Goal: Task Accomplishment & Management: Manage account settings

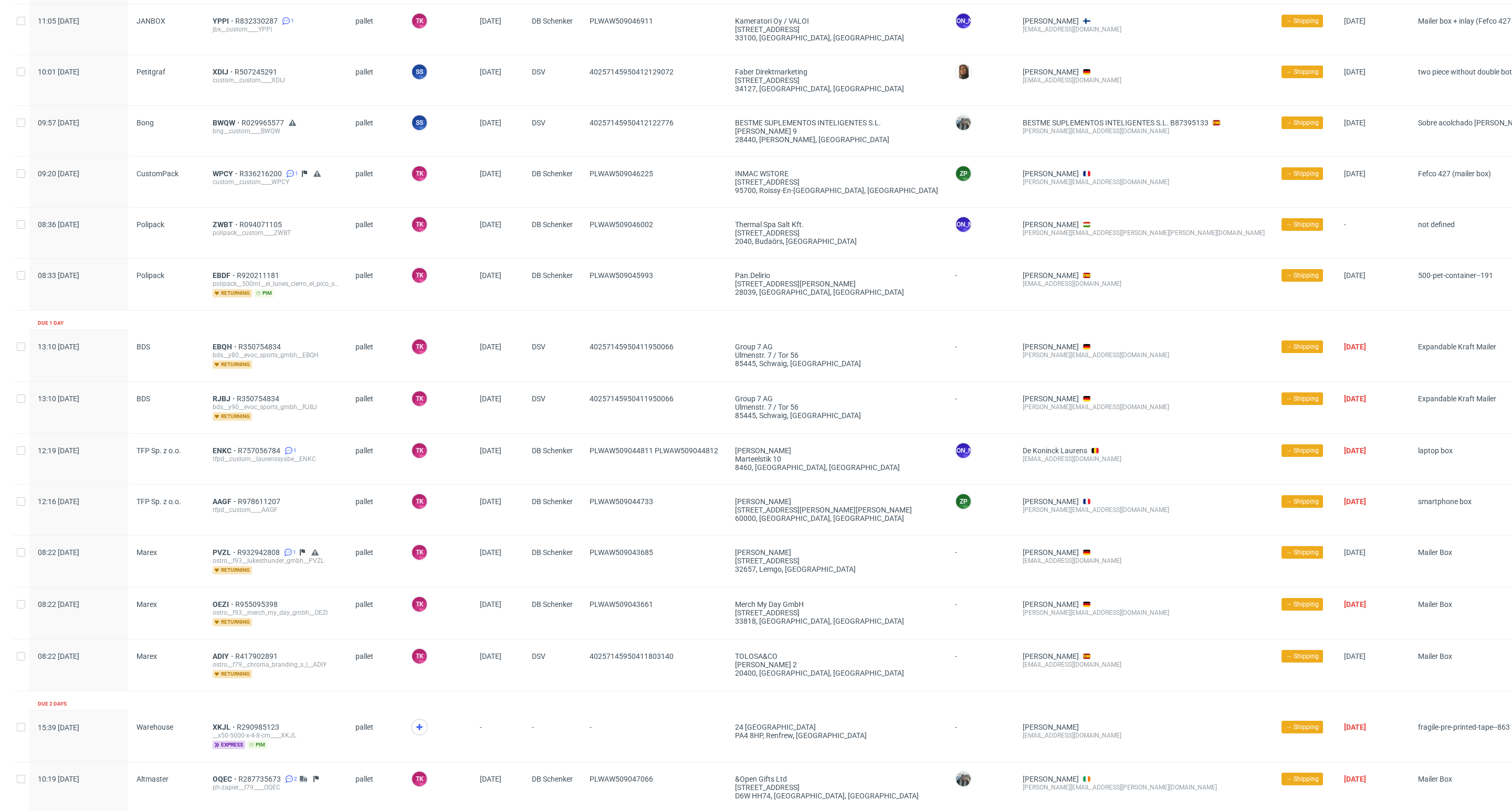
scroll to position [315, 0]
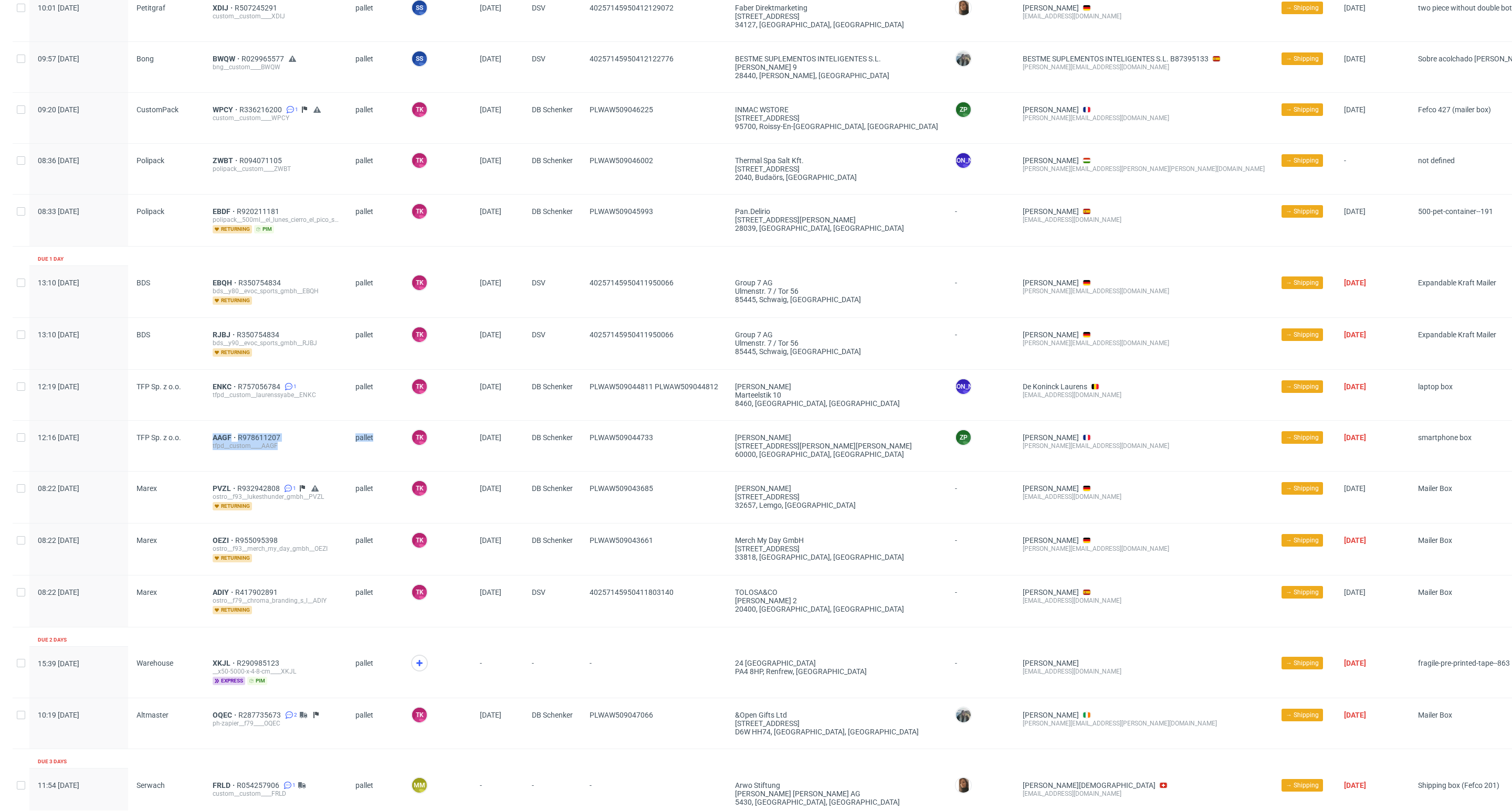
drag, startPoint x: 209, startPoint y: 437, endPoint x: 383, endPoint y: 432, distance: 174.1
click at [383, 432] on div "12:16 Thu 25.09.2025 TFP Sp. z o.o. AAGF R978611207 tfpd__custom____AAGF pallet…" at bounding box center [786, 446] width 1548 height 51
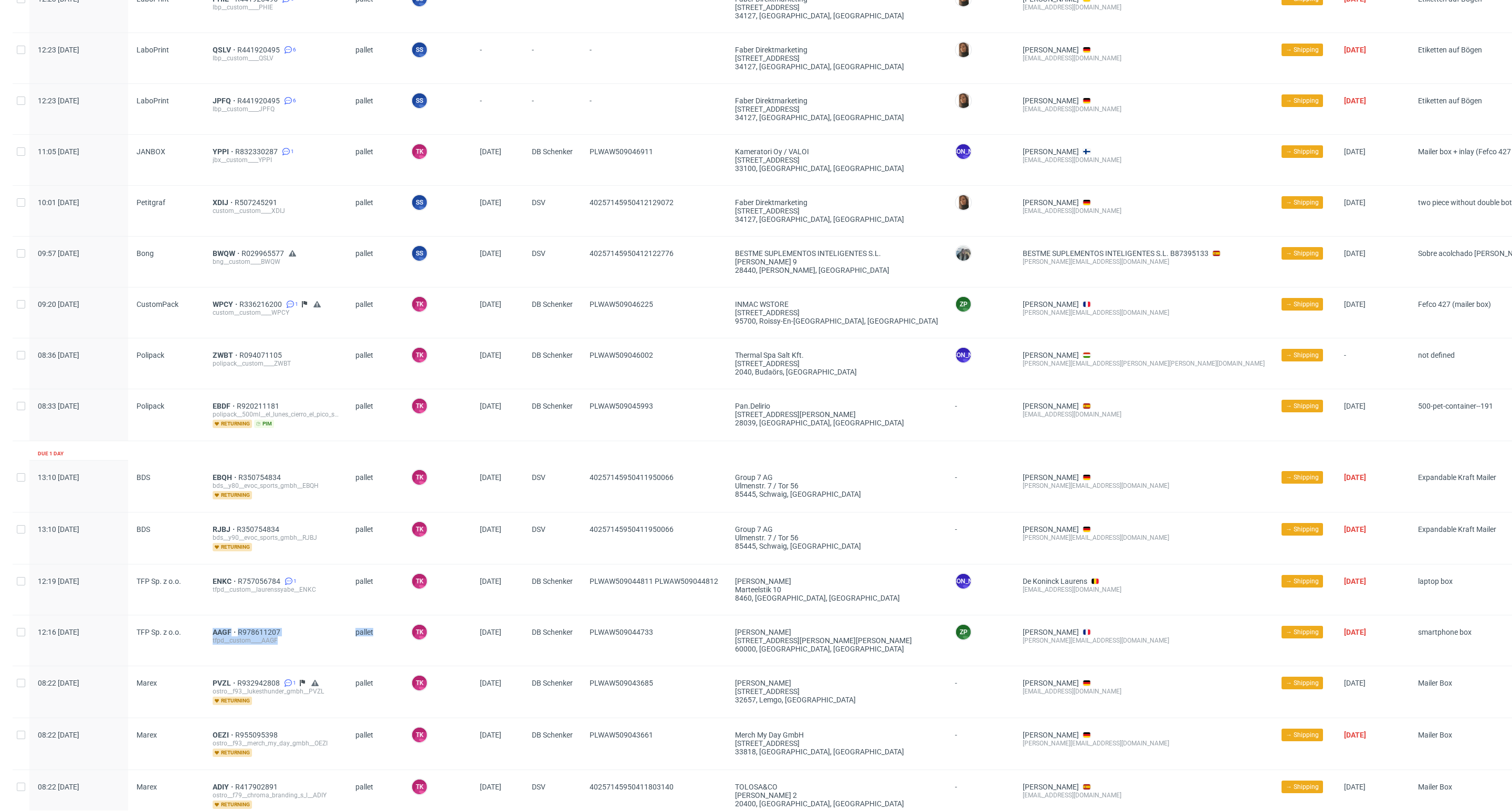
scroll to position [0, 0]
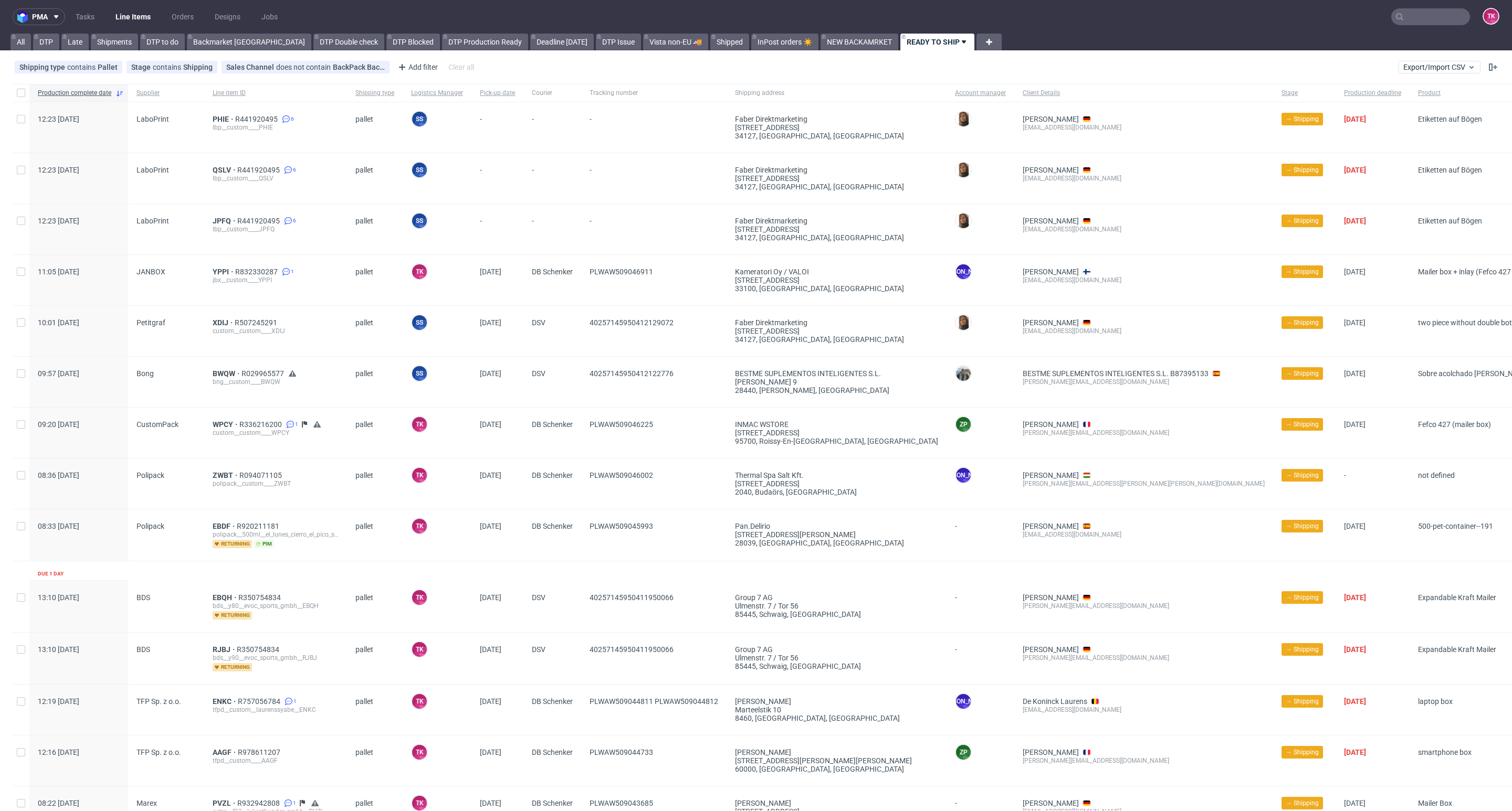
click at [1392, 16] on input "text" at bounding box center [1430, 17] width 79 height 17
paste input "YPPI"
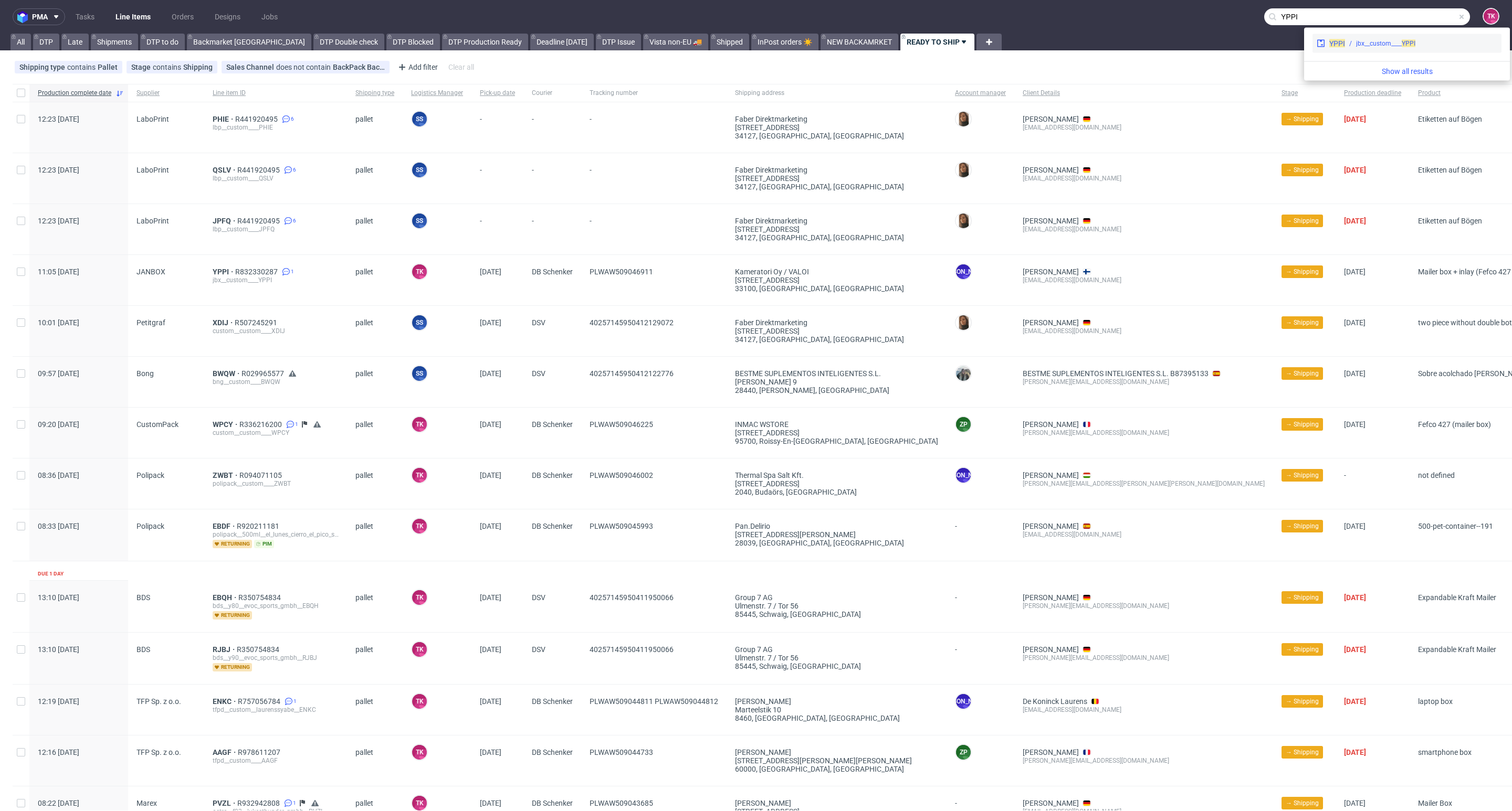
type input "YPPI"
click at [1339, 50] on div "YPPI jbx__custom____ YPPI" at bounding box center [1407, 43] width 189 height 19
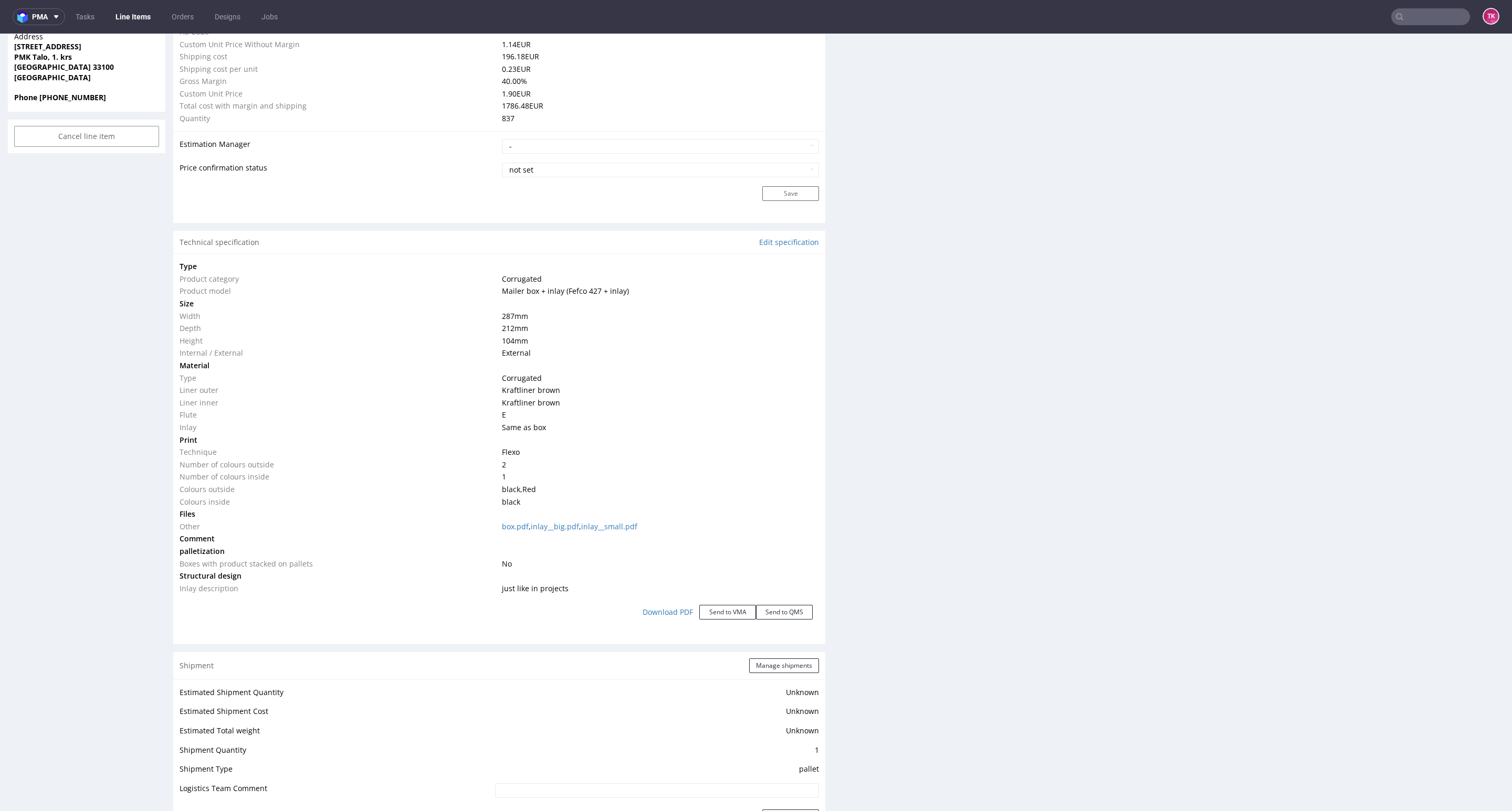
scroll to position [1181, 0]
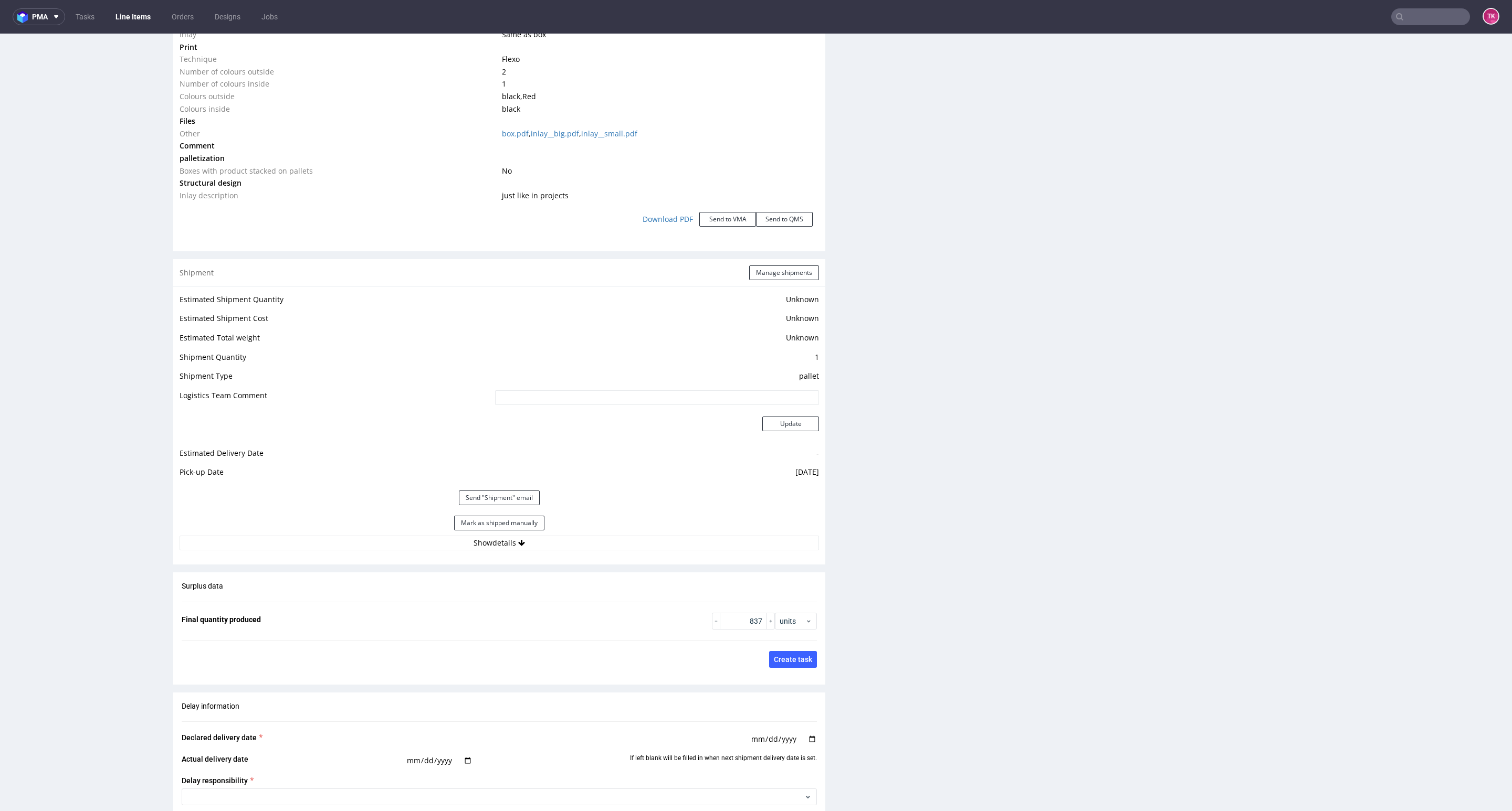
click at [402, 534] on div "Mark as shipped manually" at bounding box center [498, 523] width 639 height 26
click at [402, 539] on button "Show details" at bounding box center [498, 542] width 639 height 15
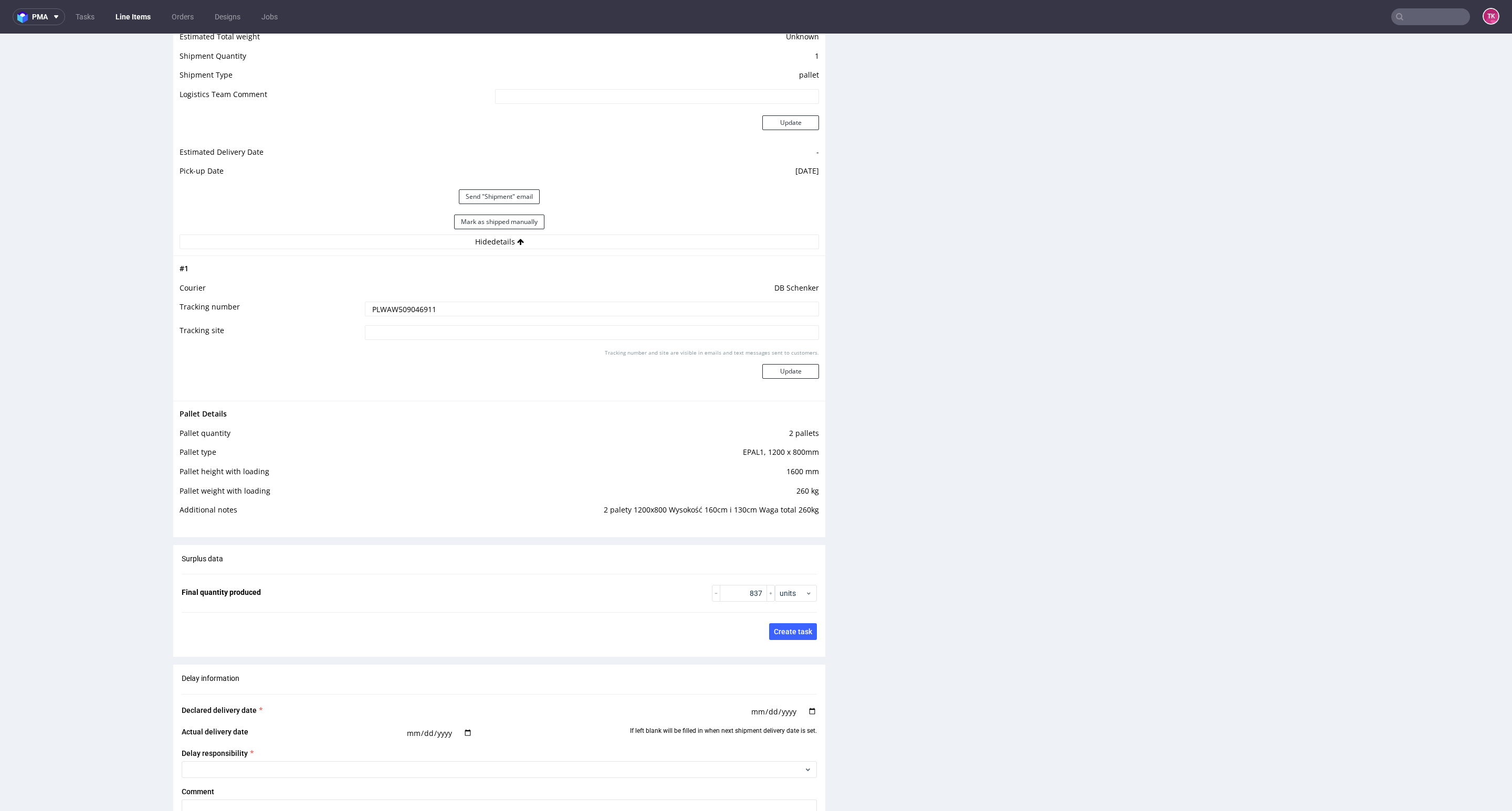
scroll to position [1496, 0]
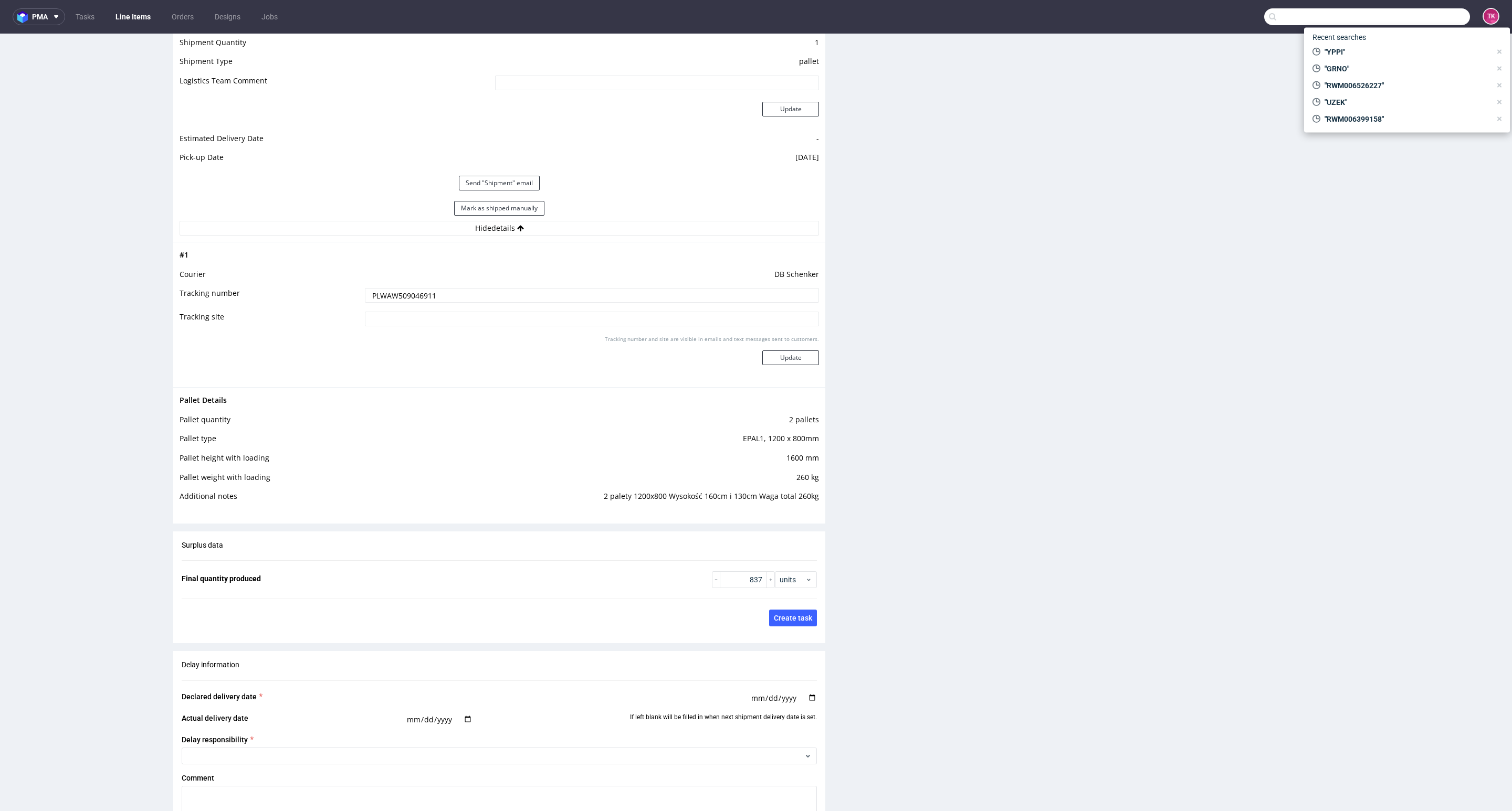
click at [1440, 23] on input "text" at bounding box center [1366, 17] width 206 height 17
type input "YPPI"
click at [1349, 48] on div "YPPI jbx__custom____ YPPI" at bounding box center [1407, 43] width 189 height 19
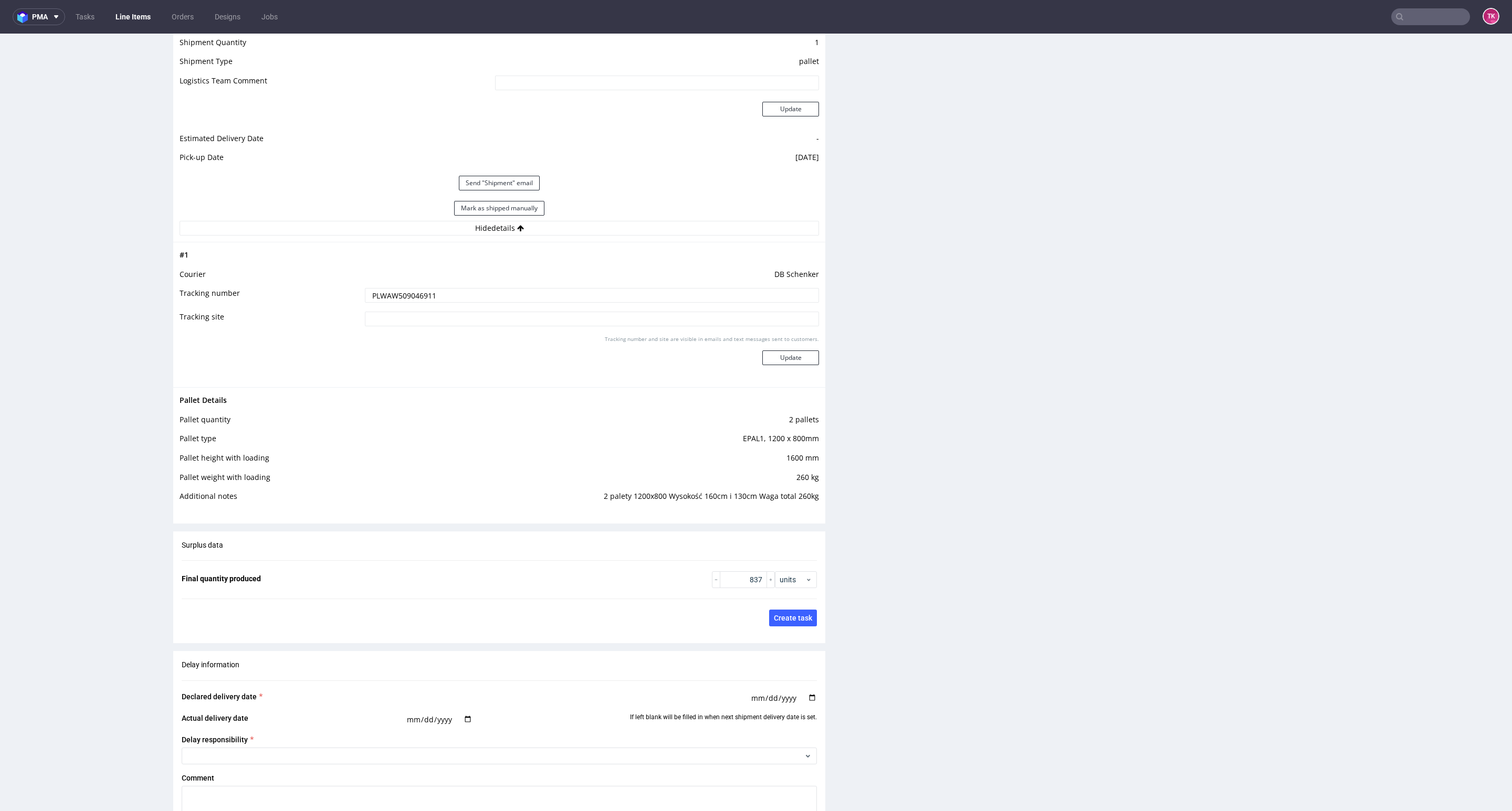
click at [402, 283] on td "DB Schenker" at bounding box center [590, 278] width 457 height 19
drag, startPoint x: 402, startPoint y: 283, endPoint x: 402, endPoint y: 288, distance: 5.0
click at [402, 284] on td "DB Schenker" at bounding box center [590, 278] width 457 height 19
click at [403, 298] on input "PLWAW509046911" at bounding box center [592, 295] width 454 height 15
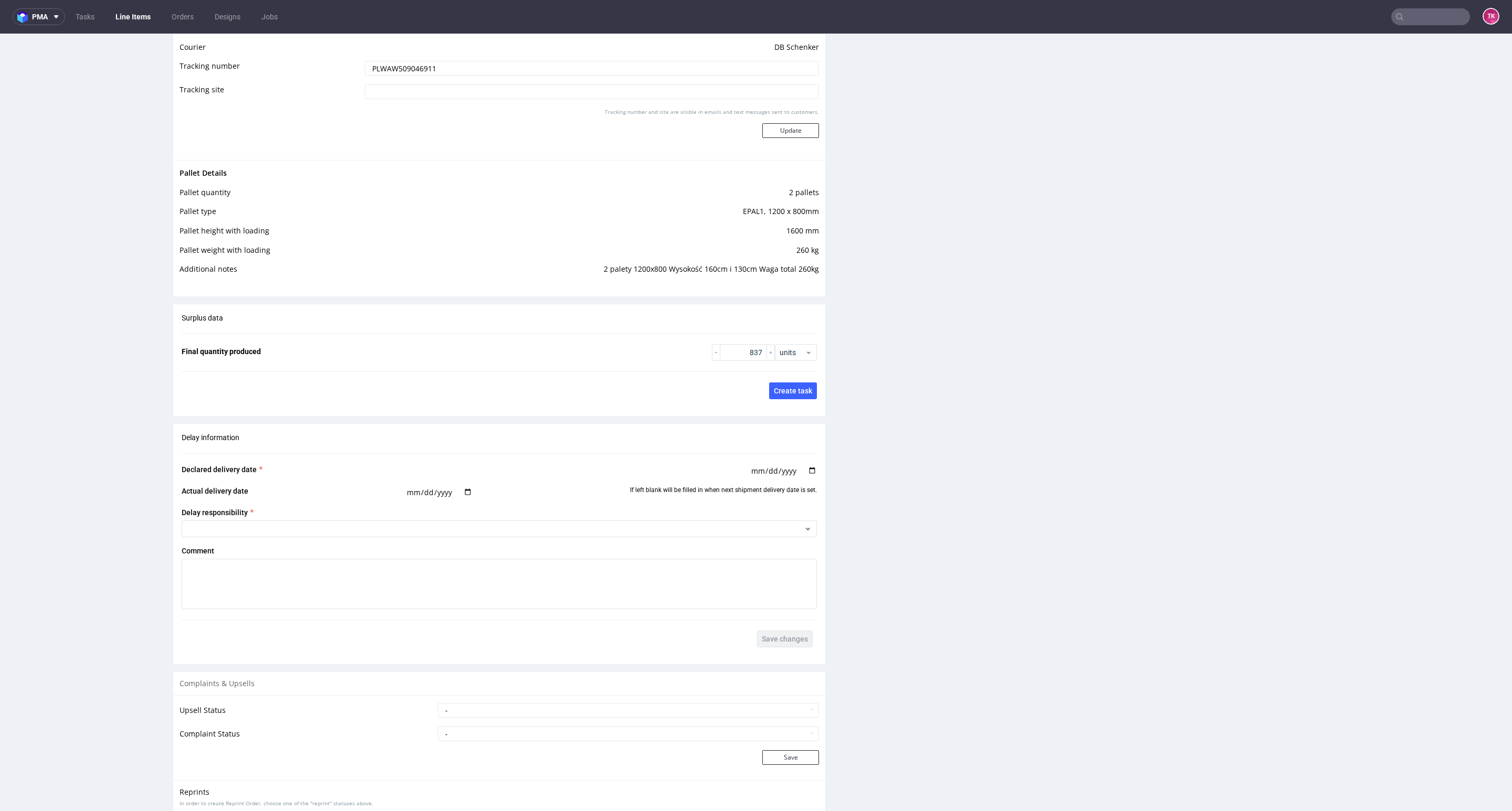
scroll to position [1732, 0]
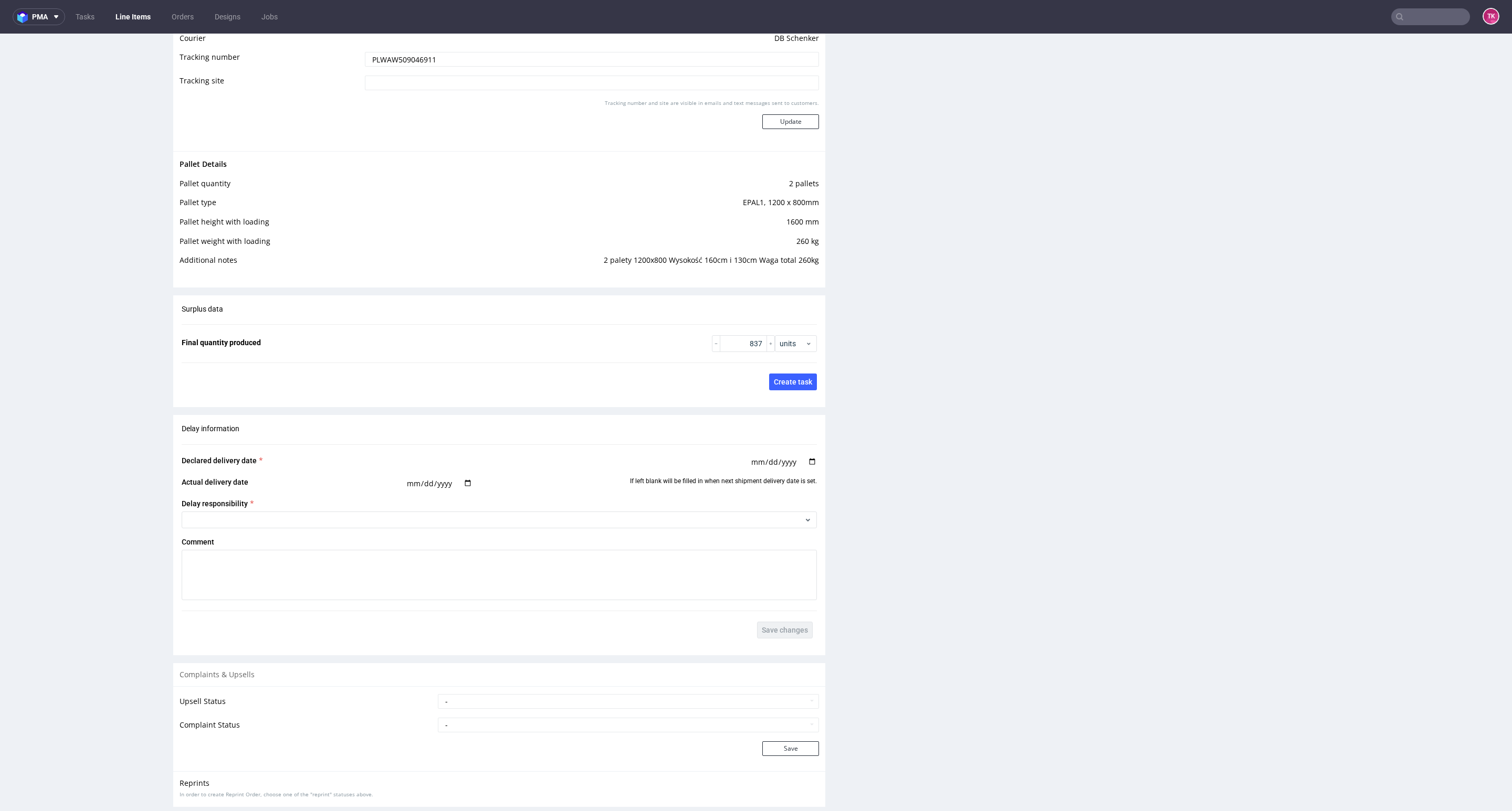
paste input "73"
type input "PLWAW509047311"
click at [783, 132] on div "Tracking number and site are visible in emails and text messages sent to custom…" at bounding box center [592, 117] width 454 height 38
click at [783, 126] on button "Update" at bounding box center [790, 121] width 57 height 15
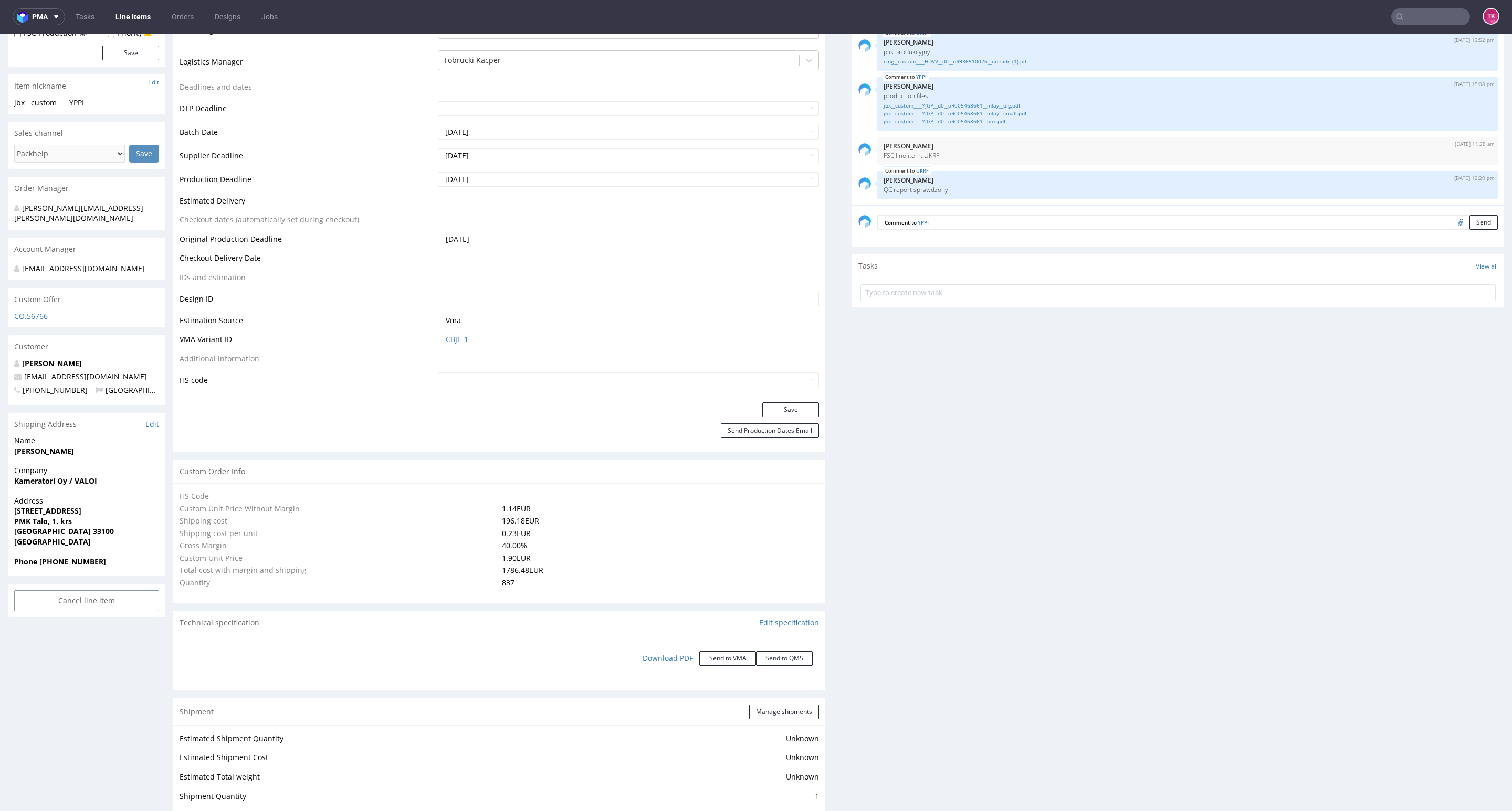
scroll to position [404, 0]
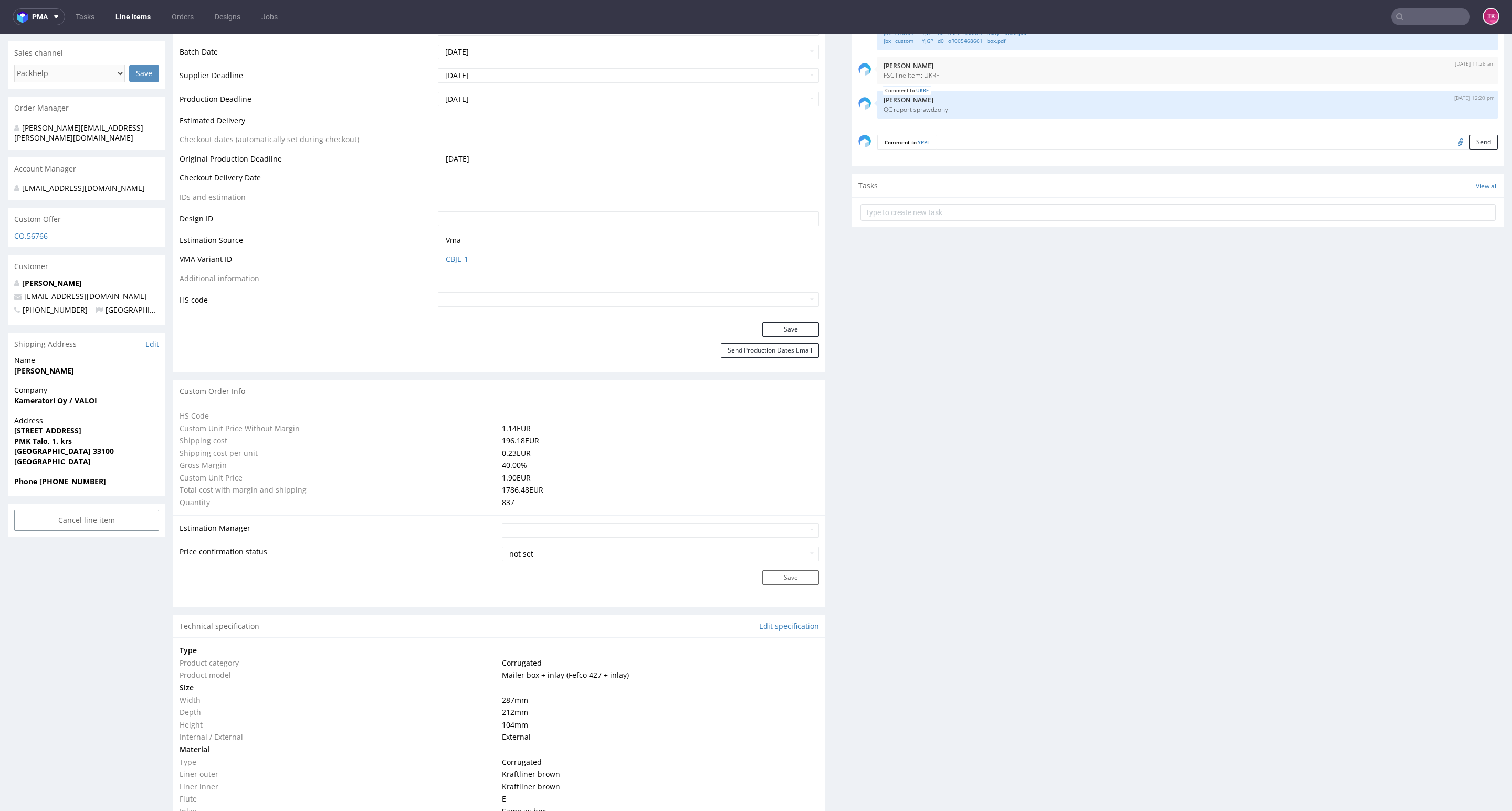
click at [141, 22] on link "Line Items" at bounding box center [133, 17] width 48 height 17
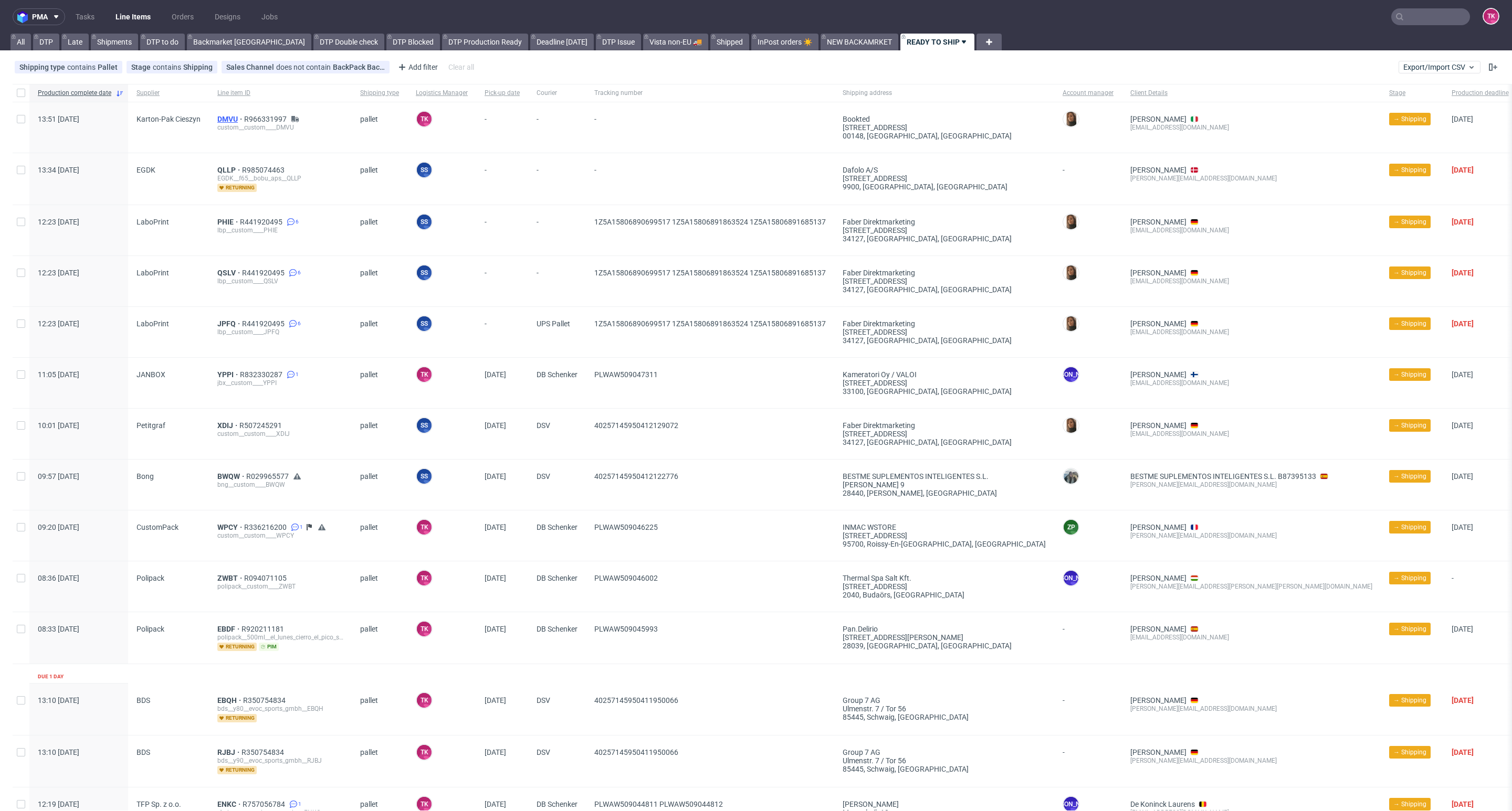
click at [233, 117] on span "DMVU" at bounding box center [231, 119] width 27 height 9
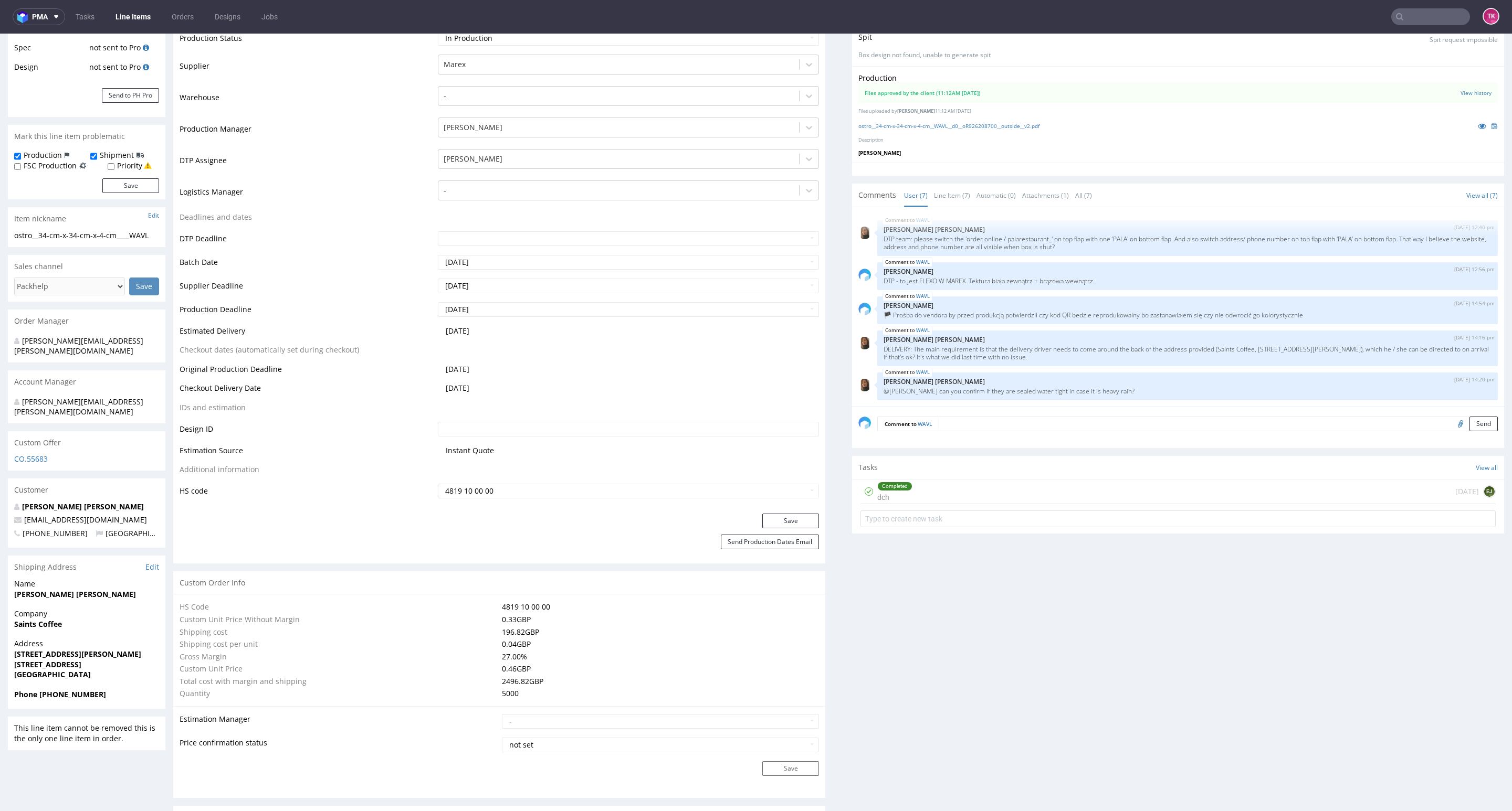
scroll to position [157, 0]
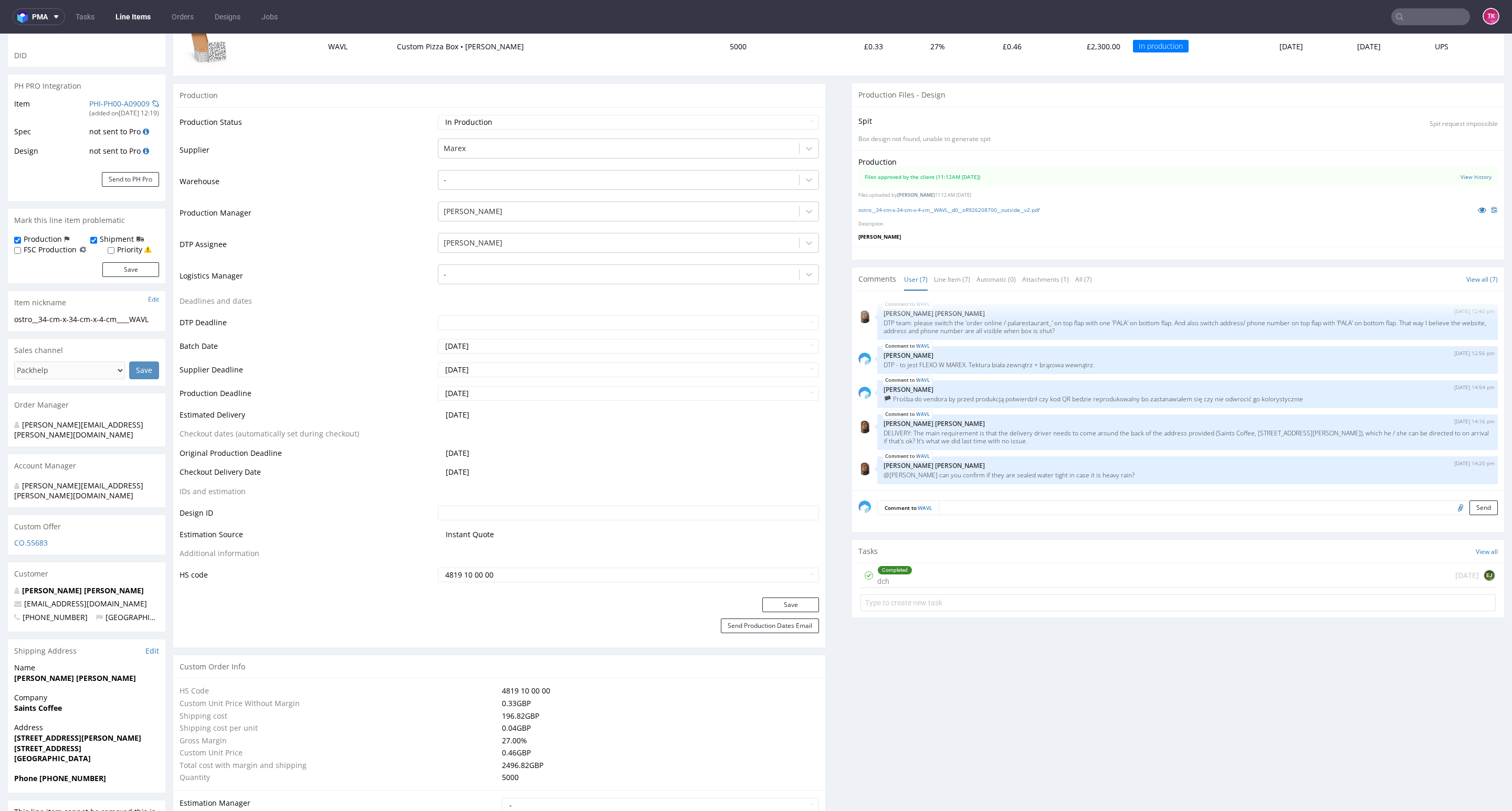
click at [130, 9] on link "Line Items" at bounding box center [133, 17] width 48 height 17
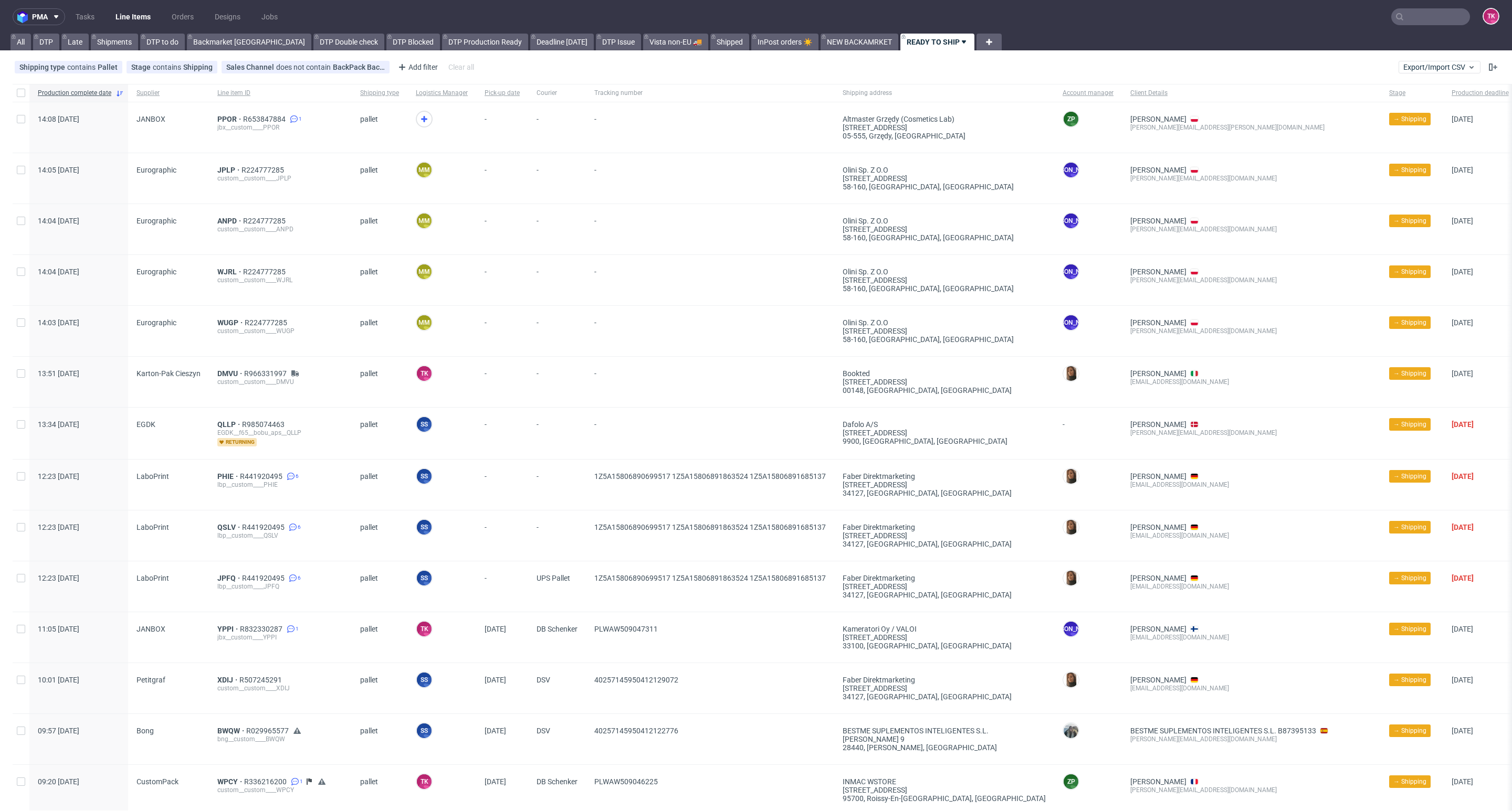
click at [125, 18] on link "Line Items" at bounding box center [133, 17] width 48 height 17
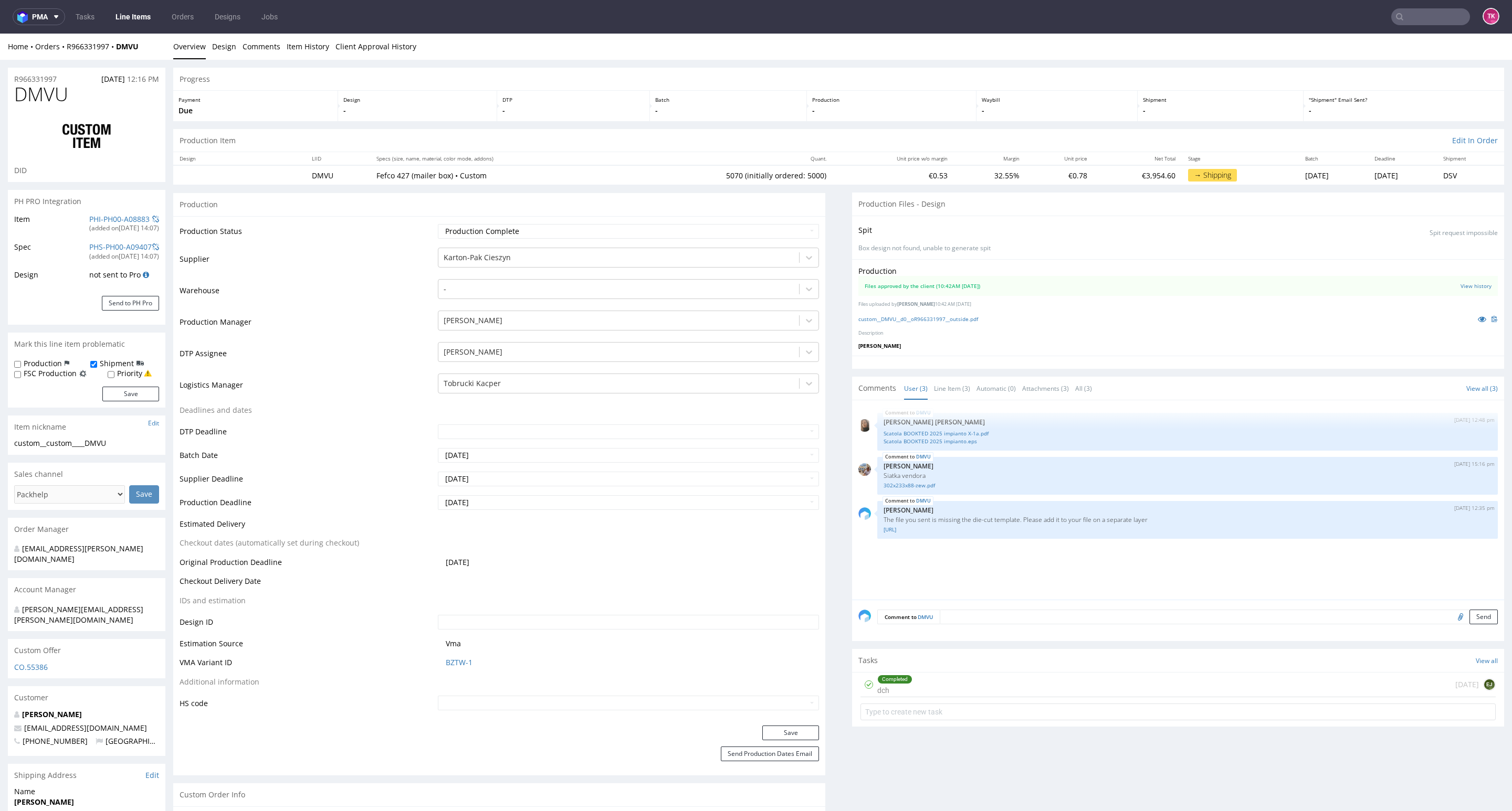
click at [113, 16] on link "Line Items" at bounding box center [133, 17] width 48 height 17
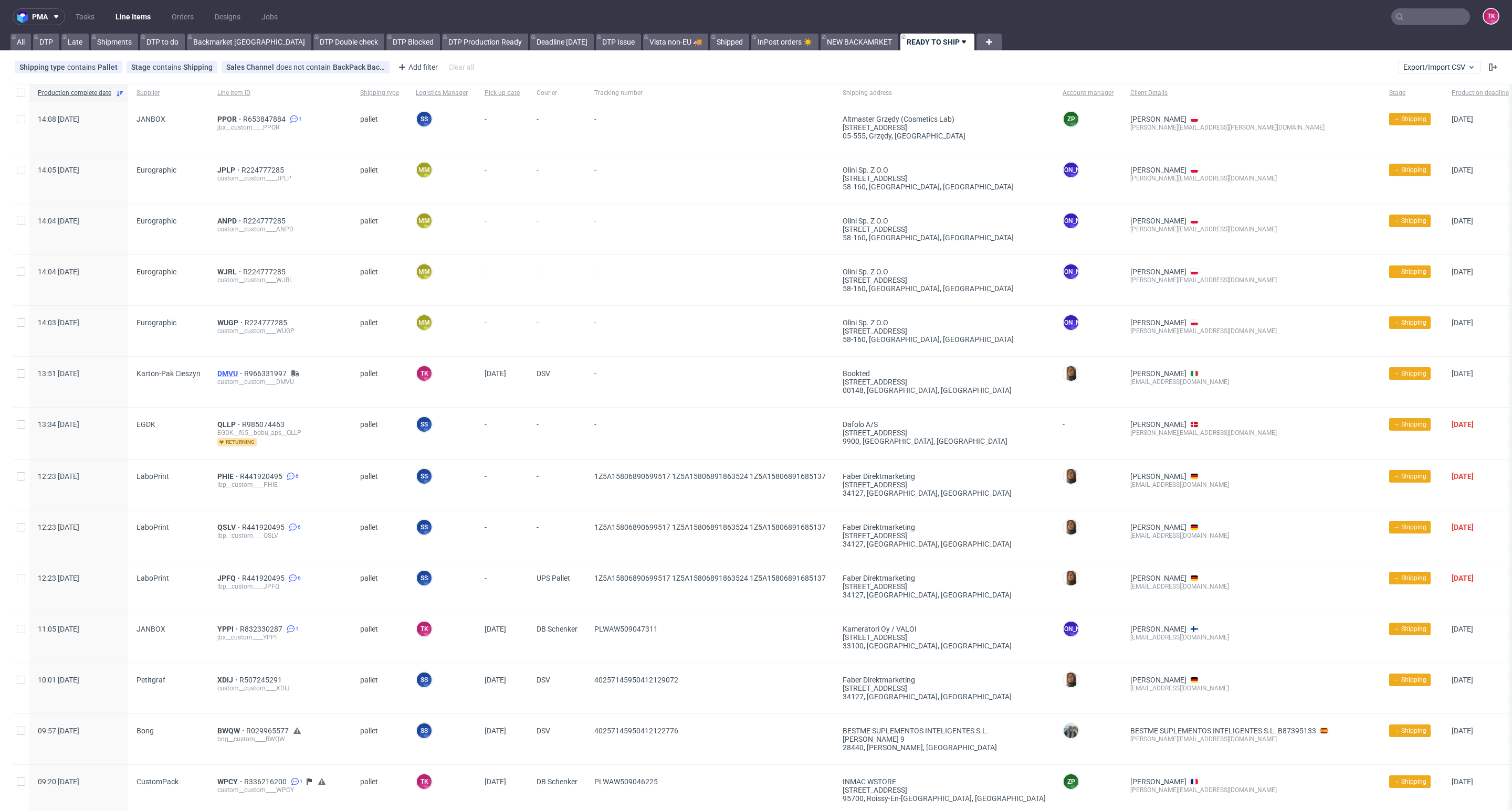
click at [224, 373] on span "DMVU" at bounding box center [231, 374] width 27 height 9
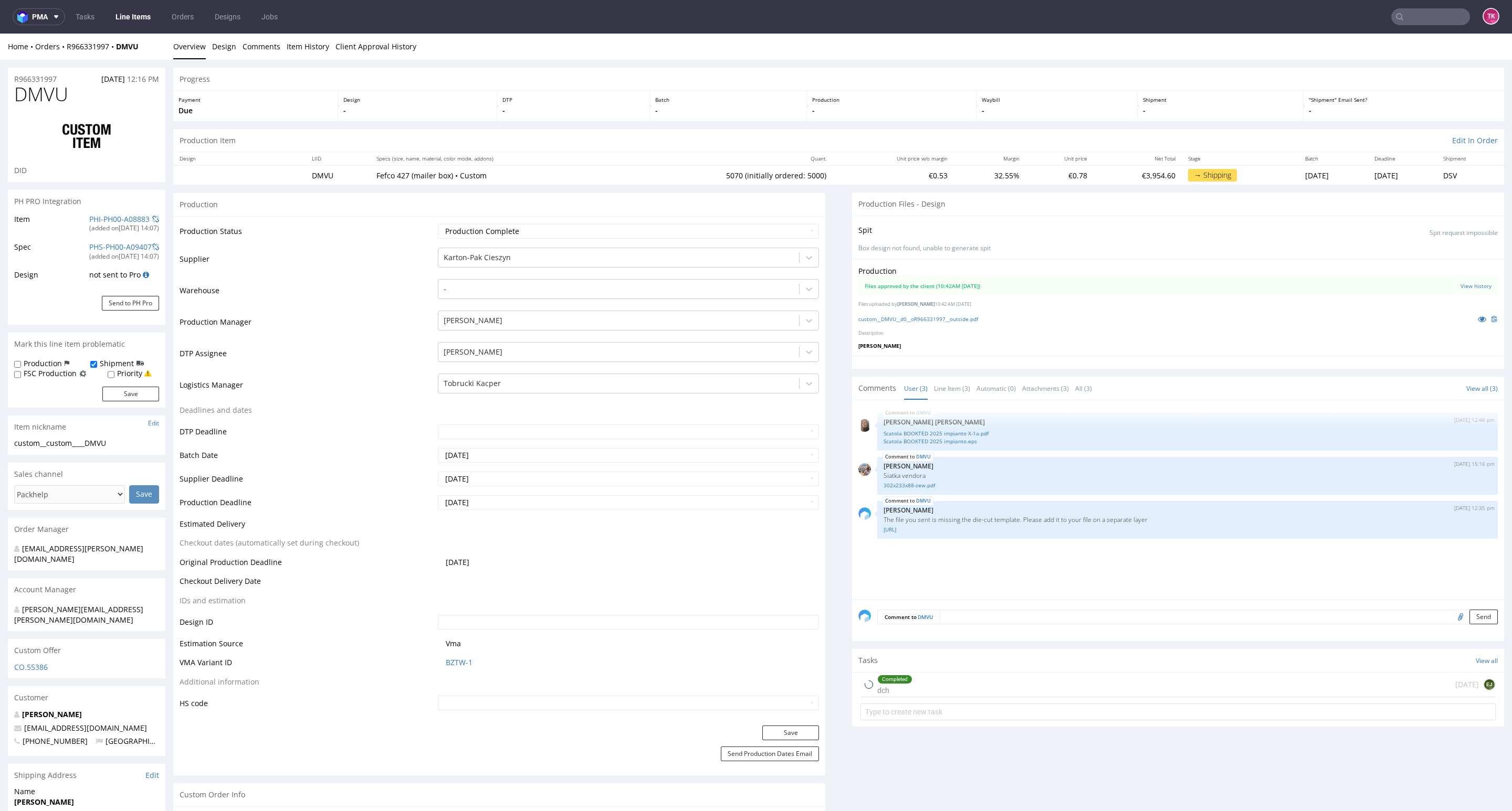
type input "5070"
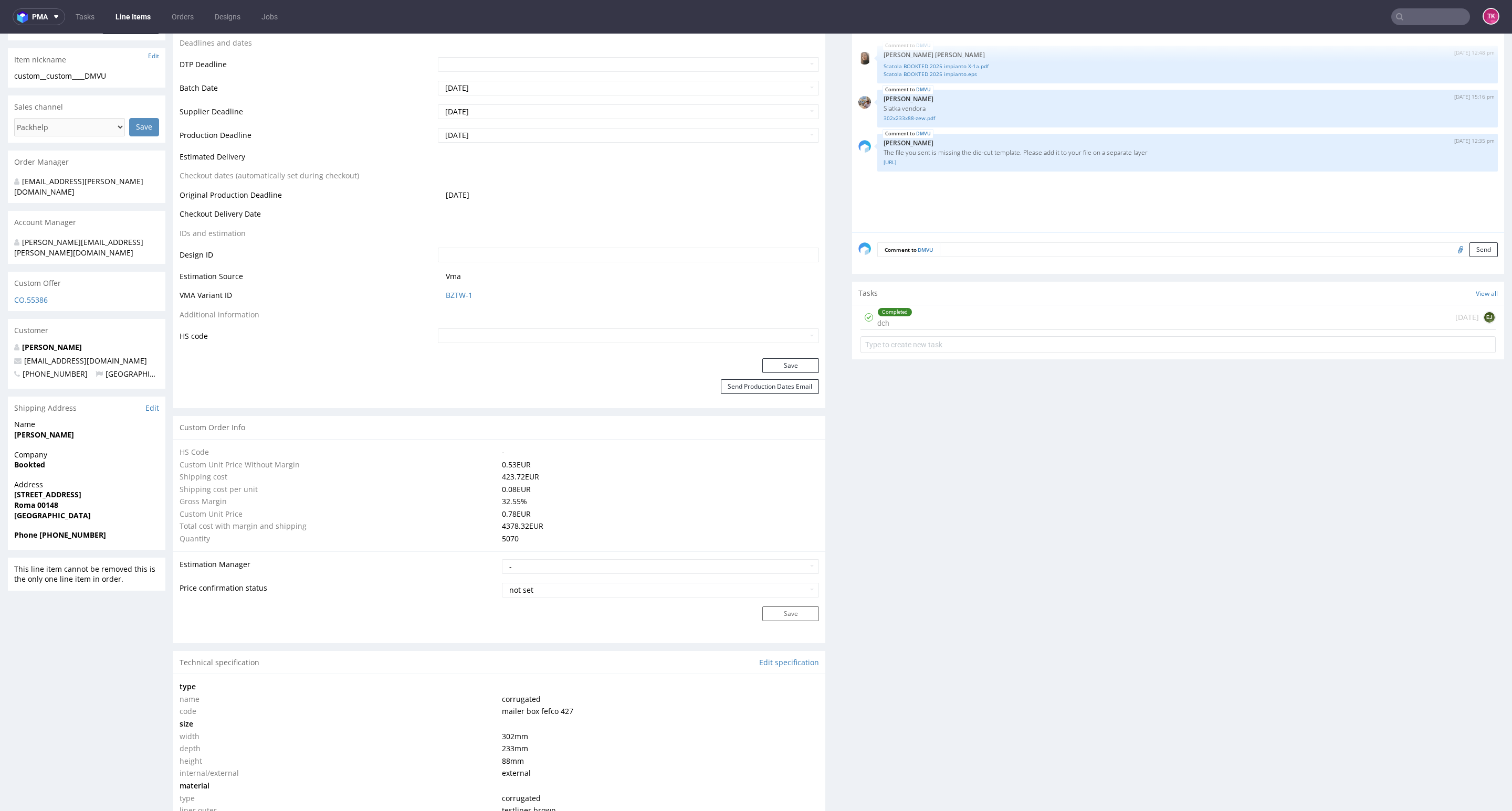
scroll to position [394, 0]
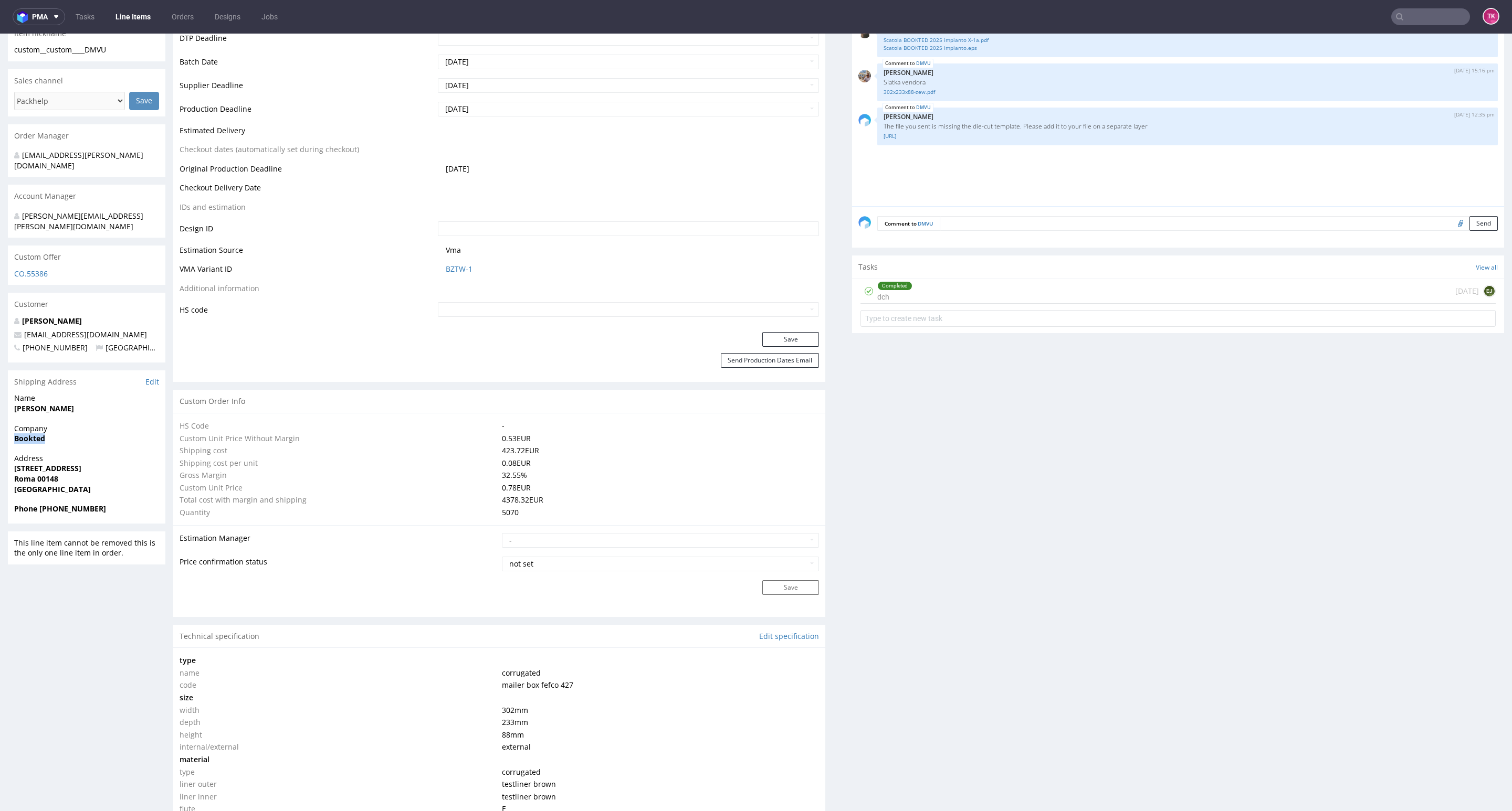
drag, startPoint x: 13, startPoint y: 417, endPoint x: 98, endPoint y: 416, distance: 85.0
click at [98, 416] on div "R966331997 04.08.2025 12:16 PM DMVU DID PH PRO Integration Item PHI-PH00-A08883…" at bounding box center [756, 794] width 1512 height 2256
copy strong "Bookted"
drag, startPoint x: 47, startPoint y: 396, endPoint x: 133, endPoint y: 402, distance: 86.2
click at [133, 402] on section "Shipping Address Edit Name matteo costantini Company Bookted Address Via Montem…" at bounding box center [87, 446] width 157 height 153
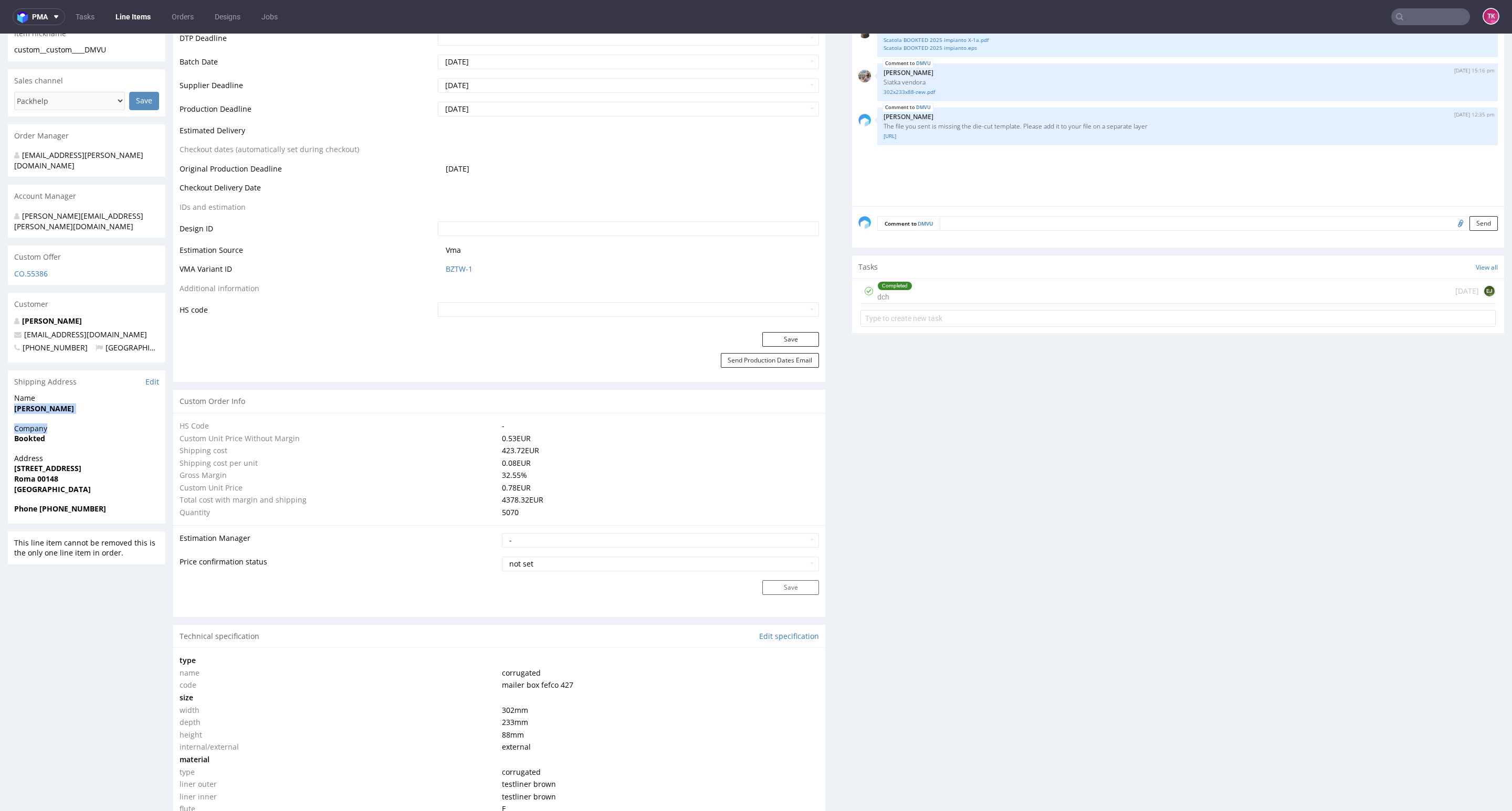
copy section "matteo costantini Company"
click at [11, 401] on section "Shipping Address Edit Name matteo costantini Company Bookted Address Via Montem…" at bounding box center [87, 446] width 157 height 153
click at [6, 390] on div "R966331997 04.08.2025 12:16 PM DMVU DID PH PRO Integration Item PHI-PH00-A08883…" at bounding box center [756, 794] width 1512 height 2256
click at [11, 395] on div "Name matteo costantini" at bounding box center [87, 408] width 157 height 30
drag, startPoint x: 13, startPoint y: 392, endPoint x: 110, endPoint y: 390, distance: 97.0
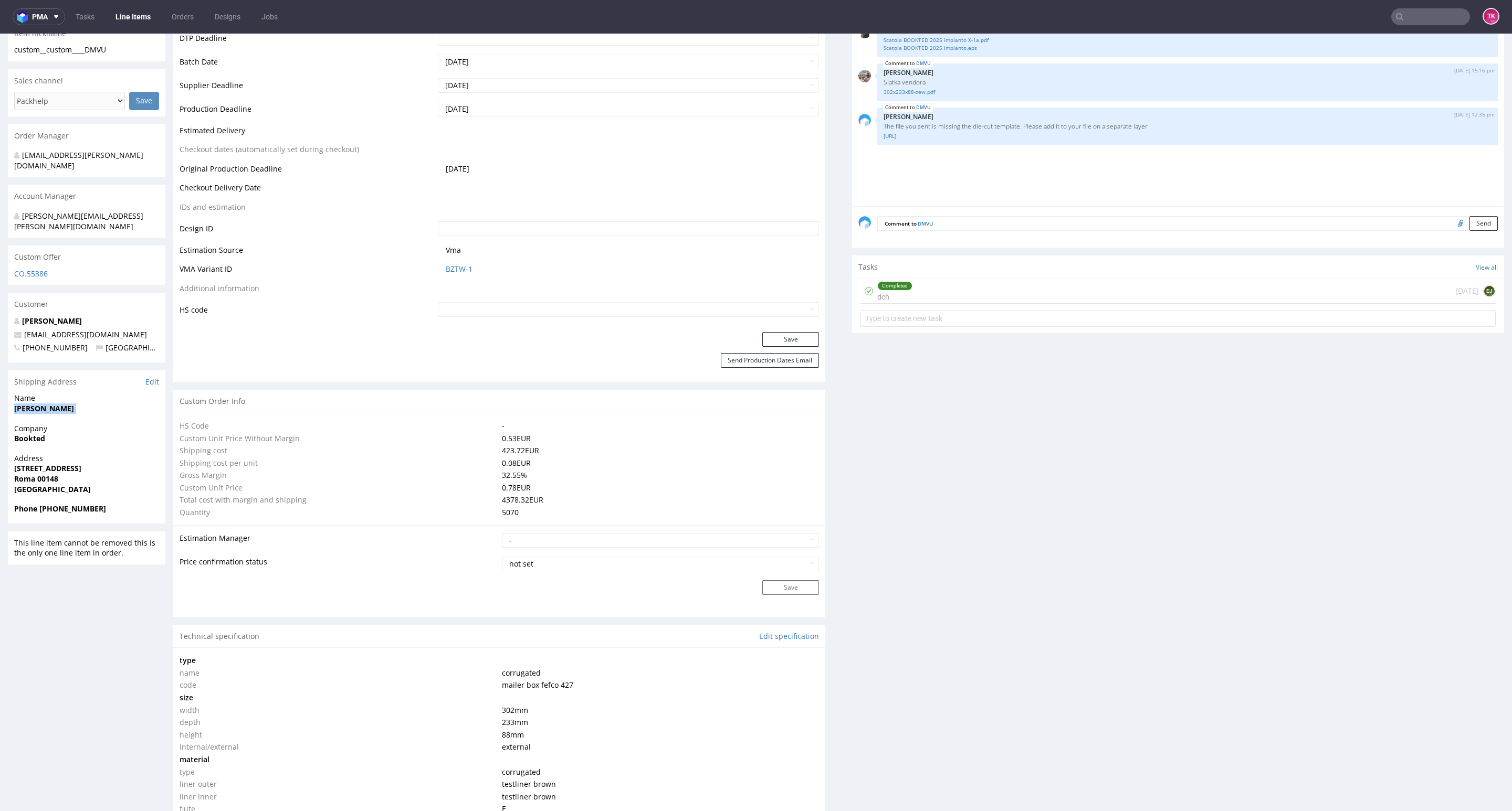
click at [110, 393] on div "Name matteo costantini" at bounding box center [87, 408] width 157 height 30
drag, startPoint x: 6, startPoint y: 451, endPoint x: 104, endPoint y: 465, distance: 99.0
click at [104, 465] on div "R966331997 04.08.2025 12:16 PM DMVU DID PH PRO Integration Item PHI-PH00-A08883…" at bounding box center [756, 794] width 1512 height 2256
copy p "Via Montemarzino 48 Roma 00148 Italy"
copy span "matteocs95@gmail.com"
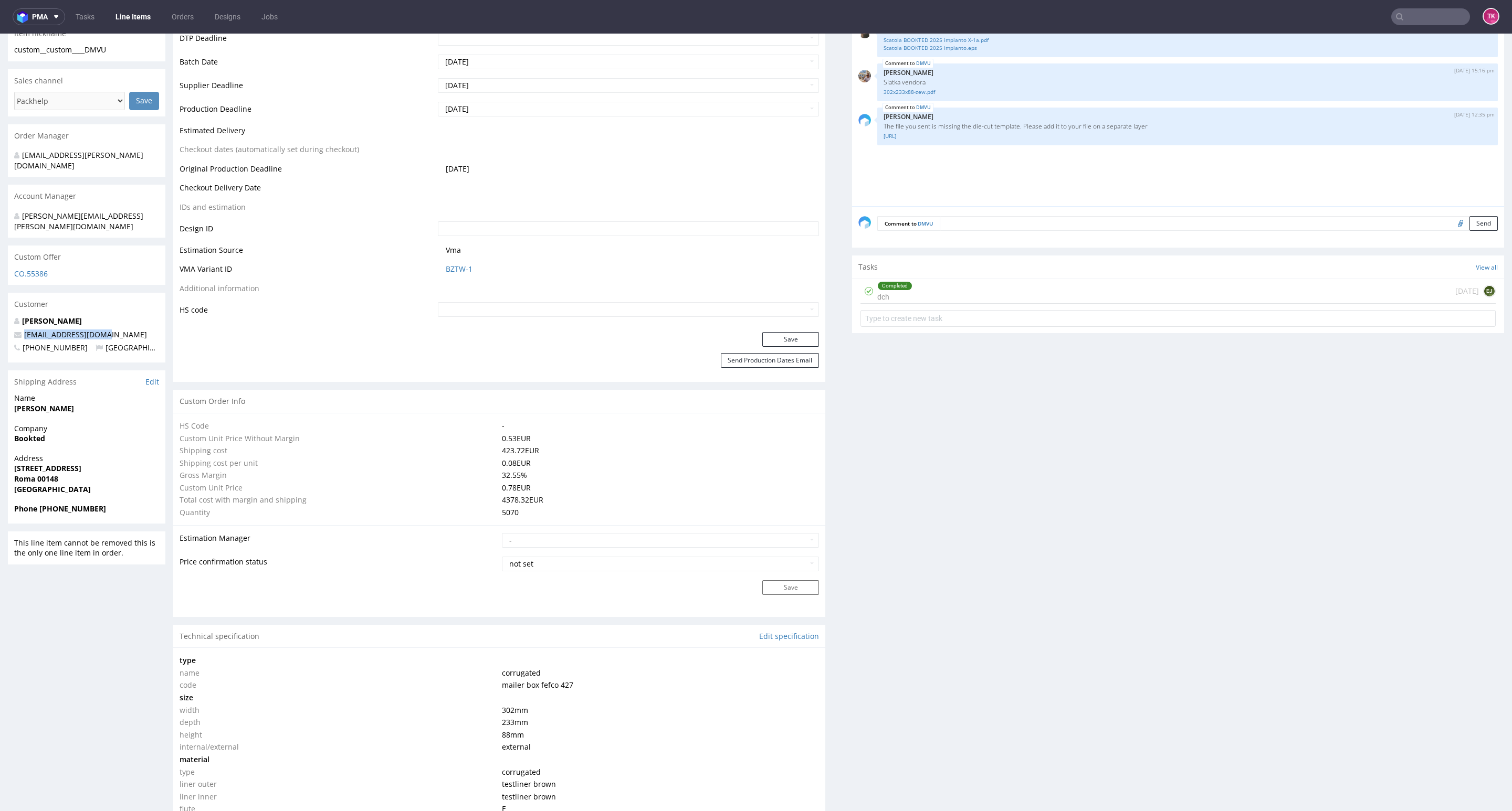
drag, startPoint x: 118, startPoint y: 318, endPoint x: 0, endPoint y: 312, distance: 118.2
click at [0, 312] on div "R966331997 04.08.2025 12:16 PM DMVU DID PH PRO Integration Item PHI-PH00-A08883…" at bounding box center [756, 794] width 1512 height 2256
click at [73, 481] on div "Address Via Montemarzino 48 Roma 00148 Italy" at bounding box center [87, 478] width 157 height 50
drag, startPoint x: 38, startPoint y: 485, endPoint x: 116, endPoint y: 487, distance: 78.0
click at [116, 504] on span "Phone +393400952522" at bounding box center [87, 509] width 145 height 11
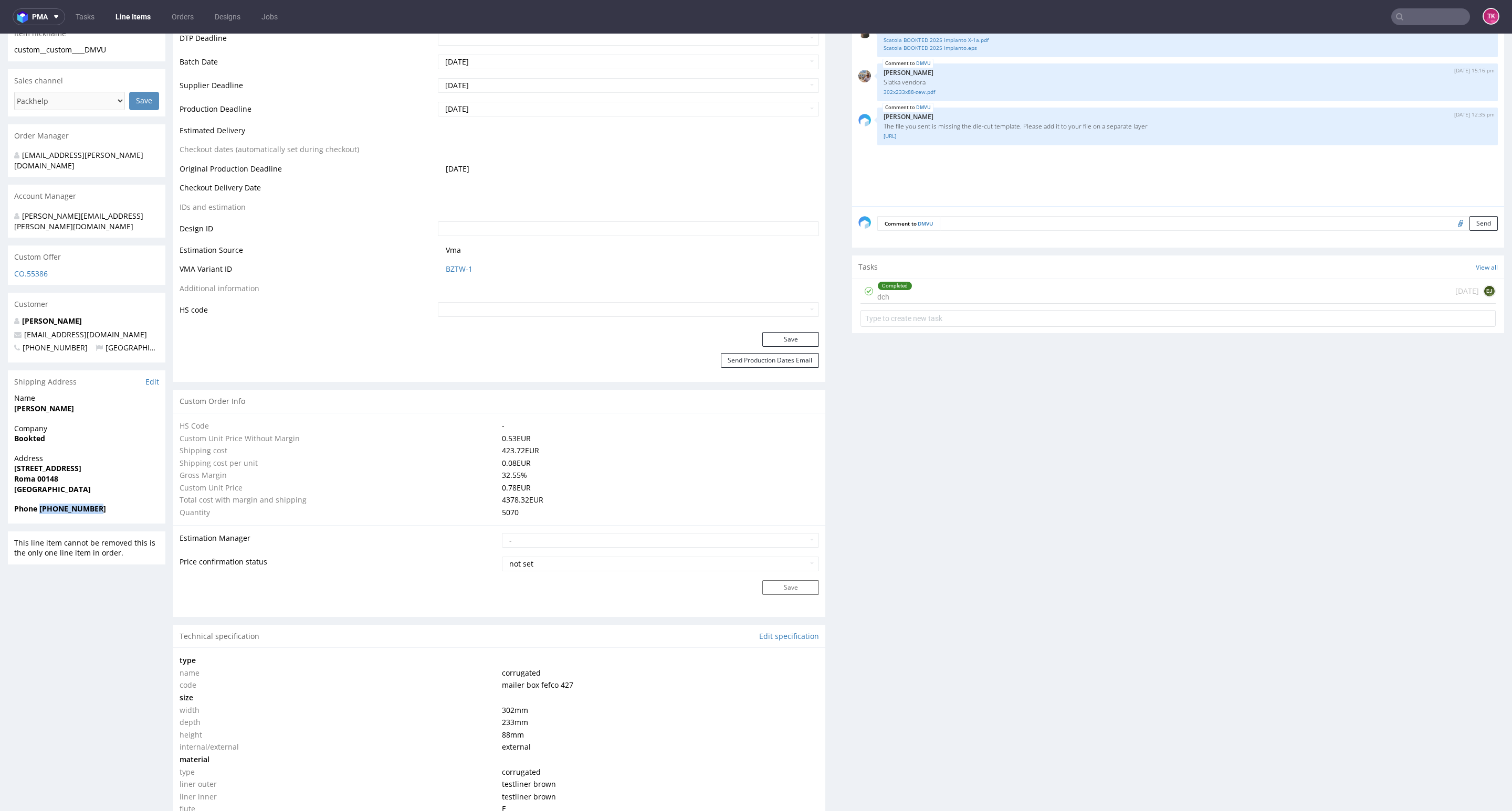
copy strong "+393400952522"
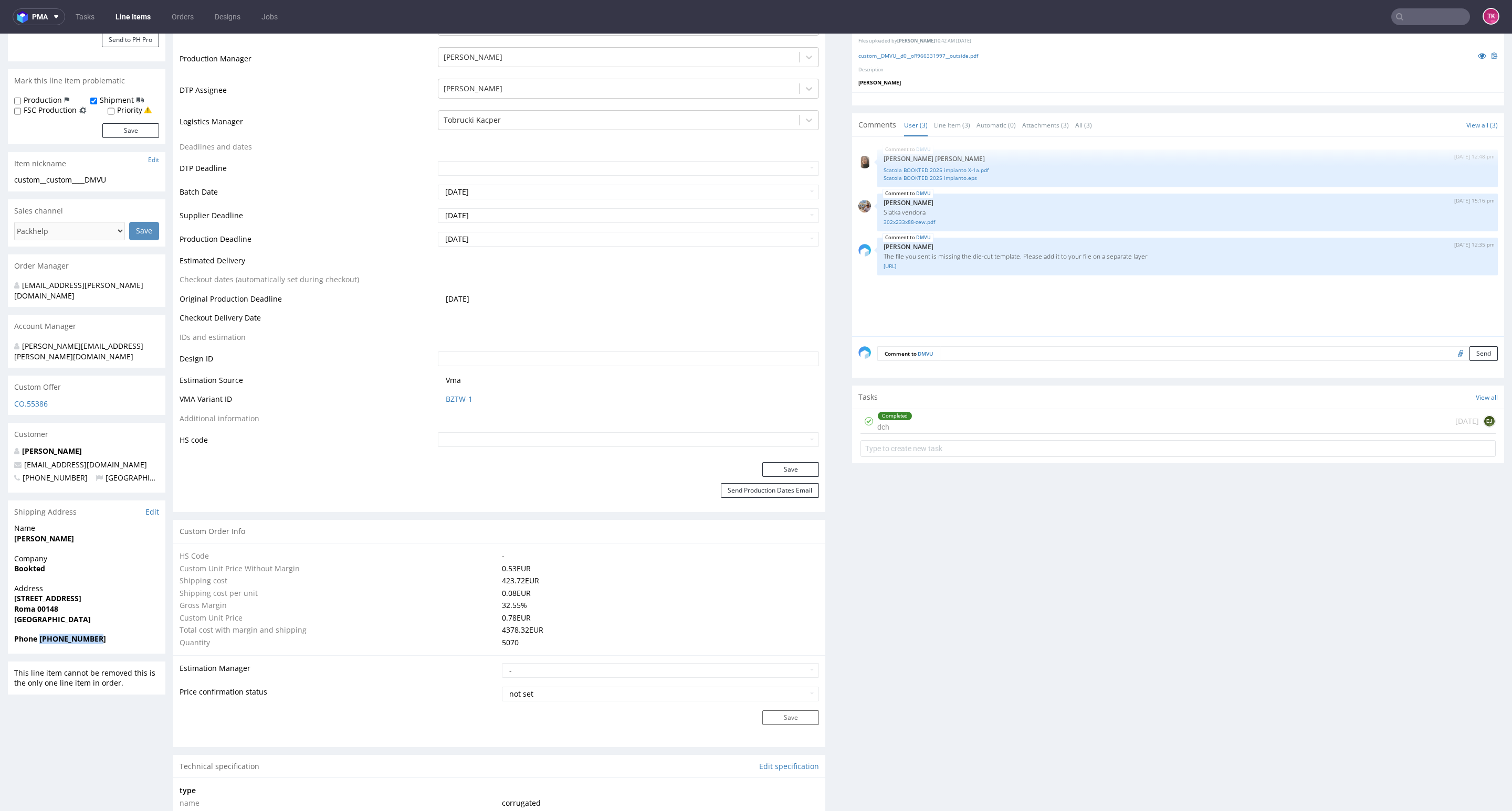
scroll to position [0, 0]
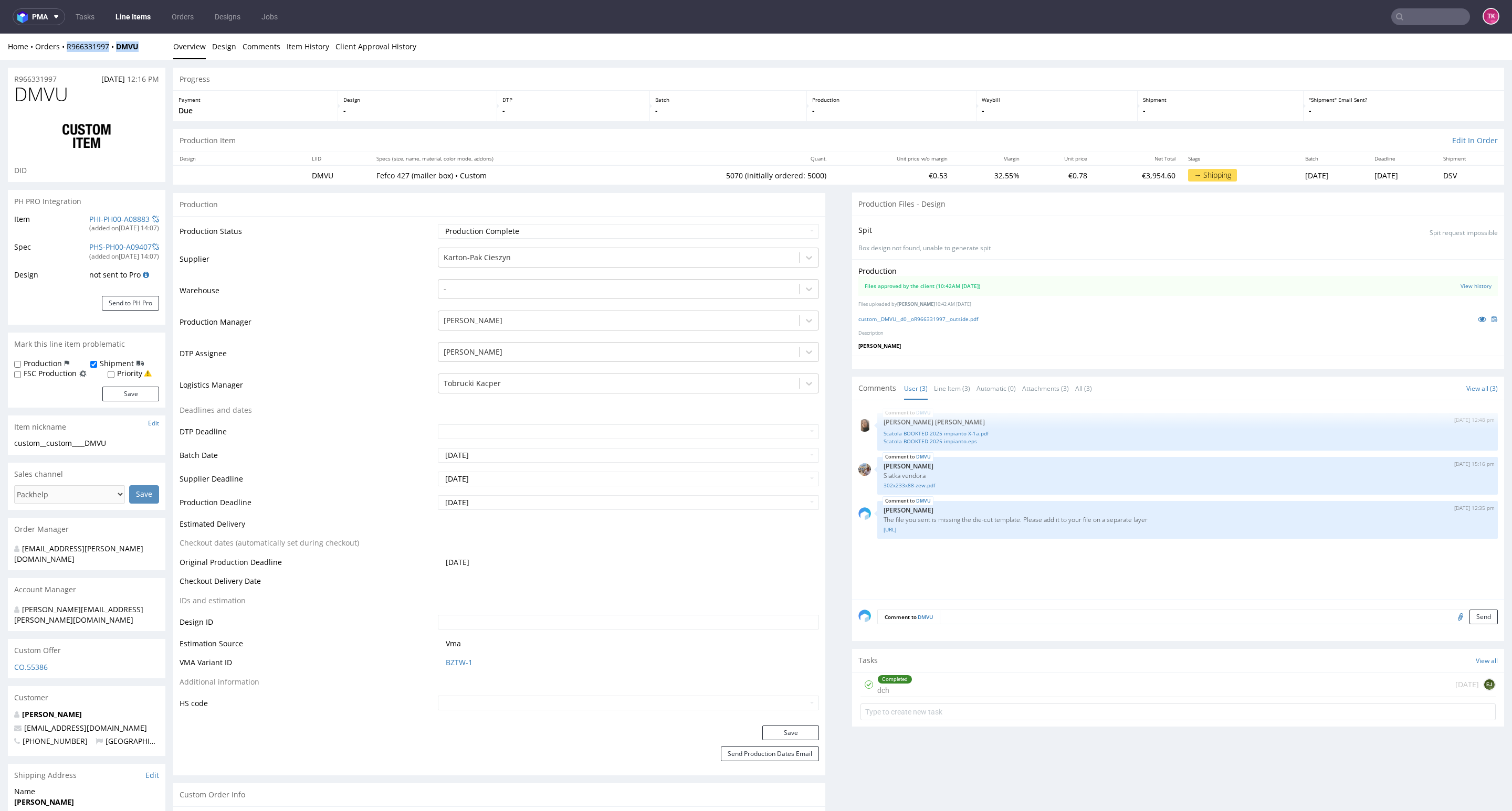
drag, startPoint x: 117, startPoint y: 61, endPoint x: 79, endPoint y: 58, distance: 38.1
click at [66, 54] on div "Home Orders R966331997 DMVU Overview Design Comments Item History Client Approv…" at bounding box center [756, 47] width 1512 height 27
copy div "R966331997 DMVU"
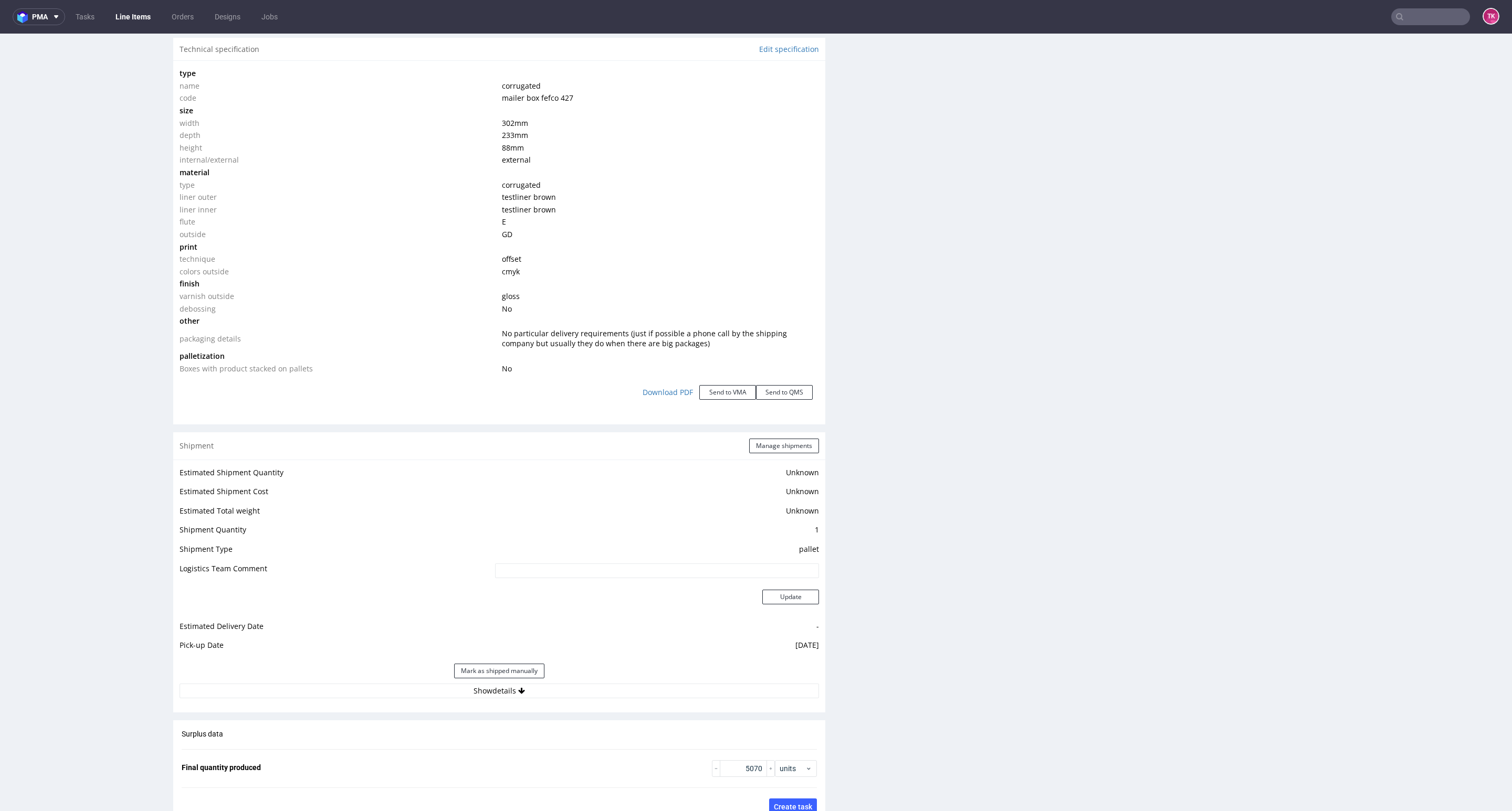
scroll to position [944, 0]
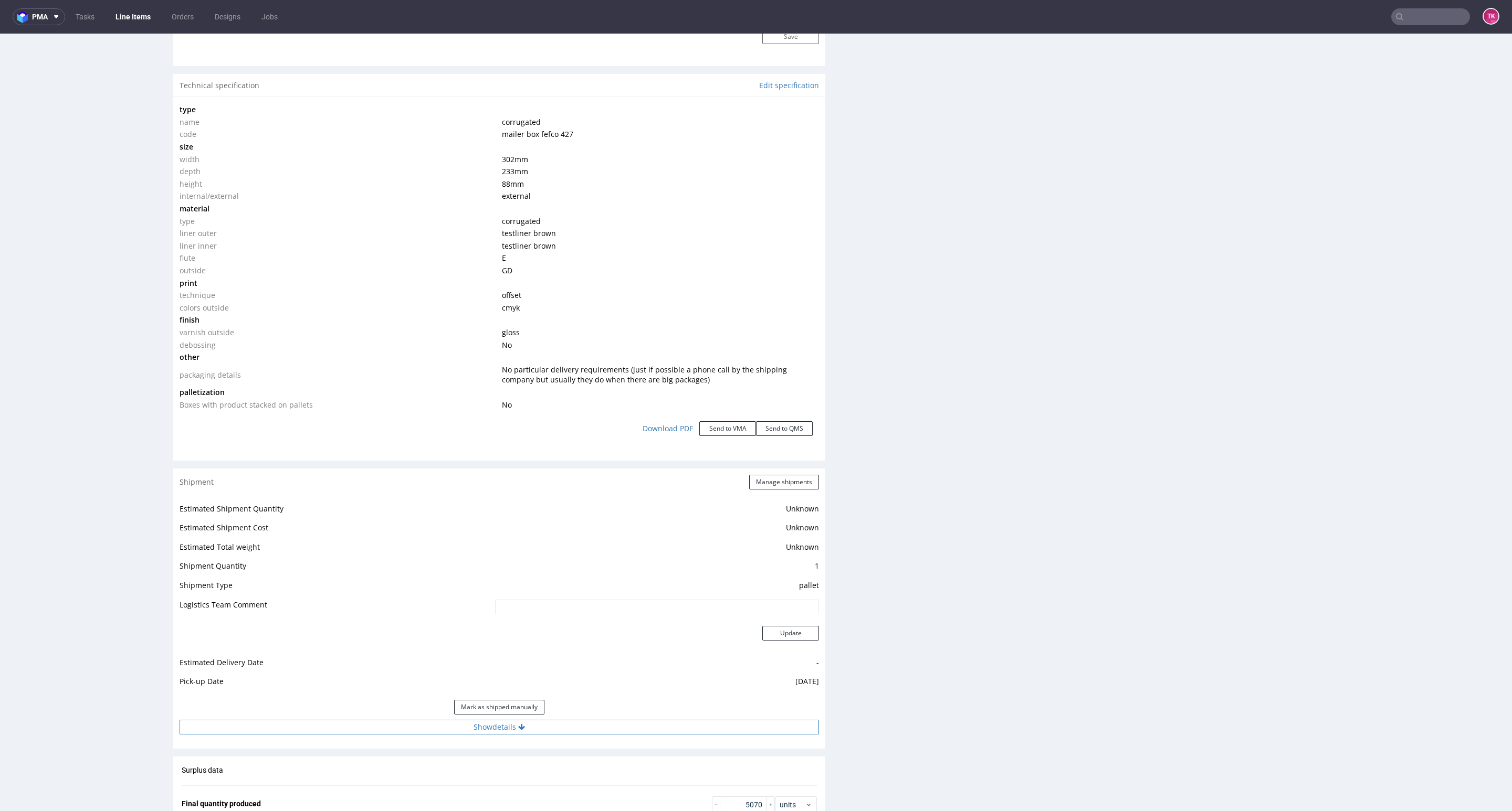
drag, startPoint x: 621, startPoint y: 704, endPoint x: 613, endPoint y: 723, distance: 20.6
click at [618, 709] on div "Mark as shipped manually" at bounding box center [498, 707] width 639 height 26
click at [613, 728] on button "Show details" at bounding box center [498, 727] width 639 height 15
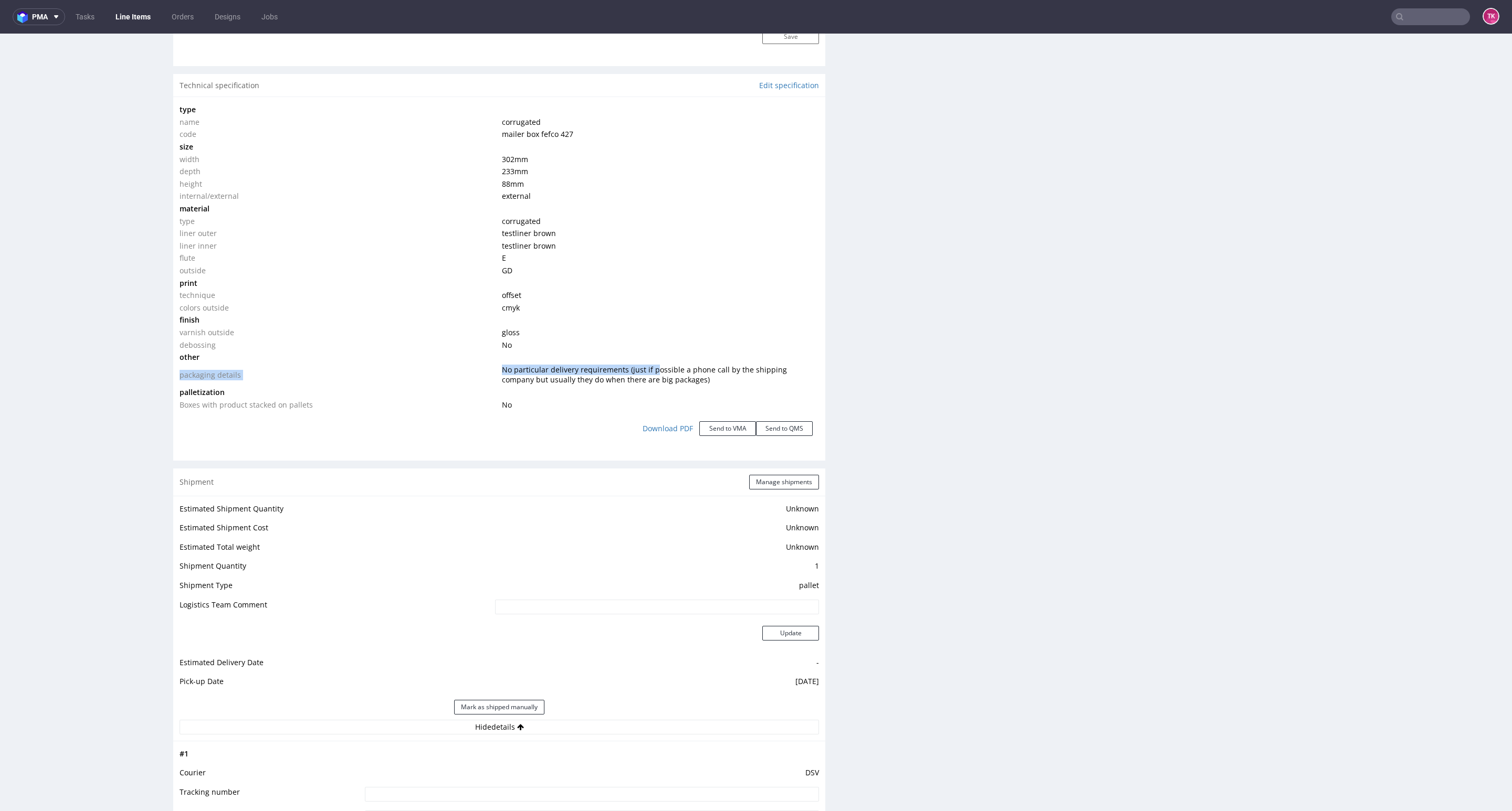
drag, startPoint x: 501, startPoint y: 362, endPoint x: 670, endPoint y: 376, distance: 169.6
click at [665, 375] on tbody "type name corrugated code mailer box fefco 427 size width 302 mm depth 233 mm h…" at bounding box center [498, 257] width 639 height 307
click at [707, 382] on td "No particular delivery requirements (just if possible a phone call by the shipp…" at bounding box center [659, 375] width 320 height 23
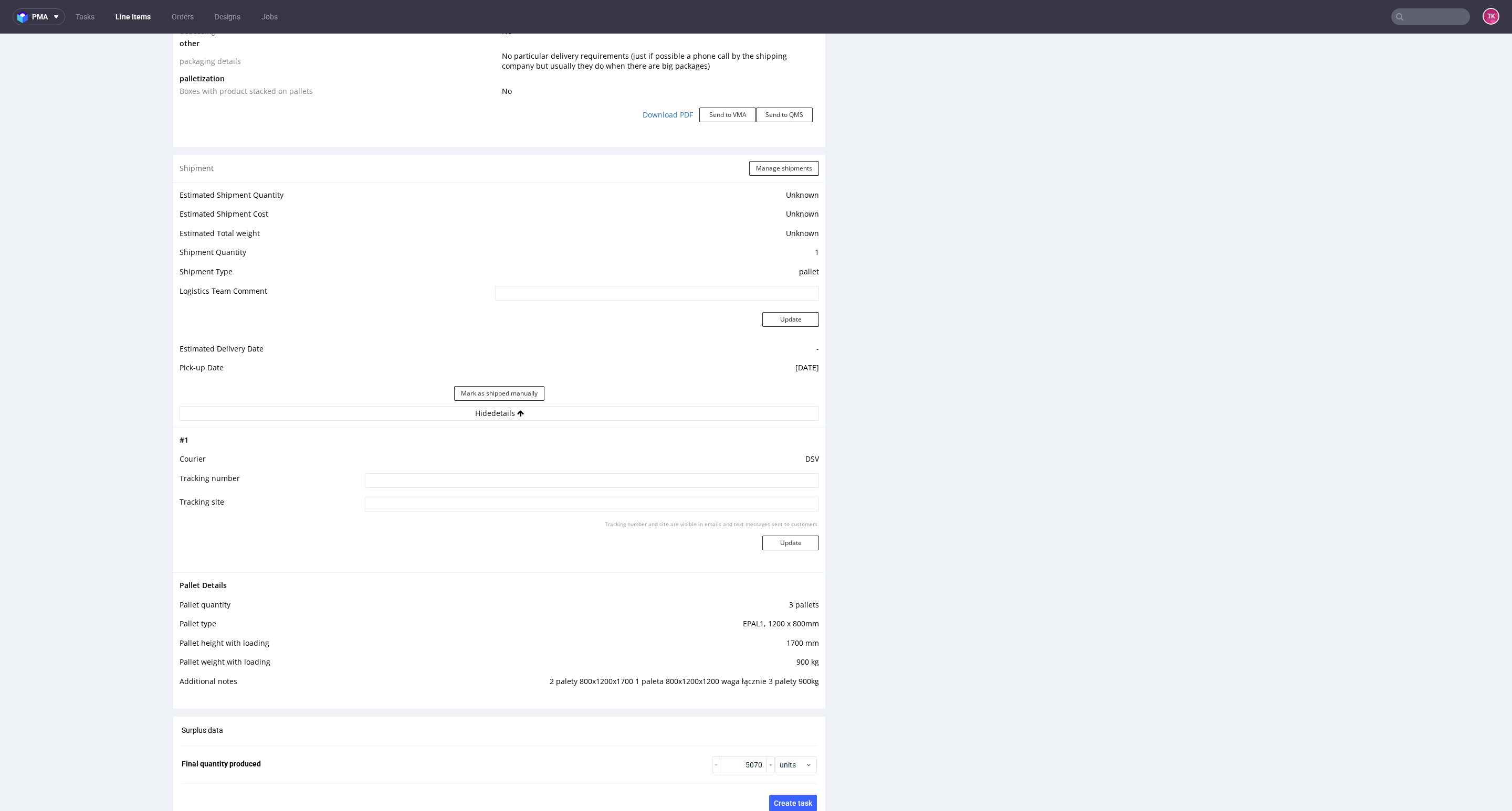
scroll to position [1260, 0]
click at [565, 481] on input at bounding box center [592, 480] width 454 height 15
paste input "40257145950412235797"
type input "40257145950412235797"
click at [775, 545] on button "Update" at bounding box center [790, 542] width 57 height 15
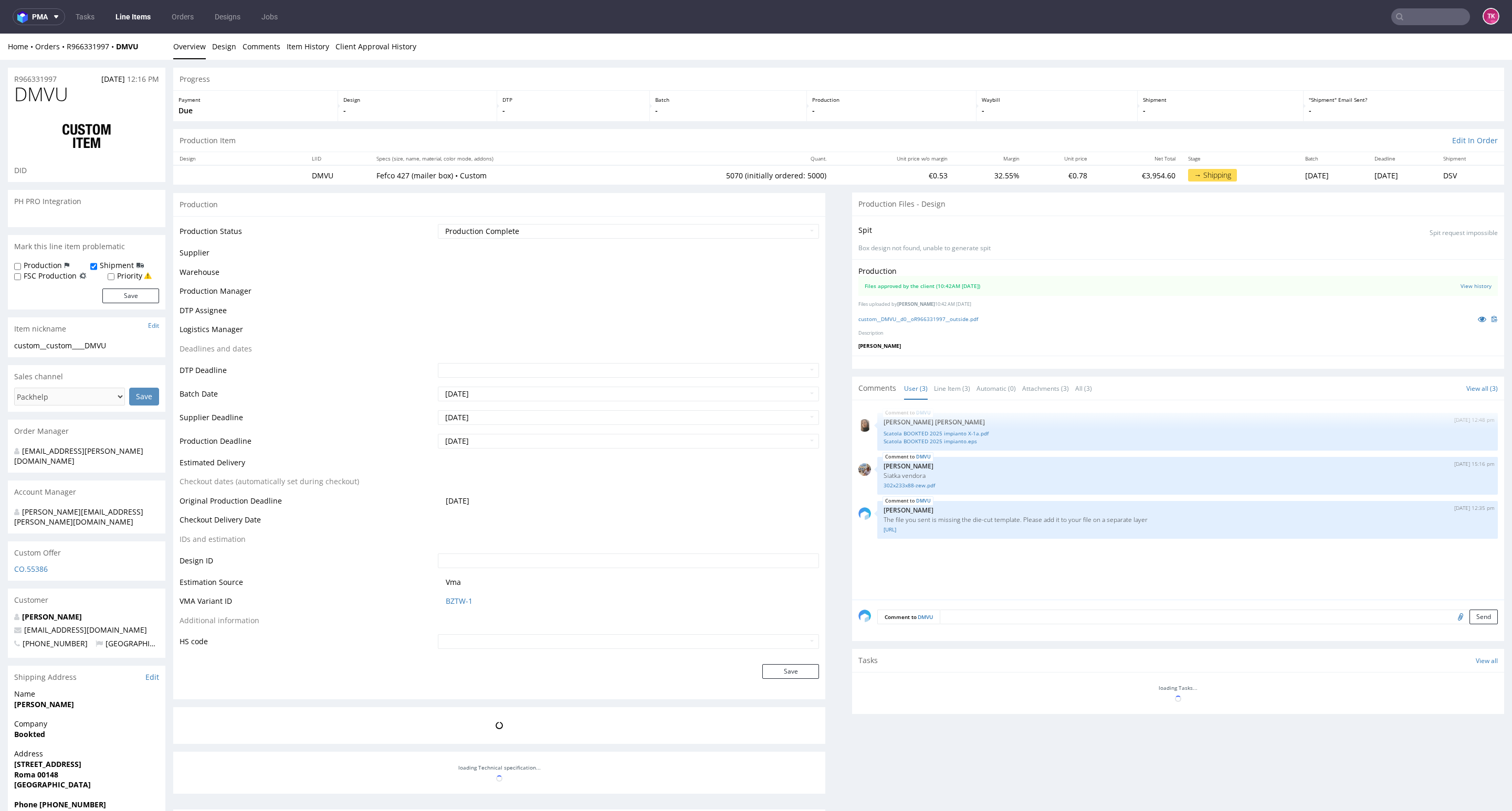
scroll to position [412, 0]
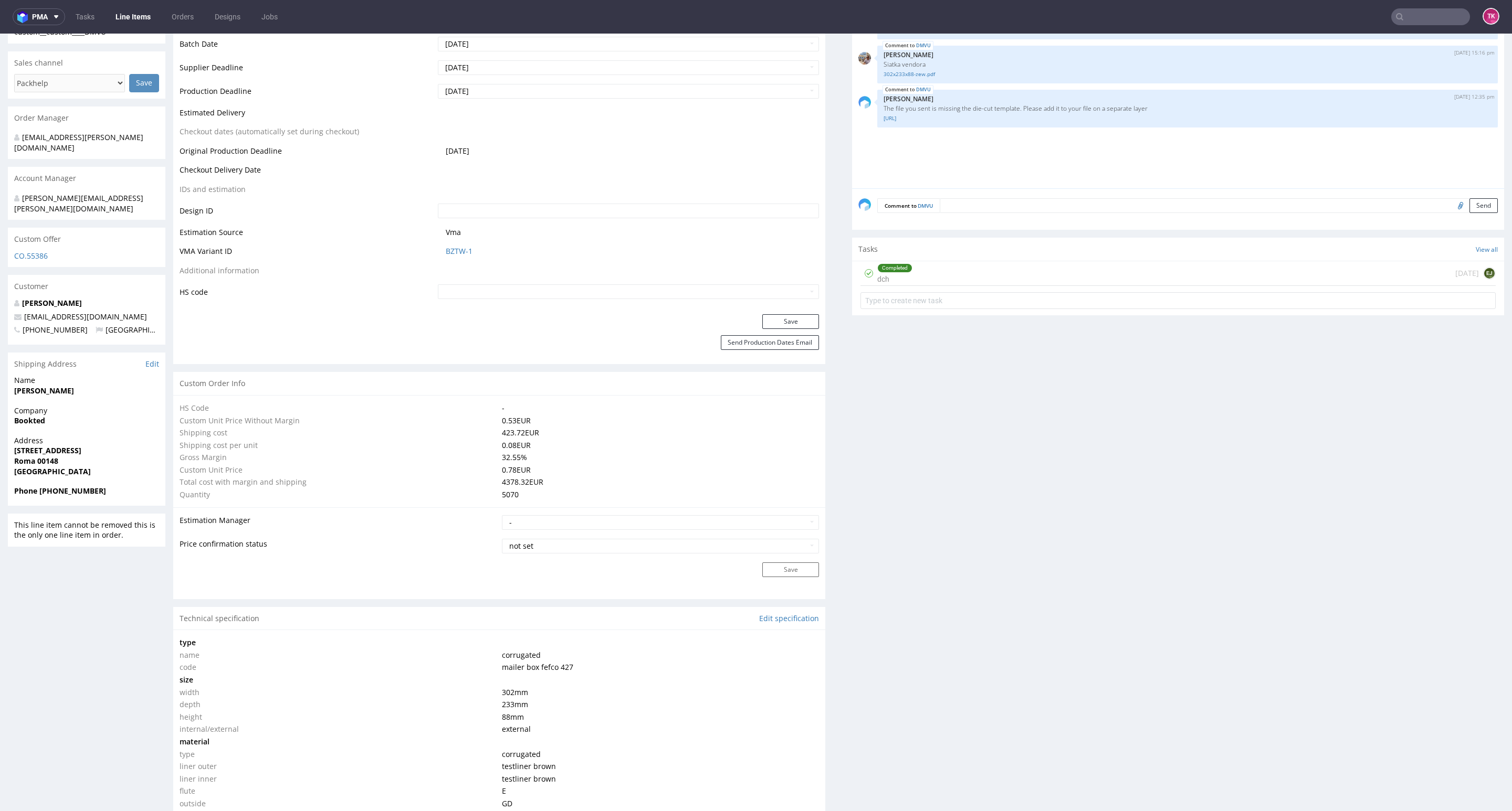
click at [142, 18] on link "Line Items" at bounding box center [133, 17] width 48 height 17
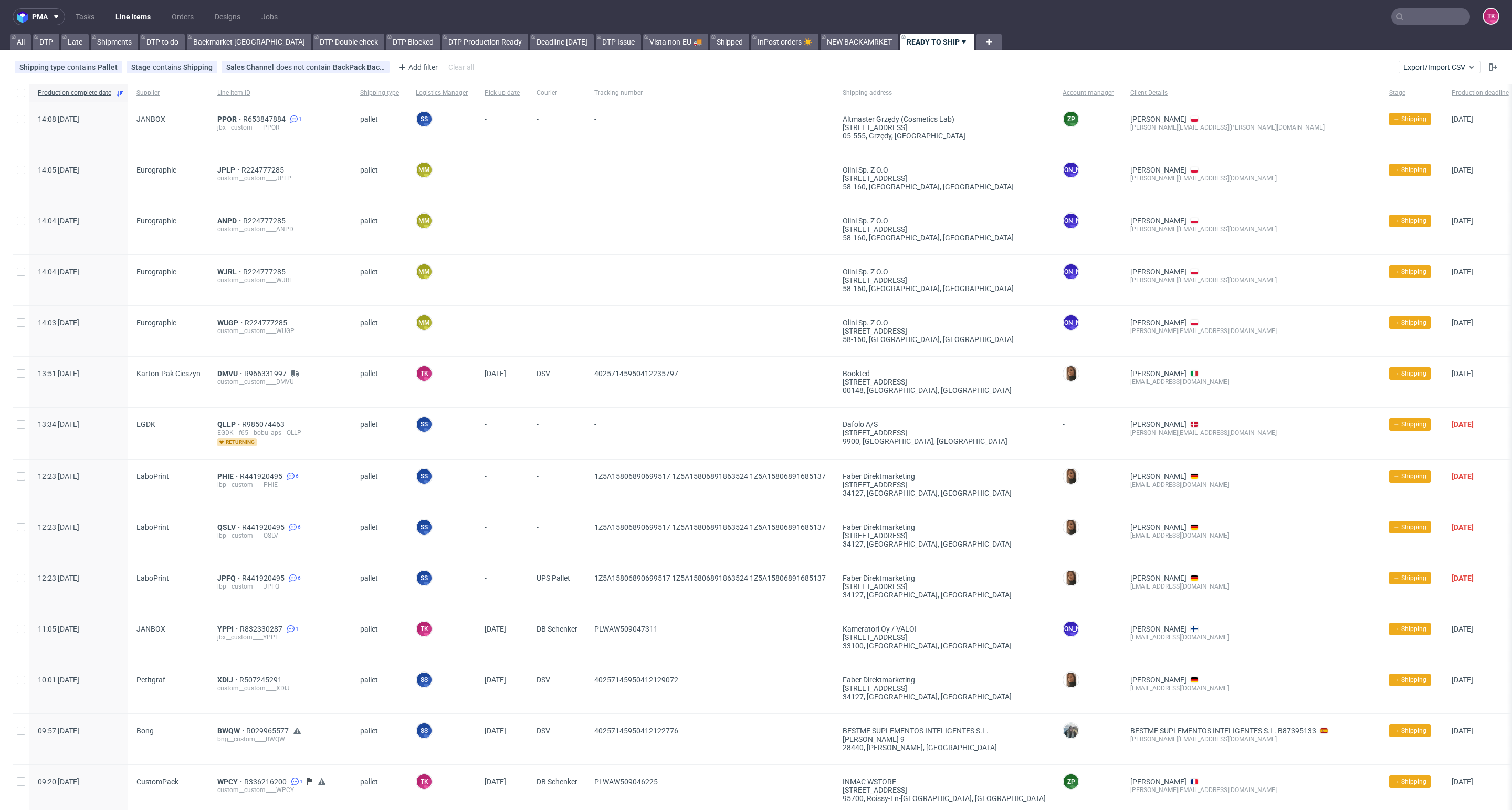
click at [141, 24] on nav "pma Tasks Line Items Orders Designs Jobs TK" at bounding box center [756, 17] width 1512 height 34
click at [139, 22] on link "Line Items" at bounding box center [133, 17] width 48 height 17
drag, startPoint x: 222, startPoint y: 219, endPoint x: 230, endPoint y: 167, distance: 52.6
drag, startPoint x: 230, startPoint y: 167, endPoint x: 223, endPoint y: 167, distance: 7.0
drag, startPoint x: 228, startPoint y: 320, endPoint x: 232, endPoint y: 325, distance: 6.4
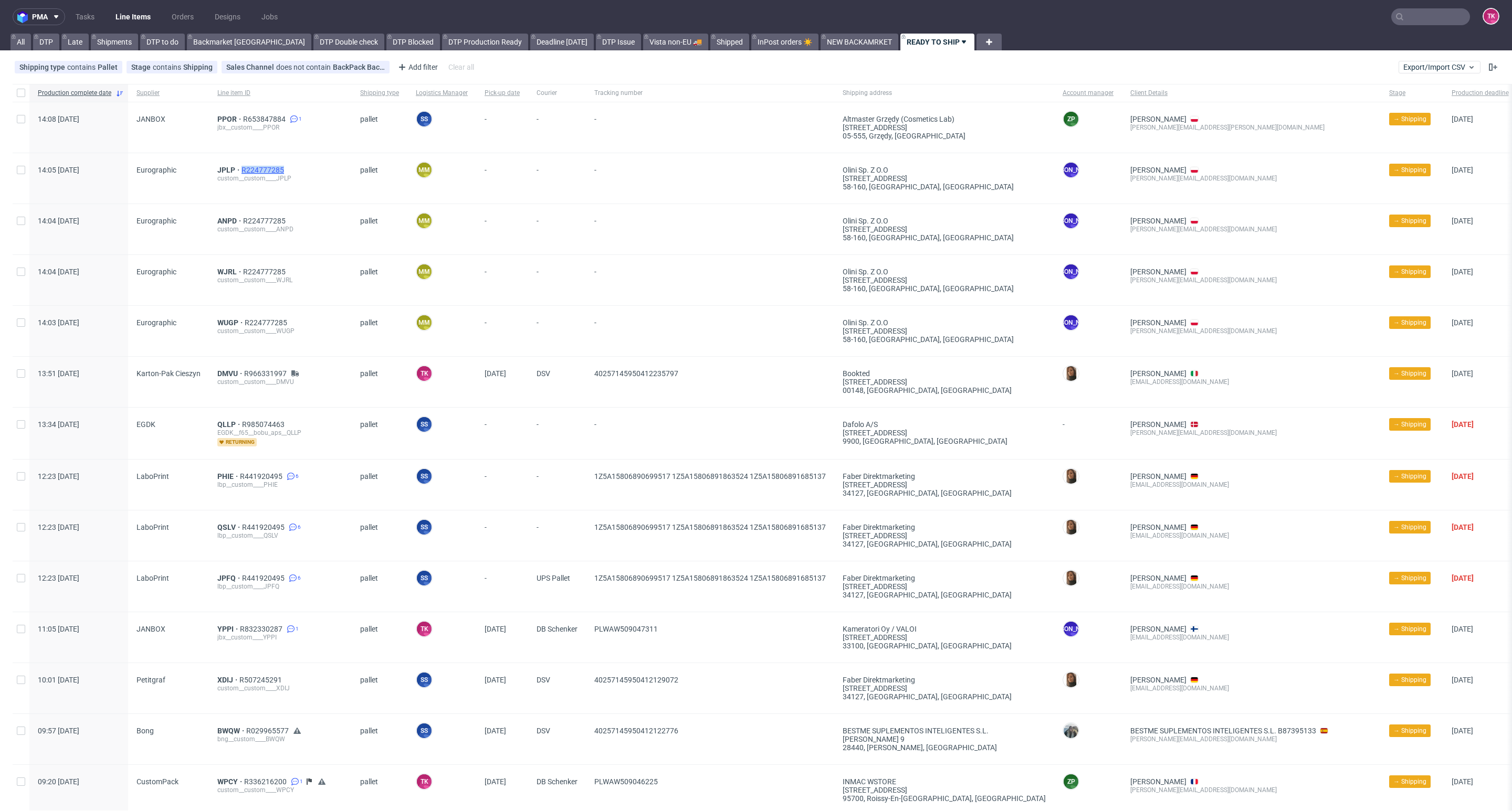
drag, startPoint x: 282, startPoint y: 161, endPoint x: 239, endPoint y: 171, distance: 44.1
click at [239, 171] on div "JPLP R224777285" at bounding box center [280, 171] width 126 height 9
copy span "R224777285"
click at [153, 16] on link "Line Items" at bounding box center [133, 17] width 48 height 17
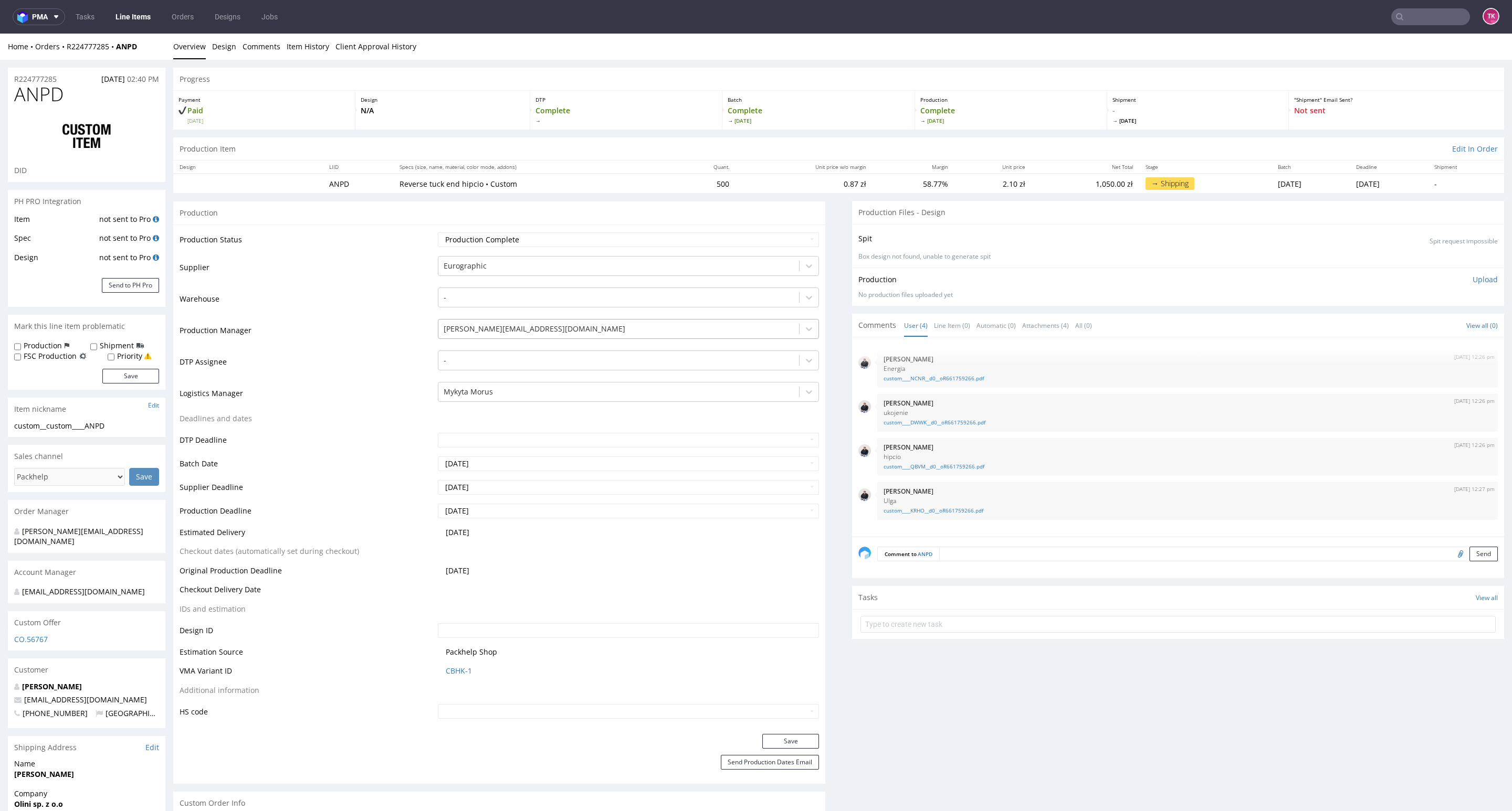
click at [498, 334] on div "[PERSON_NAME][EMAIL_ADDRESS][PERSON_NAME][DOMAIN_NAME]" at bounding box center [627, 326] width 381 height 15
drag, startPoint x: 389, startPoint y: 394, endPoint x: 429, endPoint y: 392, distance: 40.0
click at [388, 396] on td "Logistics Manager" at bounding box center [307, 397] width 255 height 32
click at [445, 390] on div at bounding box center [619, 392] width 350 height 12
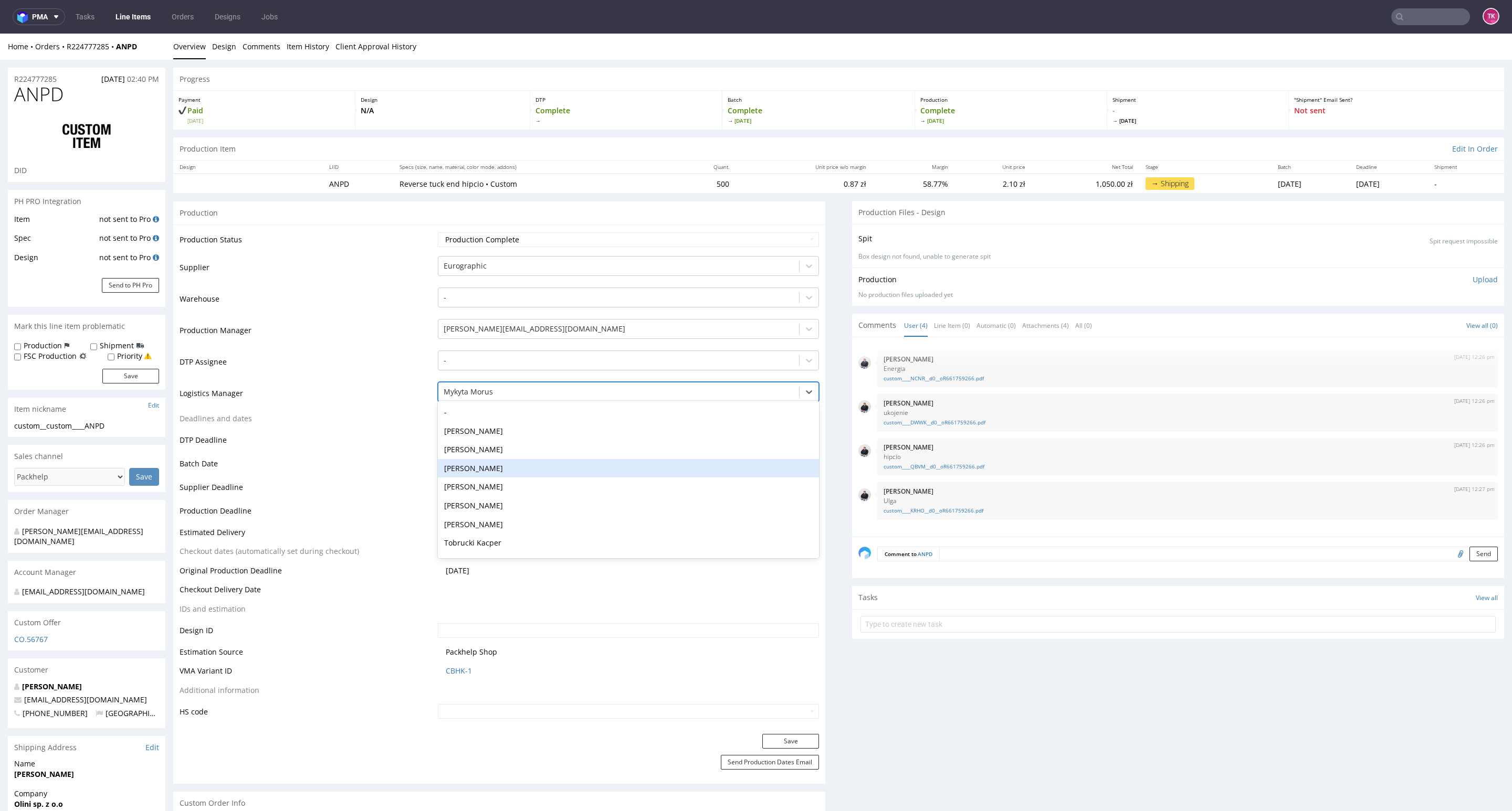
type input "t"
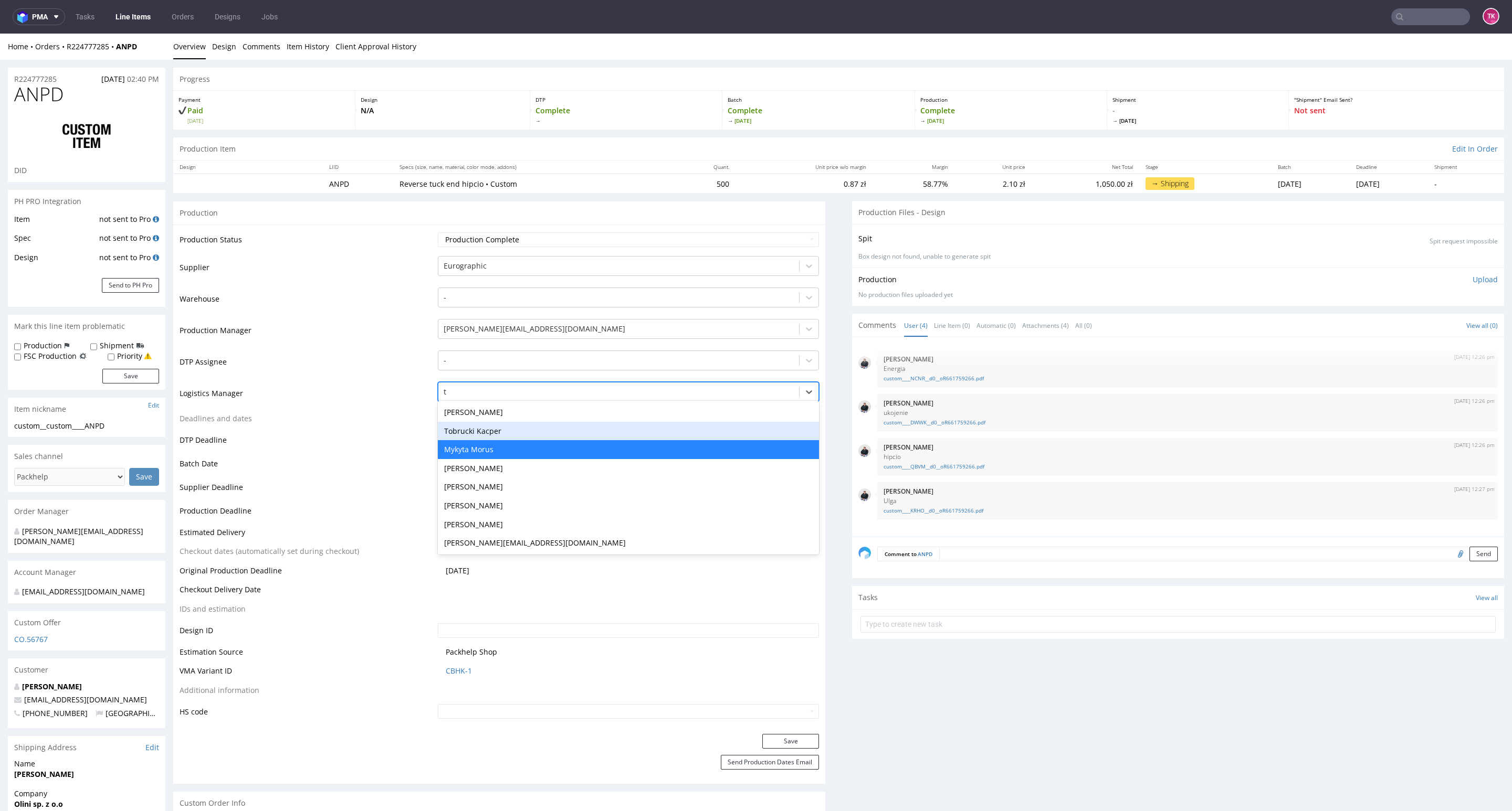
click at [507, 436] on div "Tobrucki Kacper" at bounding box center [627, 431] width 381 height 19
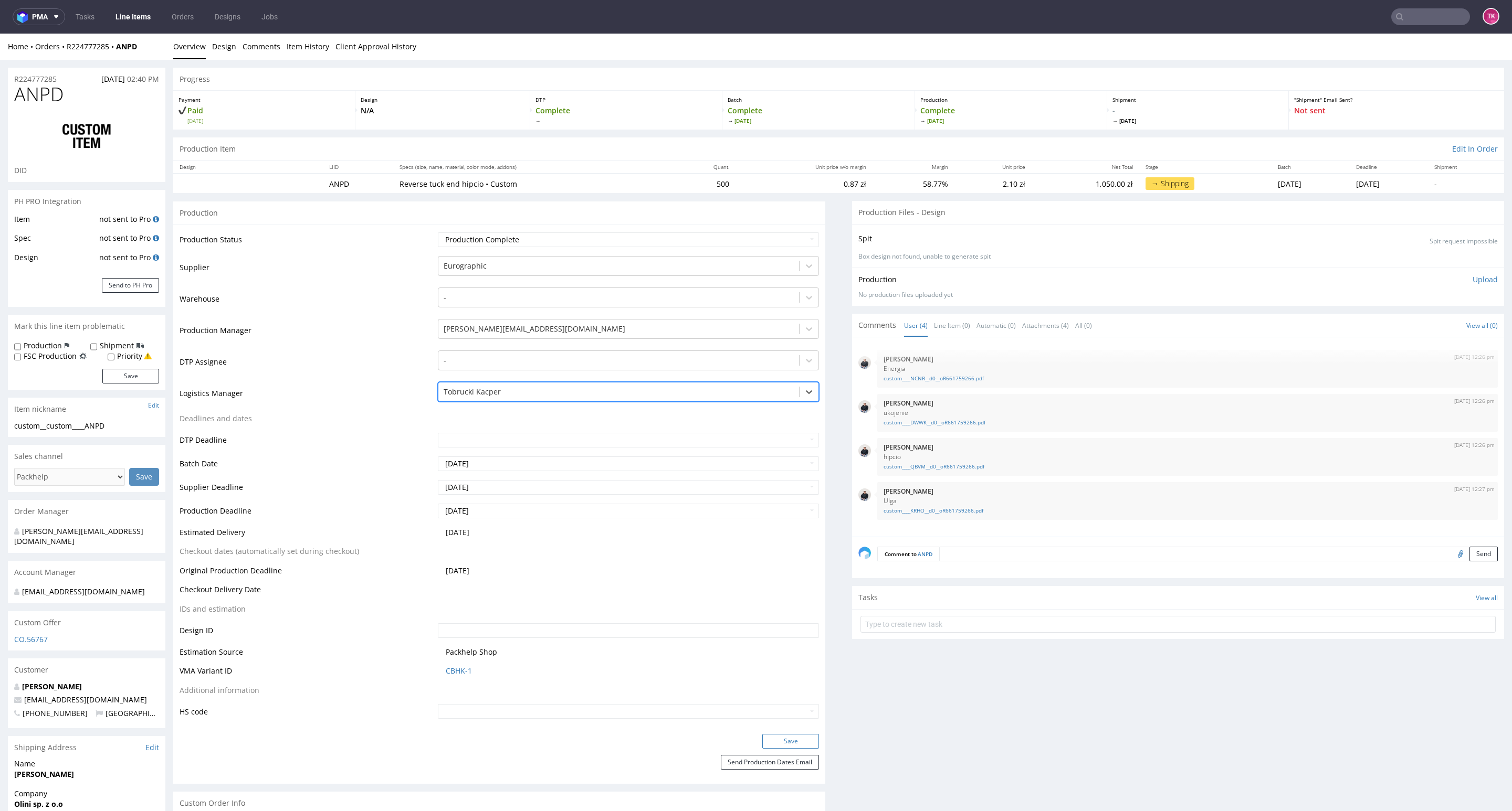
click at [778, 740] on button "Save" at bounding box center [790, 741] width 57 height 15
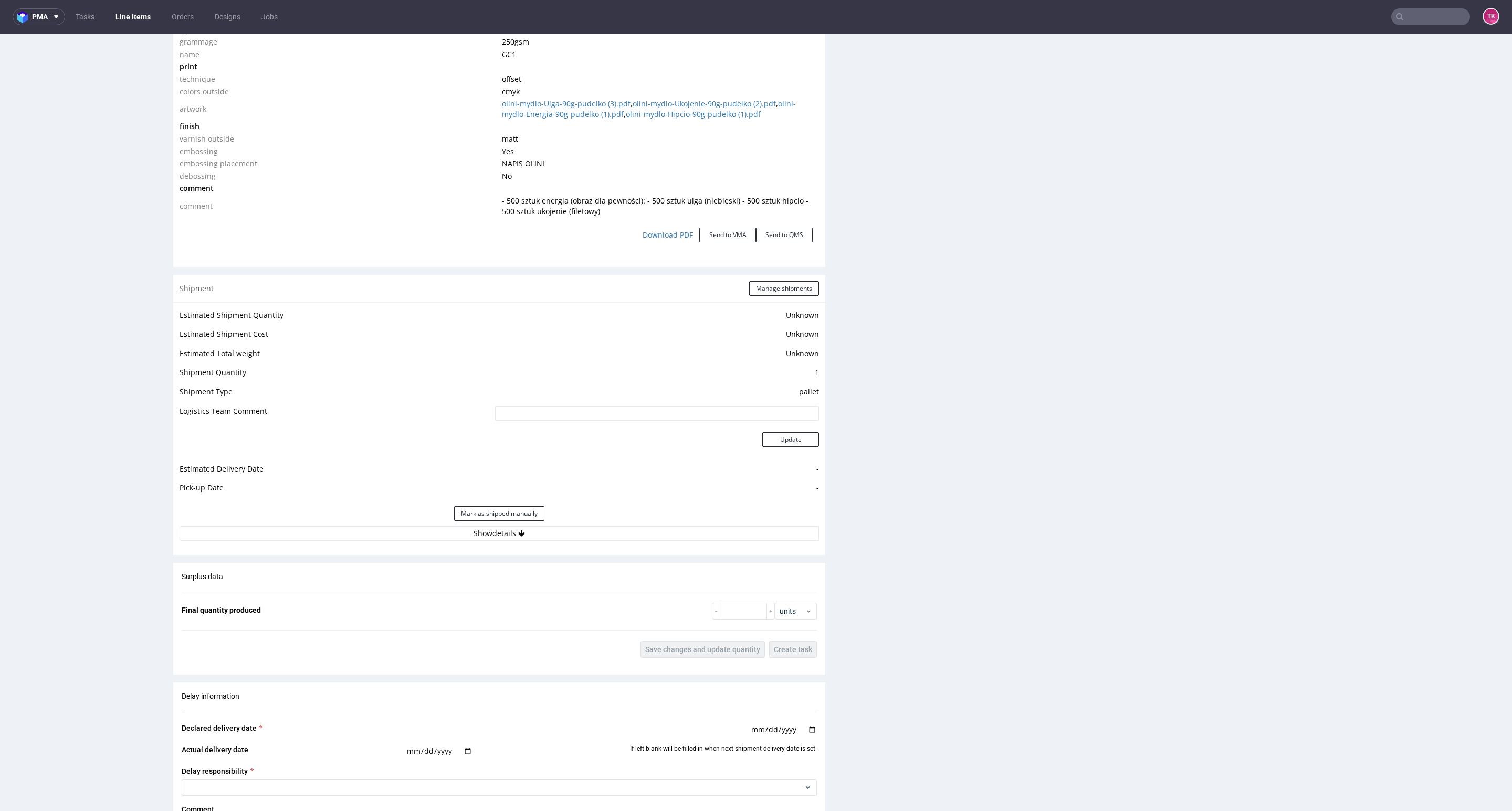
scroll to position [1260, 0]
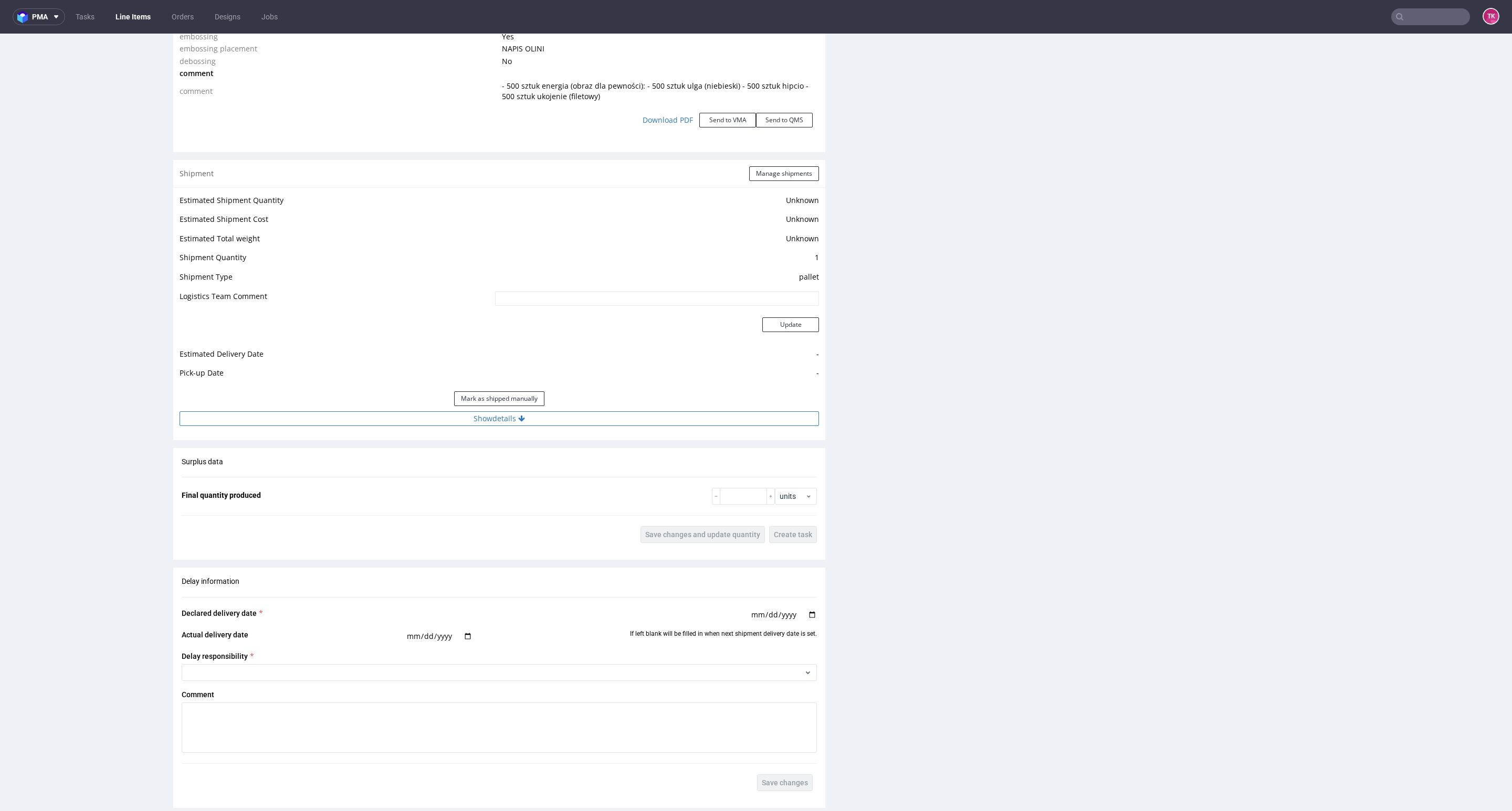
click at [558, 422] on button "Show details" at bounding box center [498, 419] width 639 height 15
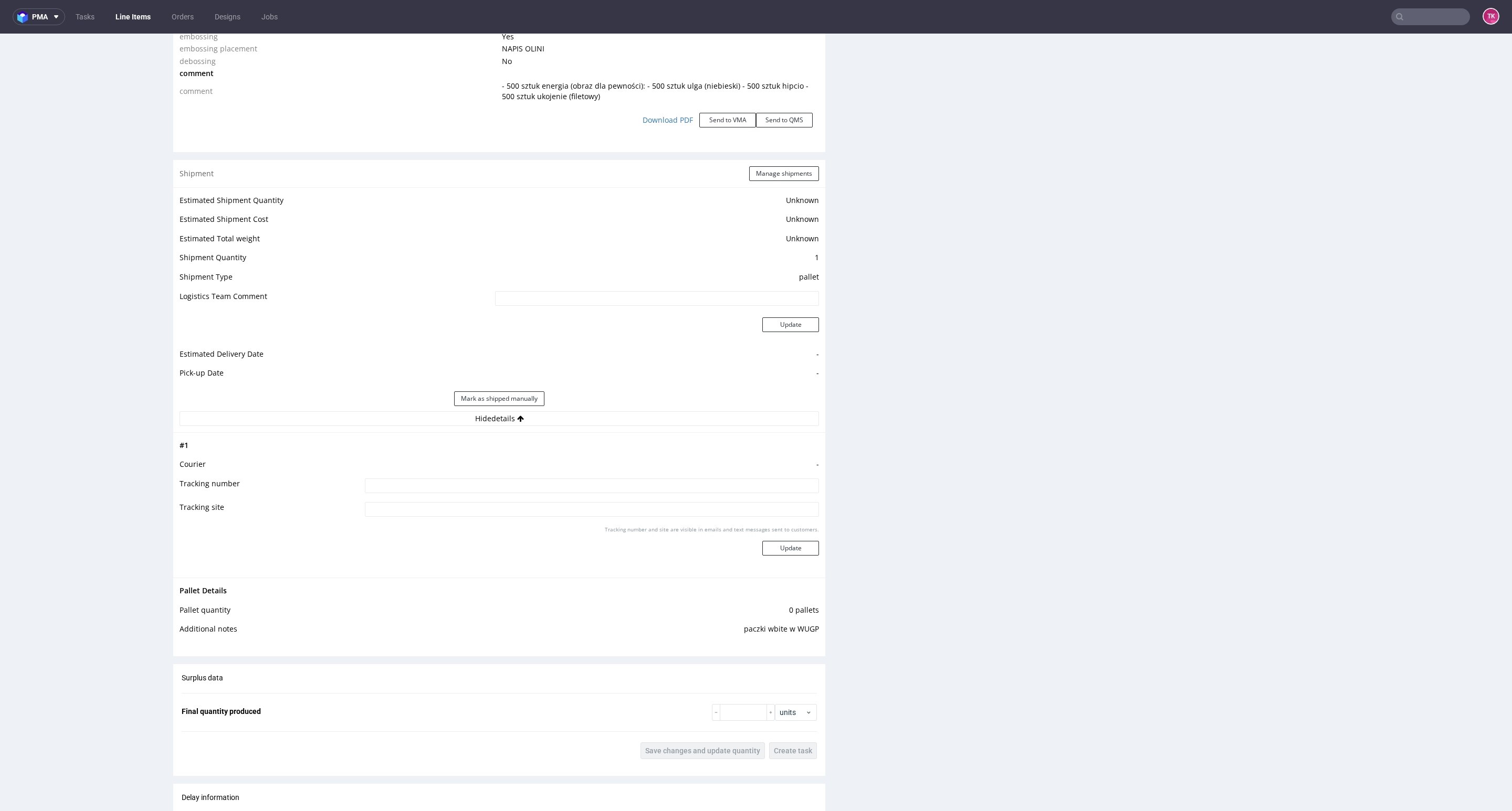
click at [531, 490] on input at bounding box center [592, 486] width 454 height 15
paste input "1Z5A15806891795670 1Z5A15806892201282 1Z5A15806891480492 1Z5A15806893487660"
type input "1Z5A15806891795670 1Z5A15806892201282 1Z5A15806891480492 1Z5A15806893487660"
click at [777, 551] on button "Update" at bounding box center [790, 548] width 57 height 15
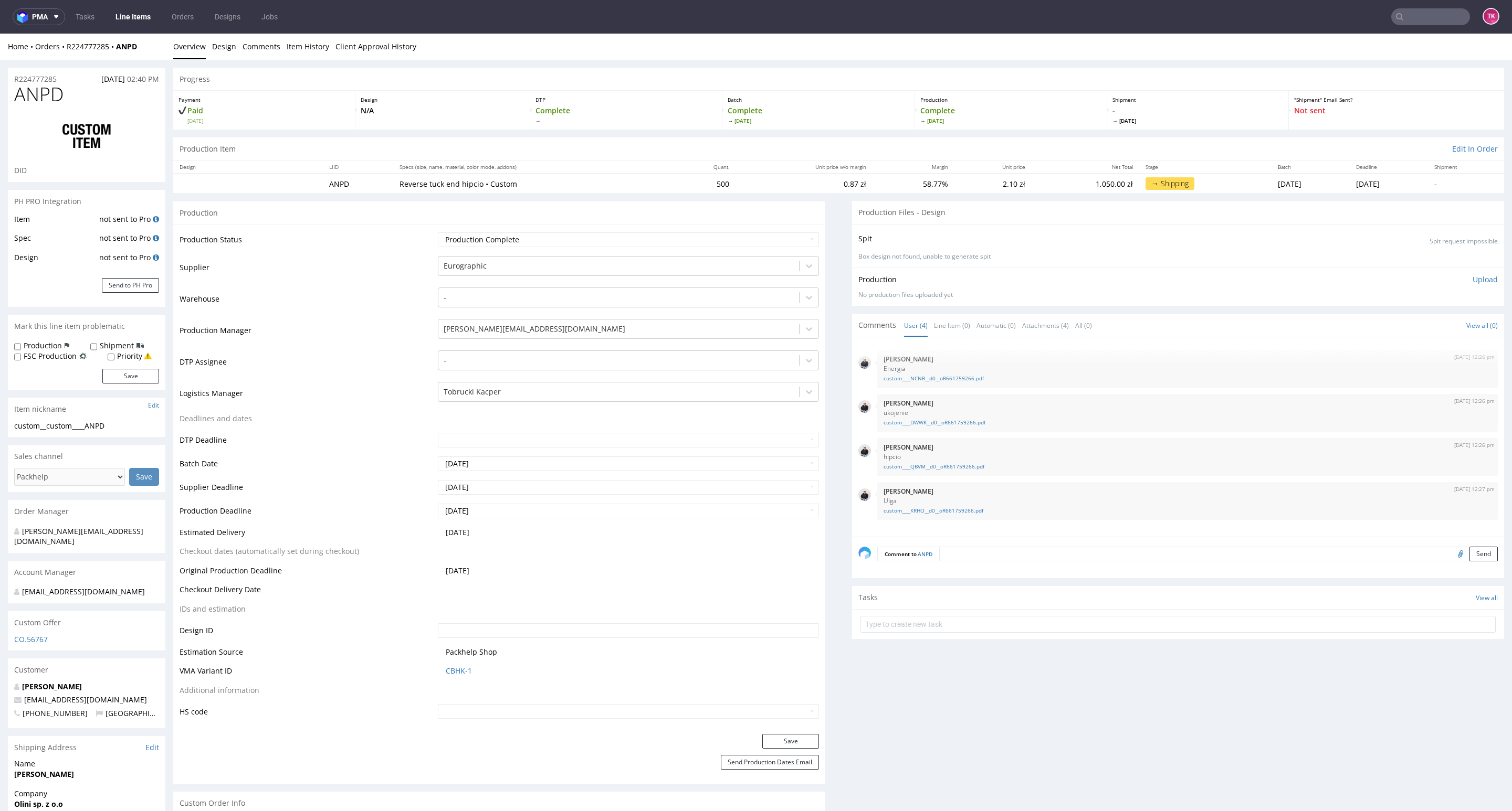
scroll to position [952, 0]
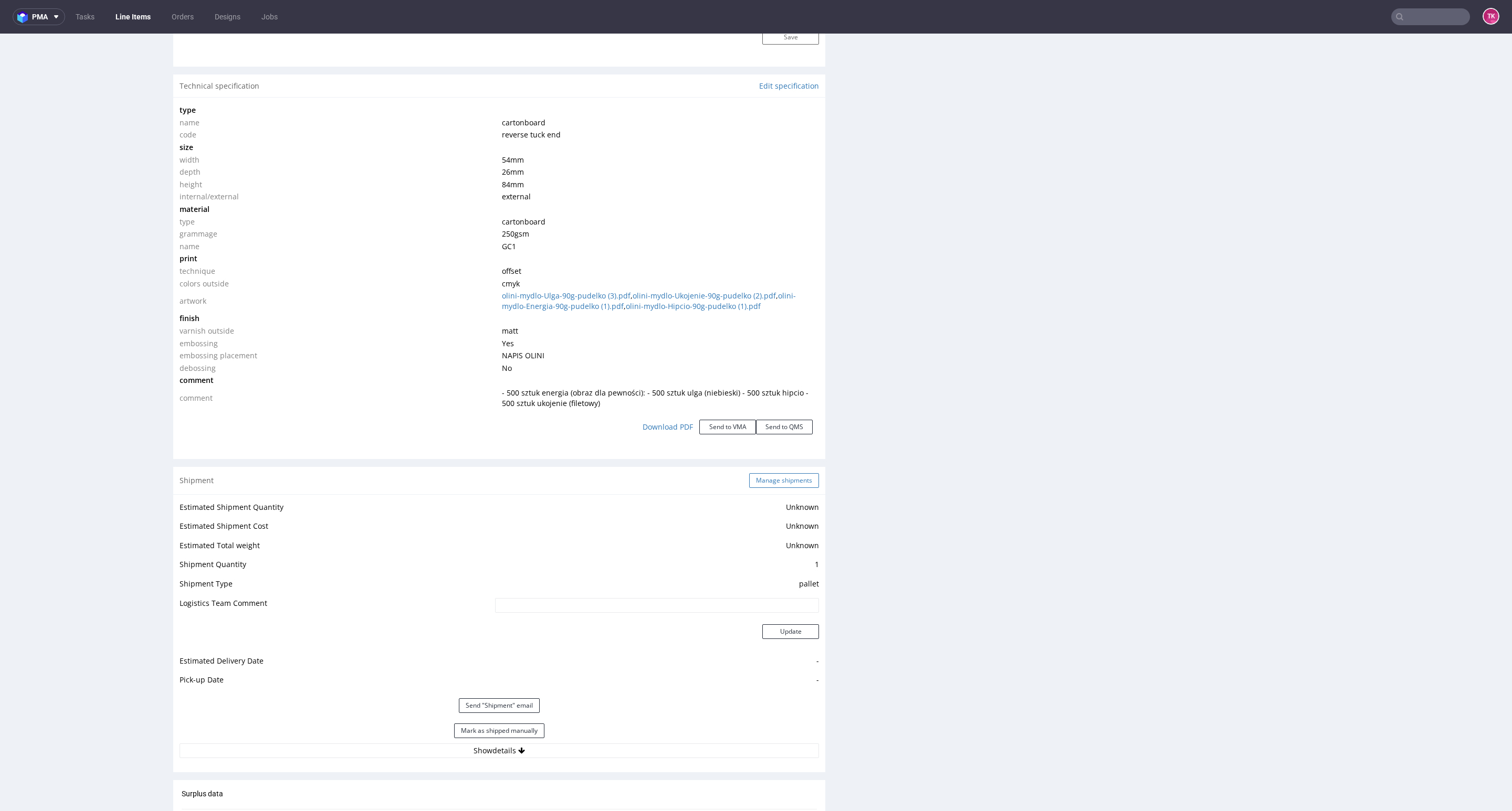
click at [773, 476] on button "Manage shipments" at bounding box center [784, 481] width 70 height 15
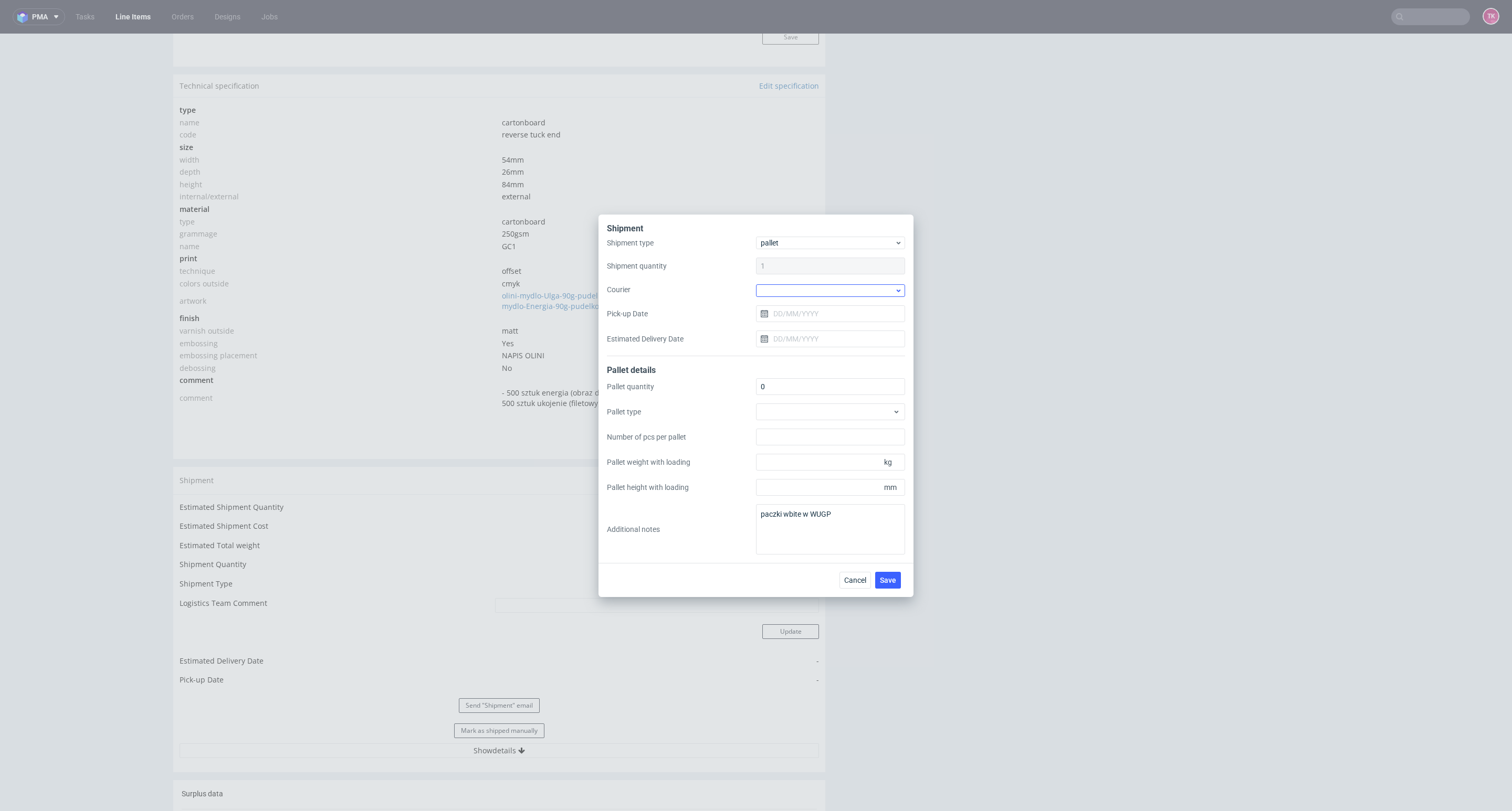
click at [852, 283] on div at bounding box center [830, 290] width 149 height 14
drag, startPoint x: 823, startPoint y: 361, endPoint x: 885, endPoint y: 561, distance: 209.4
click at [824, 362] on div "UPS Pallets" at bounding box center [830, 364] width 141 height 19
click at [889, 573] on button "Save" at bounding box center [887, 579] width 26 height 17
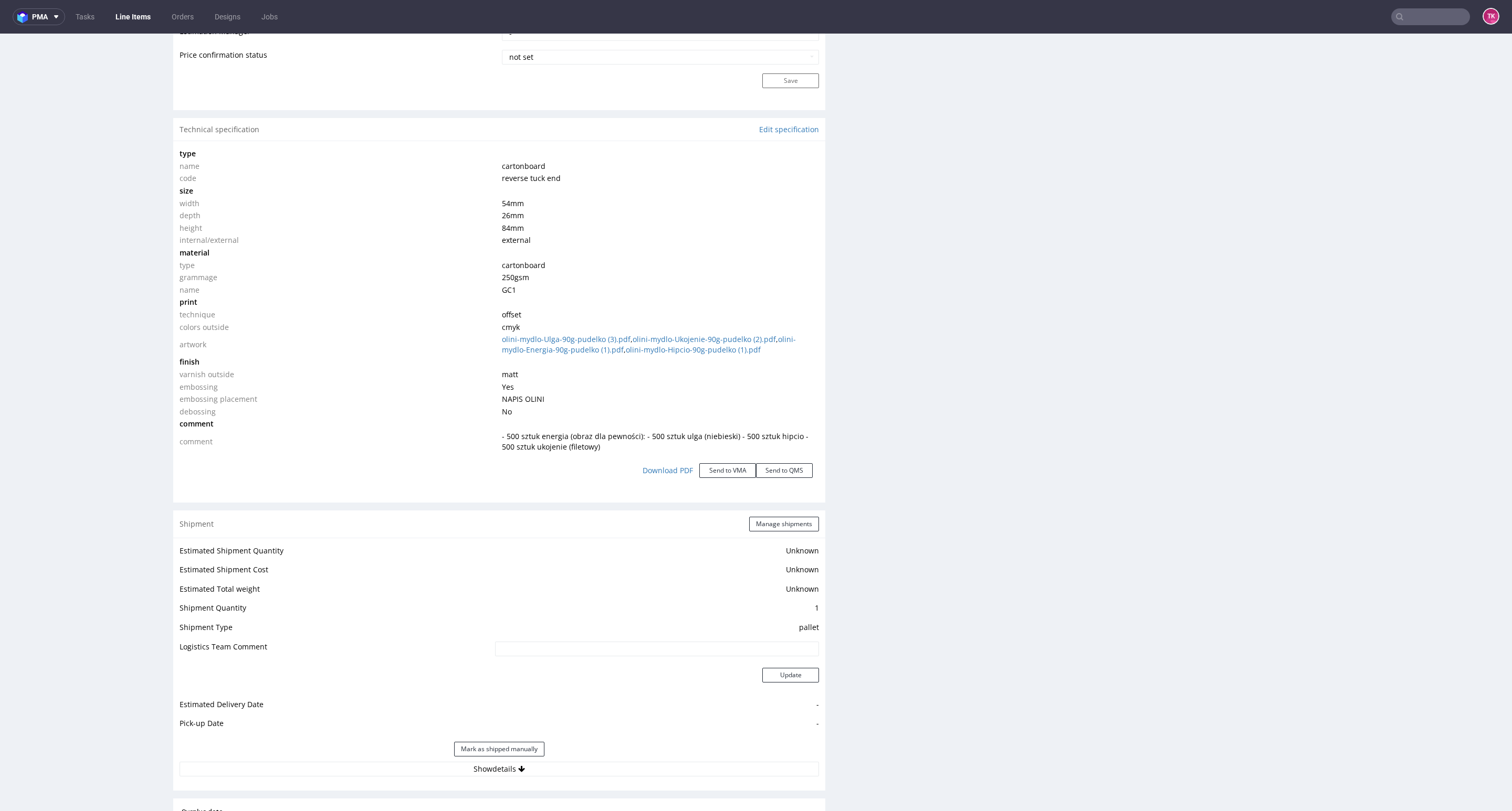
scroll to position [944, 0]
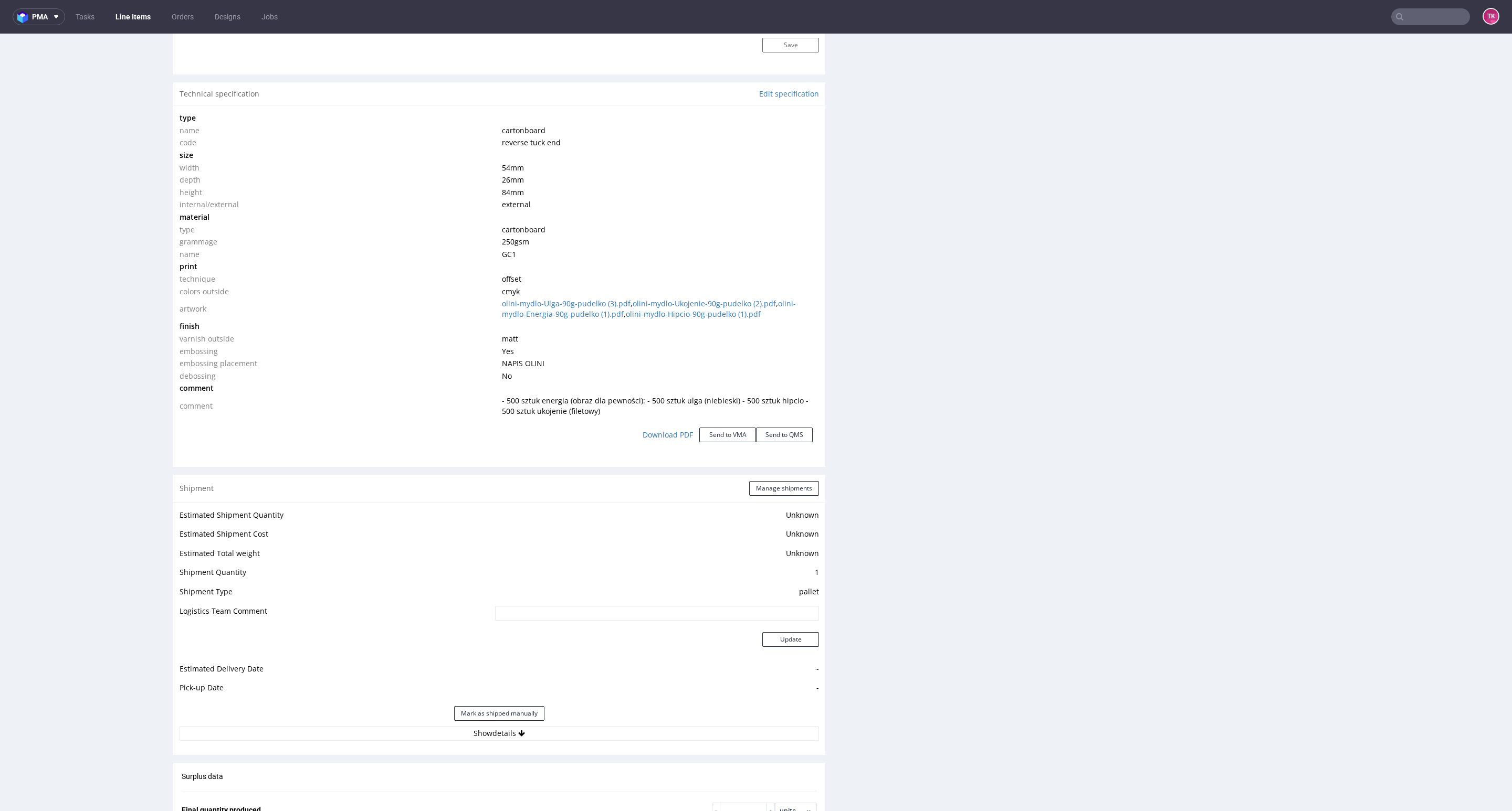
click at [616, 750] on div "Shipment Manage shipments Estimated Shipment Quantity Unknown Estimated Shipmen…" at bounding box center [499, 615] width 652 height 280
click at [616, 741] on div "Estimated Shipment Quantity Unknown Estimated Shipment Cost Unknown Estimated T…" at bounding box center [499, 624] width 652 height 245
click at [620, 737] on button "Show details" at bounding box center [498, 733] width 639 height 15
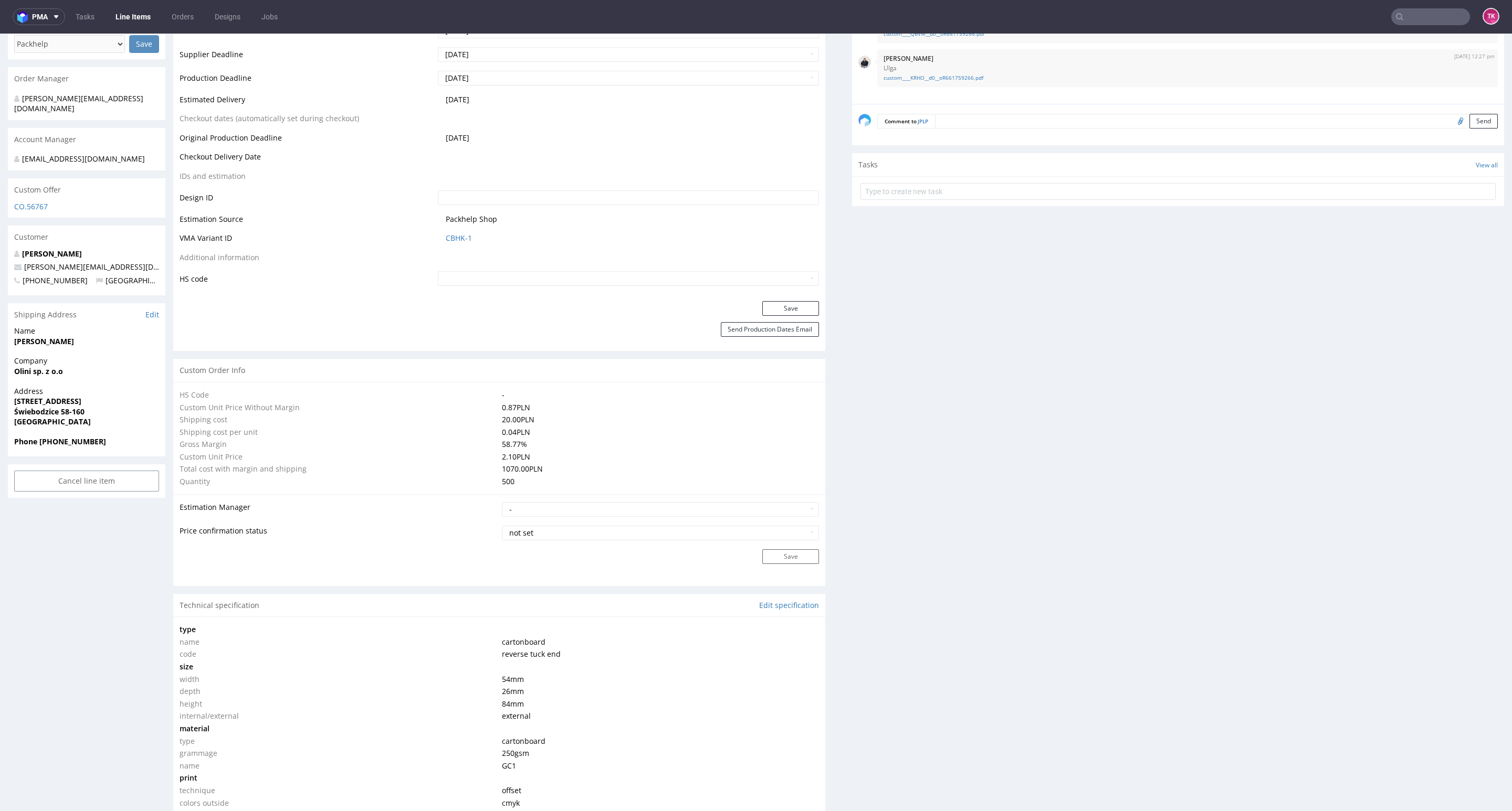
scroll to position [157, 0]
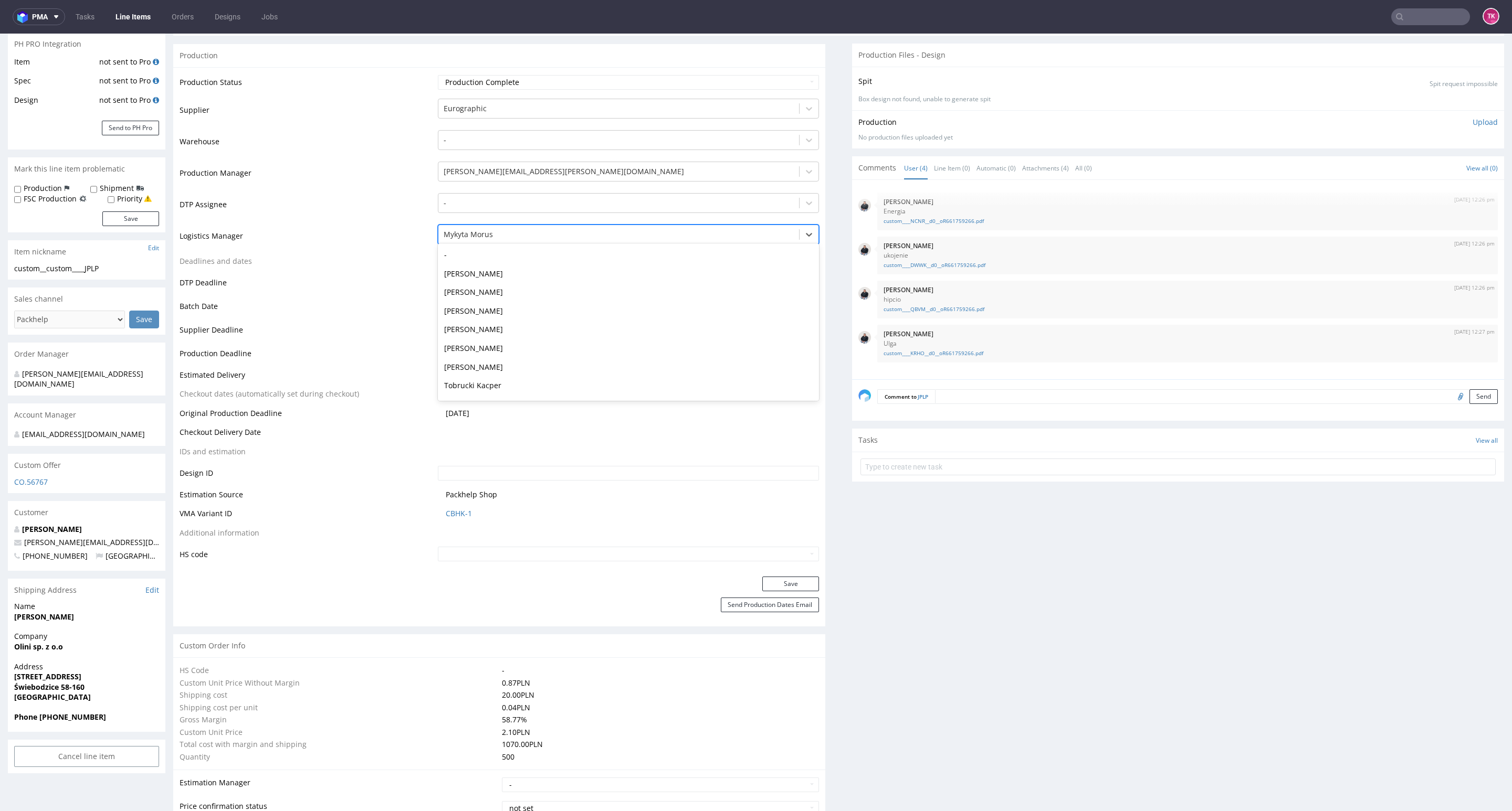
drag, startPoint x: 529, startPoint y: 228, endPoint x: 528, endPoint y: 236, distance: 8.1
click at [529, 232] on div "Mykyta Morus" at bounding box center [619, 234] width 361 height 17
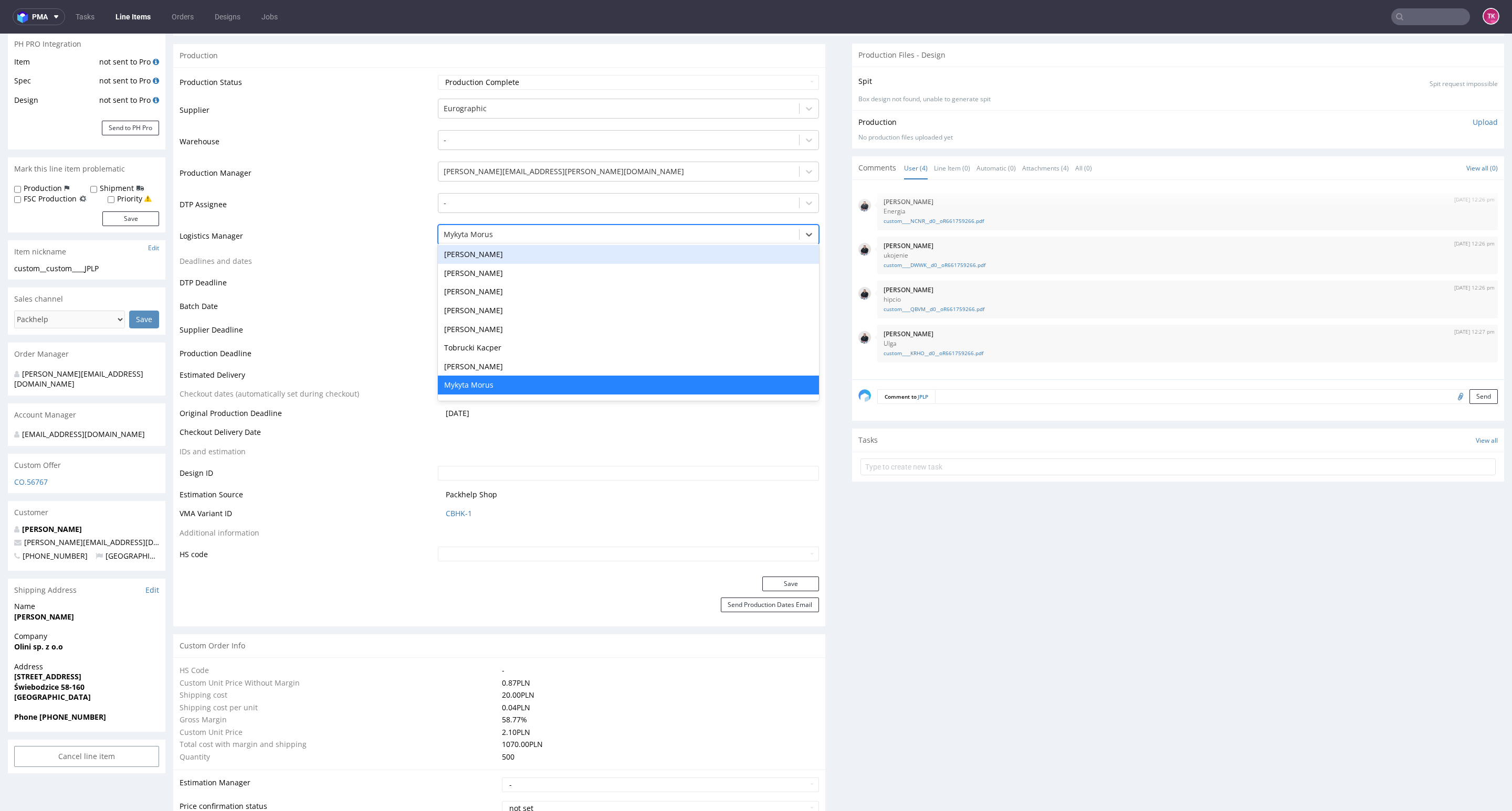
type input "t"
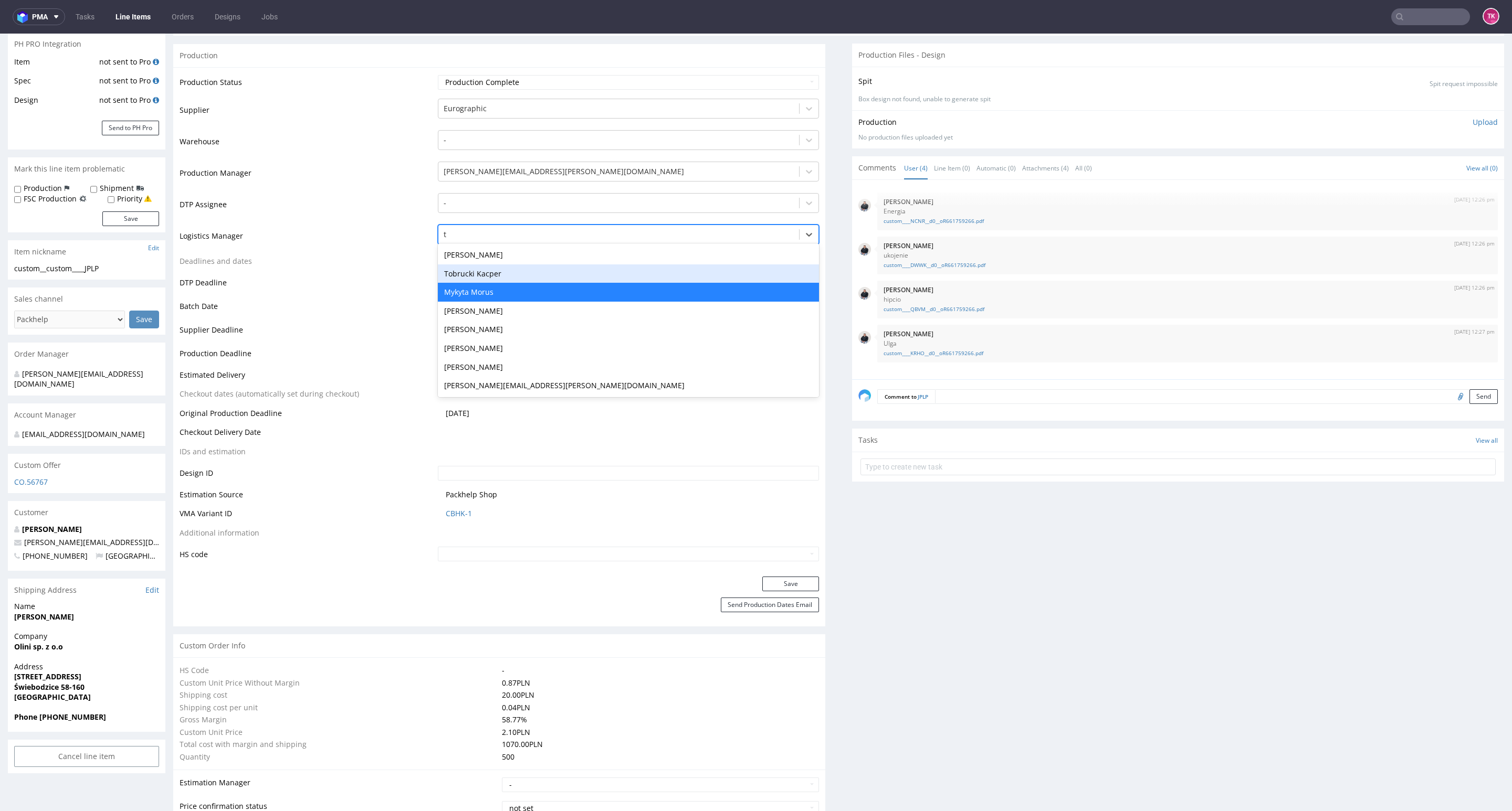
scroll to position [0, 0]
click at [511, 271] on div "Tobrucki Kacper" at bounding box center [627, 273] width 381 height 19
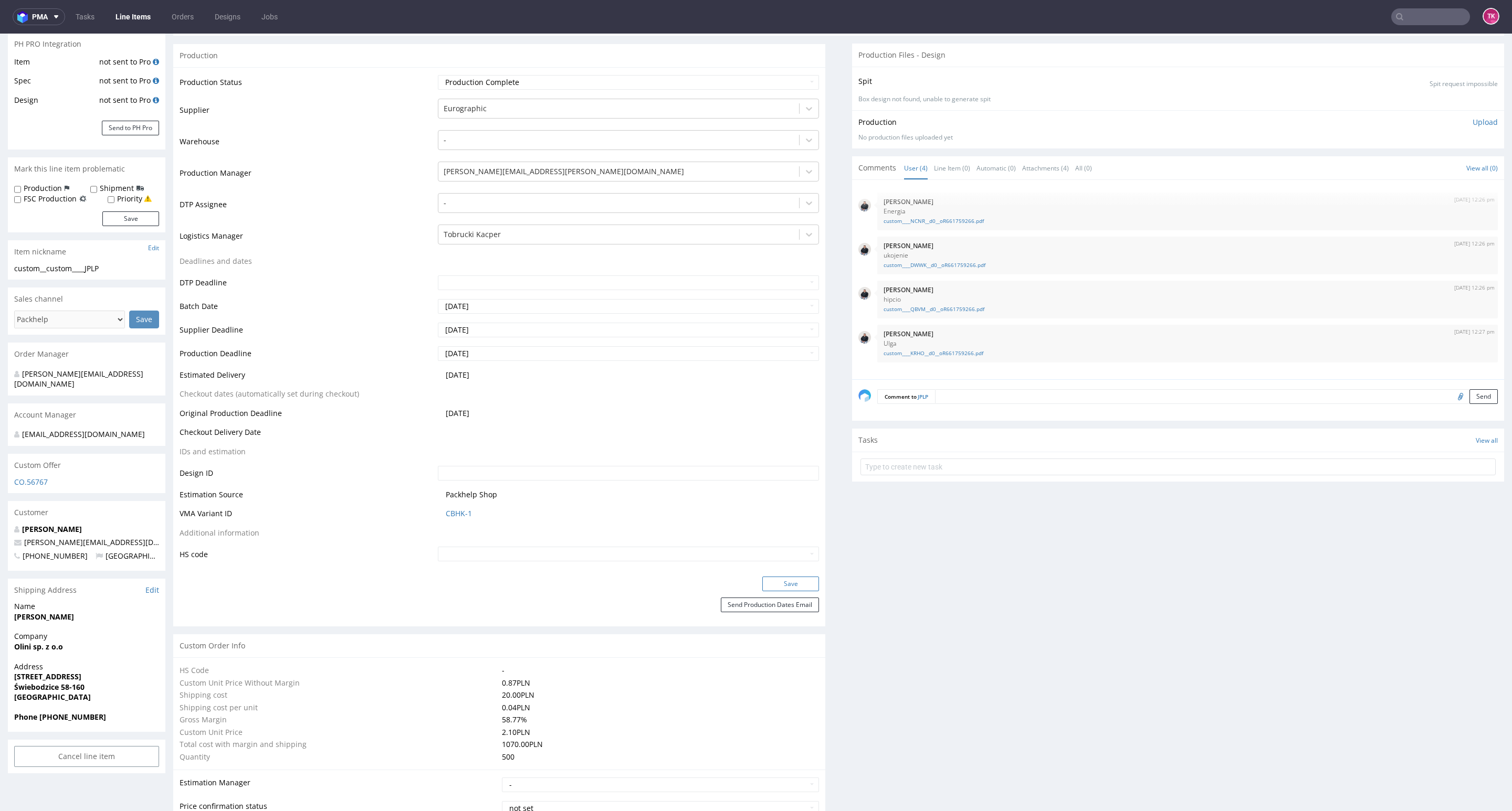
click at [789, 583] on button "Save" at bounding box center [790, 584] width 57 height 15
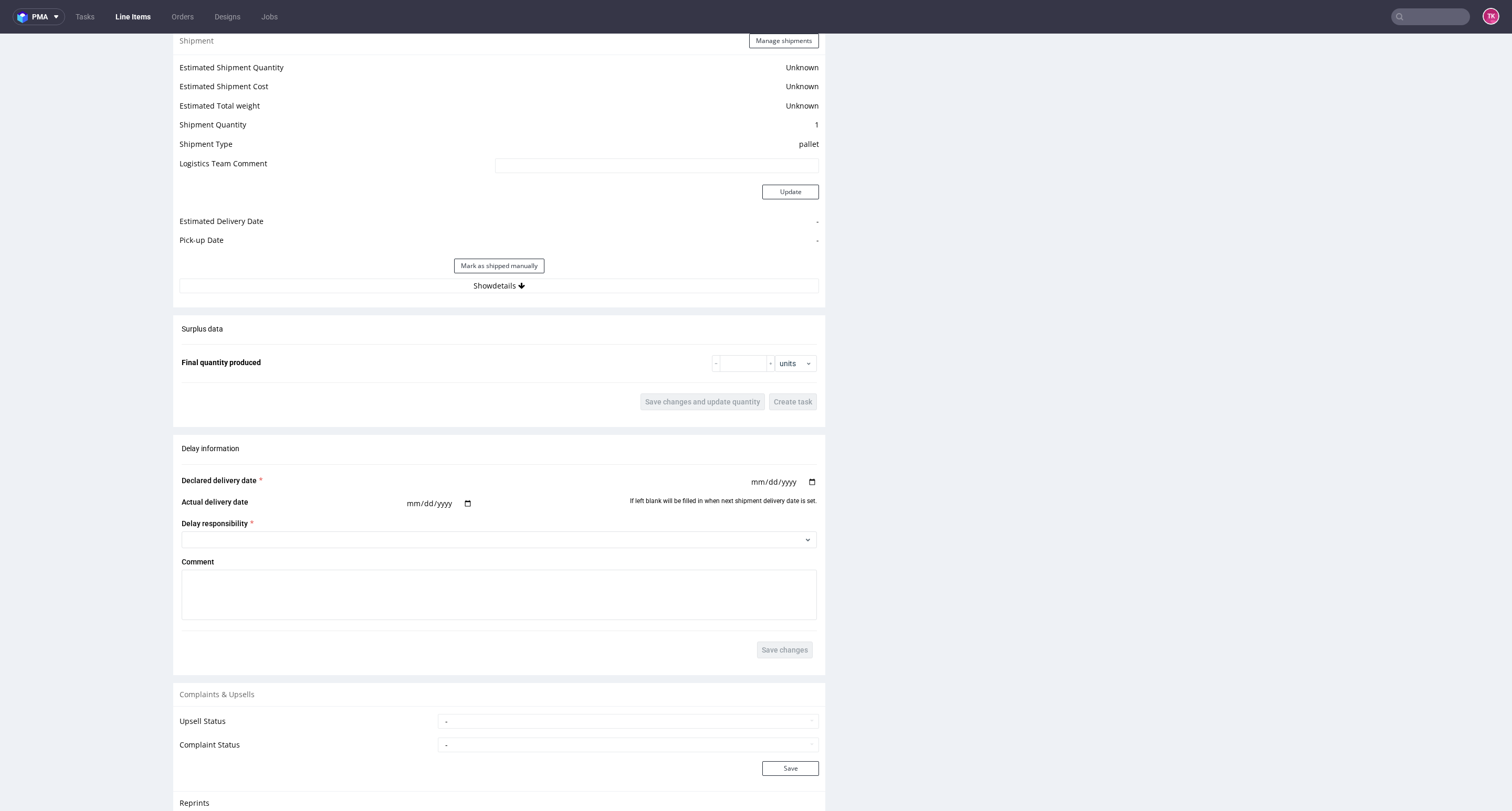
scroll to position [1411, 0]
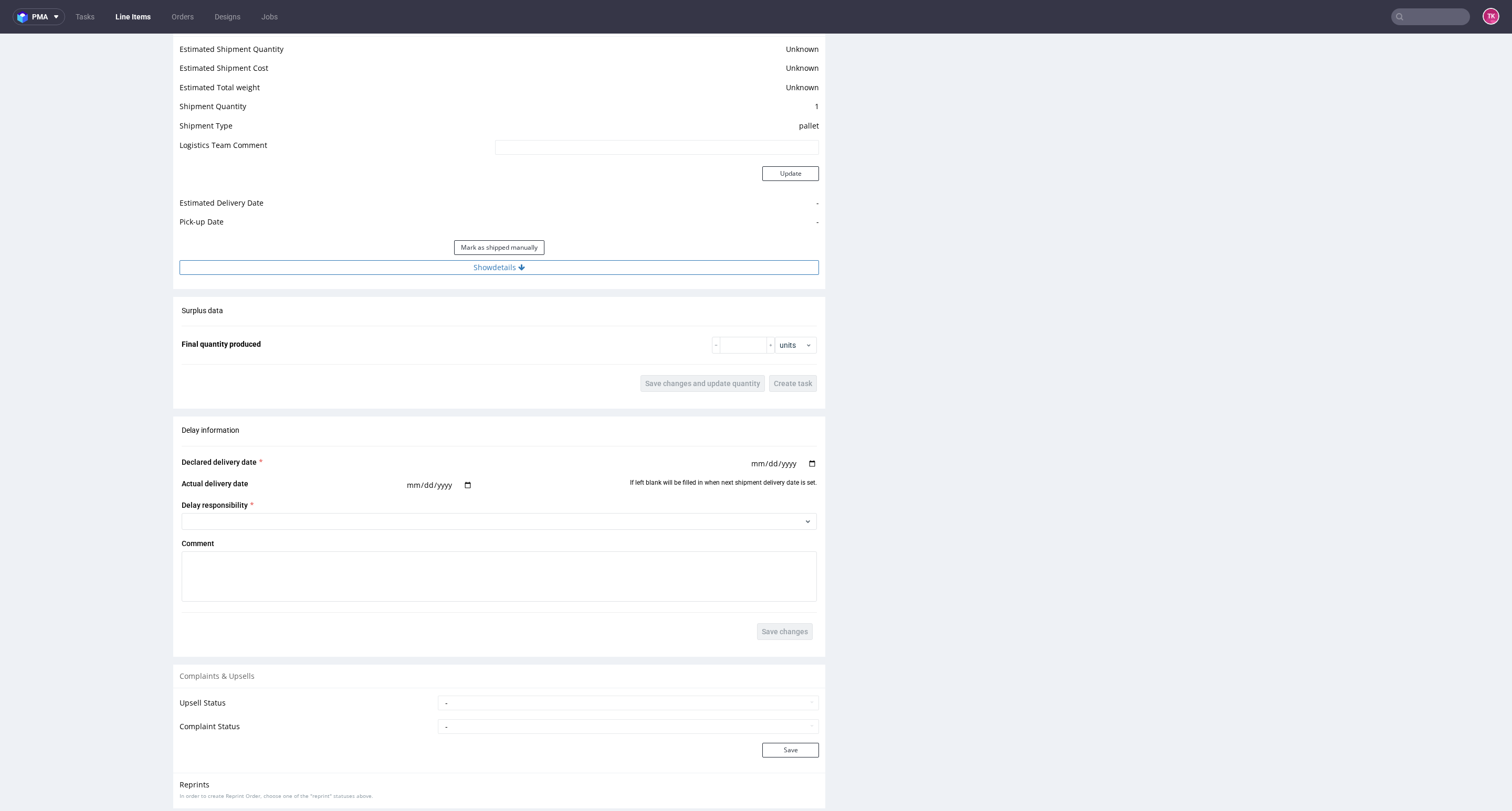
click at [618, 269] on button "Show details" at bounding box center [498, 268] width 639 height 15
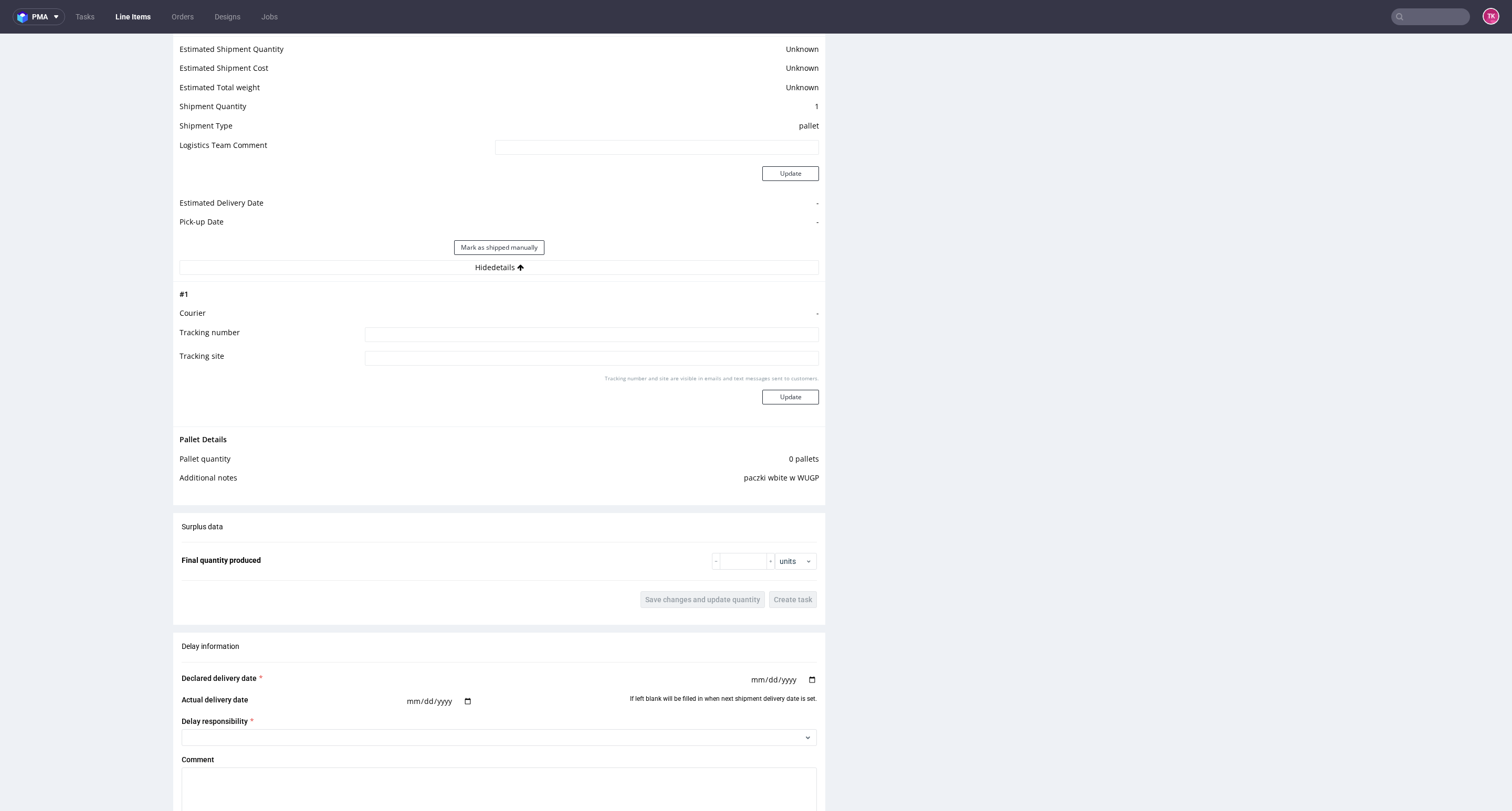
click at [569, 337] on input at bounding box center [592, 335] width 454 height 15
paste input "1Z5A15806891795670 1Z5A15806892201282 1Z5A15806891480492 1Z5A15806893487660"
type input "1Z5A15806891795670 1Z5A15806892201282 1Z5A15806891480492 1Z5A15806893487660"
click at [793, 401] on button "Update" at bounding box center [790, 397] width 57 height 15
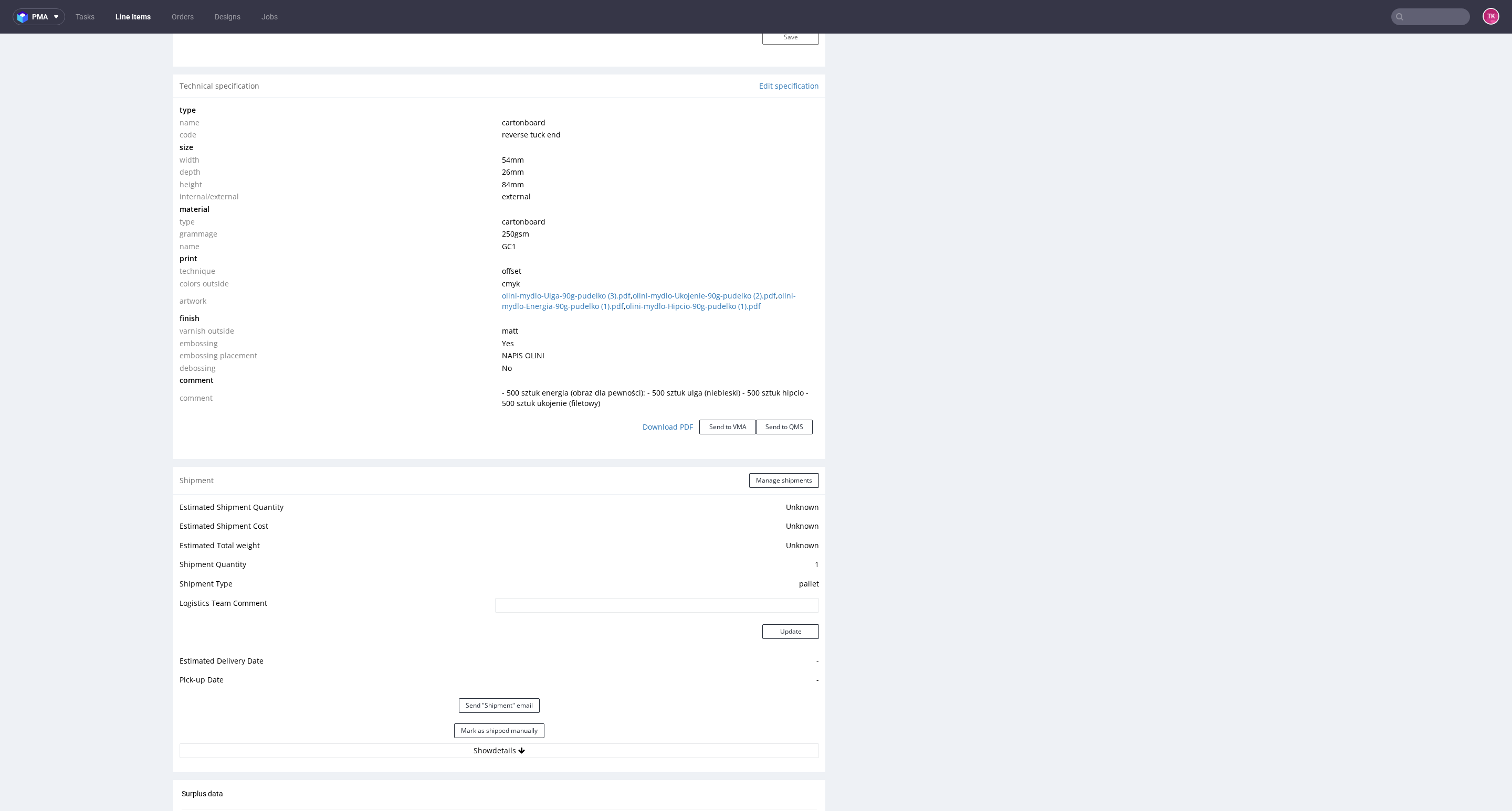
scroll to position [952, 0]
click at [750, 481] on button "Manage shipments" at bounding box center [784, 481] width 70 height 15
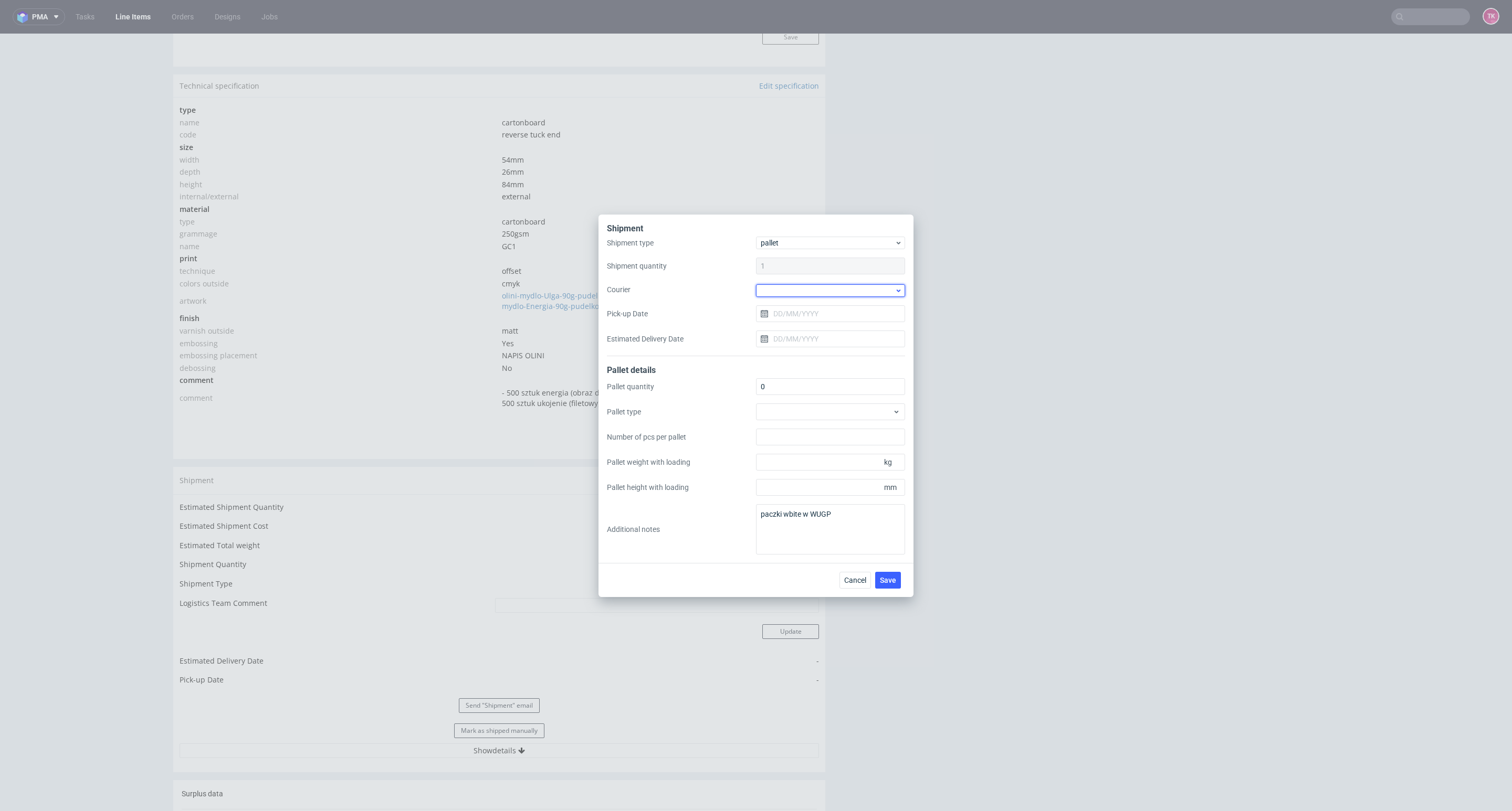
click at [878, 294] on div at bounding box center [830, 291] width 149 height 12
click at [819, 364] on div "DHL UK" at bounding box center [830, 368] width 141 height 19
click at [817, 292] on span "DHL UK" at bounding box center [827, 290] width 133 height 11
click at [801, 360] on div "UPS Pallets" at bounding box center [830, 364] width 141 height 19
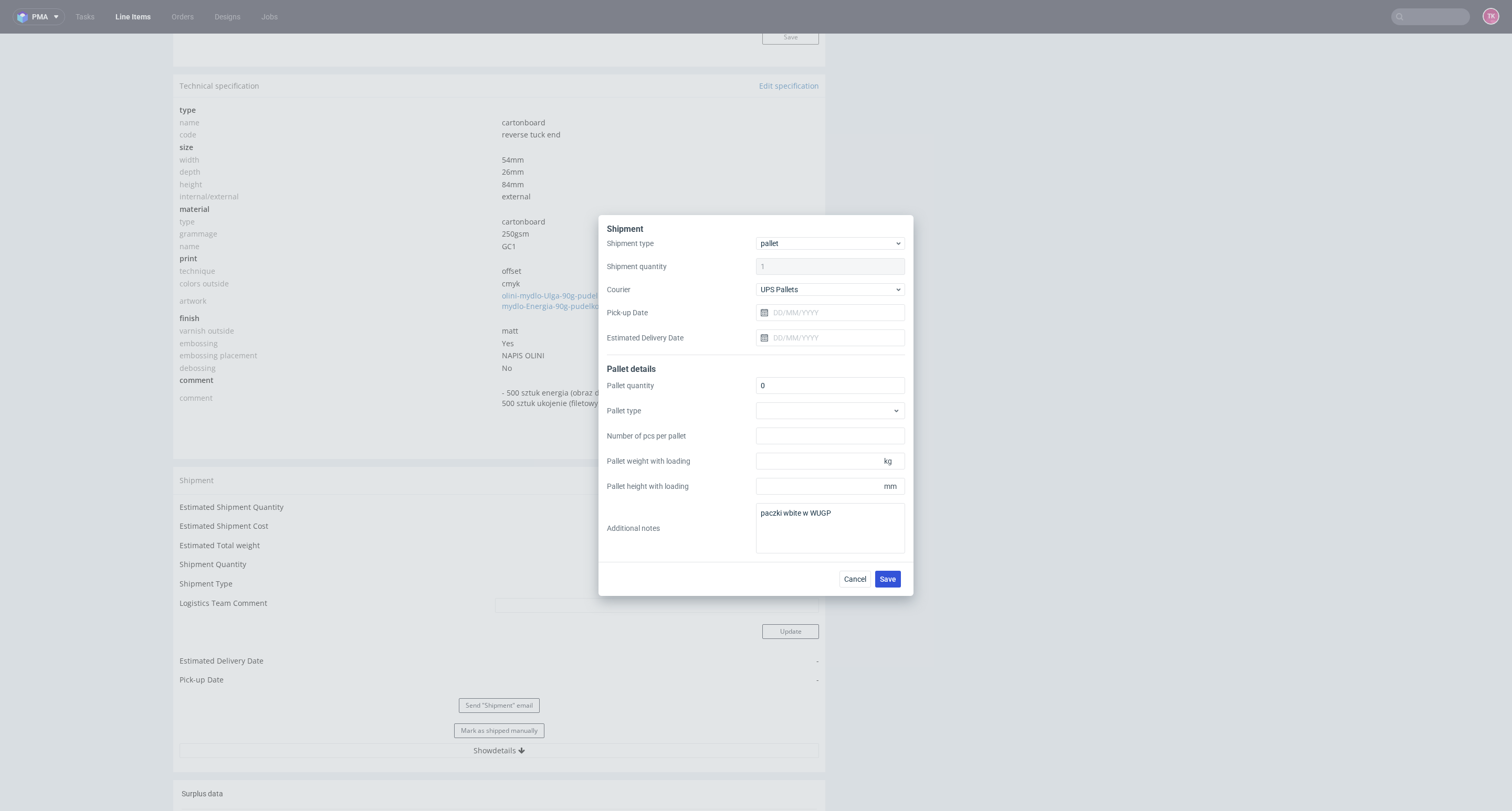
drag, startPoint x: 892, startPoint y: 571, endPoint x: 890, endPoint y: 581, distance: 10.2
click at [890, 581] on button "Save" at bounding box center [887, 579] width 26 height 17
drag, startPoint x: 890, startPoint y: 581, endPoint x: 900, endPoint y: 577, distance: 10.8
click at [890, 581] on circle at bounding box center [887, 579] width 17 height 17
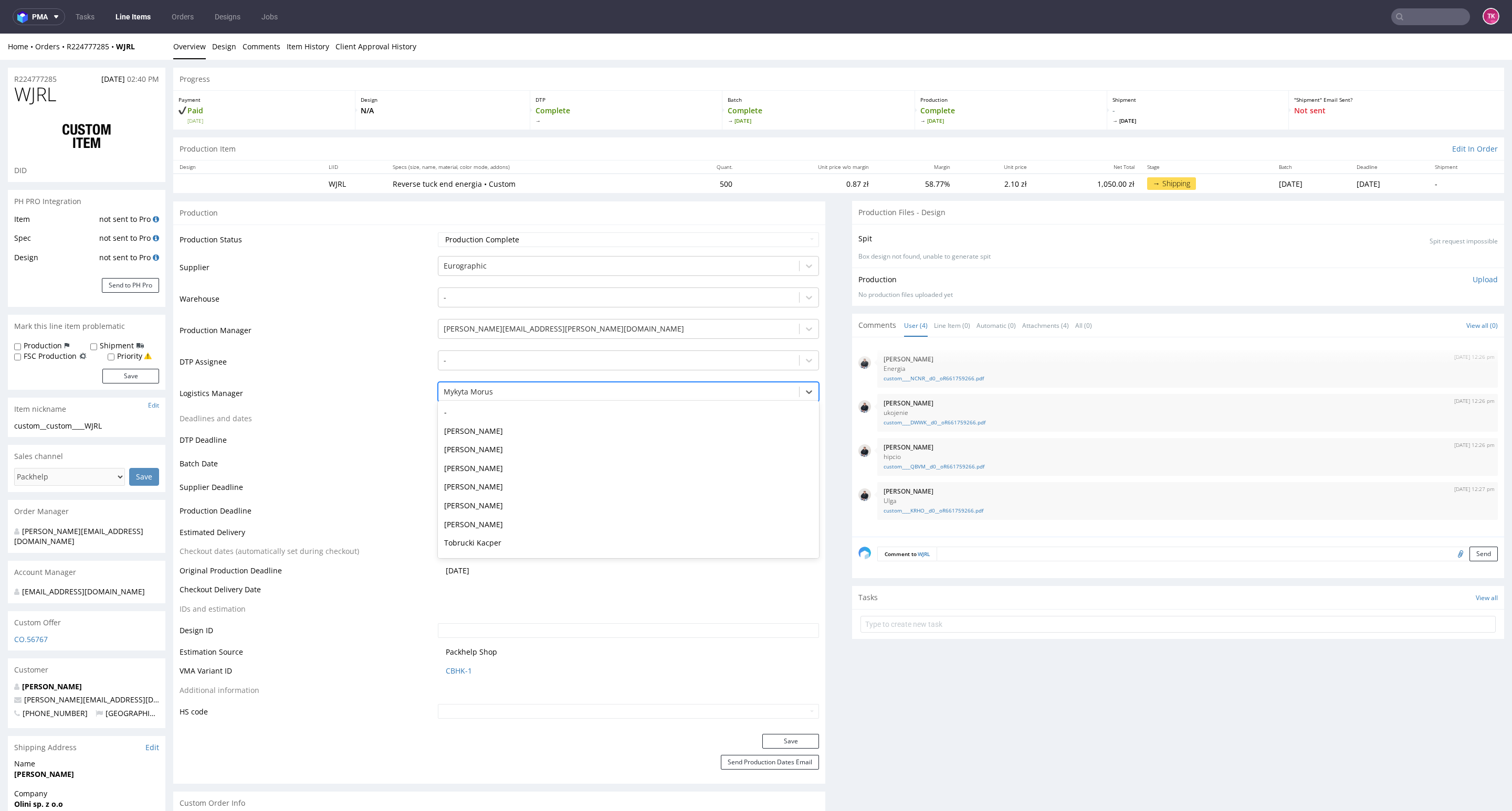
drag, startPoint x: 523, startPoint y: 386, endPoint x: 520, endPoint y: 396, distance: 10.4
click at [520, 391] on div "Mykyta Morus" at bounding box center [619, 391] width 361 height 17
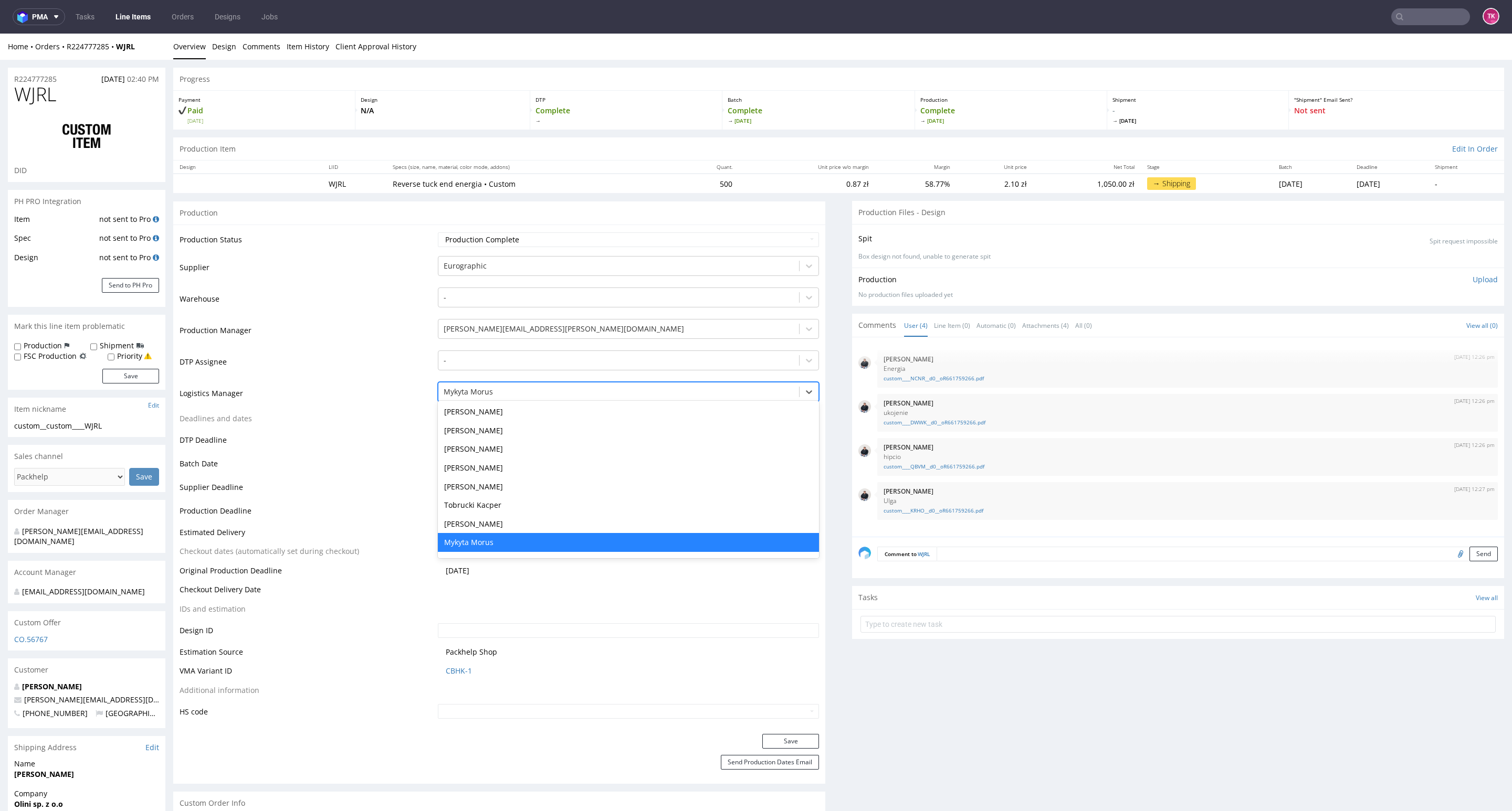
type input "t"
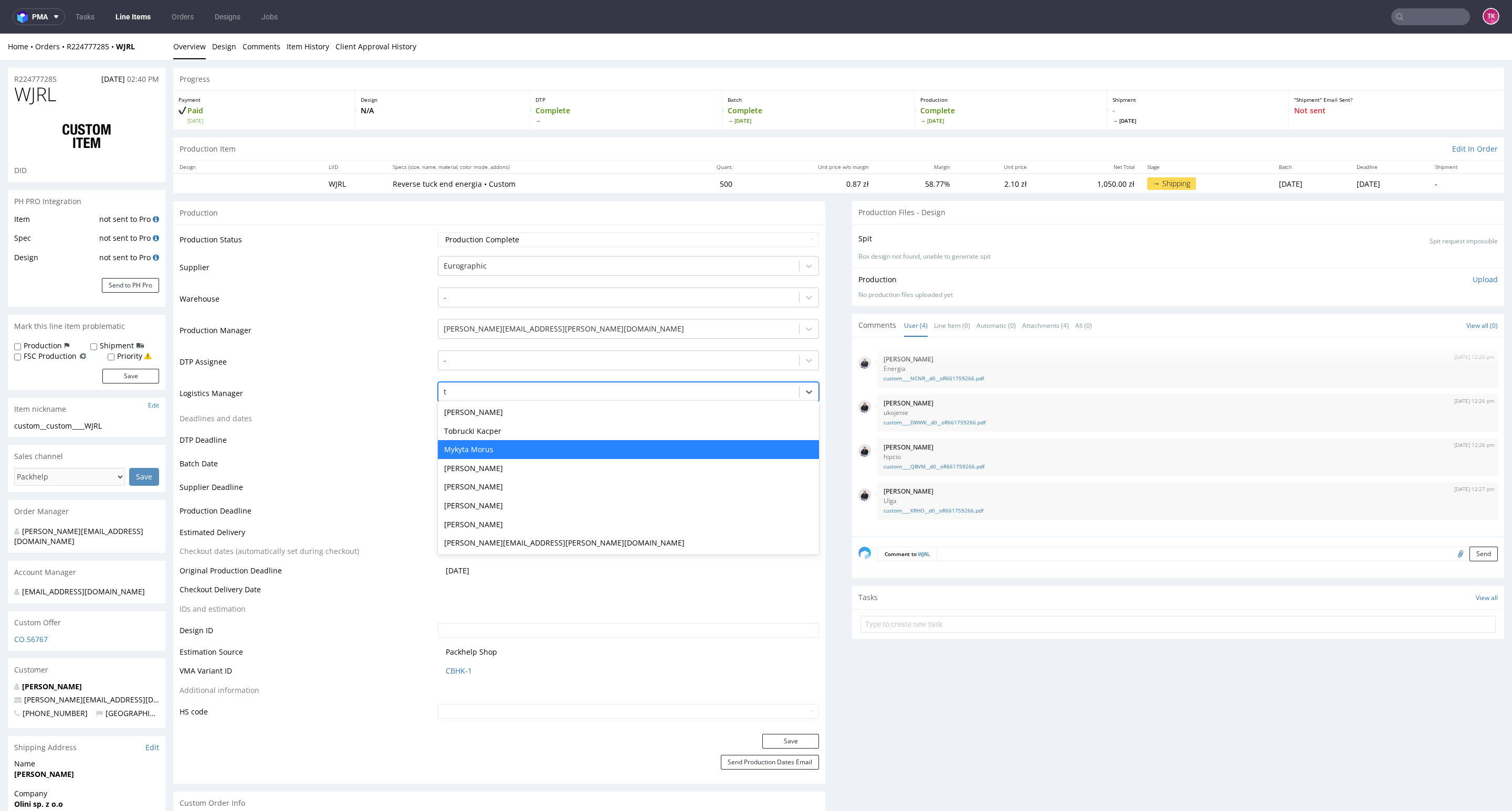
click at [523, 444] on div "Mykyta Morus" at bounding box center [627, 449] width 381 height 19
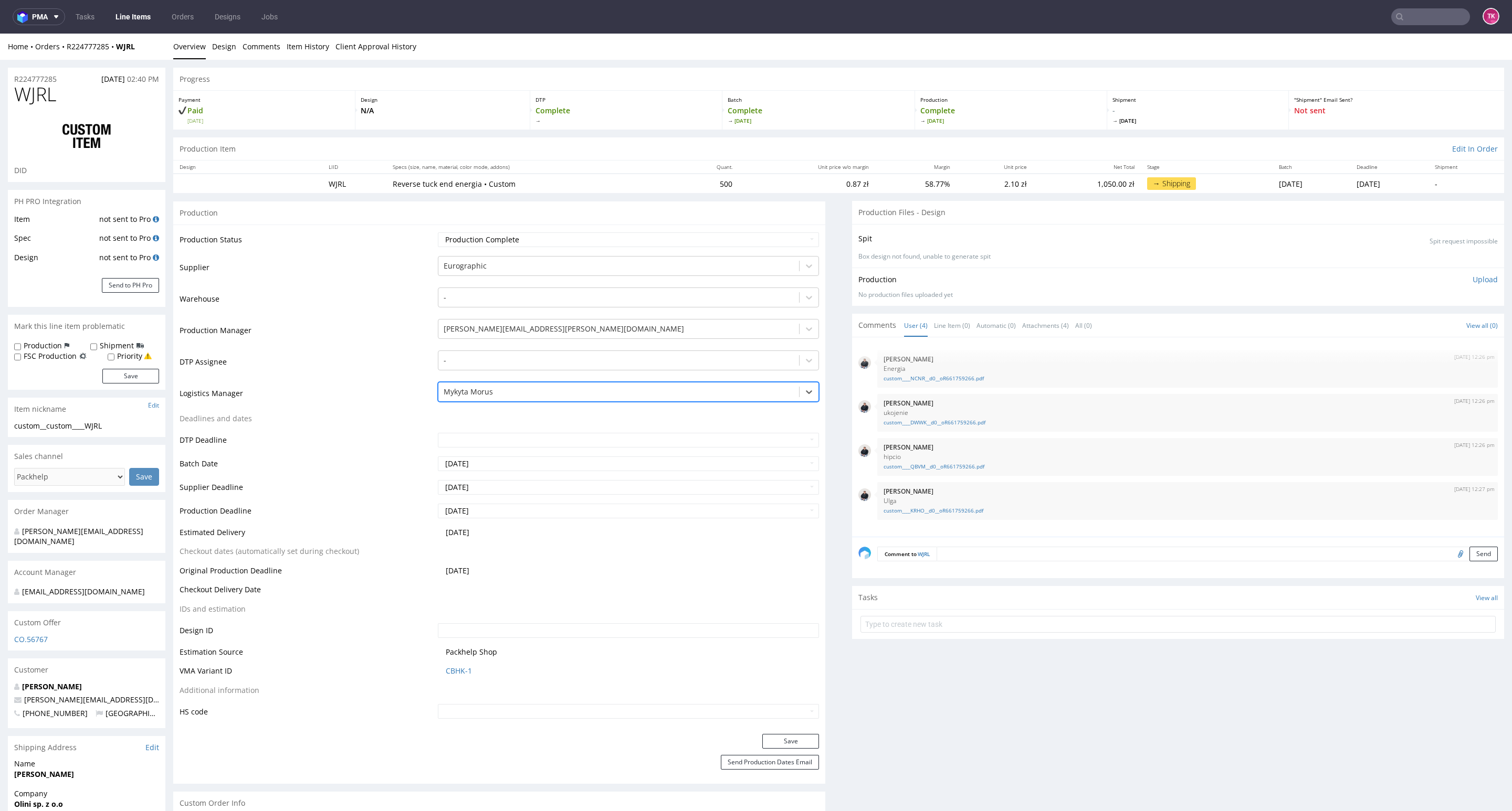
click at [502, 387] on div "Mykyta Morus" at bounding box center [619, 391] width 361 height 17
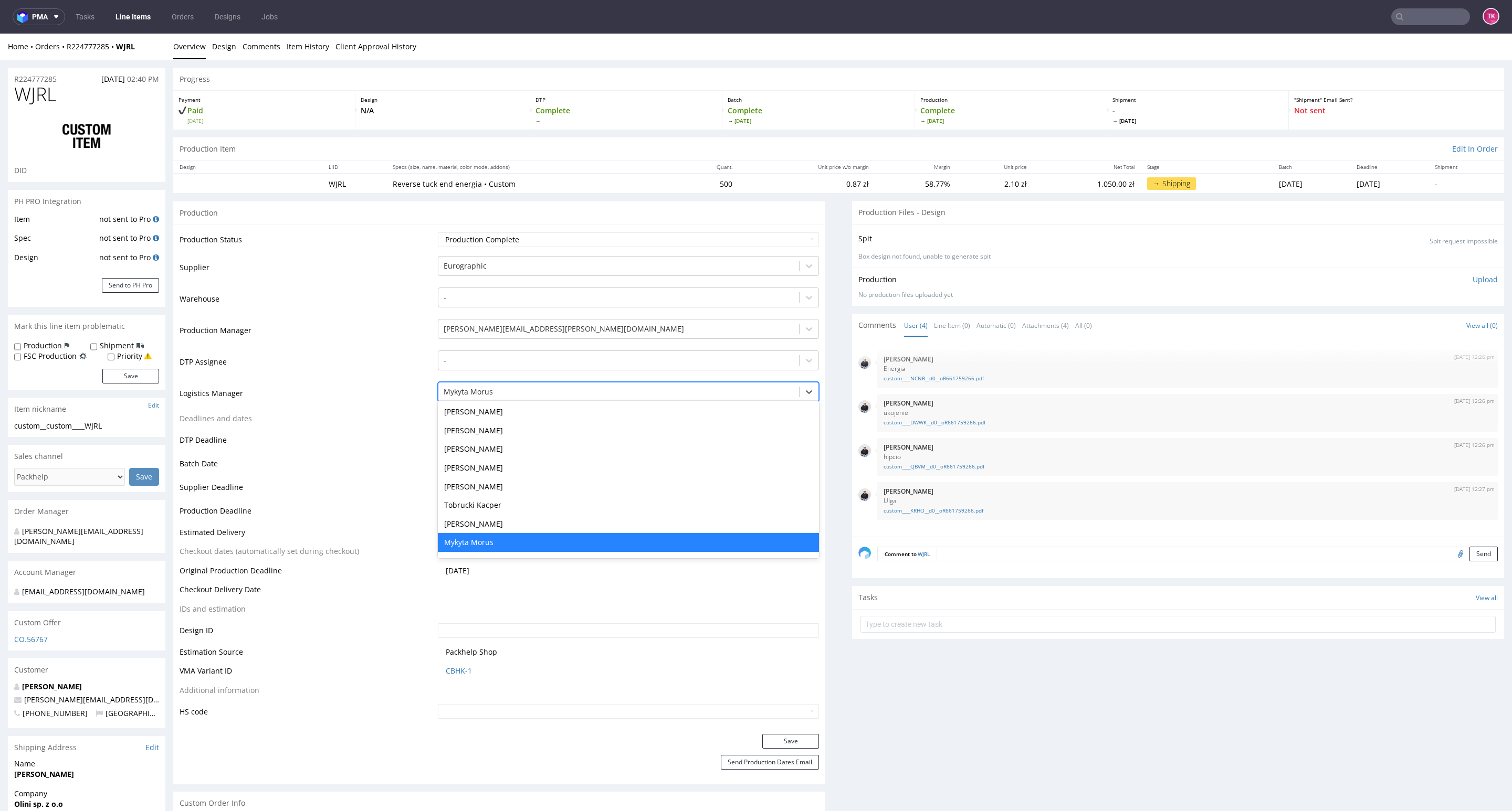
type input "t"
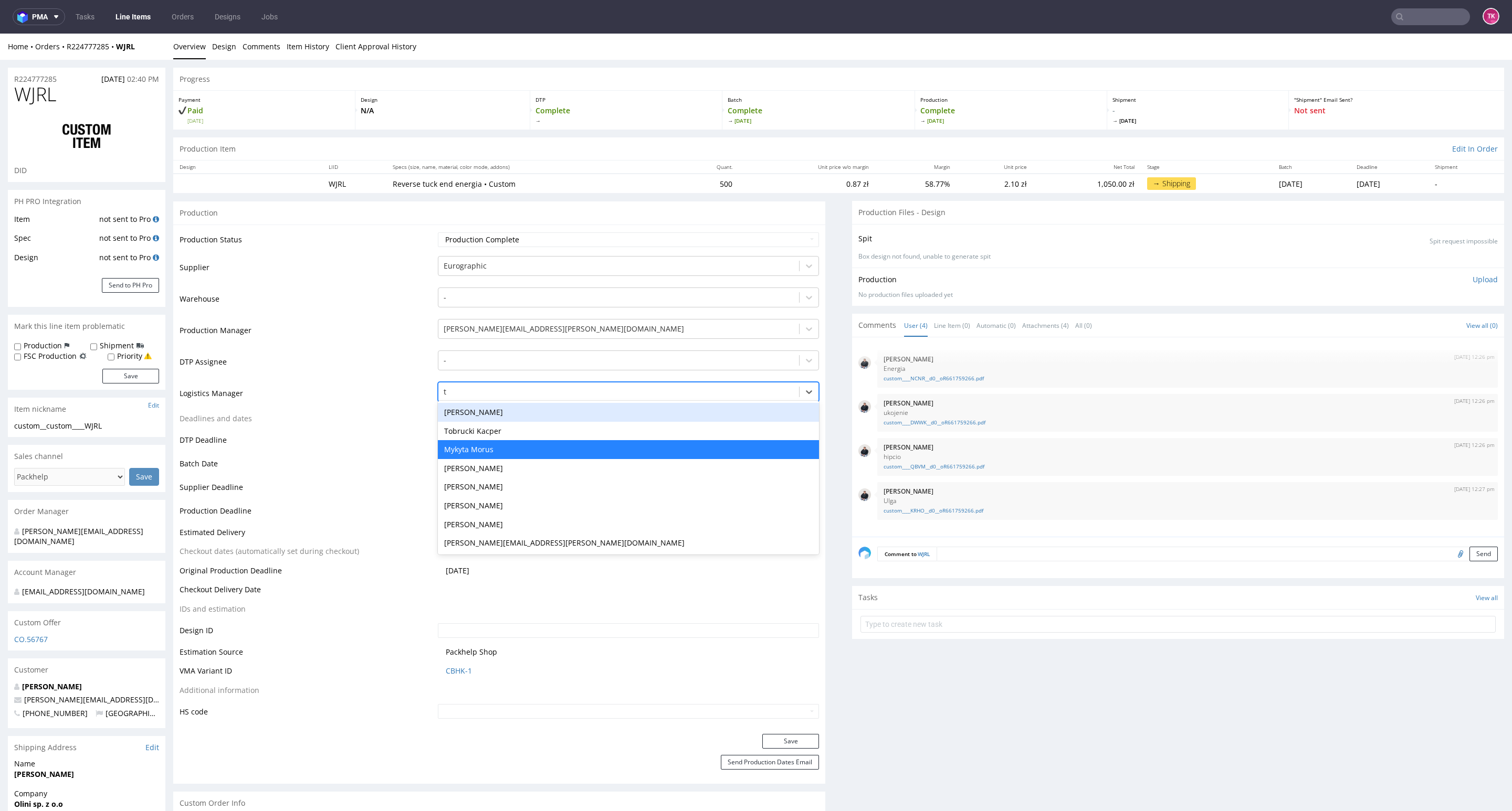
scroll to position [0, 0]
click at [501, 435] on div "Tobrucki Kacper" at bounding box center [627, 431] width 381 height 19
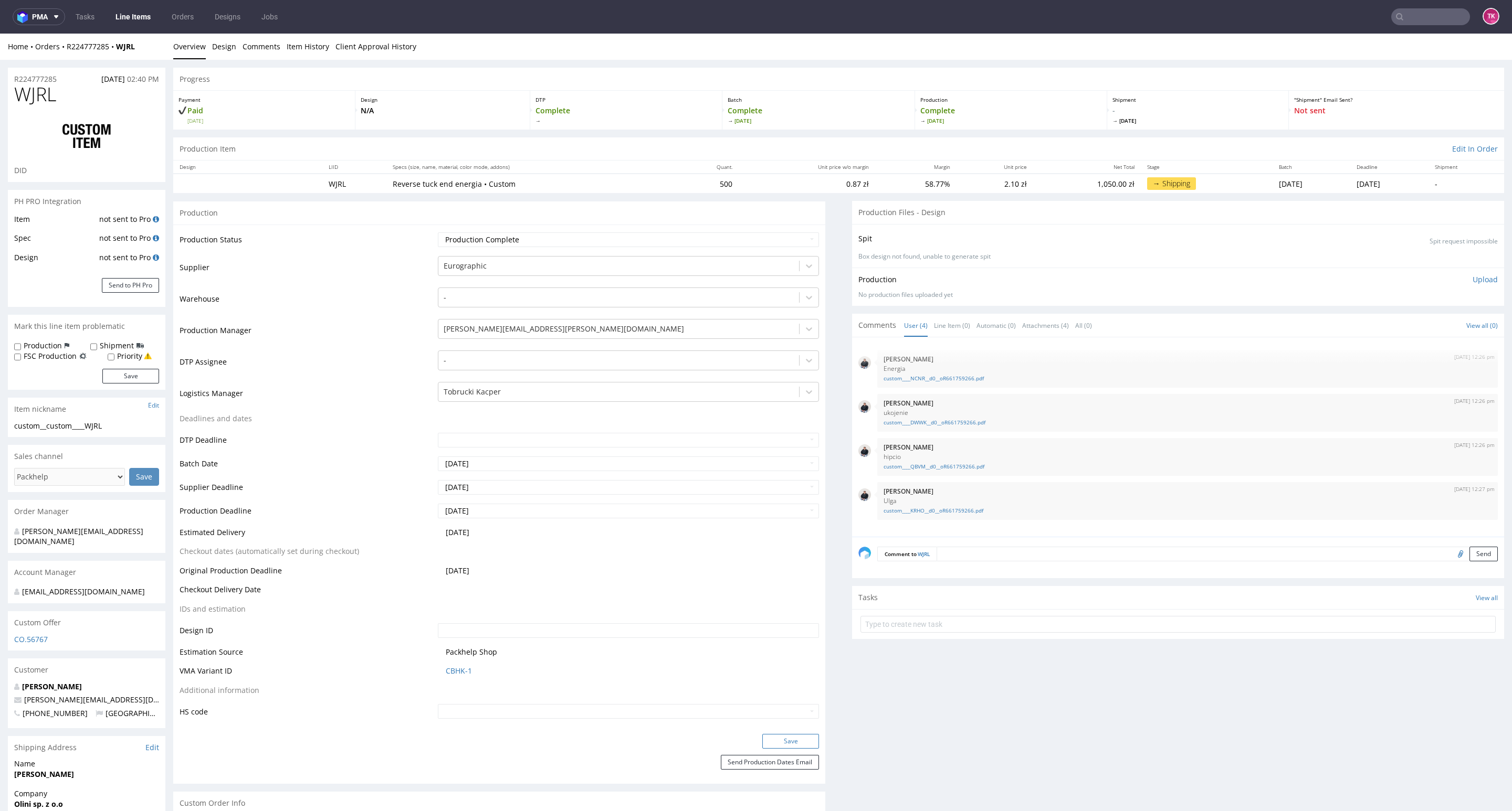
click at [793, 741] on button "Save" at bounding box center [790, 741] width 57 height 15
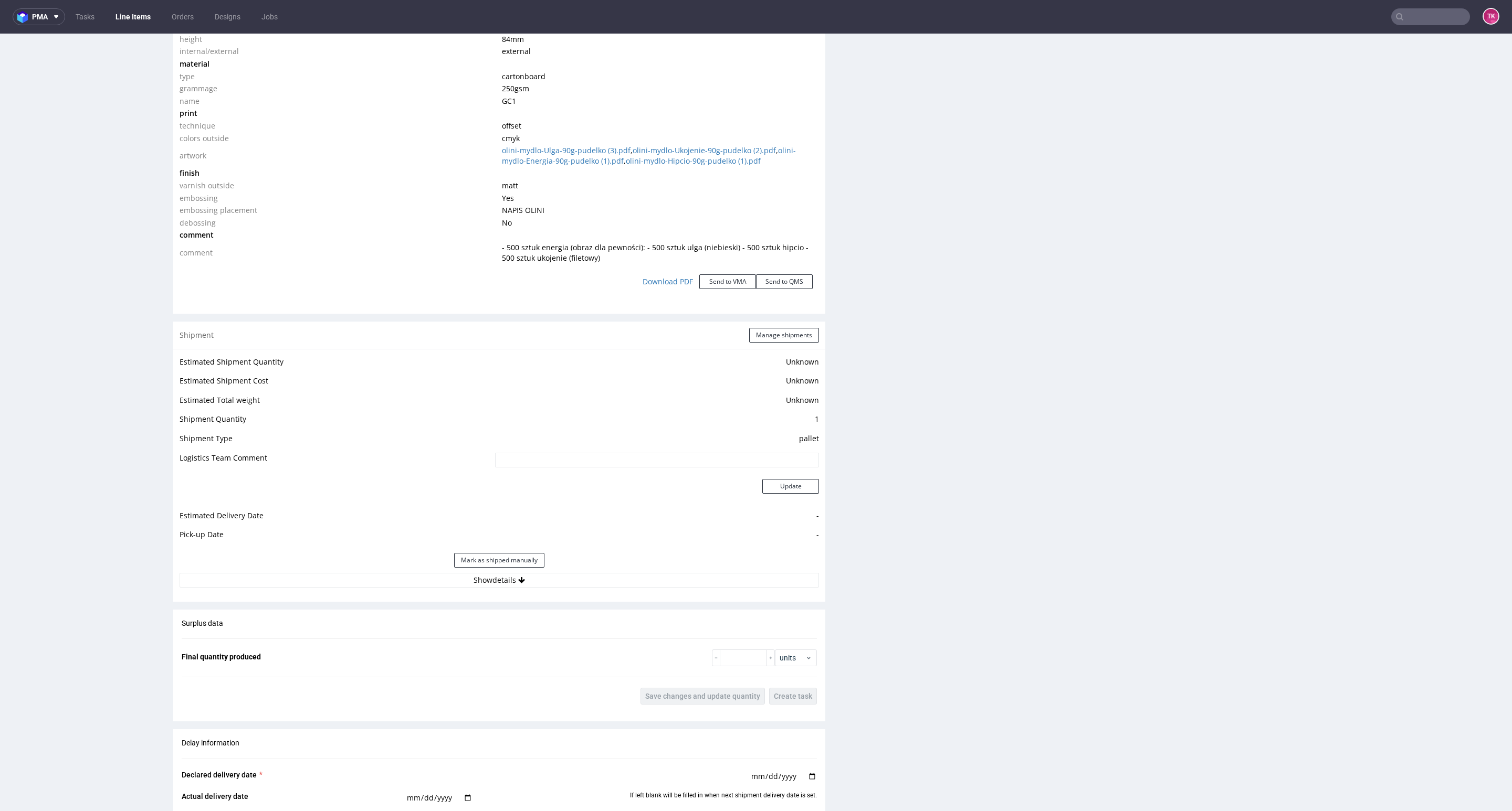
scroll to position [1102, 0]
click at [608, 572] on button "Show details" at bounding box center [498, 576] width 639 height 15
drag, startPoint x: 590, startPoint y: 595, endPoint x: 574, endPoint y: 618, distance: 28.0
click at [584, 607] on div "# 1 Courier - Tracking number Tracking site Tracking number and site are visibl…" at bounding box center [499, 663] width 652 height 146
click at [574, 625] on td "-" at bounding box center [590, 625] width 457 height 19
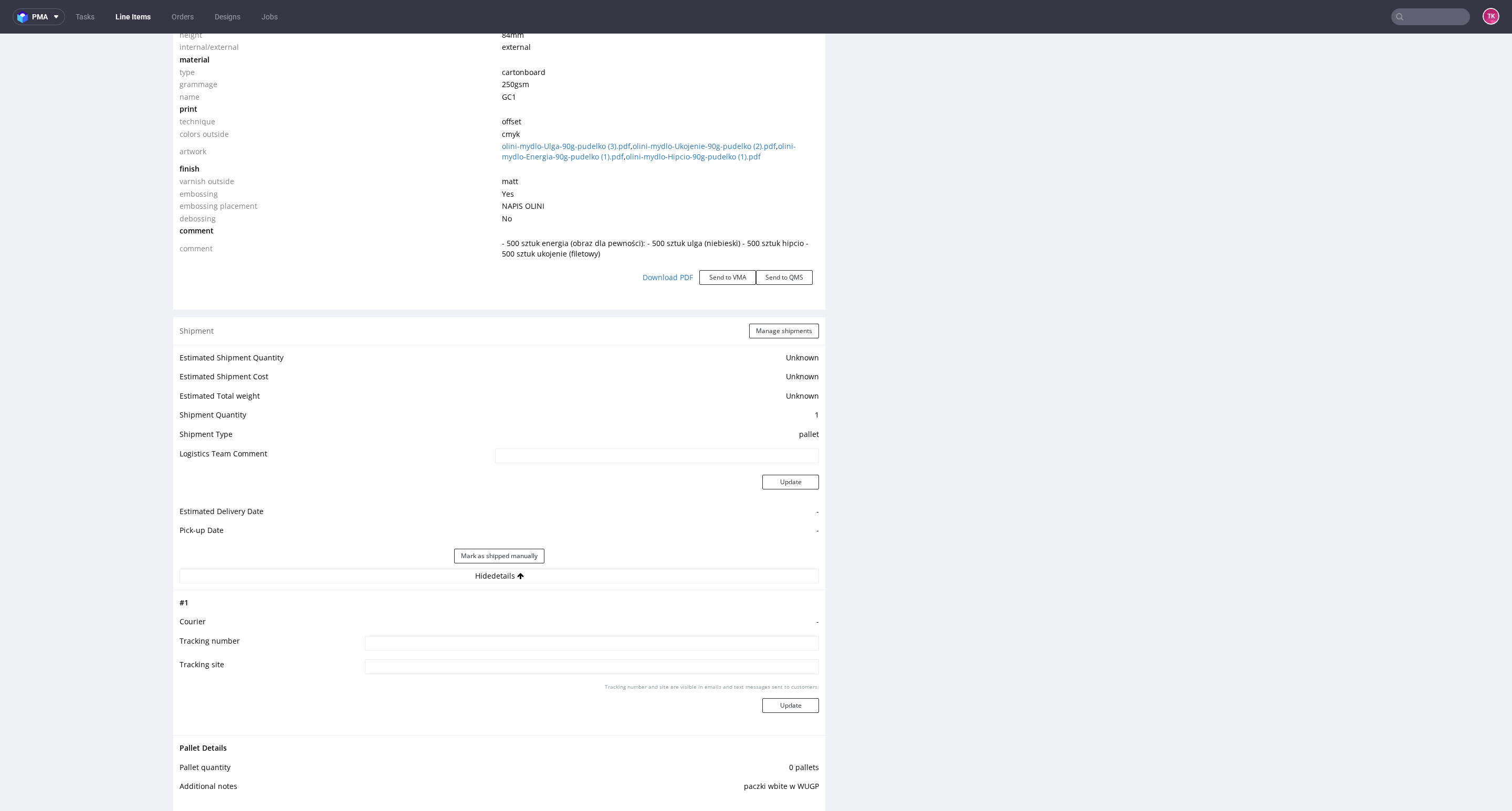
drag, startPoint x: 576, startPoint y: 634, endPoint x: 577, endPoint y: 643, distance: 9.1
click at [576, 635] on tbody "# 1 Courier - Tracking number Tracking site Tracking number and site are visibl…" at bounding box center [498, 663] width 639 height 133
click at [580, 643] on input at bounding box center [592, 643] width 454 height 15
paste input "1Z5A15806891795670 1Z5A15806892201282 1Z5A15806891480492 1Z5A15806893487660"
type input "1Z5A15806891795670 1Z5A15806892201282 1Z5A15806891480492 1Z5A15806893487660"
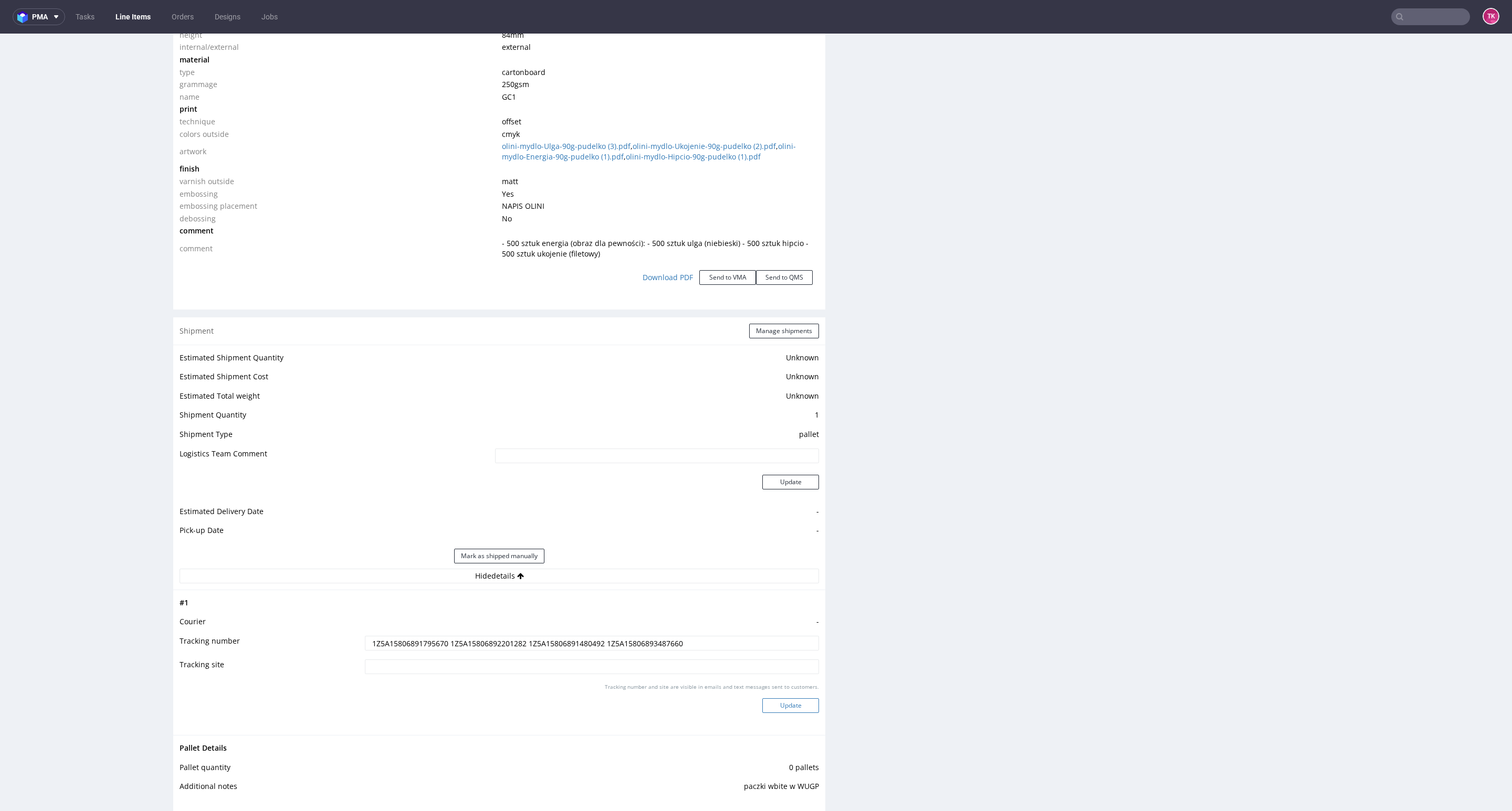
click at [798, 708] on button "Update" at bounding box center [790, 706] width 57 height 15
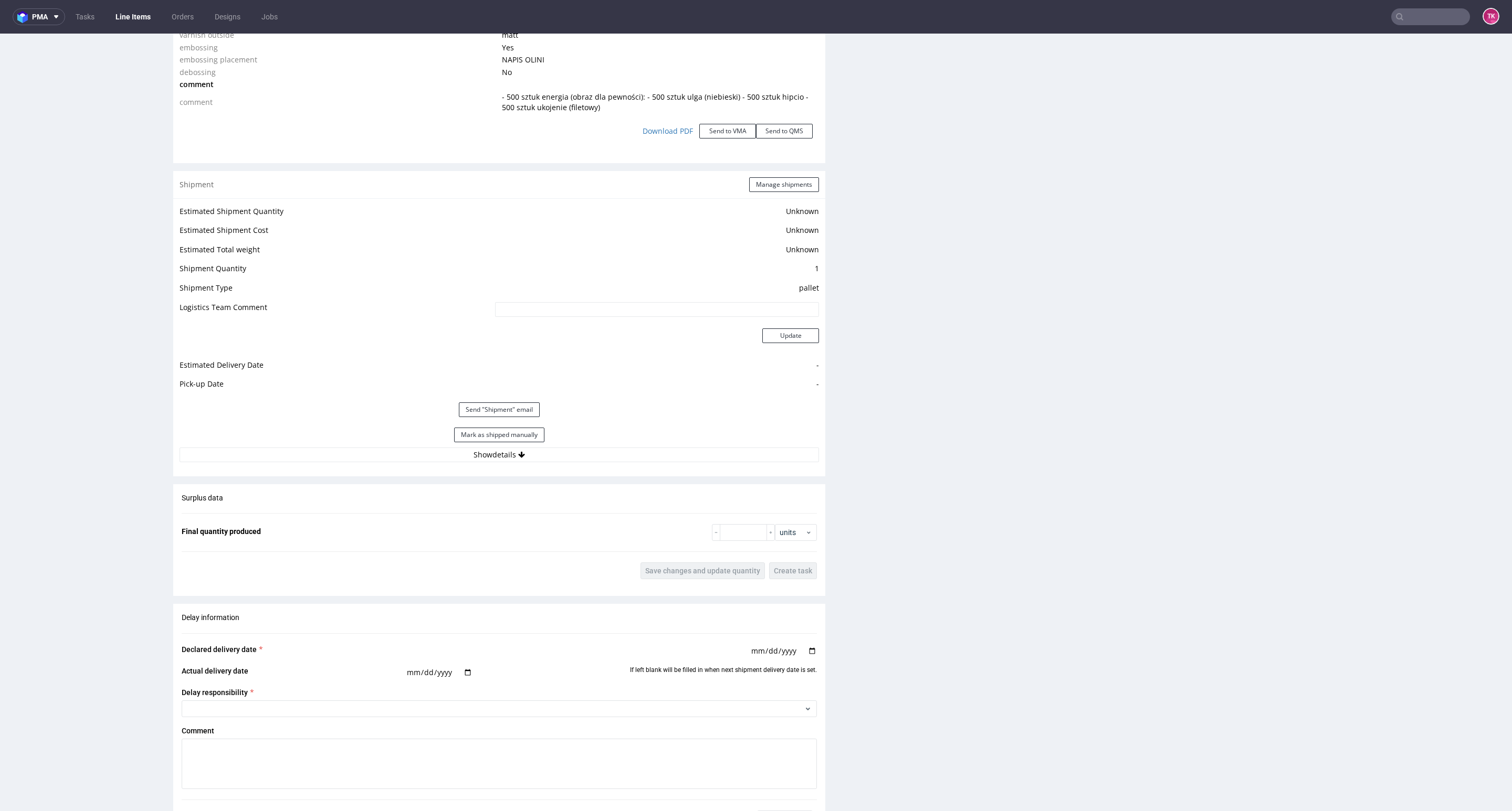
scroll to position [1268, 0]
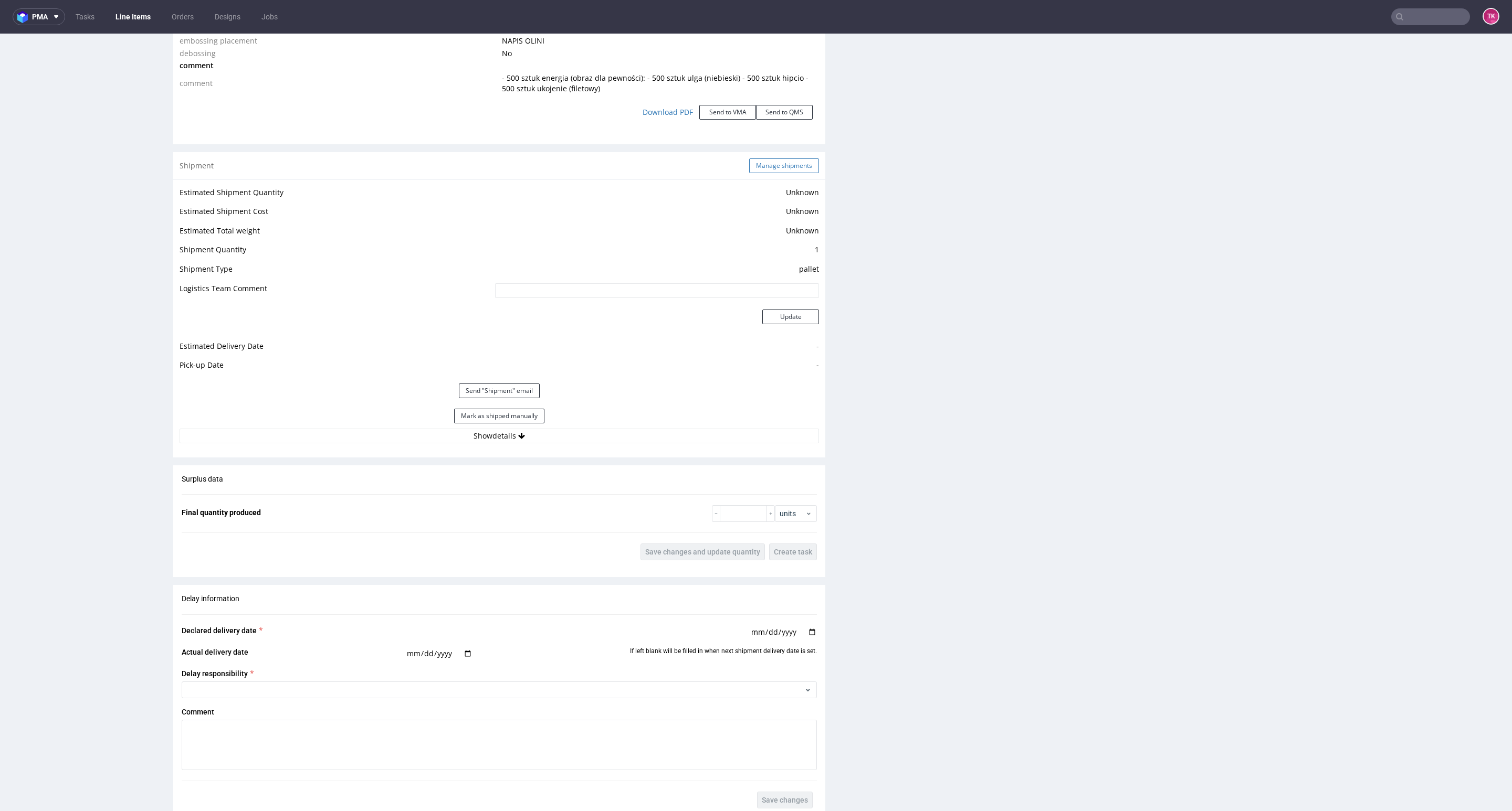
click at [788, 167] on button "Manage shipments" at bounding box center [784, 165] width 70 height 15
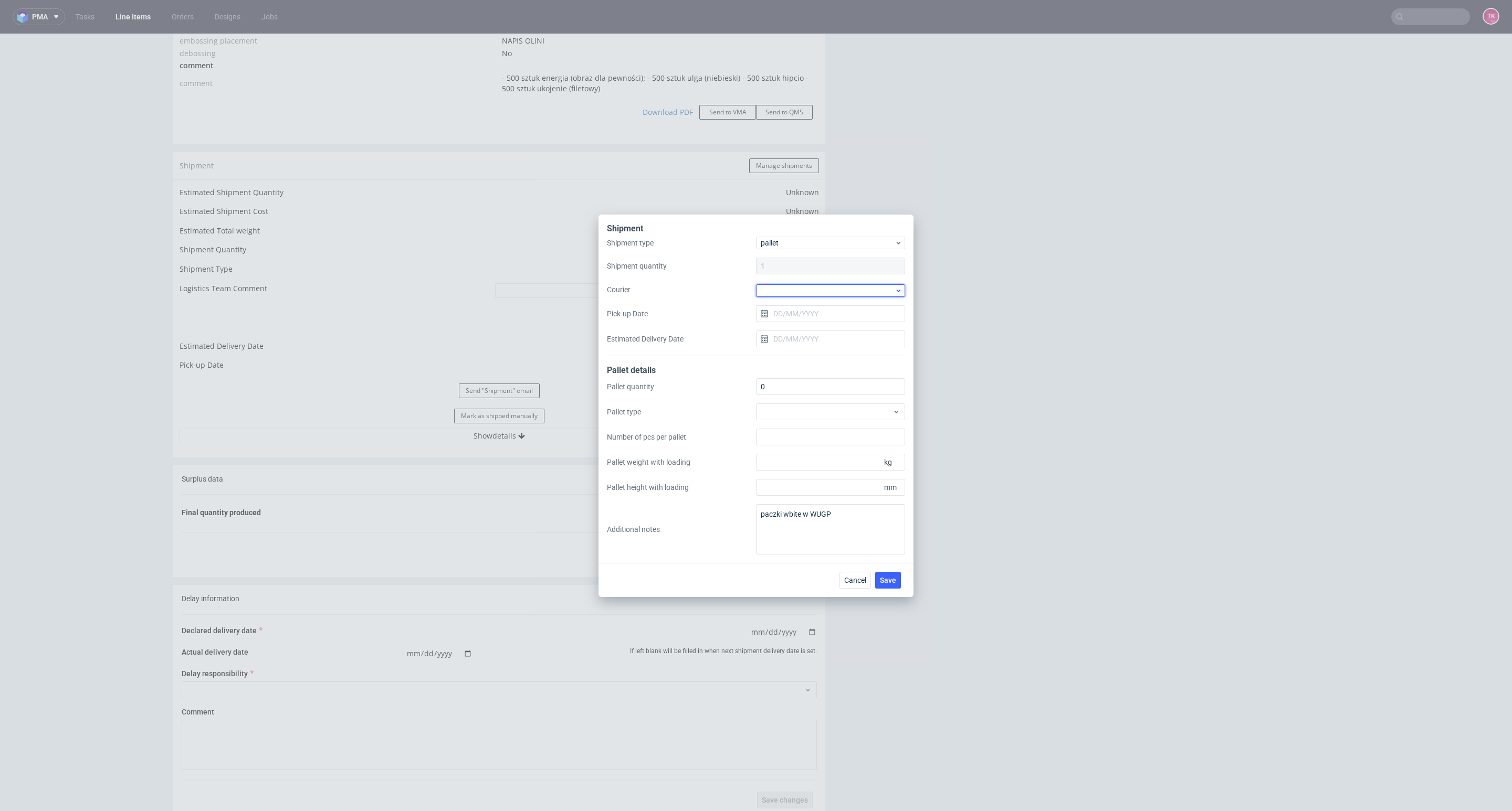
click at [822, 289] on div at bounding box center [830, 291] width 149 height 12
click at [849, 362] on div "Kuehne + Nagel" at bounding box center [830, 366] width 141 height 19
click at [870, 279] on div "Shipment type pallet Shipment quantity 1 Courier Kuehne + Nagel Pick-up Date Es…" at bounding box center [756, 296] width 298 height 118
drag, startPoint x: 870, startPoint y: 286, endPoint x: 867, endPoint y: 292, distance: 6.7
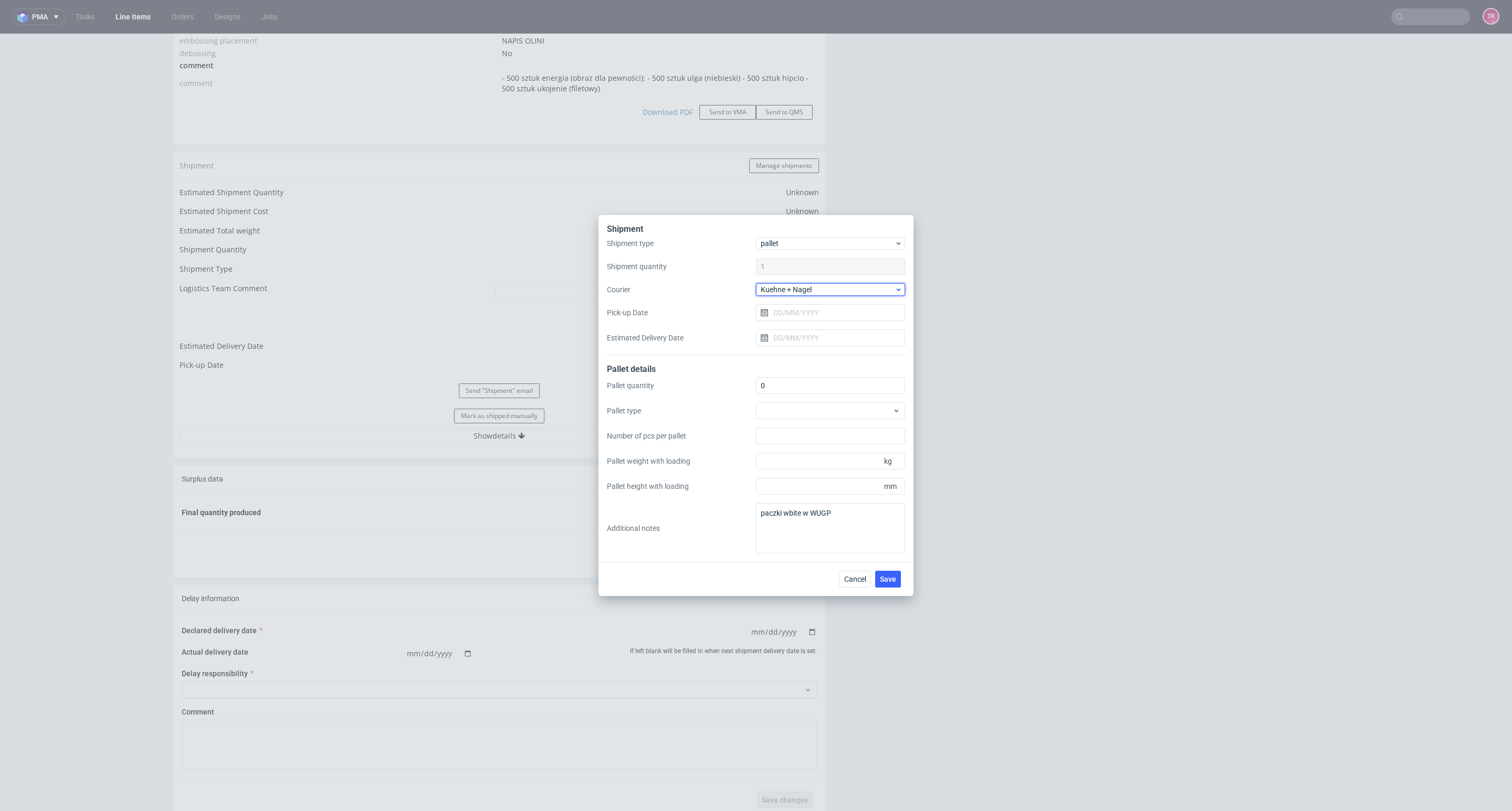
click at [870, 288] on span "Kuehne + Nagel" at bounding box center [827, 290] width 133 height 11
click at [829, 364] on div "UPS Pallets" at bounding box center [830, 364] width 141 height 19
click at [890, 576] on span "Save" at bounding box center [888, 580] width 16 height 7
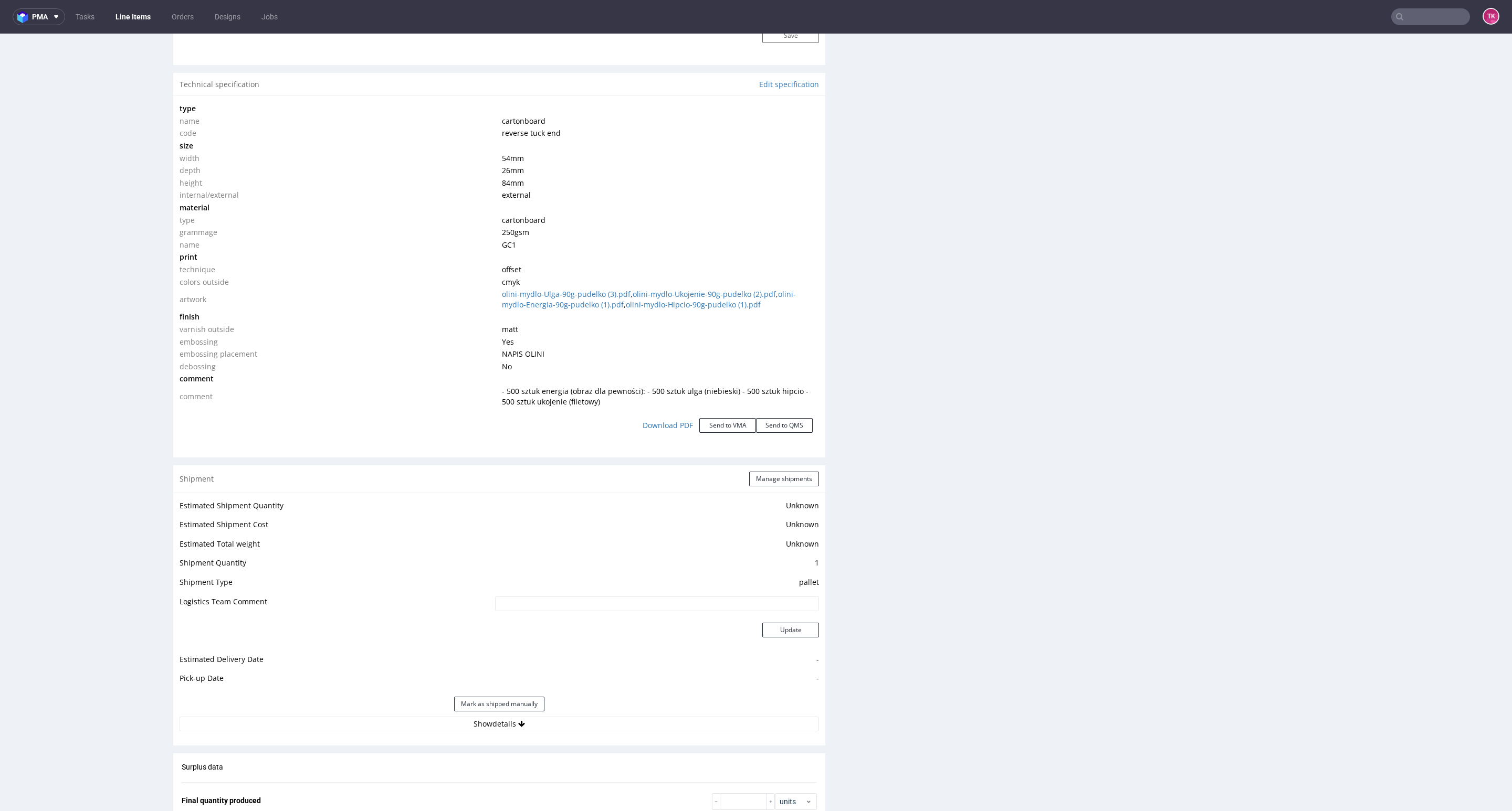
scroll to position [1181, 0]
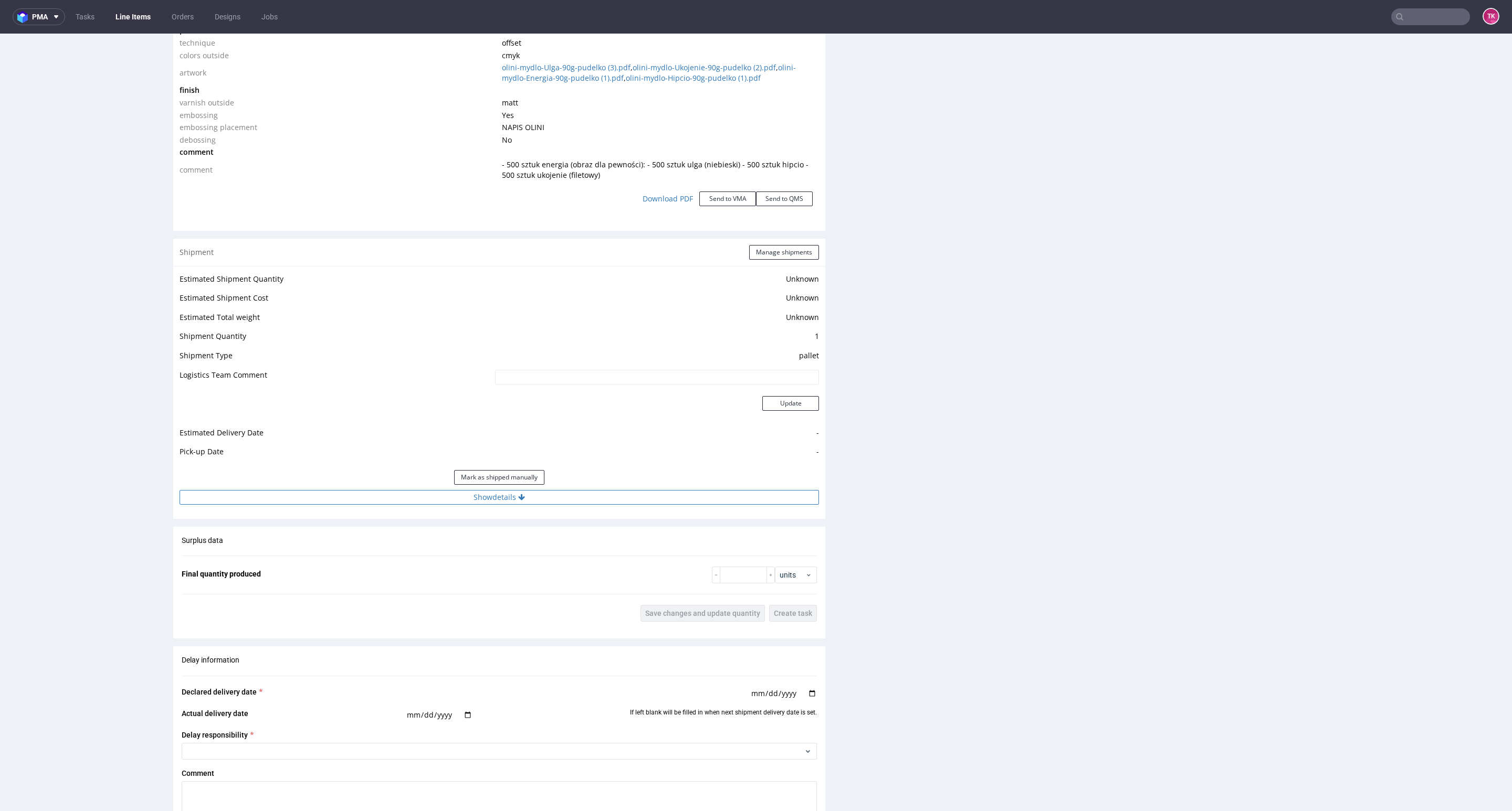
click at [630, 497] on button "Show details" at bounding box center [498, 497] width 639 height 15
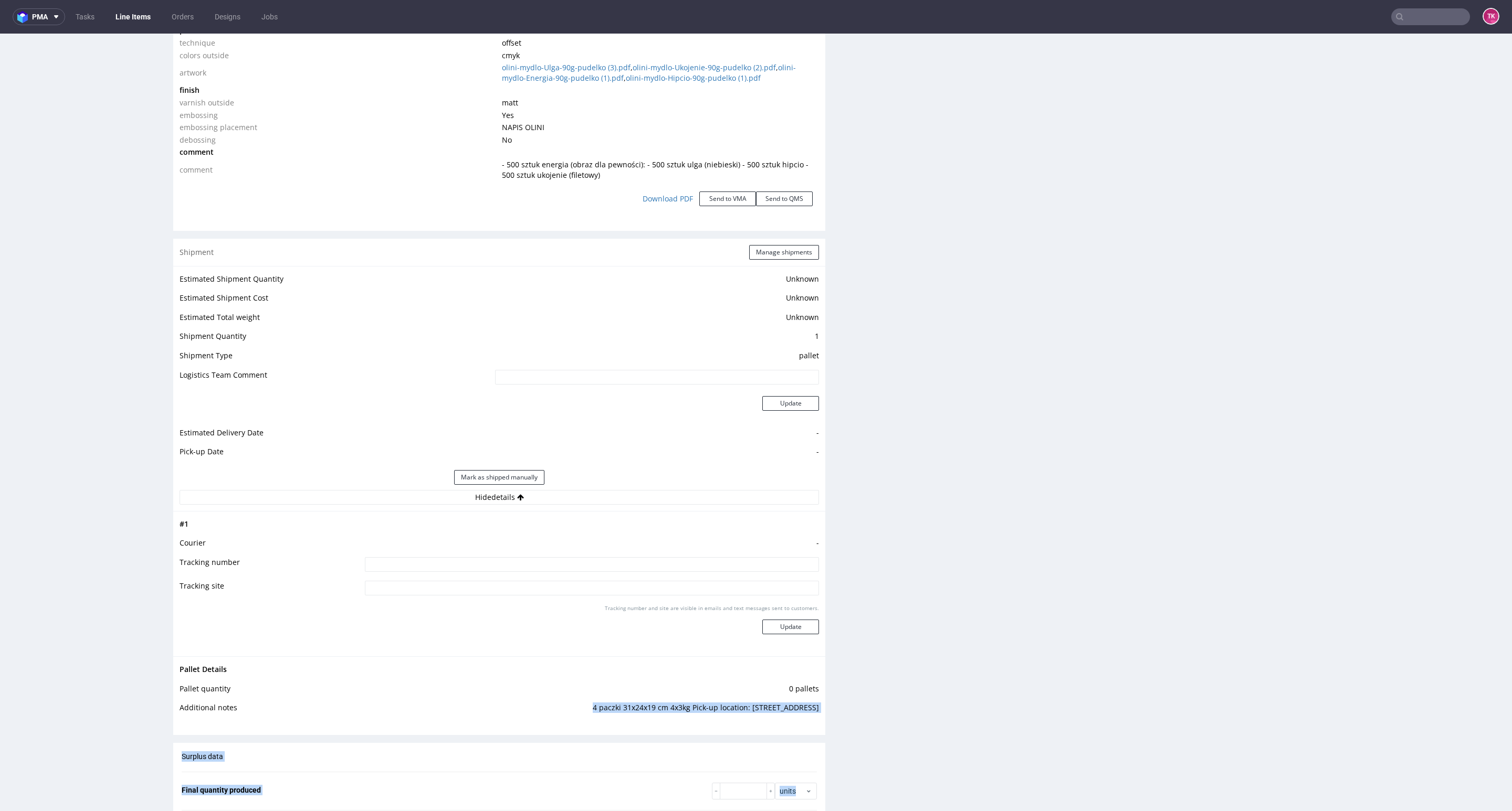
drag, startPoint x: 580, startPoint y: 711, endPoint x: 847, endPoint y: 716, distance: 267.0
click at [855, 713] on div "Progress Payment Paid [DATE] Design N/A DTP Complete Batch Complete [DATE] Prod…" at bounding box center [839, 138] width 1331 height 2503
click at [852, 718] on div "Production Files - Design Spit Spit request impossible Box design not found, un…" at bounding box center [1178, 141] width 652 height 2242
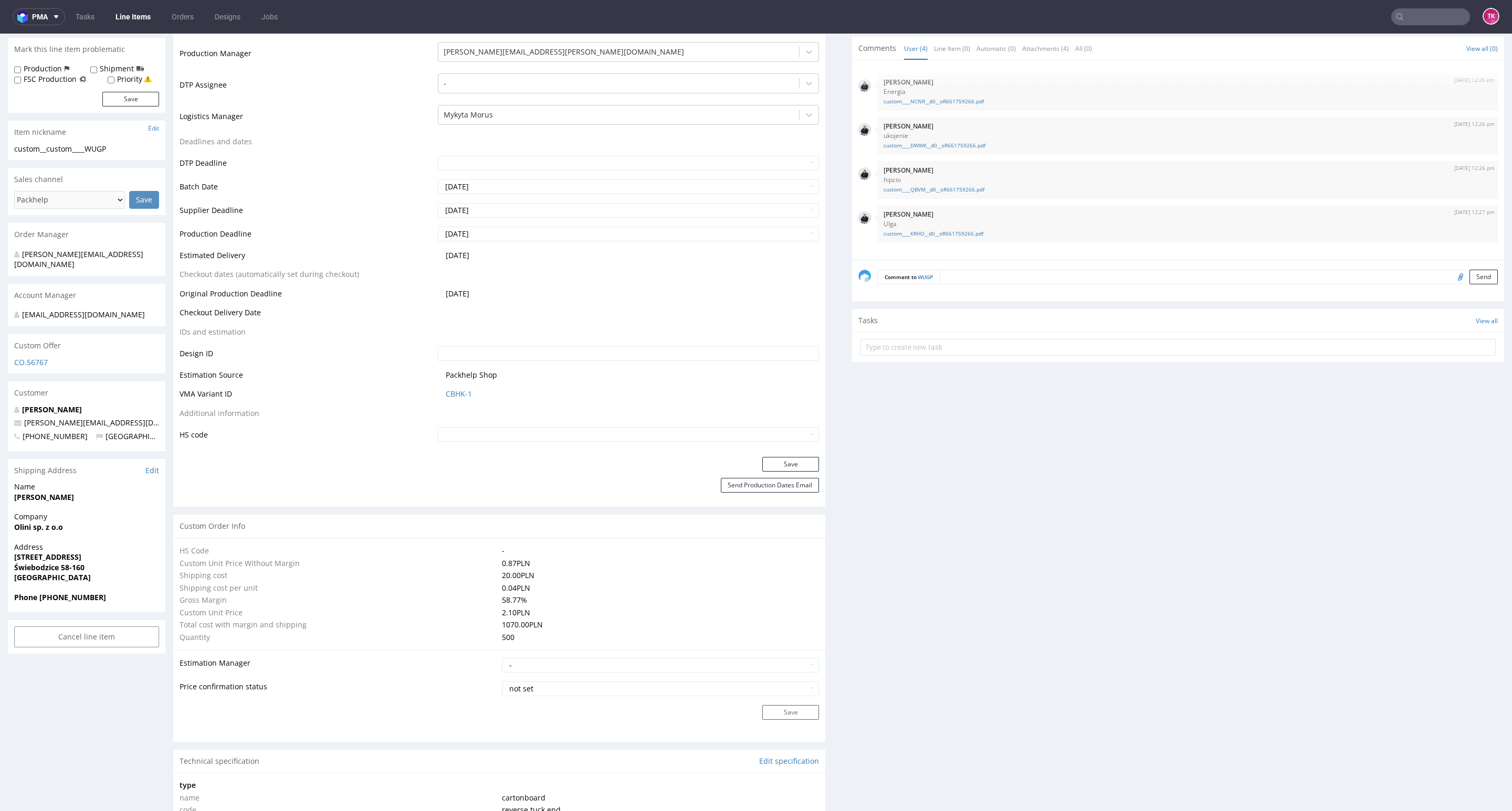
scroll to position [157, 0]
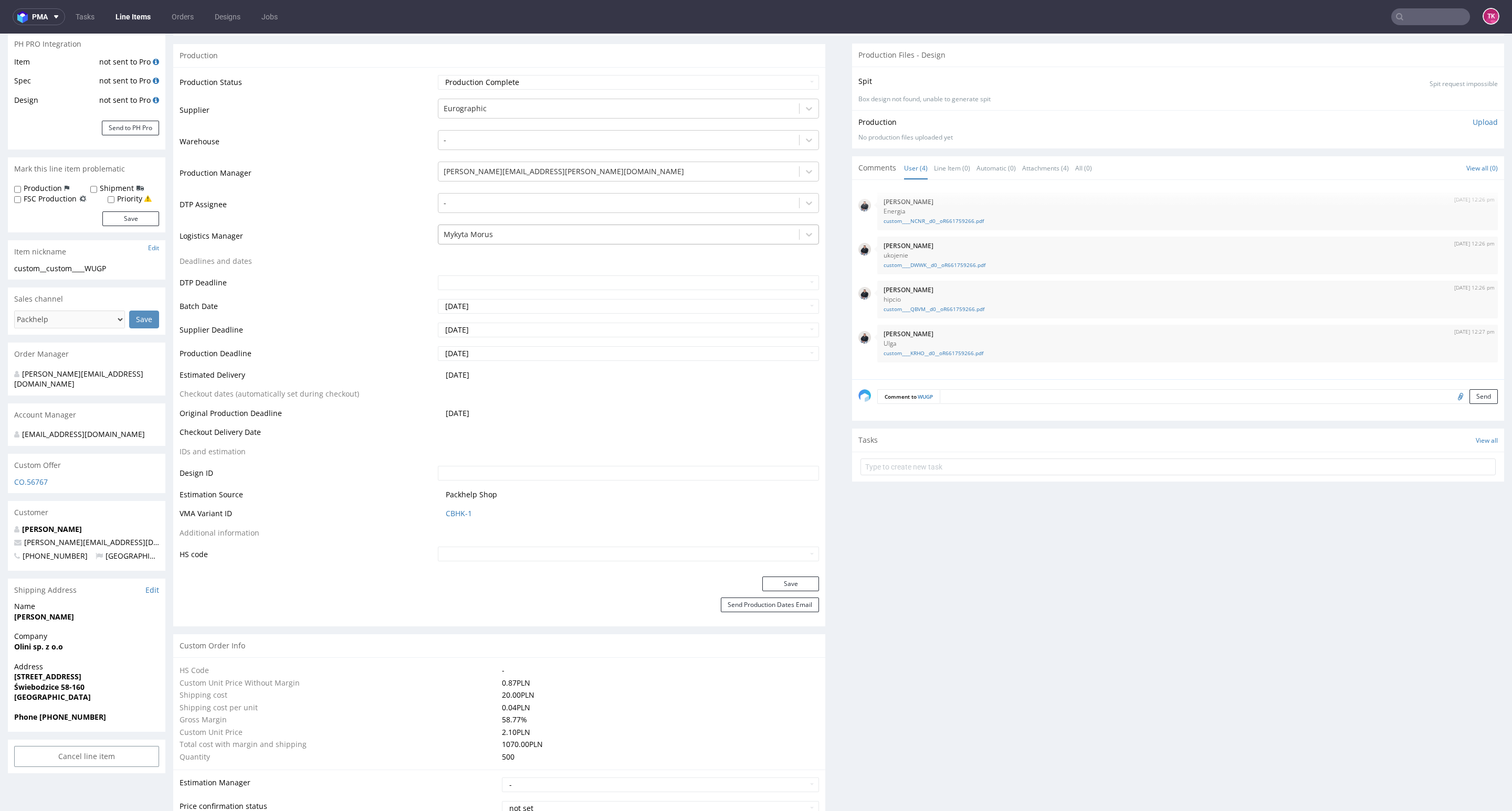
click at [543, 239] on div at bounding box center [619, 234] width 350 height 12
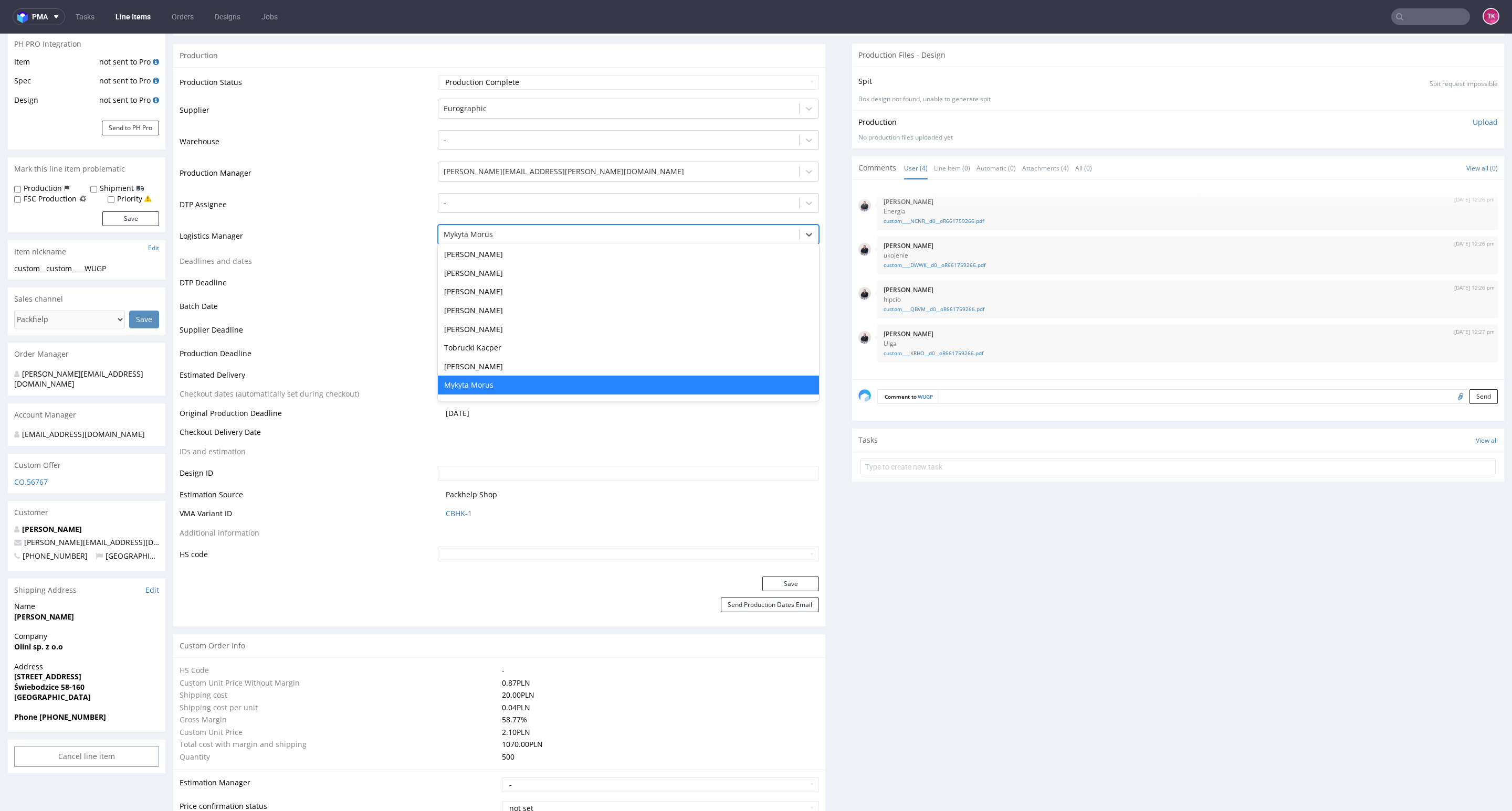
type input "t"
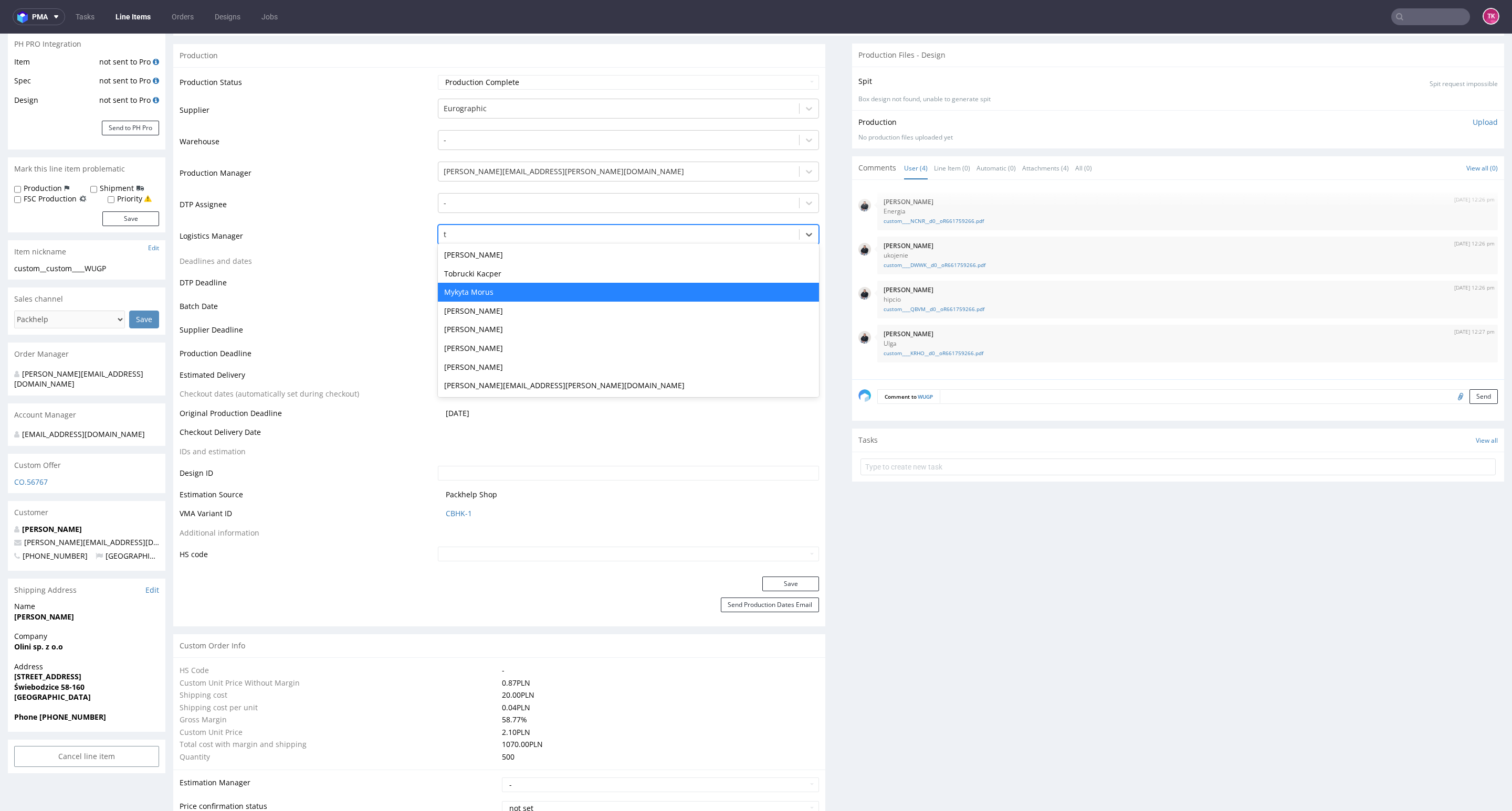
scroll to position [0, 0]
click at [506, 281] on div "Tobrucki Kacper" at bounding box center [627, 273] width 381 height 19
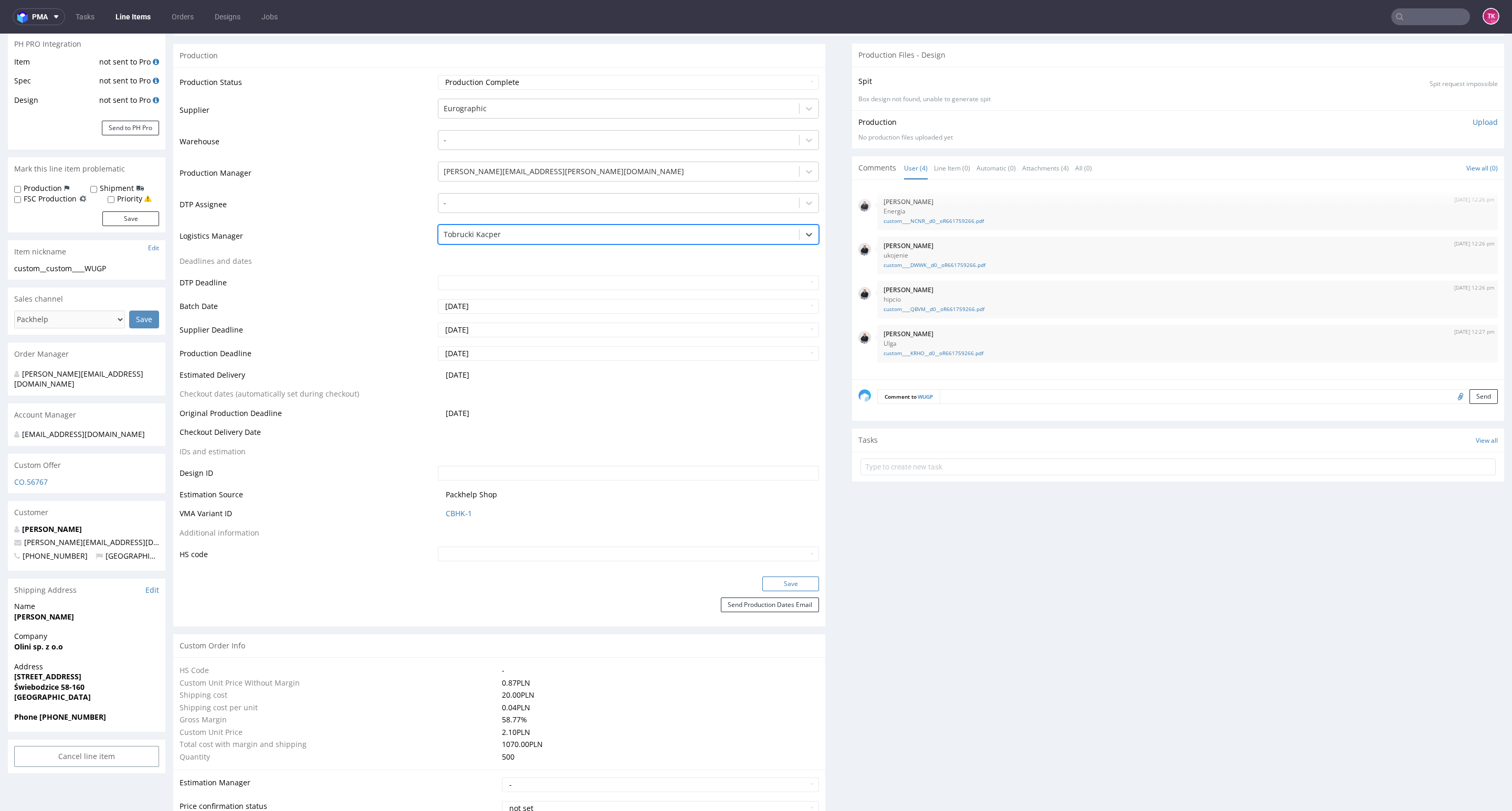
click at [785, 580] on button "Save" at bounding box center [790, 584] width 57 height 15
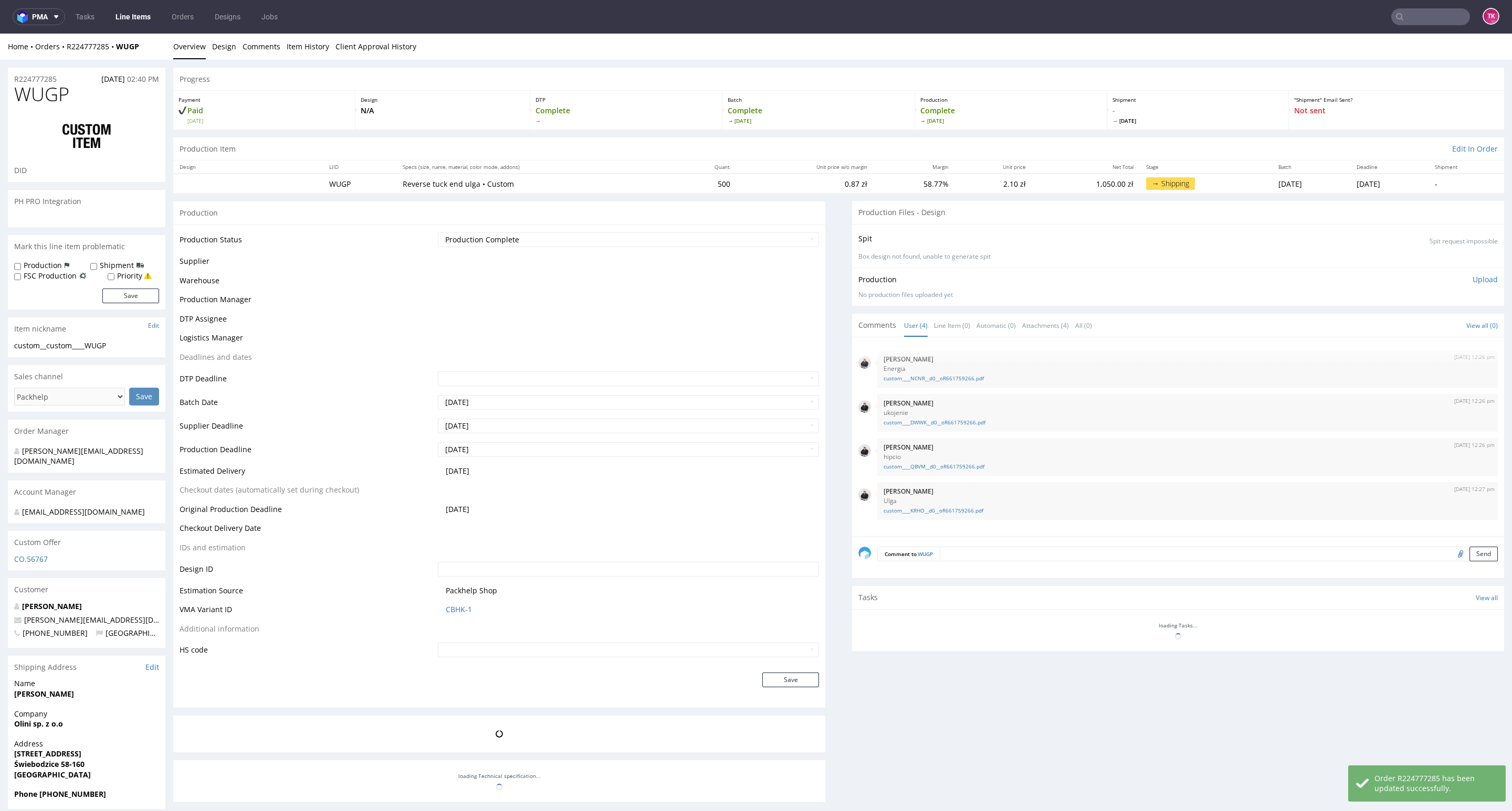
scroll to position [151, 0]
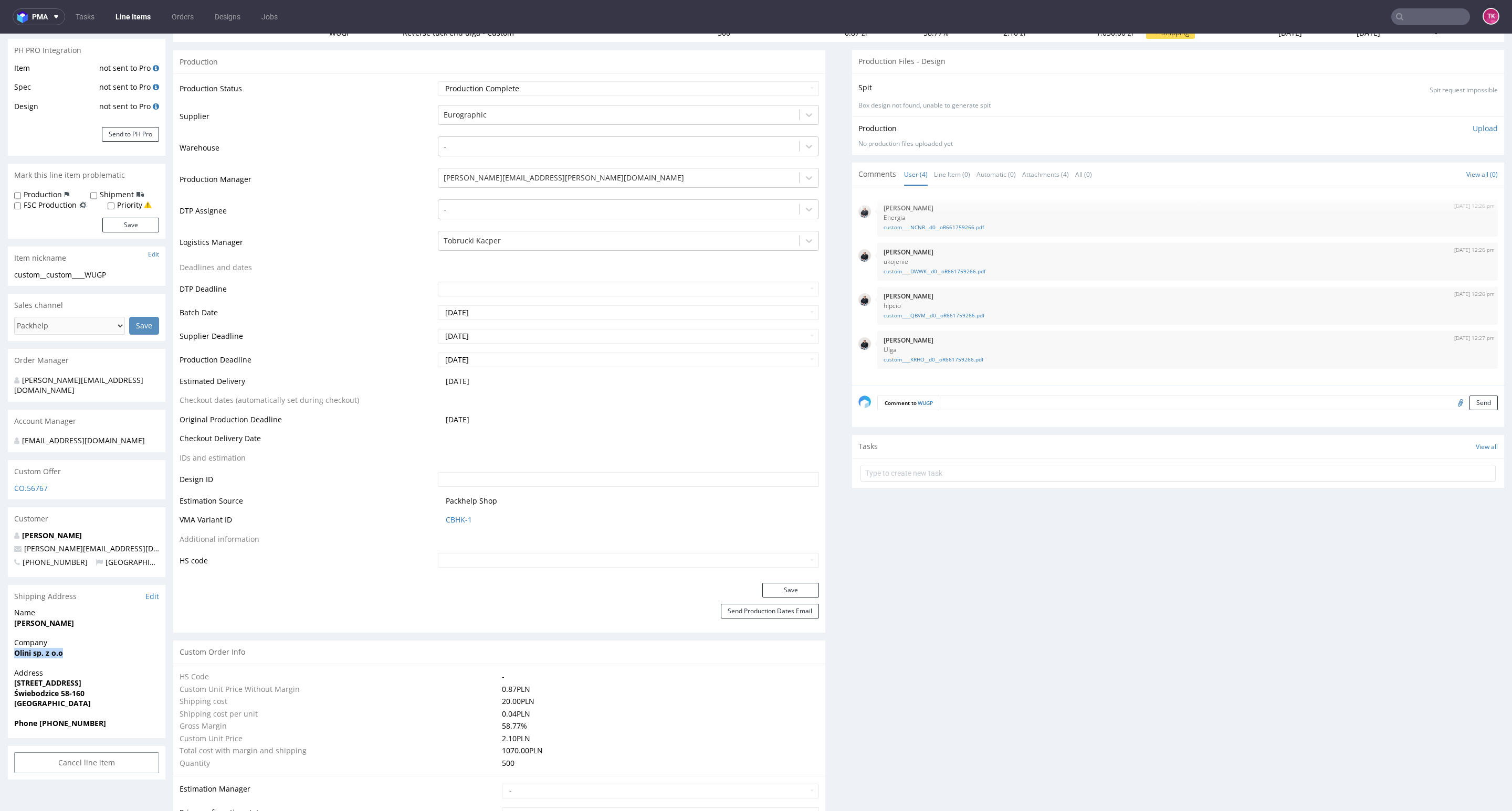
drag, startPoint x: 0, startPoint y: 646, endPoint x: 72, endPoint y: 654, distance: 72.4
copy strong "Olini sp. z o.o"
drag, startPoint x: 4, startPoint y: 671, endPoint x: 95, endPoint y: 680, distance: 91.4
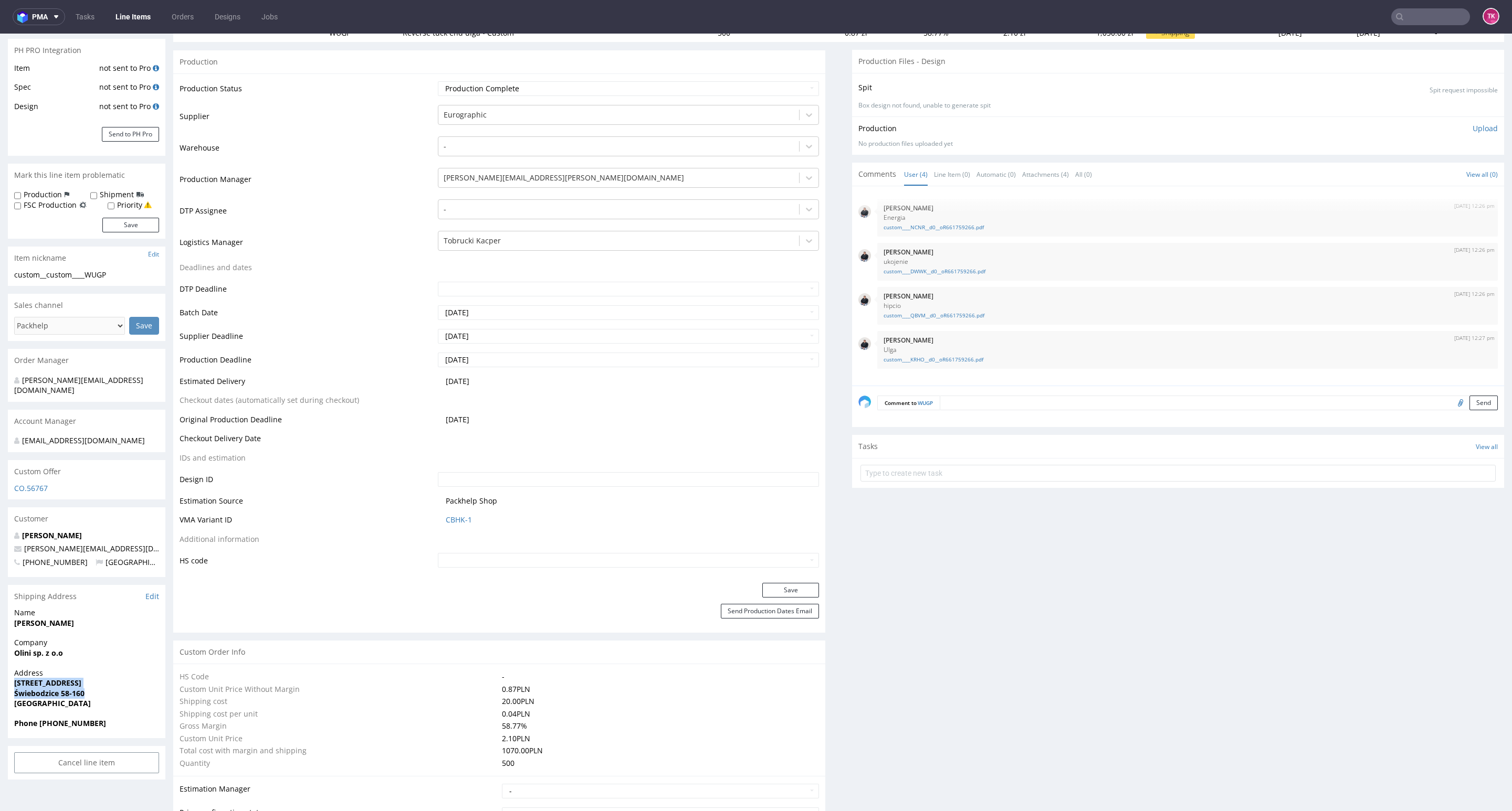
copy p "[STREET_ADDRESS] 58-160"
copy strong "[PERSON_NAME]"
drag, startPoint x: 15, startPoint y: 618, endPoint x: 106, endPoint y: 614, distance: 91.1
click at [80, 622] on div "Name [PERSON_NAME]" at bounding box center [87, 623] width 157 height 30
drag, startPoint x: 84, startPoint y: 535, endPoint x: 0, endPoint y: 543, distance: 84.4
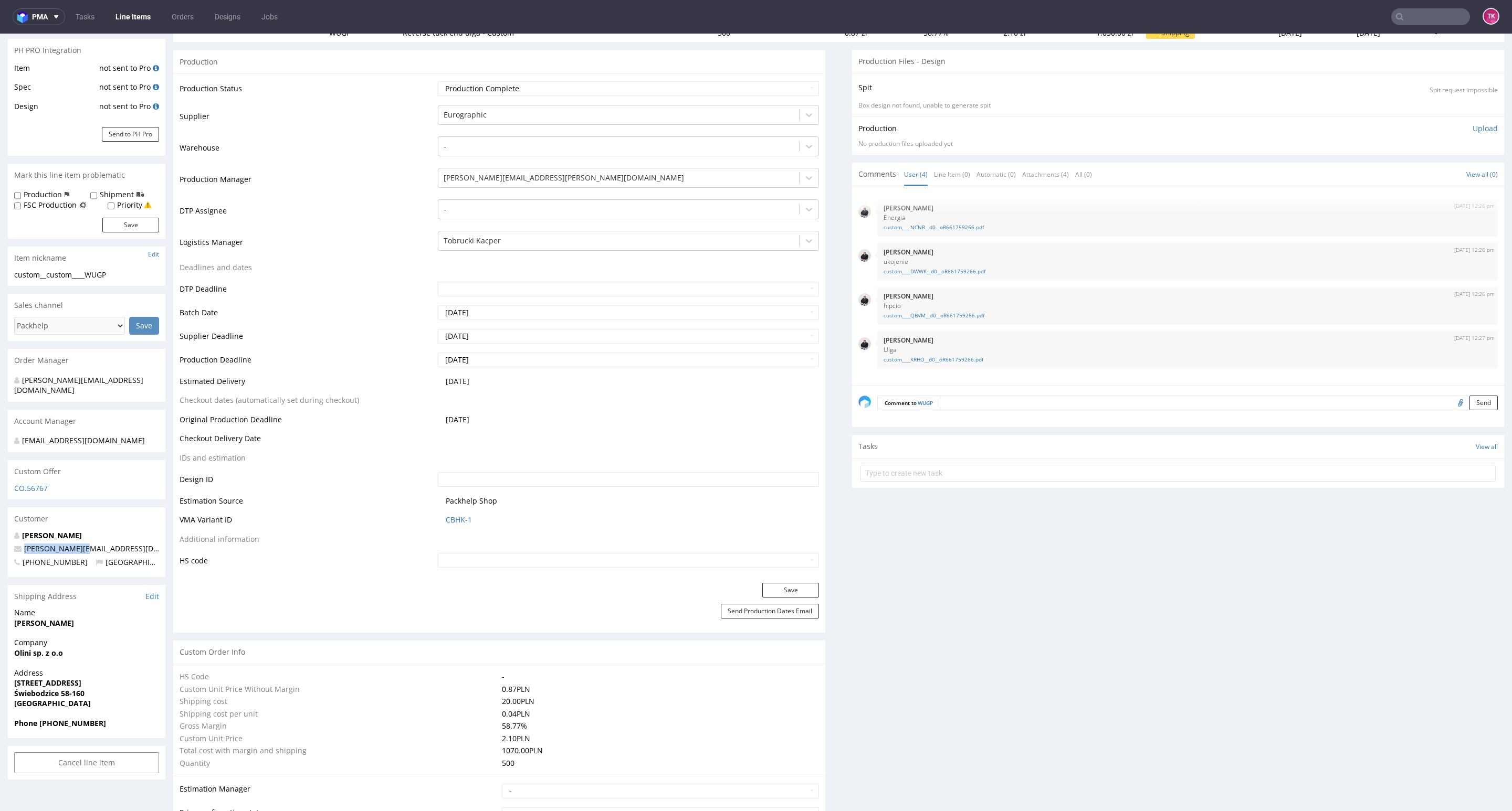
copy span "[PERSON_NAME][EMAIL_ADDRESS][DOMAIN_NAME]"
drag, startPoint x: 88, startPoint y: 716, endPoint x: 40, endPoint y: 723, distance: 48.5
click at [40, 723] on div "Phone [PHONE_NUMBER]" at bounding box center [87, 728] width 157 height 20
copy strong "[PHONE_NUMBER]"
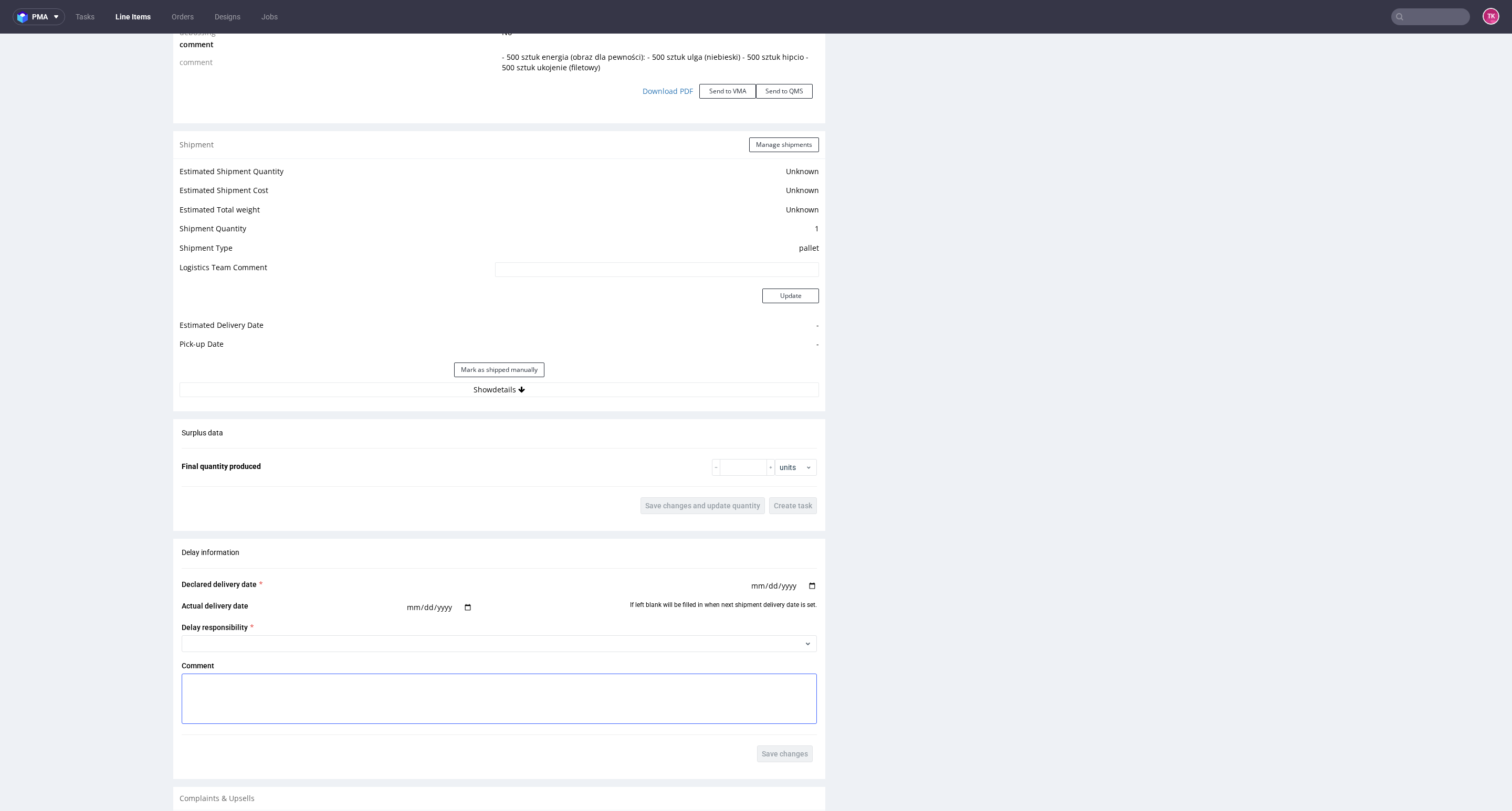
scroll to position [1411, 0]
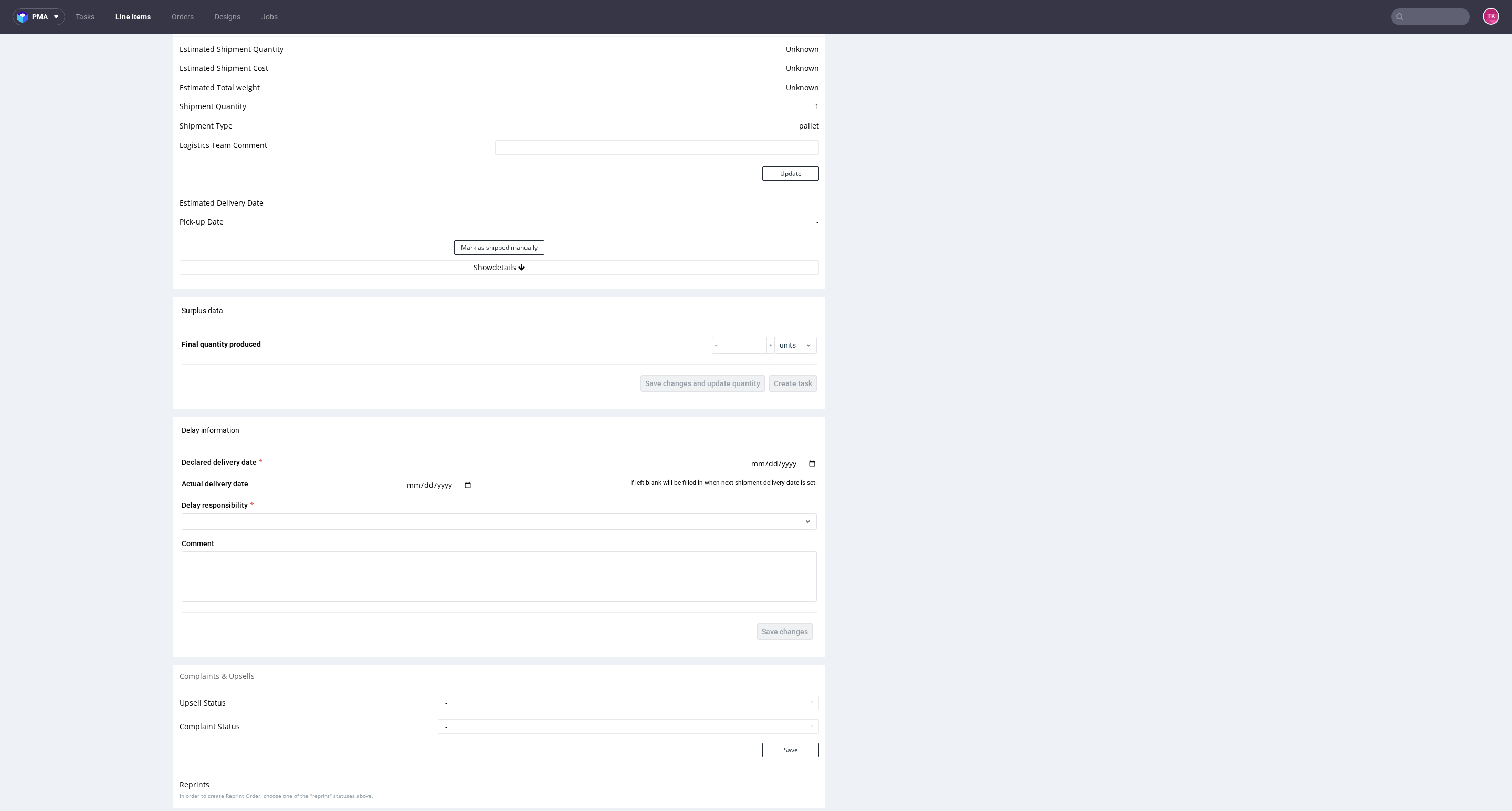
click at [682, 260] on div "Estimated Shipment Quantity Unknown Estimated Shipment Cost Unknown Estimated T…" at bounding box center [499, 158] width 652 height 245
click at [682, 267] on button "Show details" at bounding box center [498, 268] width 639 height 15
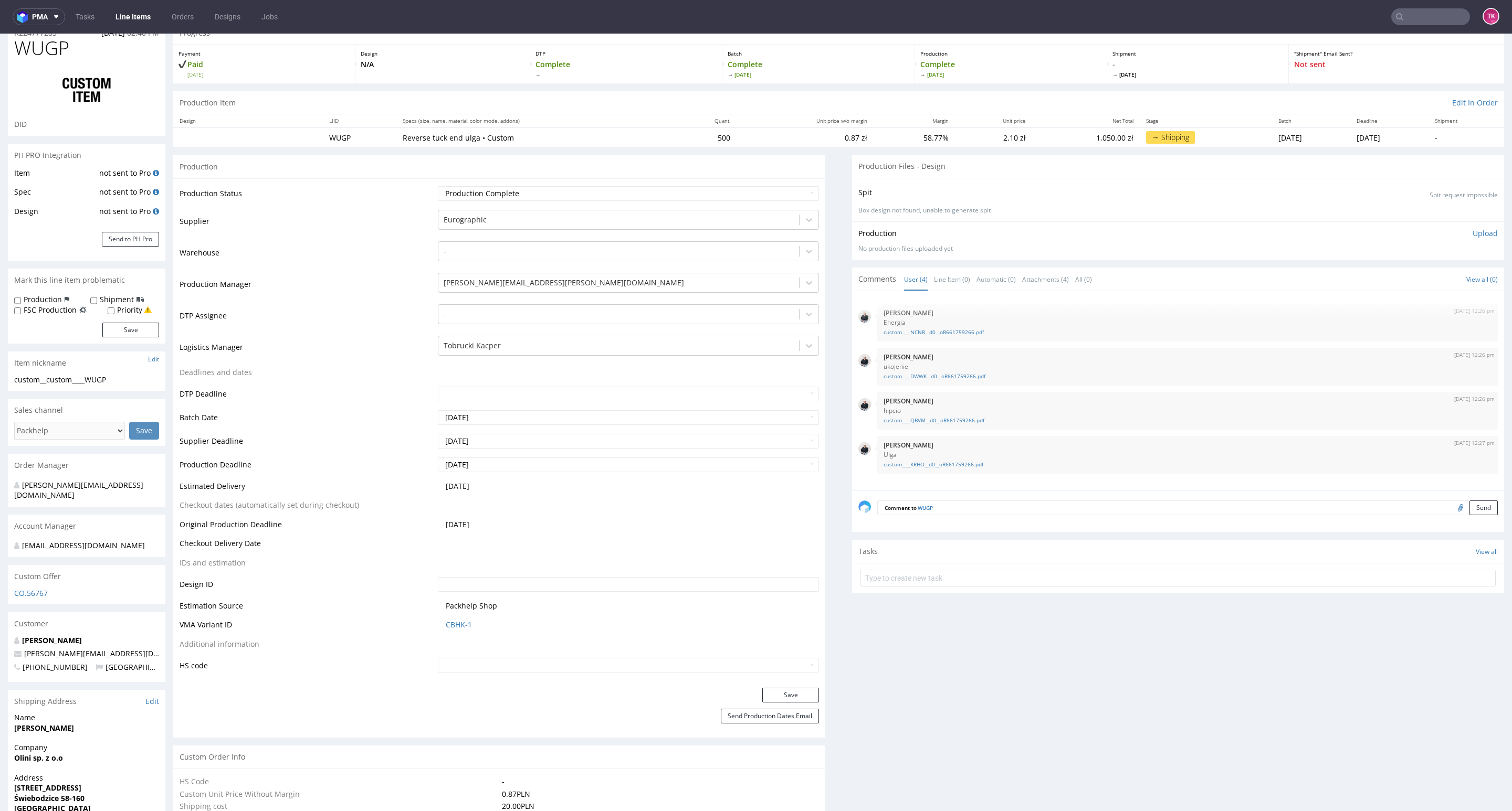
scroll to position [0, 0]
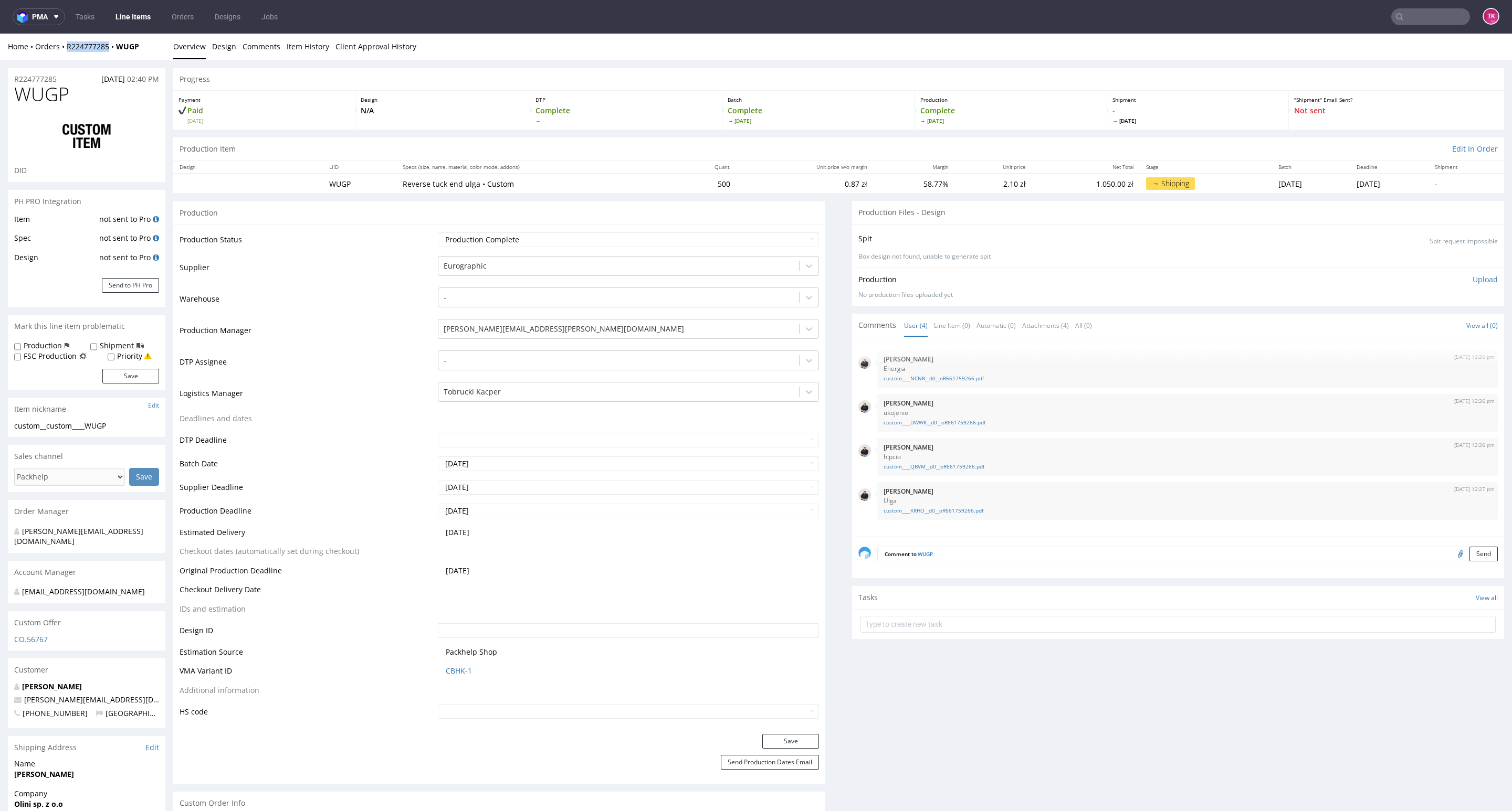
drag, startPoint x: 59, startPoint y: 58, endPoint x: 110, endPoint y: 55, distance: 51.1
copy link "R224777285"
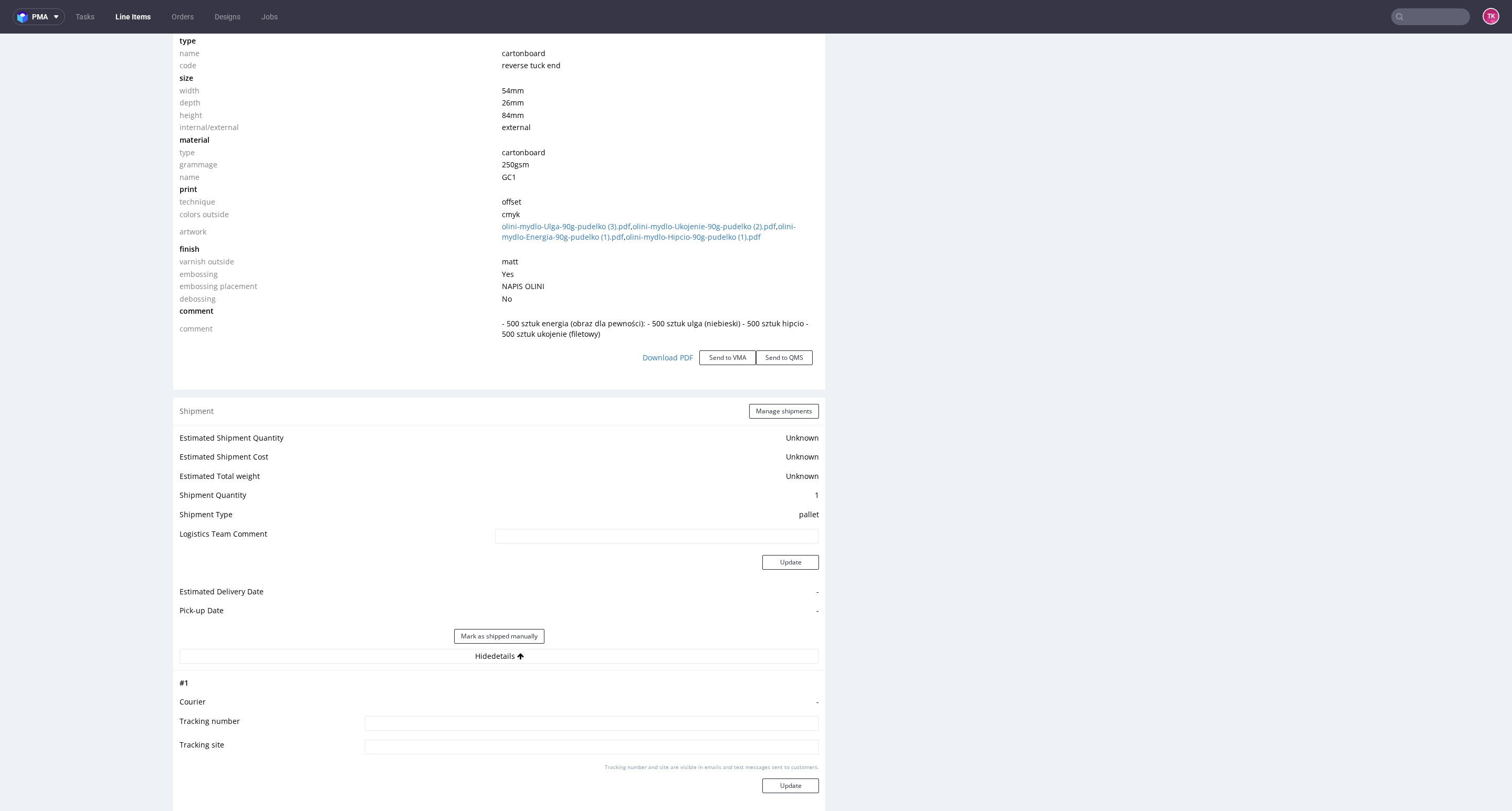
scroll to position [1023, 0]
drag, startPoint x: 634, startPoint y: 646, endPoint x: 630, endPoint y: 658, distance: 12.6
click at [630, 652] on div "Estimated Shipment Quantity Unknown Estimated Shipment Cost Unknown Estimated T…" at bounding box center [499, 545] width 652 height 245
click at [628, 658] on button "Hide details" at bounding box center [498, 655] width 639 height 15
click at [621, 663] on div "Estimated Shipment Quantity Unknown Estimated Shipment Cost Unknown Estimated T…" at bounding box center [499, 545] width 652 height 245
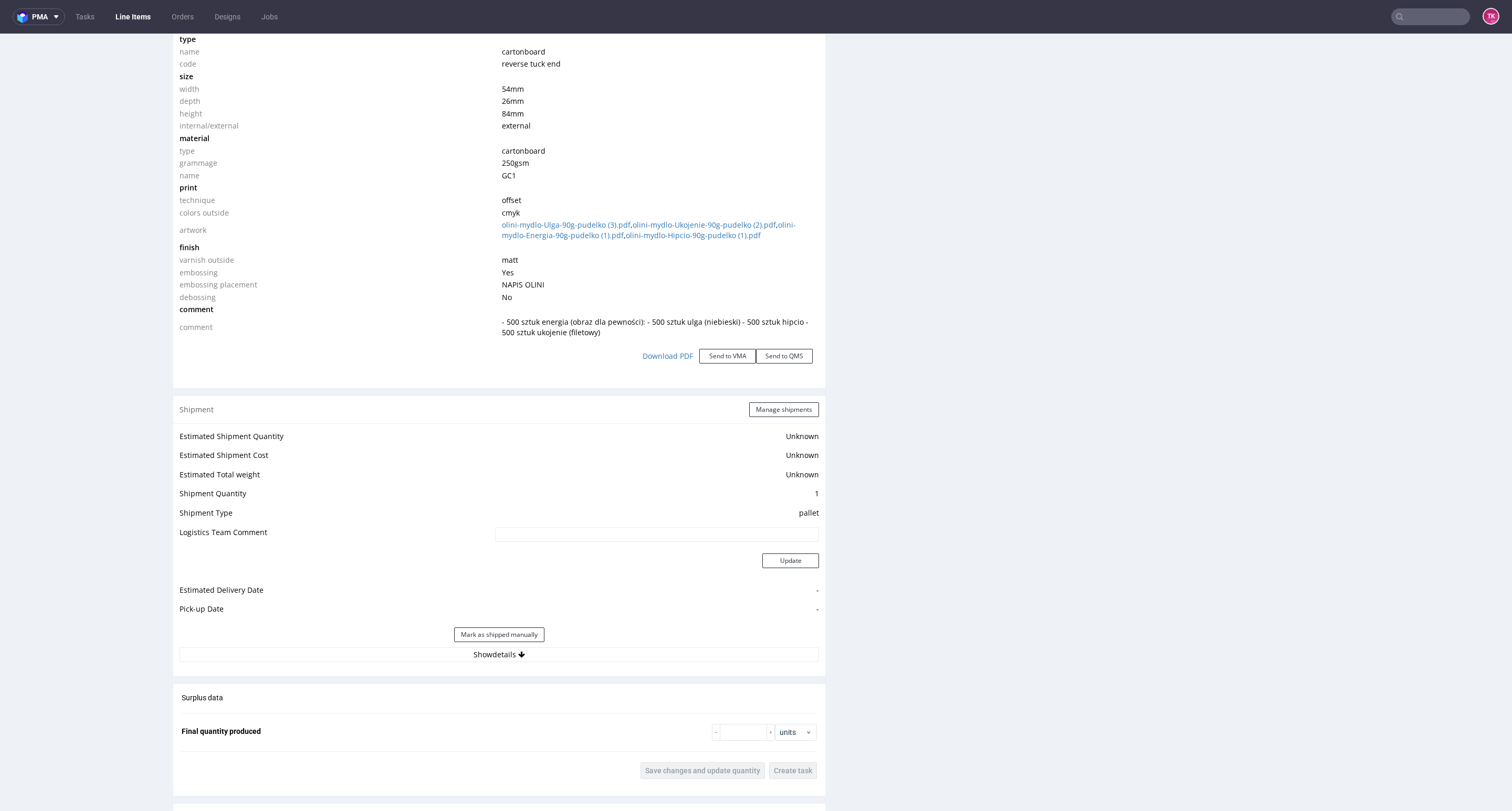
click at [554, 665] on div "Estimated Shipment Quantity Unknown Estimated Shipment Cost Unknown Estimated T…" at bounding box center [499, 545] width 652 height 245
click at [556, 658] on button "Show details" at bounding box center [498, 655] width 639 height 15
drag, startPoint x: 523, startPoint y: 732, endPoint x: 525, endPoint y: 720, distance: 12.2
click at [523, 727] on td at bounding box center [590, 725] width 457 height 24
click at [525, 720] on input at bounding box center [592, 722] width 454 height 15
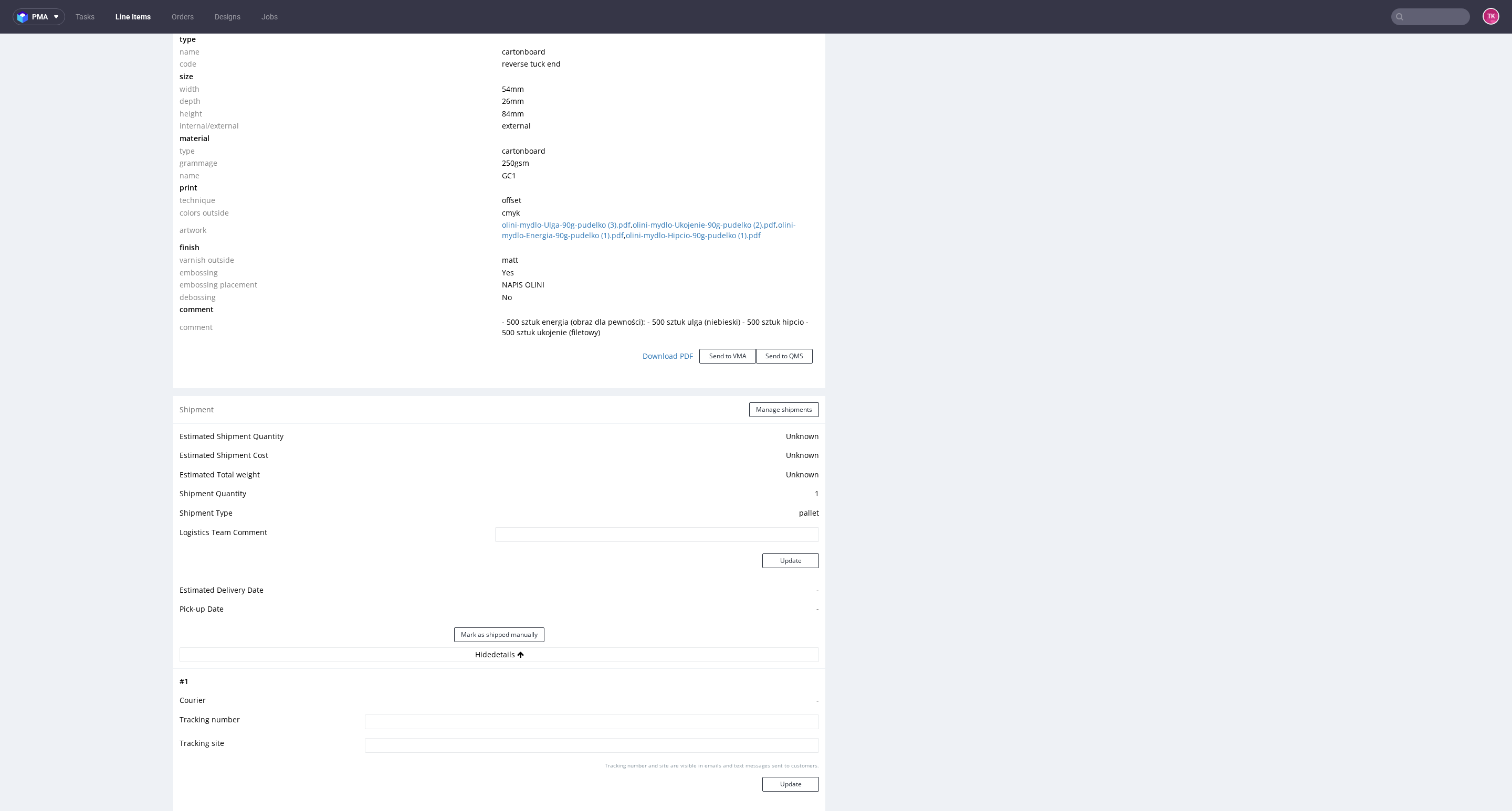
paste input "1Z5A15806891795670 1Z5A15806892201282 1Z5A15806891480492 1Z5A15806893487660"
type input "1Z5A15806891795670 1Z5A15806892201282 1Z5A15806891480492 1Z5A15806893487660"
click at [771, 789] on button "Update" at bounding box center [790, 784] width 57 height 15
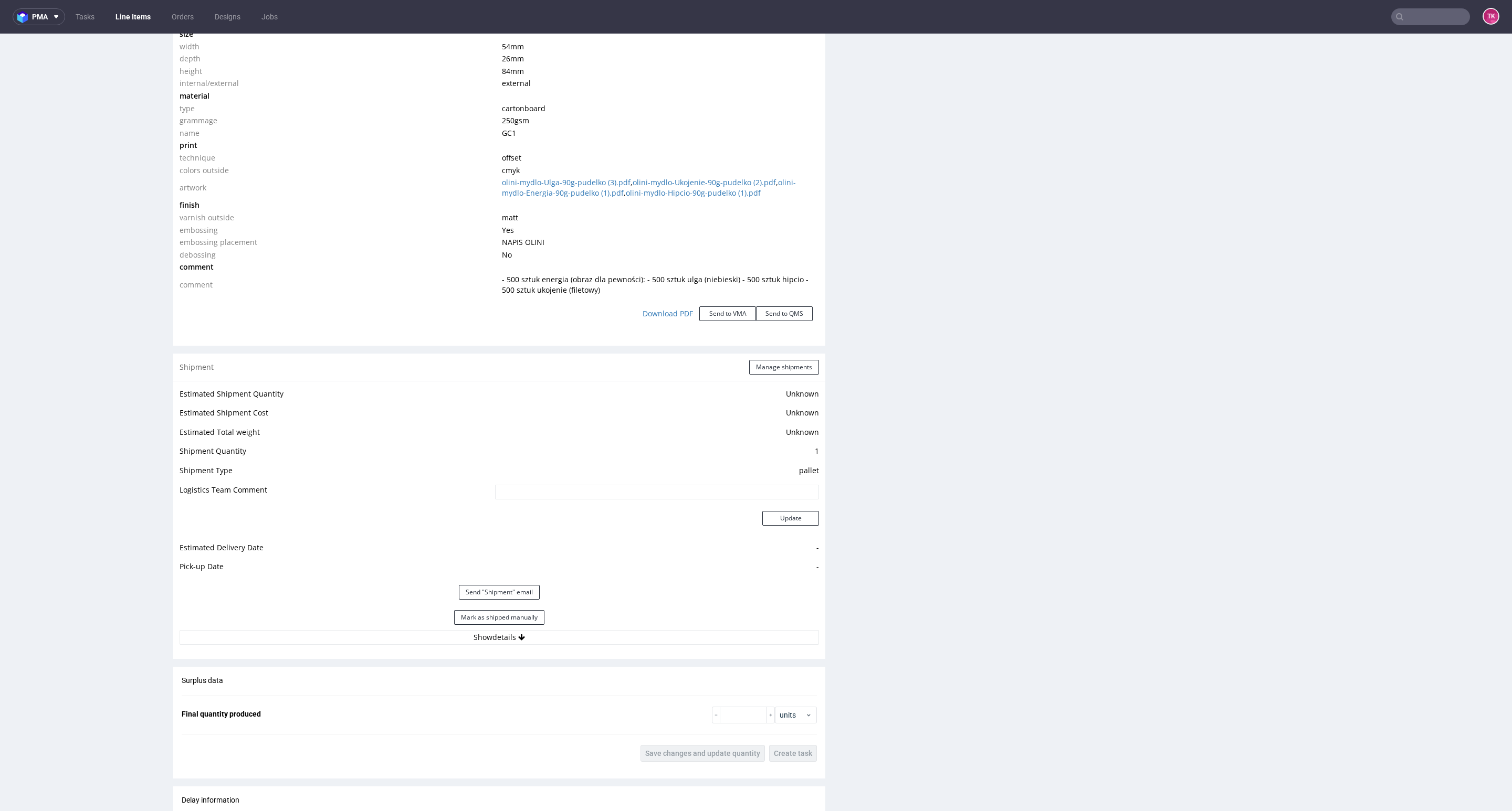
scroll to position [1187, 0]
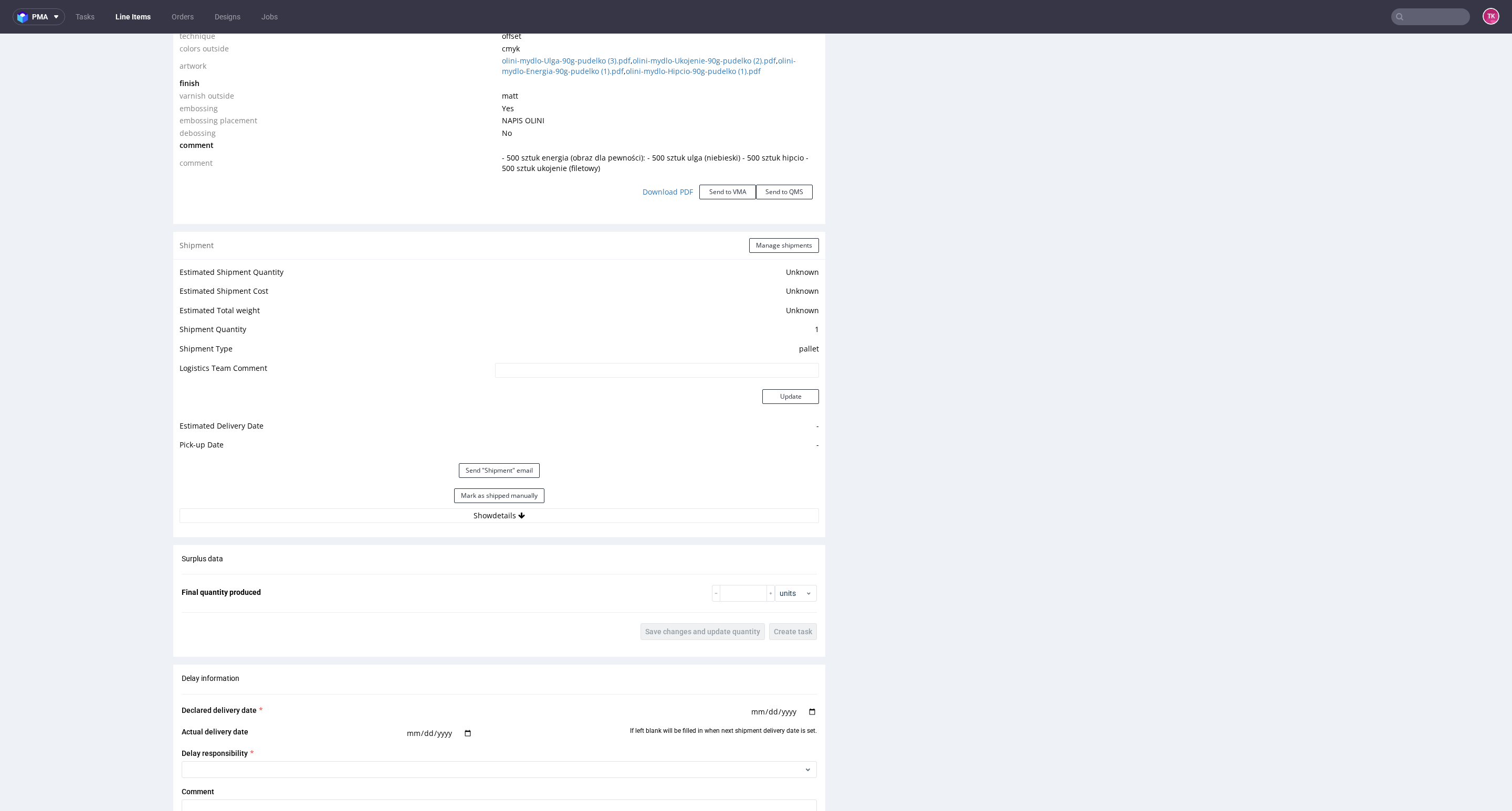
click at [741, 255] on div "Shipment Manage shipments" at bounding box center [499, 246] width 652 height 27
click at [749, 246] on button "Manage shipments" at bounding box center [784, 246] width 70 height 15
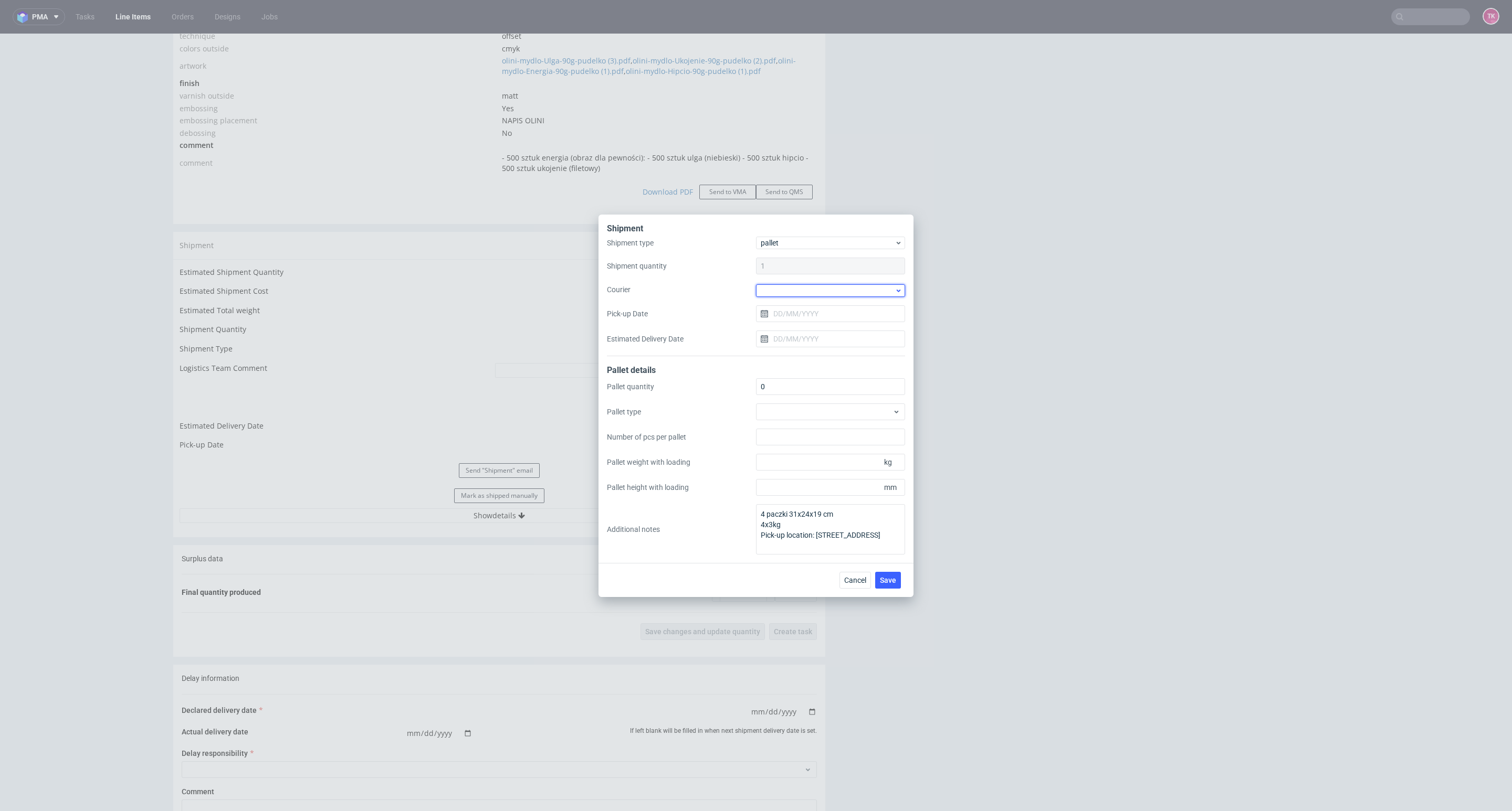
click at [799, 290] on div at bounding box center [830, 291] width 149 height 12
click at [825, 365] on div "UPS Pallets" at bounding box center [830, 364] width 141 height 19
click at [890, 581] on span "Save" at bounding box center [888, 580] width 16 height 7
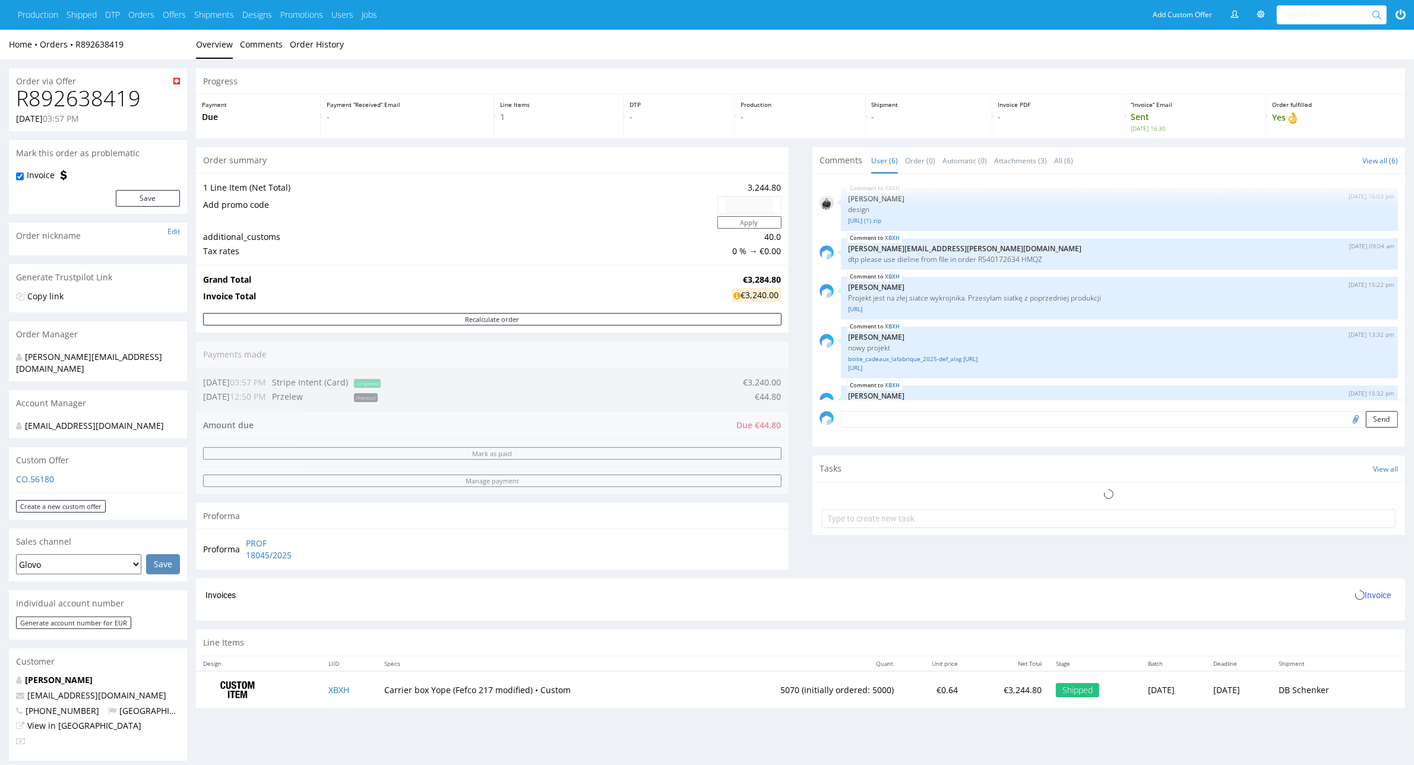
scroll to position [81, 0]
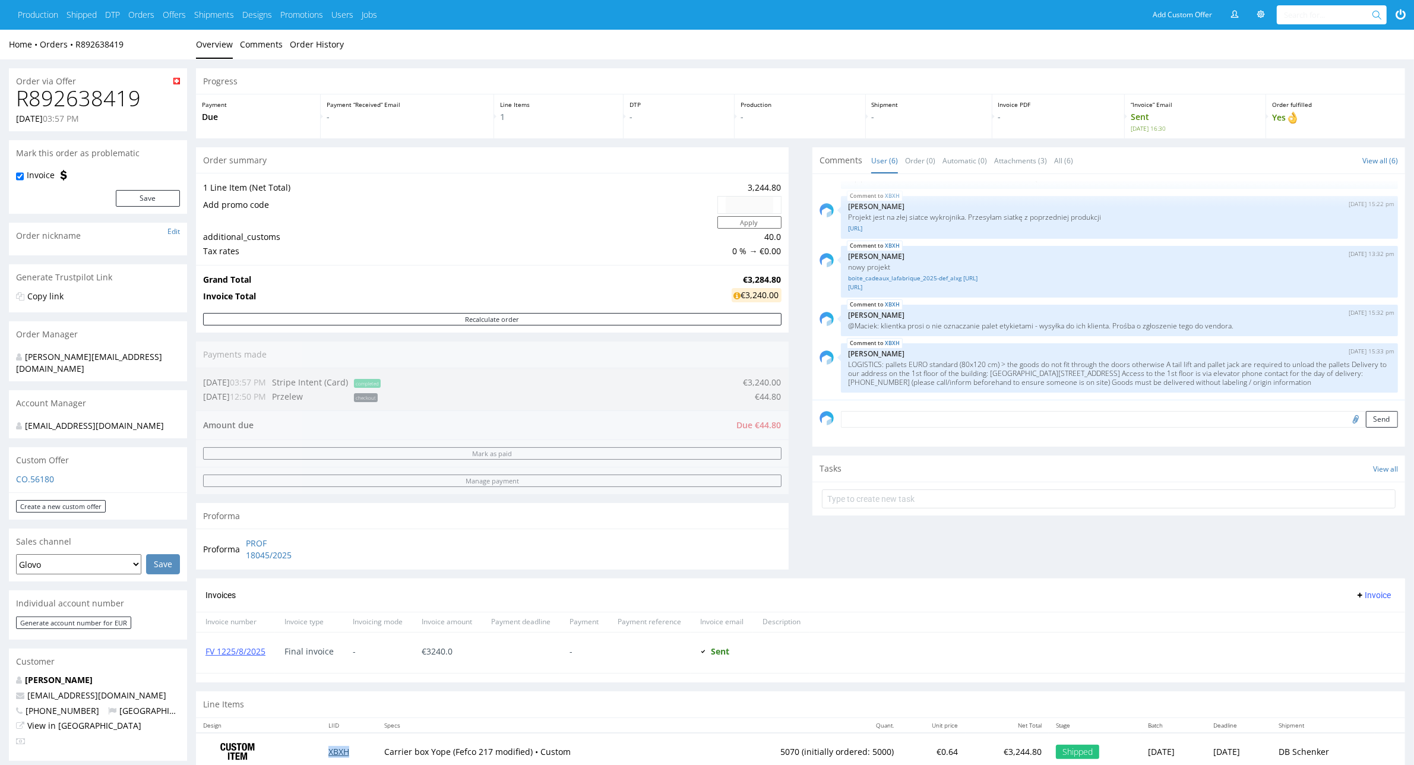
click at [336, 754] on link "XBXH" at bounding box center [338, 751] width 21 height 11
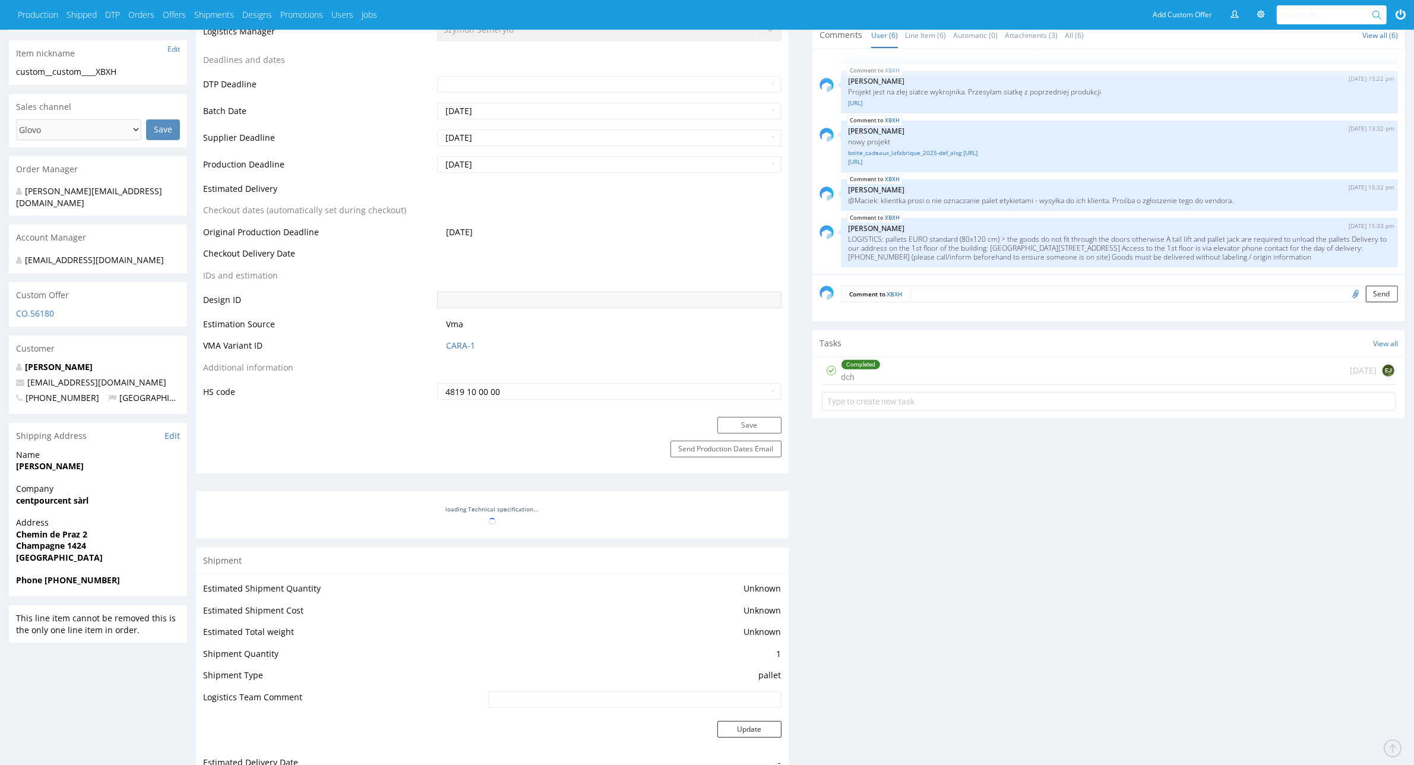
scroll to position [446, 0]
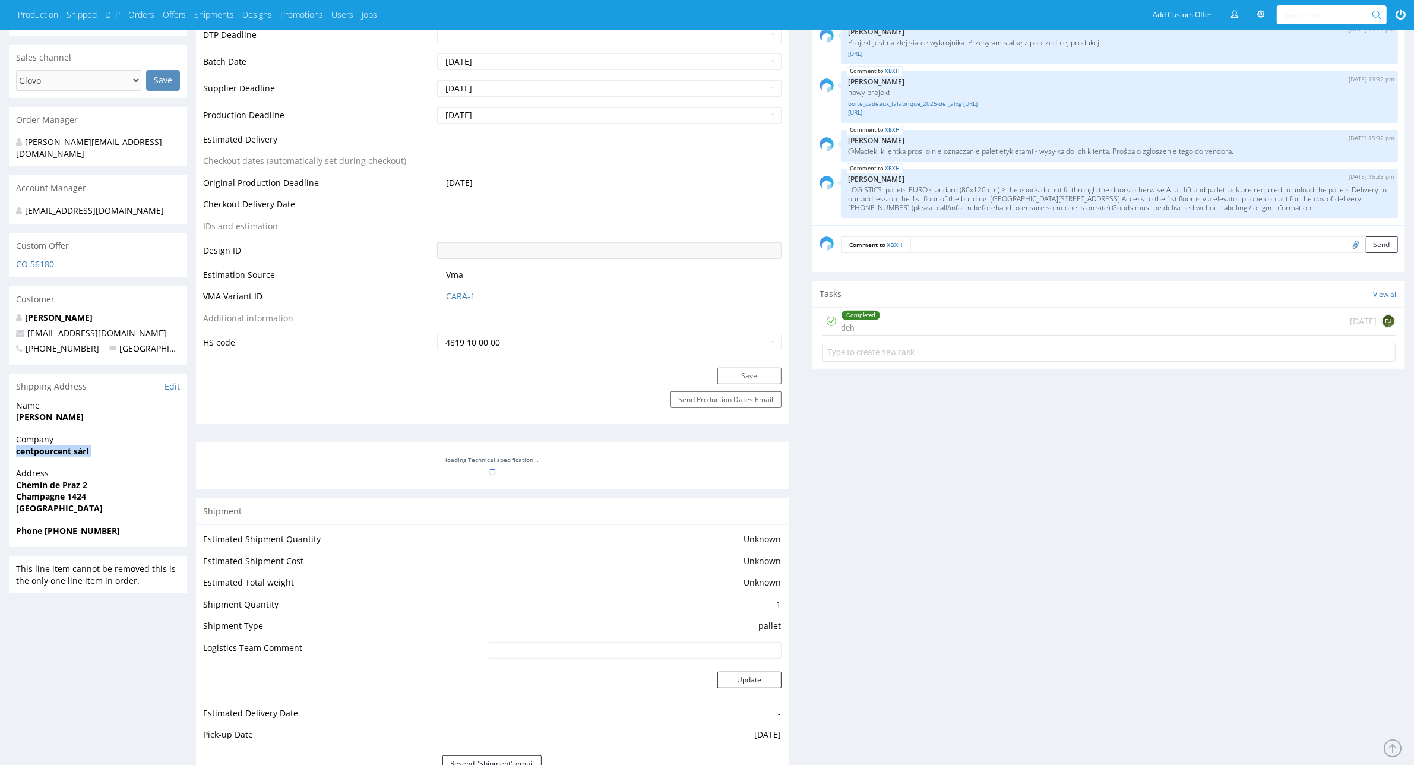
drag, startPoint x: 10, startPoint y: 456, endPoint x: 2, endPoint y: 448, distance: 11.0
click at [2, 448] on div "R892638419 16.07.2025 03:57 PM XBXH DID PH PRO Integration Item PHI-PH00-A08840…" at bounding box center [707, 564] width 1414 height 1901
copy strong "centpourcent sàrl"
drag, startPoint x: 5, startPoint y: 470, endPoint x: 99, endPoint y: 491, distance: 96.8
click at [97, 492] on div "R892638419 16.07.2025 03:57 PM XBXH DID PH PRO Integration Item PHI-PH00-A08840…" at bounding box center [707, 564] width 1414 height 1901
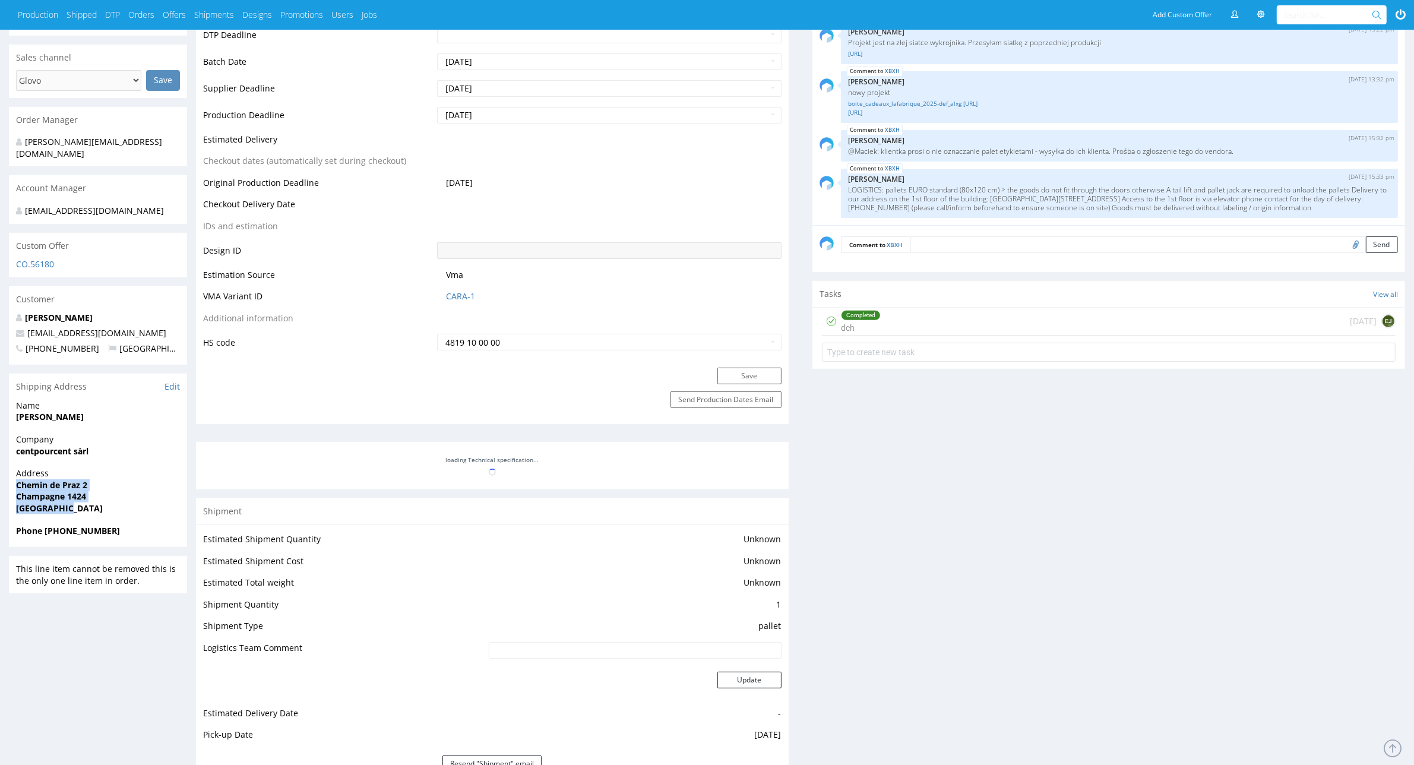
copy p "Chemin de Praz 2 Champagne 1424 Switzerland"
drag, startPoint x: 122, startPoint y: 319, endPoint x: 0, endPoint y: 322, distance: 121.8
click at [0, 322] on div "R892638419 16.07.2025 03:57 PM XBXH DID PH PRO Integration Item PHI-PH00-A08840…" at bounding box center [707, 564] width 1414 height 1901
copy span "100@100pourcent.ch"
drag, startPoint x: 64, startPoint y: 399, endPoint x: 0, endPoint y: 400, distance: 64.2
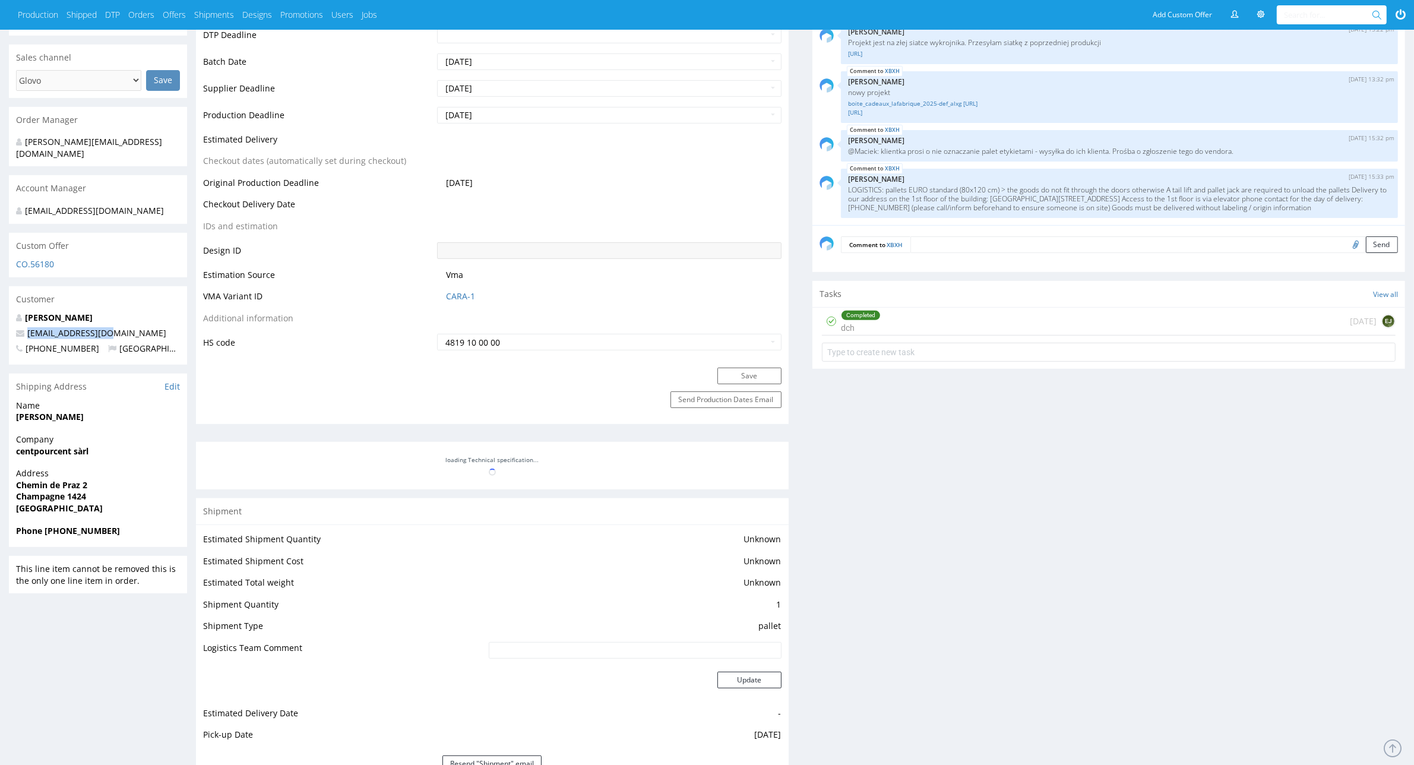
click at [0, 400] on div "R892638419 16.07.2025 03:57 PM XBXH DID PH PRO Integration Item PHI-PH00-A08840…" at bounding box center [707, 564] width 1414 height 1901
copy strong "Leïla Maillefer"
drag, startPoint x: 48, startPoint y: 519, endPoint x: 141, endPoint y: 518, distance: 93.9
click at [141, 525] on span "Phone +41793107918" at bounding box center [98, 531] width 164 height 12
copy strong "41793107918"
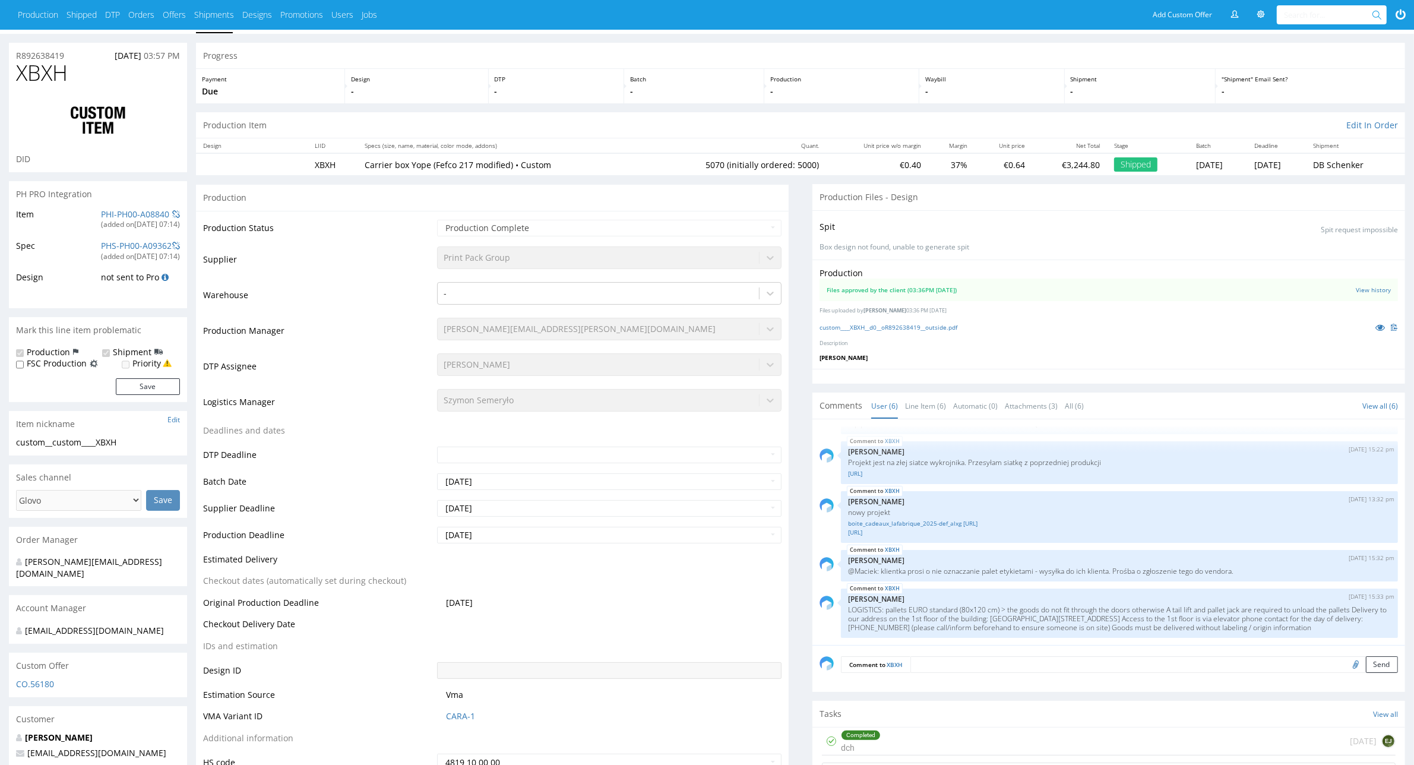
scroll to position [0, 0]
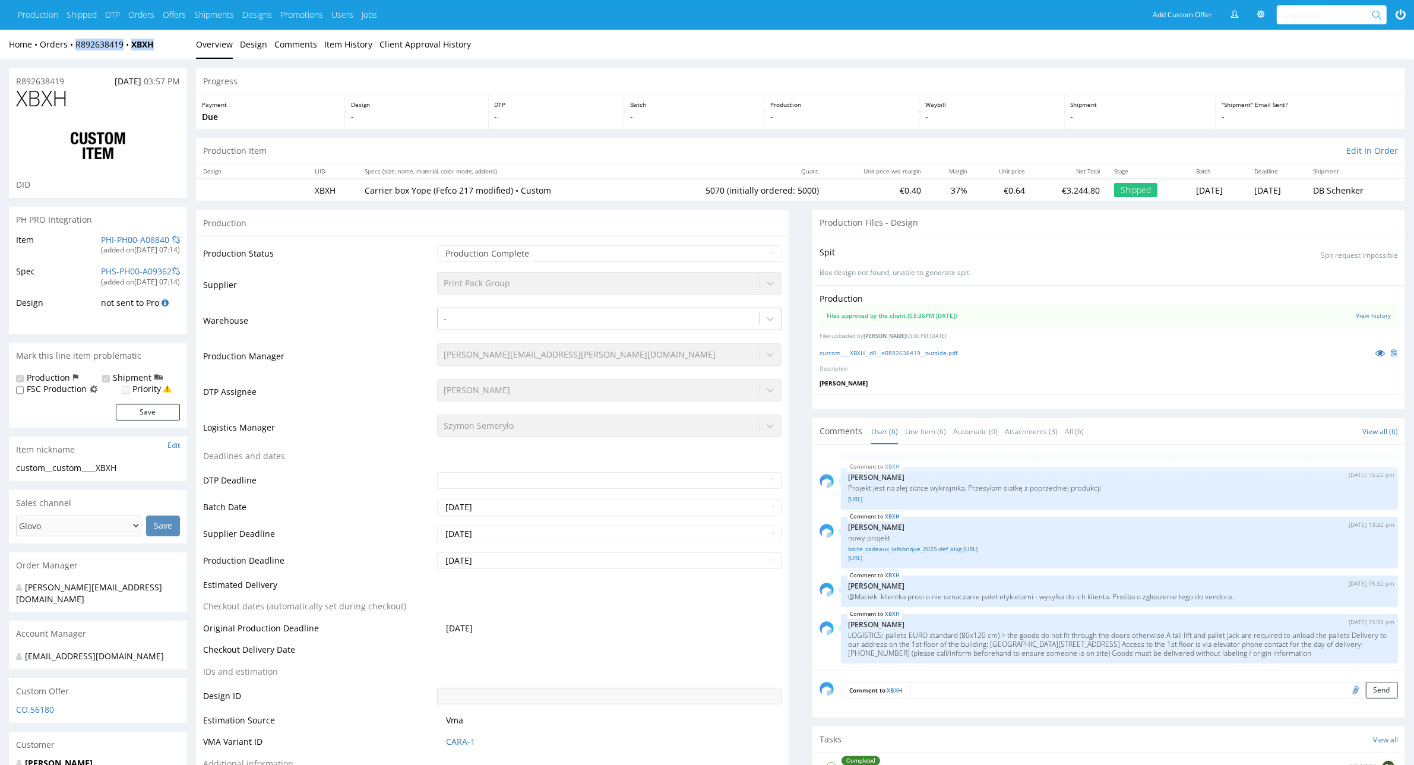
drag, startPoint x: 175, startPoint y: 39, endPoint x: 72, endPoint y: 52, distance: 103.5
click at [72, 52] on div "Home Orders R892638419 XBXH Overview Design Comments Item History Client Approv…" at bounding box center [707, 45] width 1414 height 30
copy div "R892638419 XBXH"
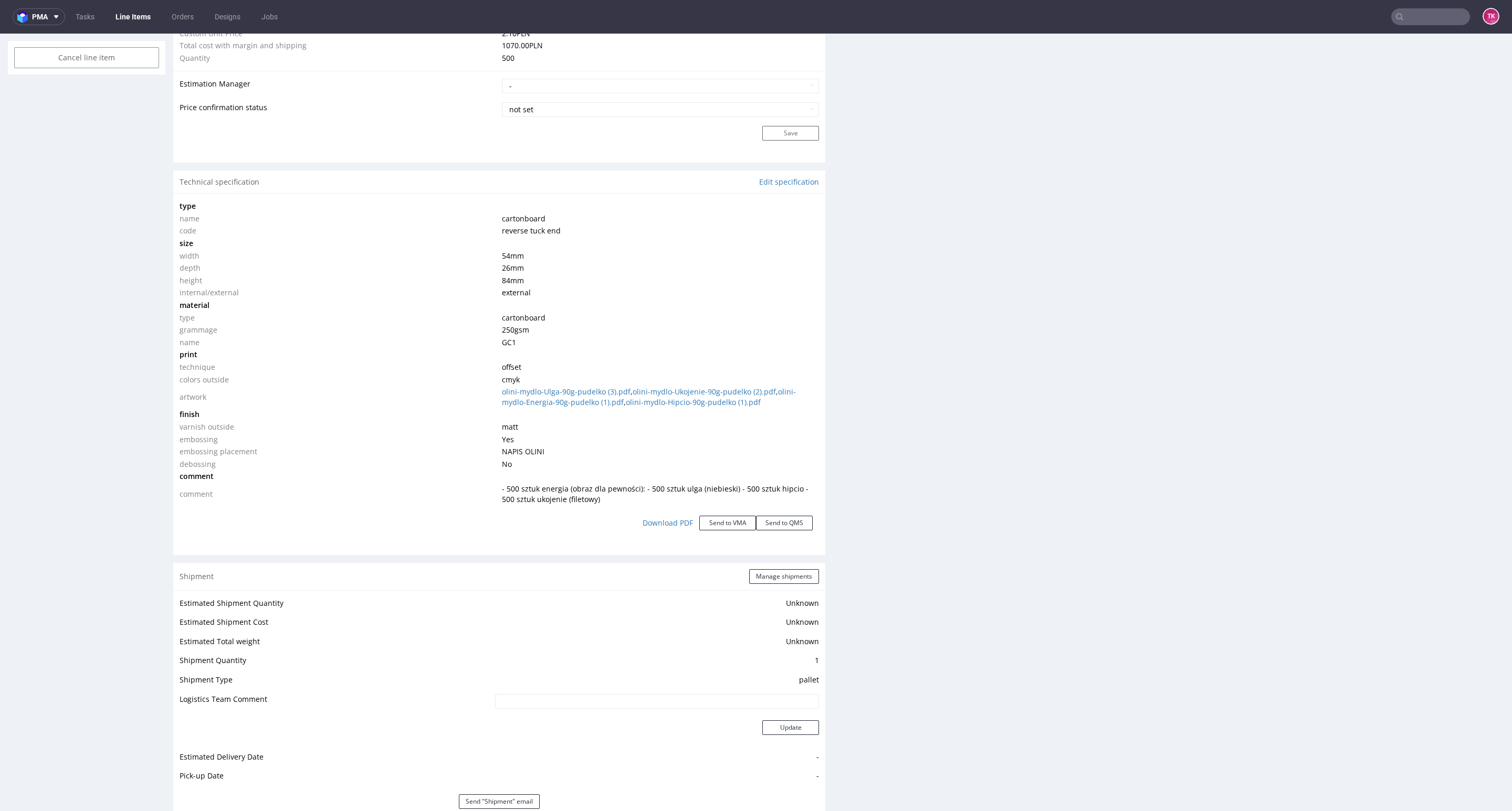
scroll to position [1023, 0]
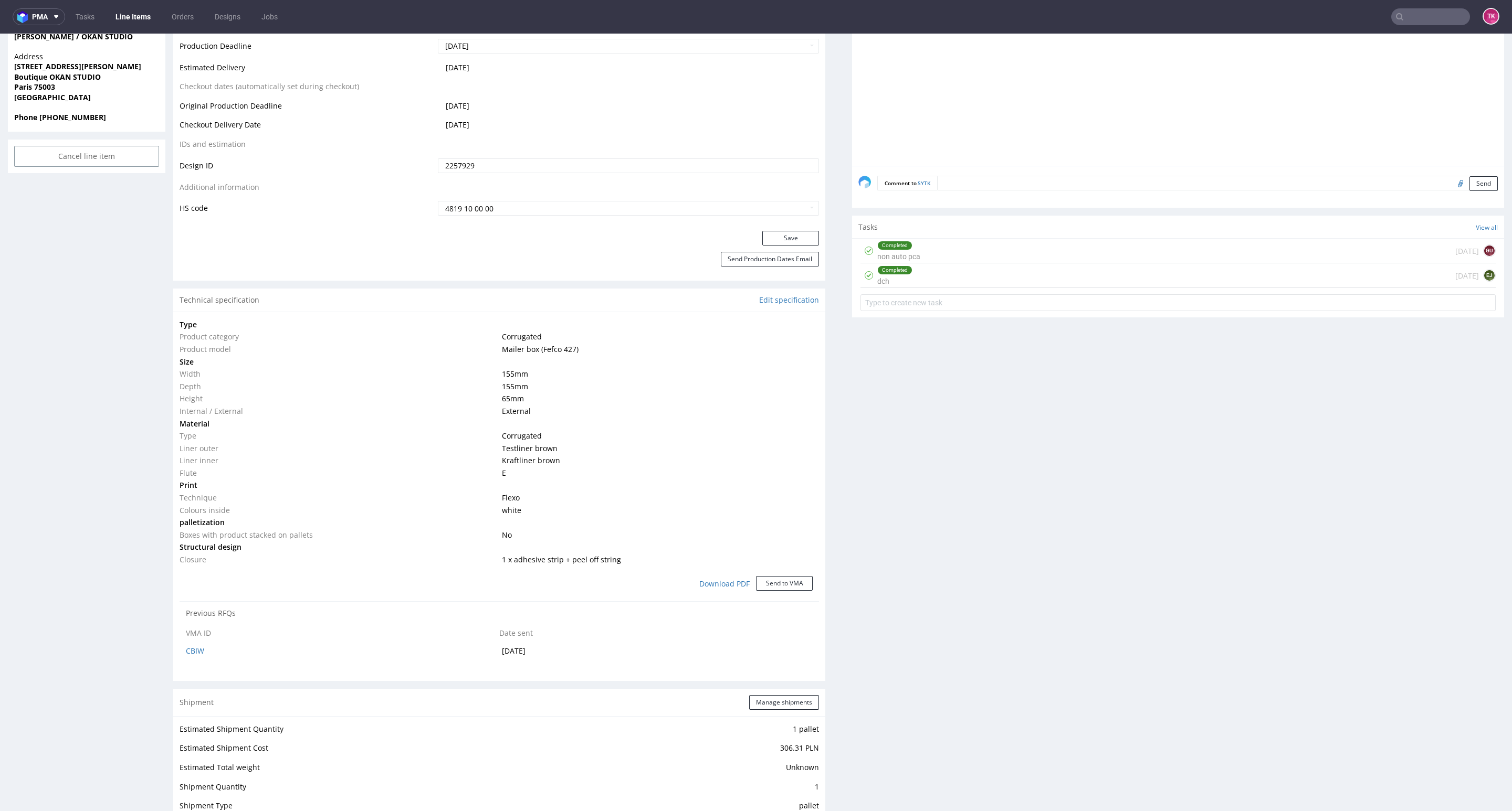
scroll to position [787, 0]
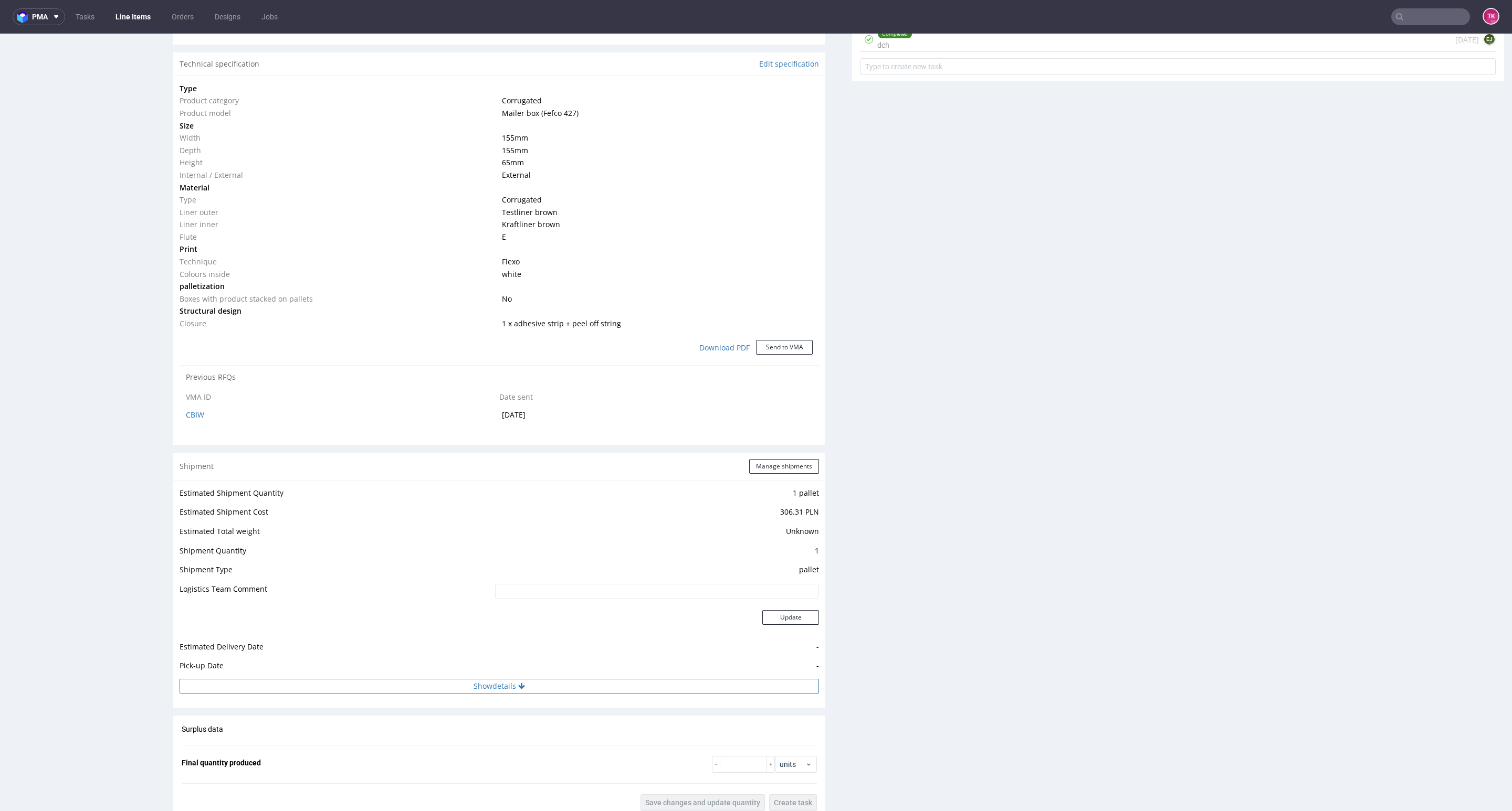
click at [612, 684] on button "Show details" at bounding box center [498, 686] width 639 height 15
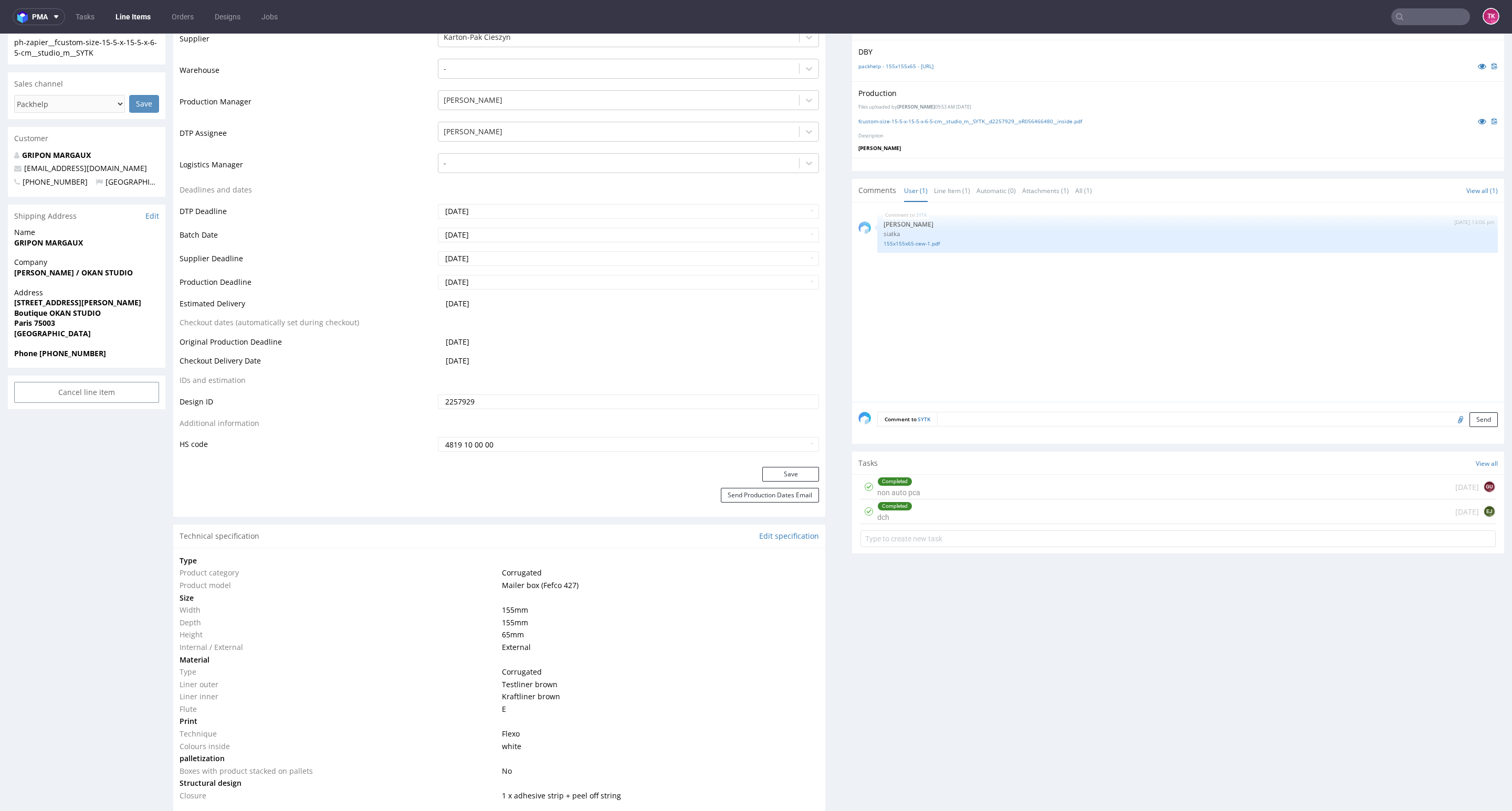
scroll to position [0, 0]
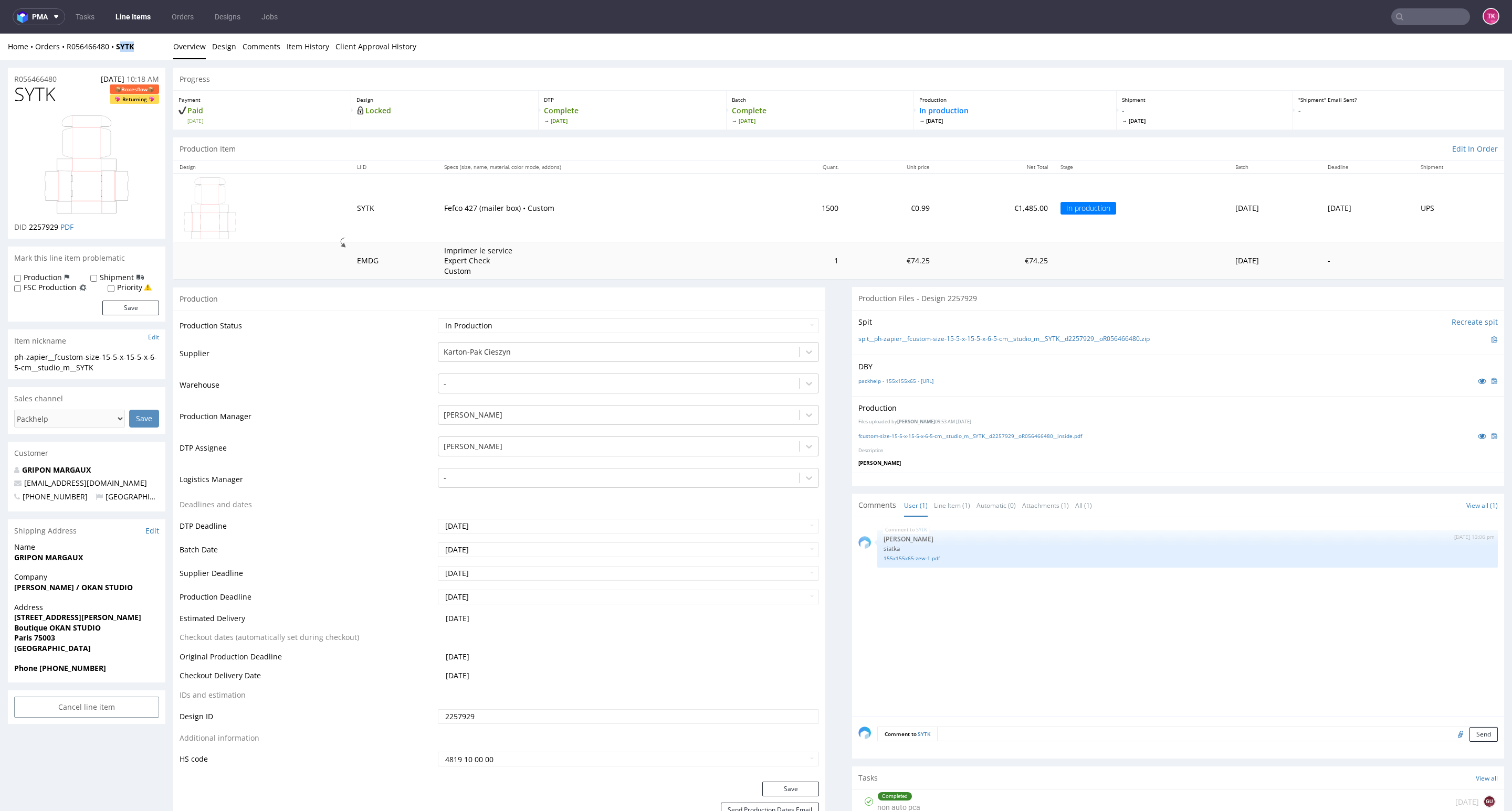
drag, startPoint x: 156, startPoint y: 49, endPoint x: 118, endPoint y: 52, distance: 38.1
click at [118, 52] on div "Home Orders R056466480 SYTK Overview Design Comments Item History Client Approv…" at bounding box center [756, 47] width 1512 height 27
drag, startPoint x: 117, startPoint y: 54, endPoint x: 179, endPoint y: 87, distance: 70.2
click at [156, 48] on div "Home Orders R056466480 SYTK Overview Design Comments Item History Client Approv…" at bounding box center [756, 47] width 1512 height 27
copy strong "SYTK"
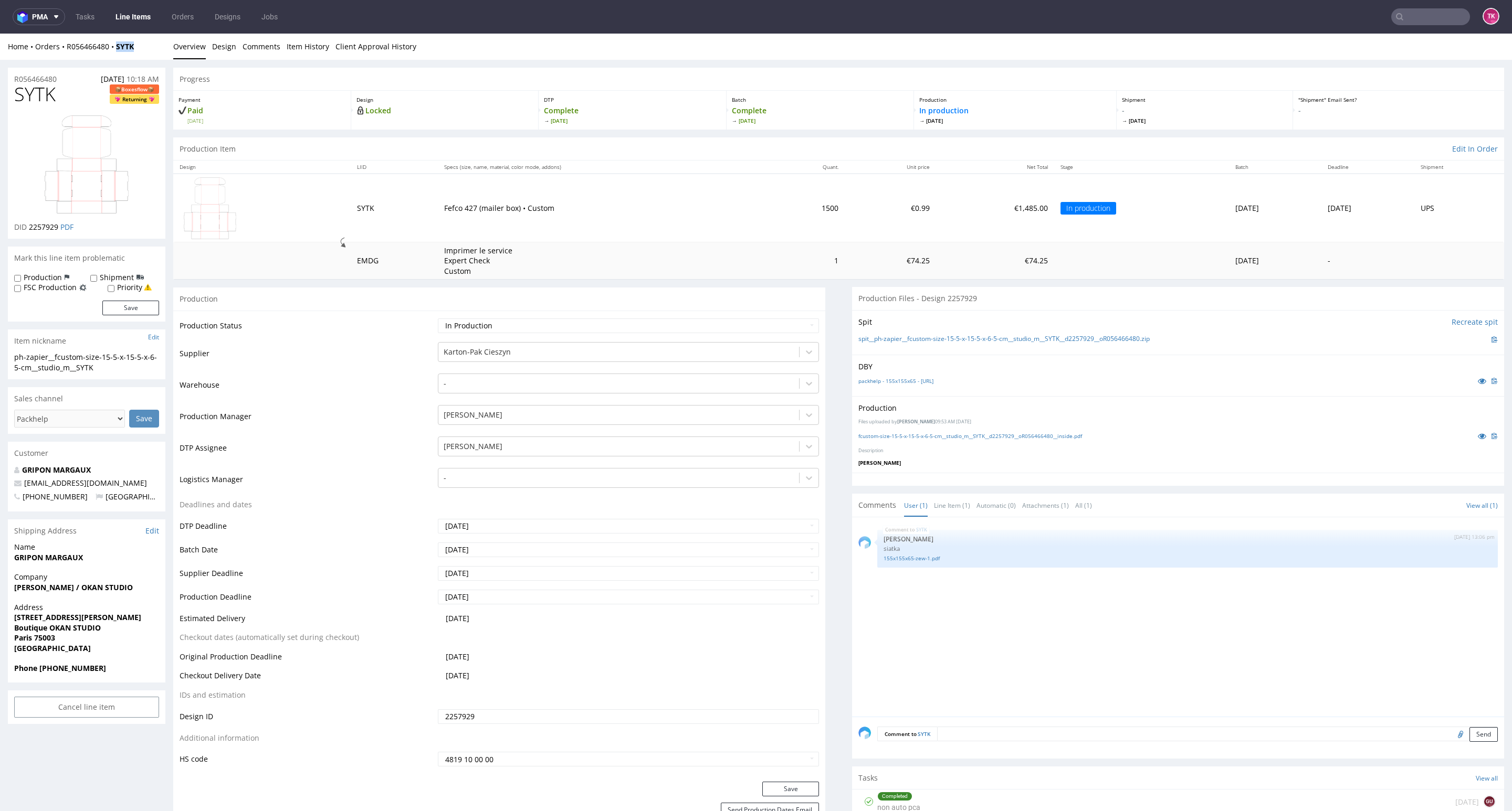
click at [148, 54] on div "Home Orders R056466480 SYTK Overview Design Comments Item History Client Approv…" at bounding box center [756, 47] width 1512 height 27
drag, startPoint x: 148, startPoint y: 54, endPoint x: 103, endPoint y: 233, distance: 184.6
click at [60, 57] on div "Home Orders R056466480 SYTK Overview Design Comments Item History Client Approv…" at bounding box center [756, 47] width 1512 height 27
copy link "R056466480"
drag, startPoint x: 157, startPoint y: 50, endPoint x: 77, endPoint y: 128, distance: 111.7
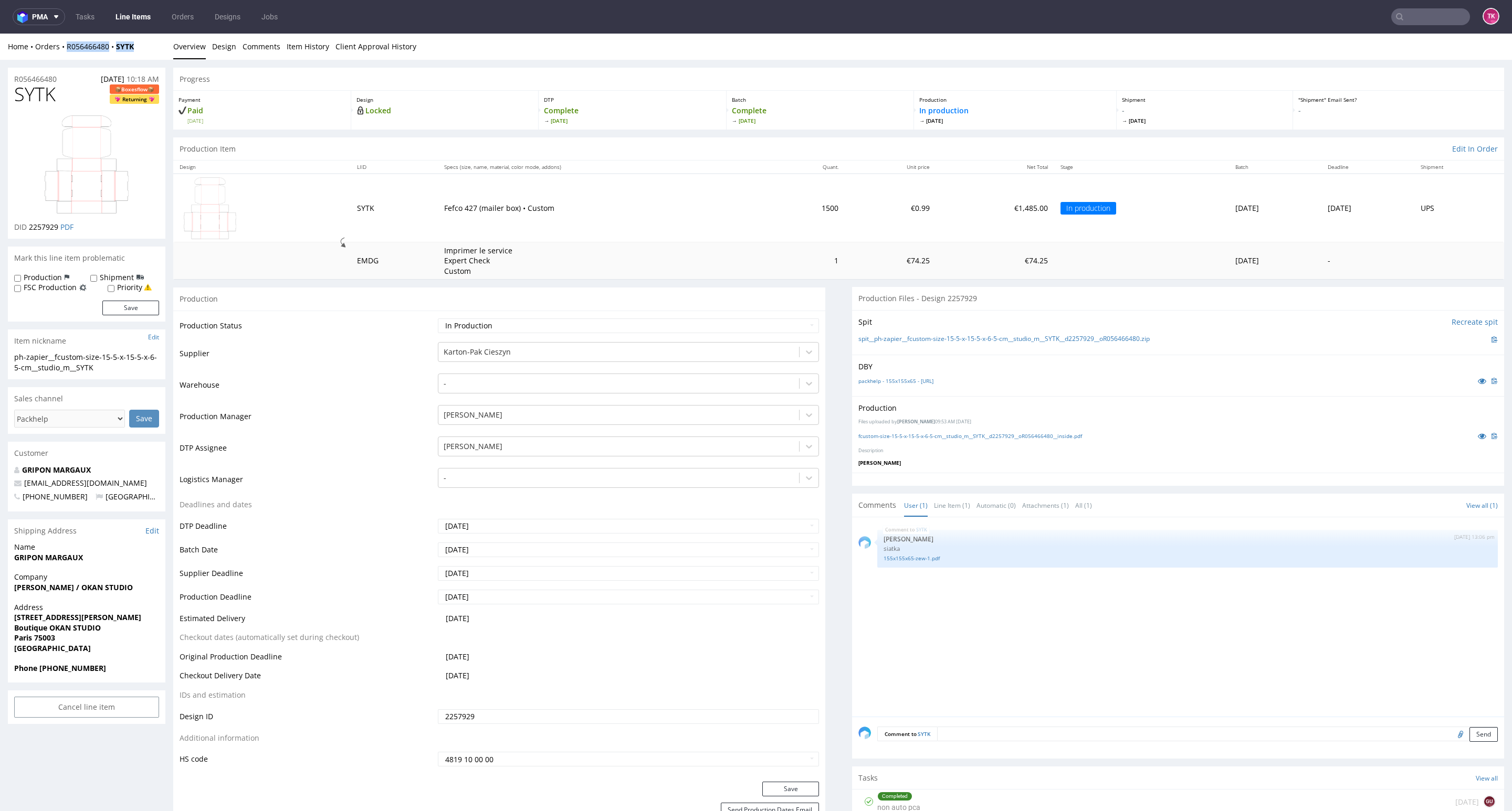
click at [66, 52] on div "Home Orders R056466480 SYTK Overview Design Comments Item History Client Approv…" at bounding box center [756, 47] width 1512 height 27
copy div "R056466480 SYTK"
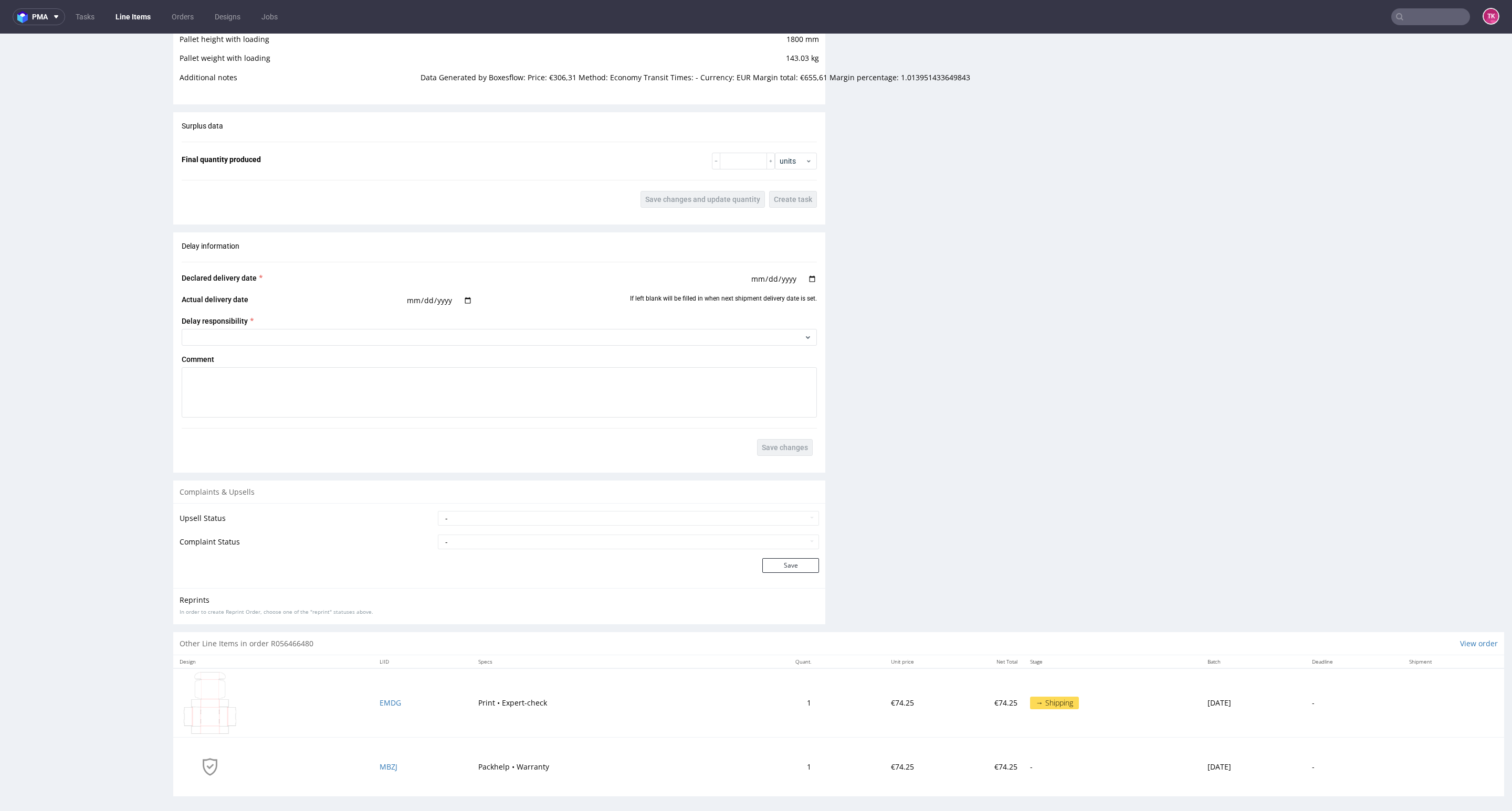
scroll to position [1691, 0]
click at [380, 694] on span "EMDG" at bounding box center [390, 696] width 21 height 10
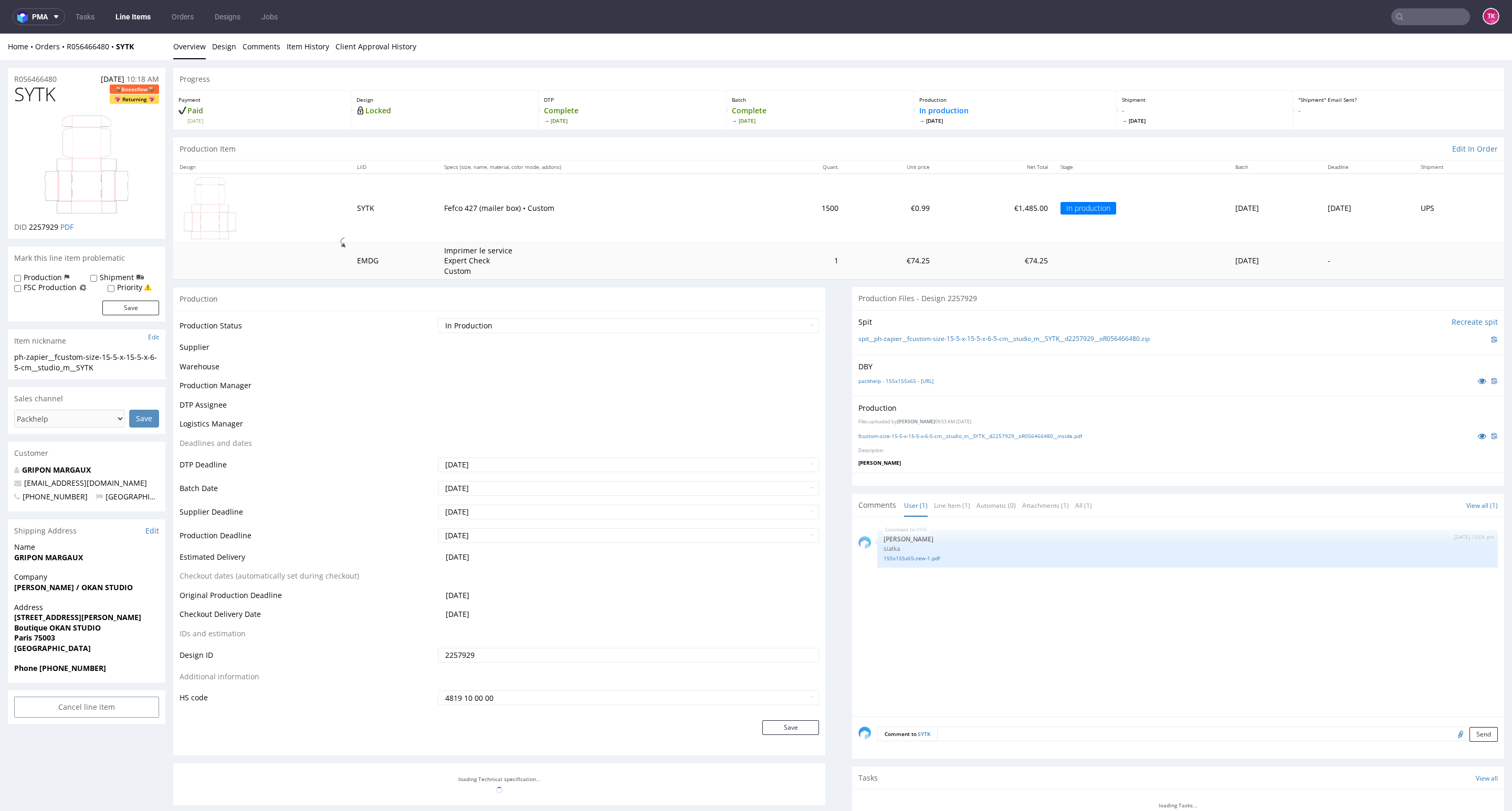
scroll to position [448, 0]
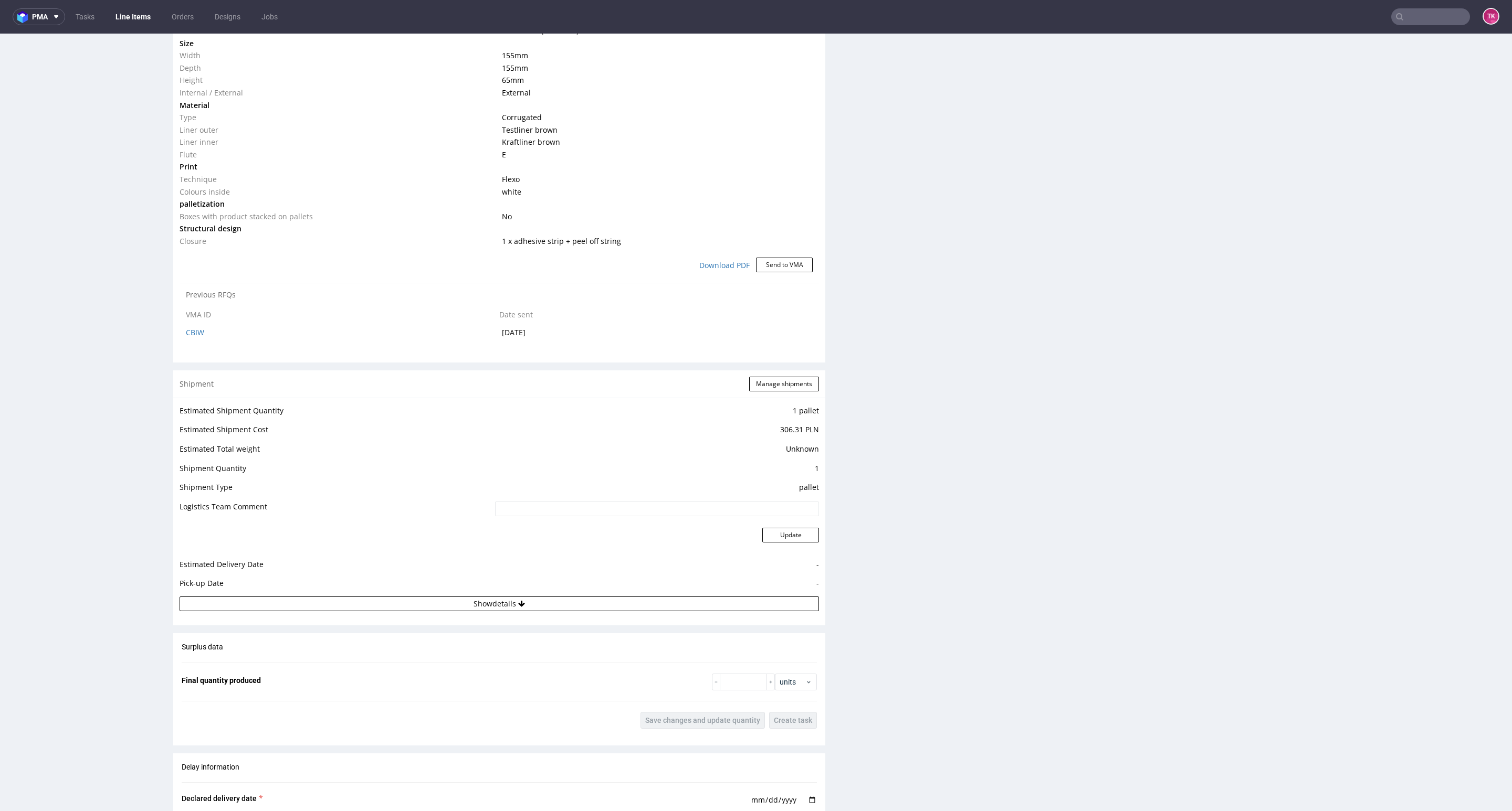
scroll to position [1023, 0]
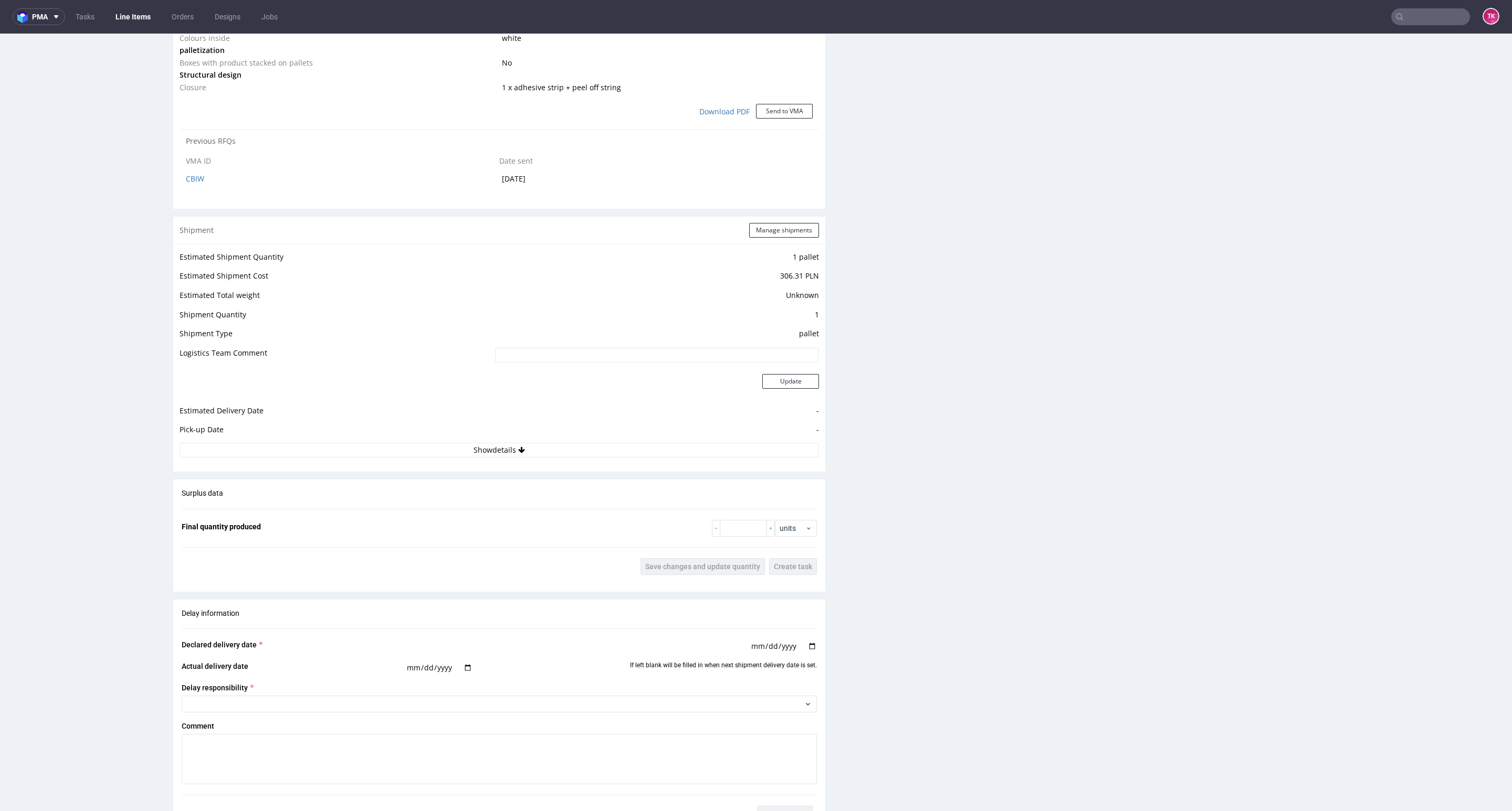
drag, startPoint x: 602, startPoint y: 430, endPoint x: 606, endPoint y: 459, distance: 29.3
click at [602, 448] on div "Estimated Shipment Quantity 1 pallet Estimated Shipment Cost 306.31 PLN Estimat…" at bounding box center [499, 353] width 652 height 220
click at [606, 459] on div "Estimated Shipment Quantity 1 pallet Estimated Shipment Cost 306.31 PLN Estimat…" at bounding box center [499, 353] width 652 height 220
click at [605, 448] on button "Show details" at bounding box center [498, 450] width 639 height 15
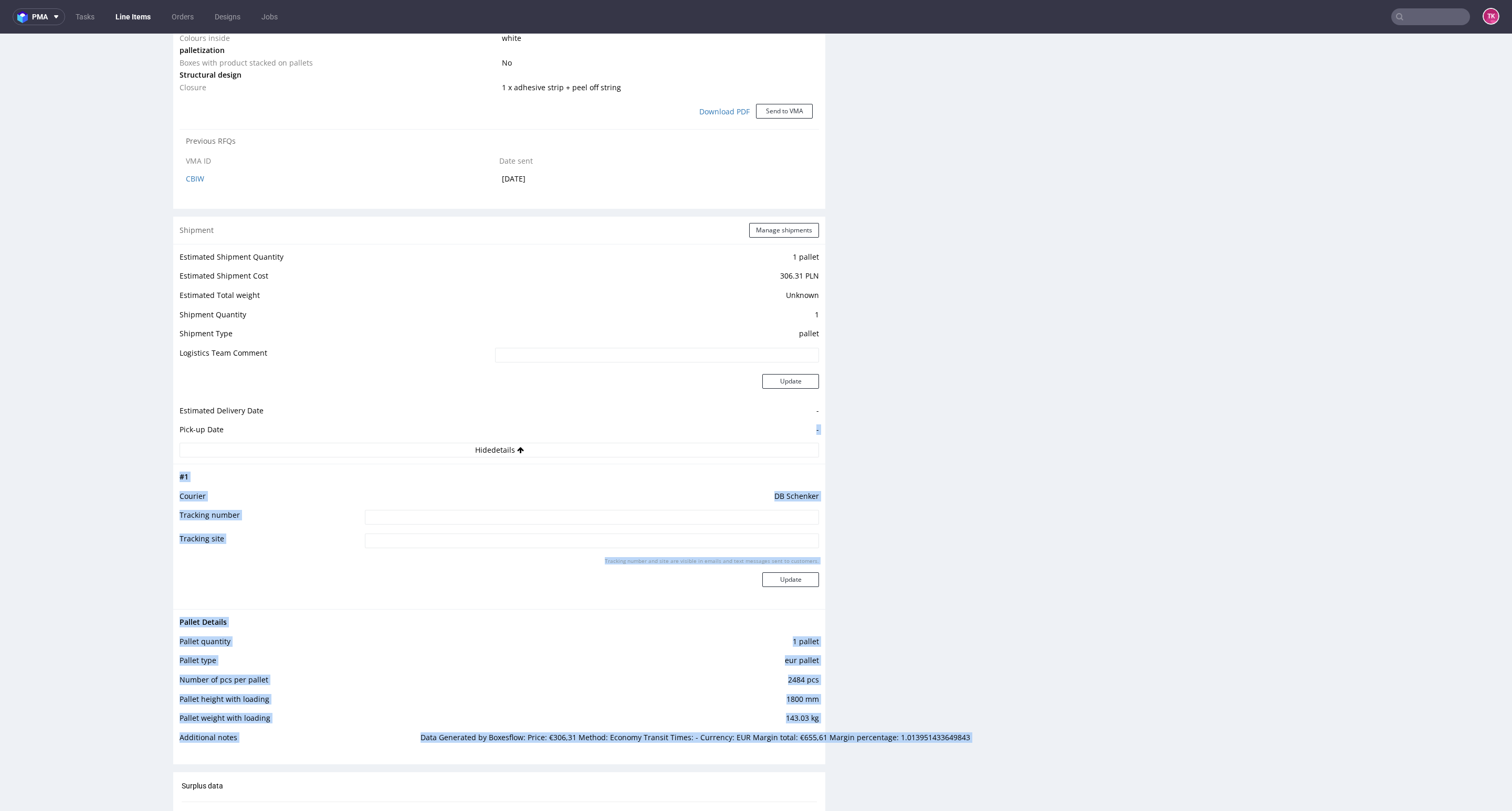
click at [611, 694] on td "1800 mm" at bounding box center [619, 703] width 401 height 19
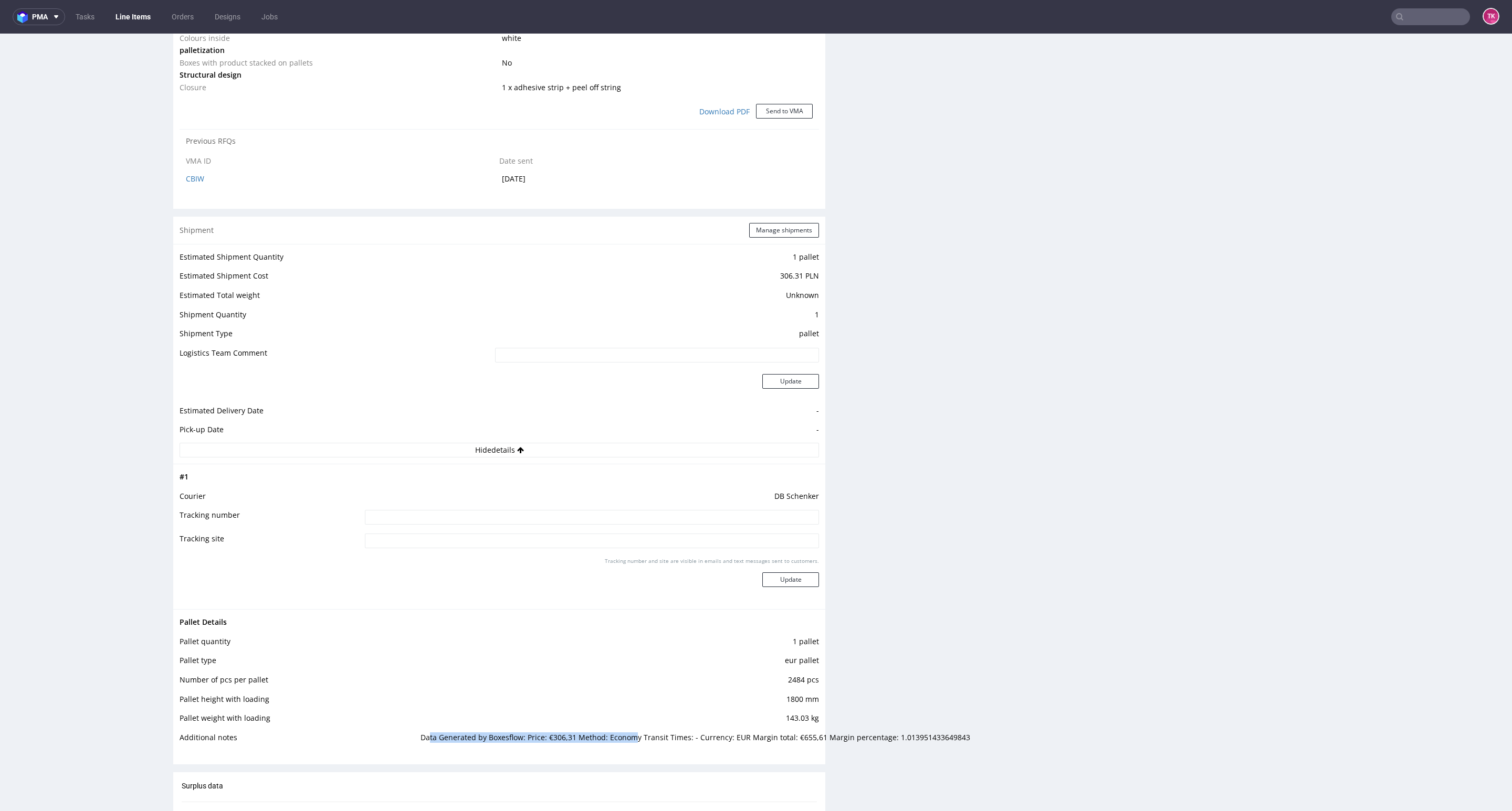
drag, startPoint x: 431, startPoint y: 732, endPoint x: 637, endPoint y: 742, distance: 206.2
click at [628, 740] on td "Data Generated by Boxesflow: Price: €306,31 Method: Economy Transit Times: - Cu…" at bounding box center [619, 741] width 401 height 19
click at [676, 745] on td "Data Generated by Boxesflow: Price: €306,31 Method: Economy Transit Times: - Cu…" at bounding box center [619, 741] width 401 height 19
drag, startPoint x: 779, startPoint y: 662, endPoint x: 807, endPoint y: 678, distance: 32.2
click at [807, 678] on tbody "Pallet Details Pallet quantity 1 pallet Pallet type eur pallet Number of pcs pe…" at bounding box center [498, 683] width 639 height 134
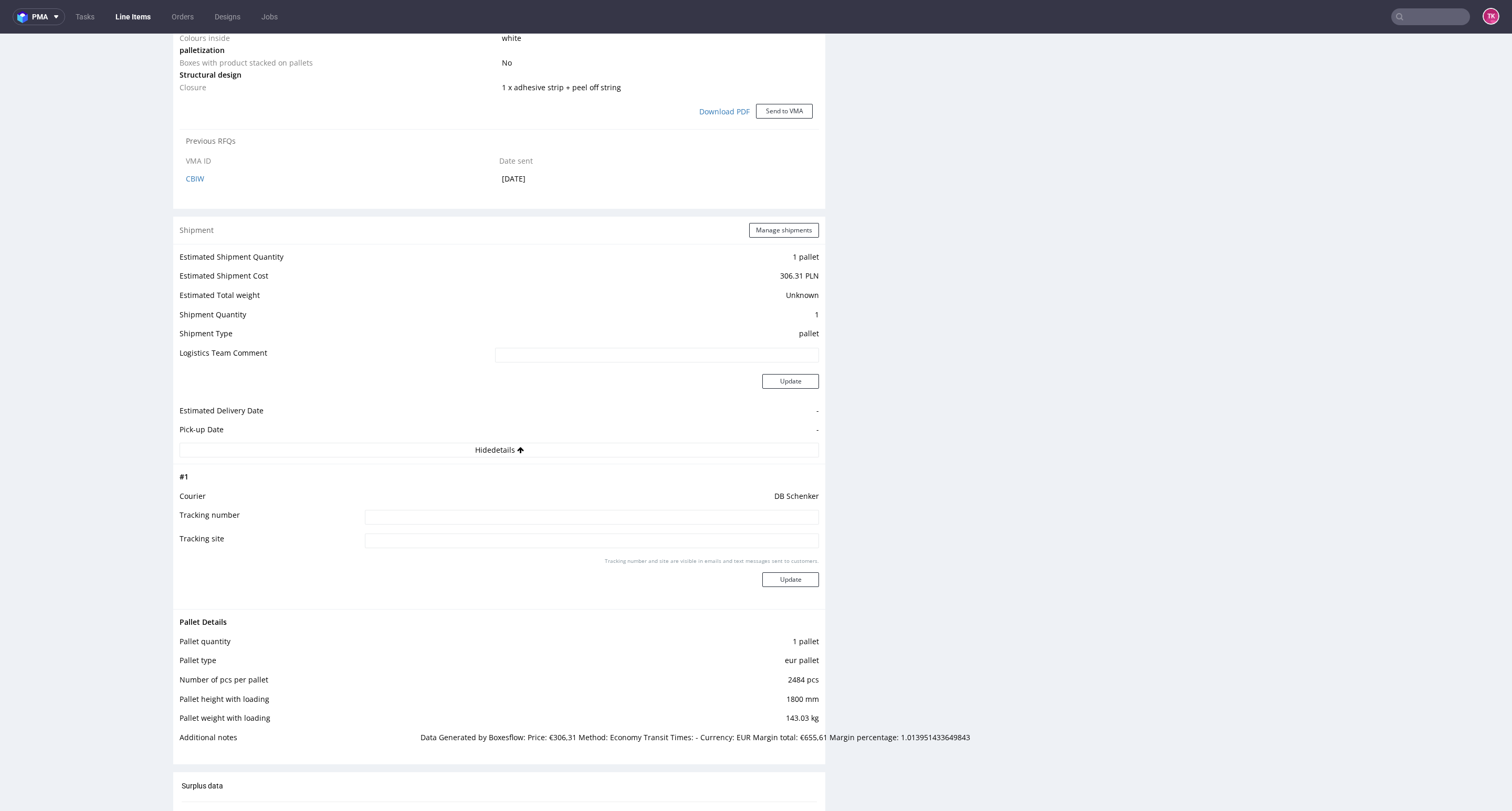
click at [809, 683] on div "Pallet Details Pallet quantity 1 pallet Pallet type eur pallet Number of pcs pe…" at bounding box center [499, 683] width 652 height 148
drag, startPoint x: 773, startPoint y: 702, endPoint x: 807, endPoint y: 724, distance: 40.5
click at [802, 716] on tbody "Pallet Details Pallet quantity 1 pallet Pallet type eur pallet Number of pcs pe…" at bounding box center [498, 683] width 639 height 134
click at [817, 726] on div "Progress Payment Paid Sun 07 Sep Design Locked DTP Complete Wed 10 Sep Batch Co…" at bounding box center [839, 254] width 1331 height 2421
drag, startPoint x: 789, startPoint y: 723, endPoint x: 784, endPoint y: 709, distance: 14.9
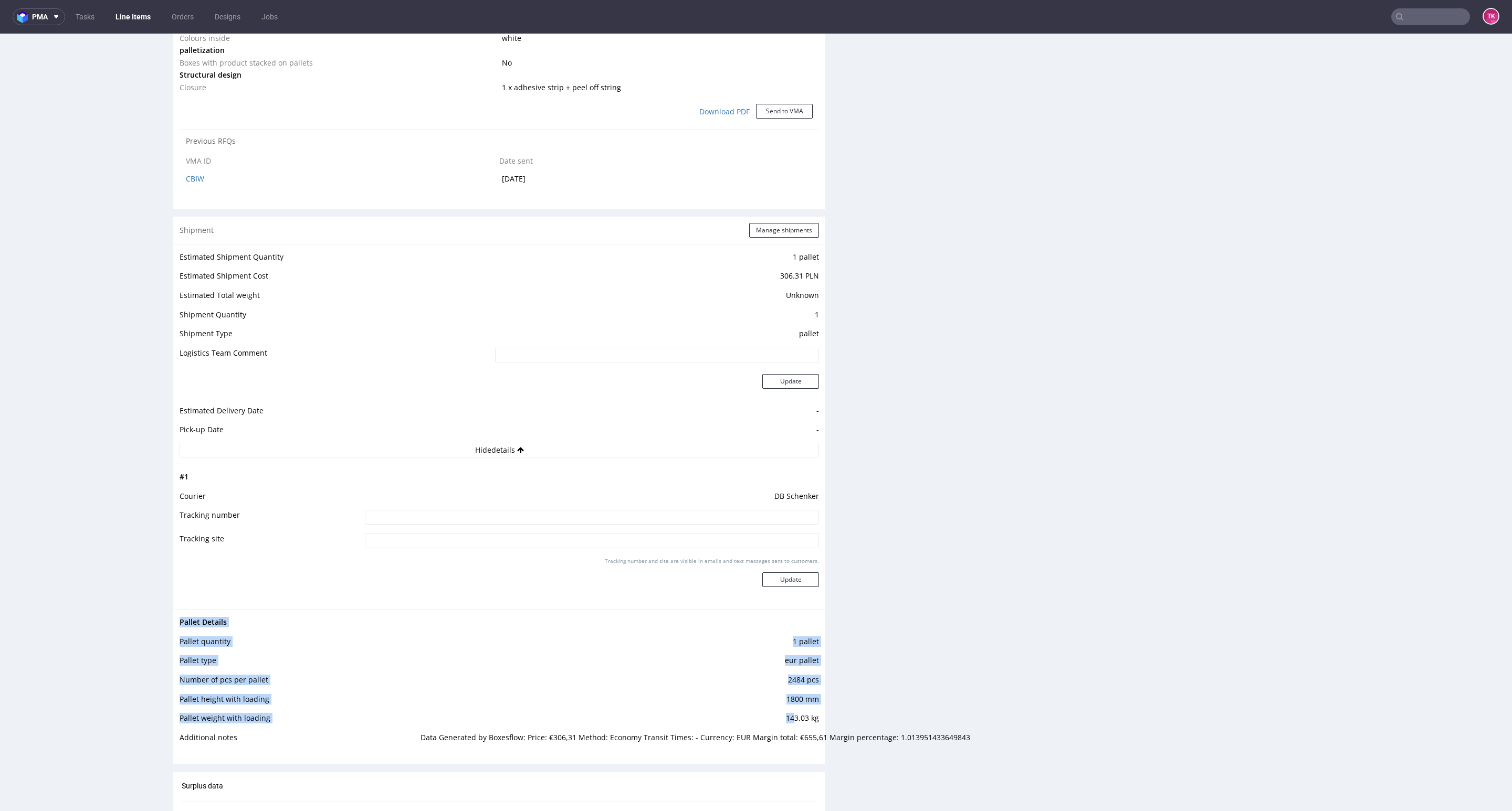
click at [780, 711] on div "Progress Payment Paid Sun 07 Sep Design Locked DTP Complete Wed 10 Sep Batch Co…" at bounding box center [839, 254] width 1331 height 2421
click at [788, 707] on td "1800 mm" at bounding box center [619, 703] width 401 height 19
click at [637, 524] on input at bounding box center [592, 517] width 454 height 15
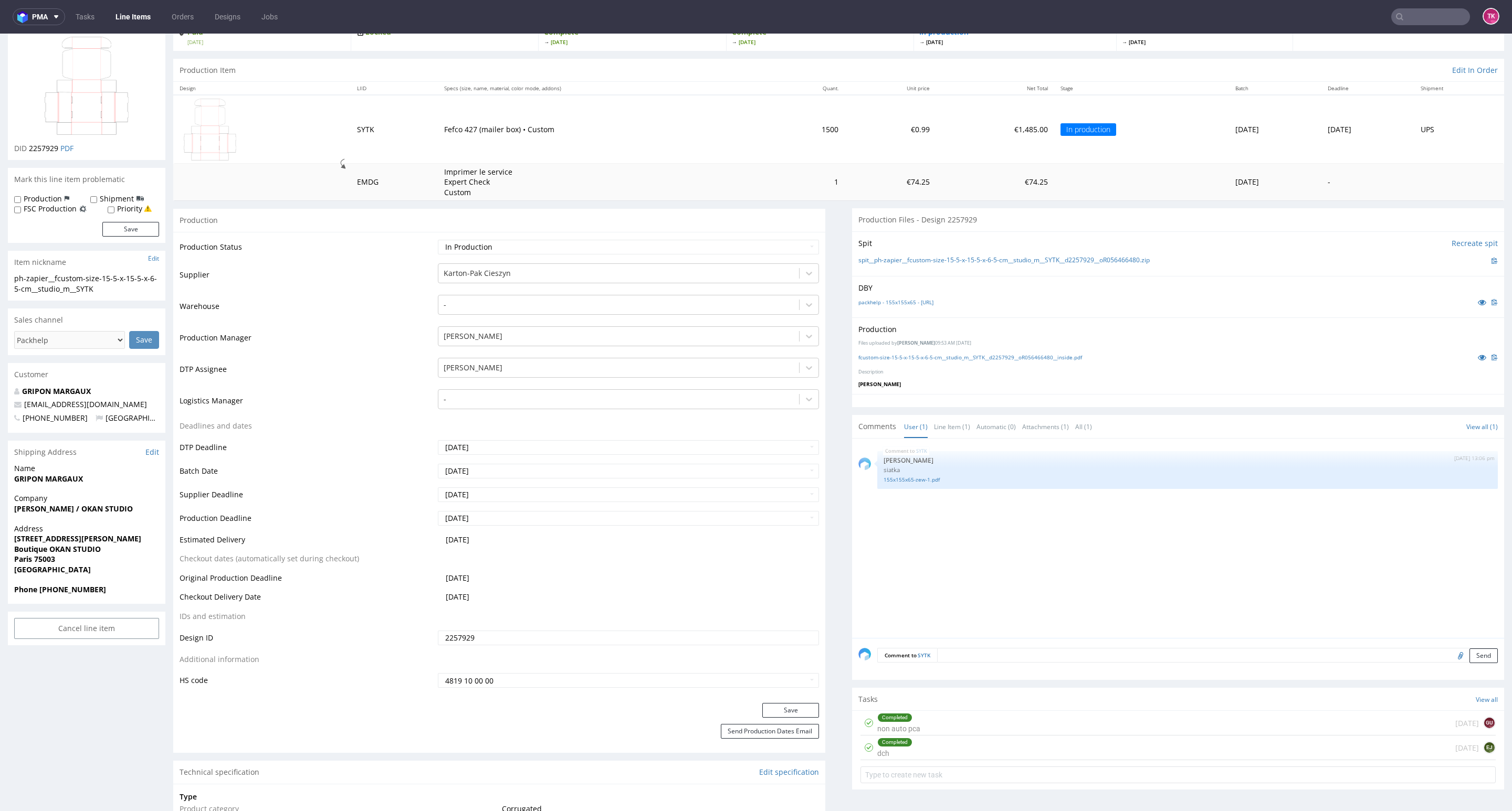
scroll to position [0, 0]
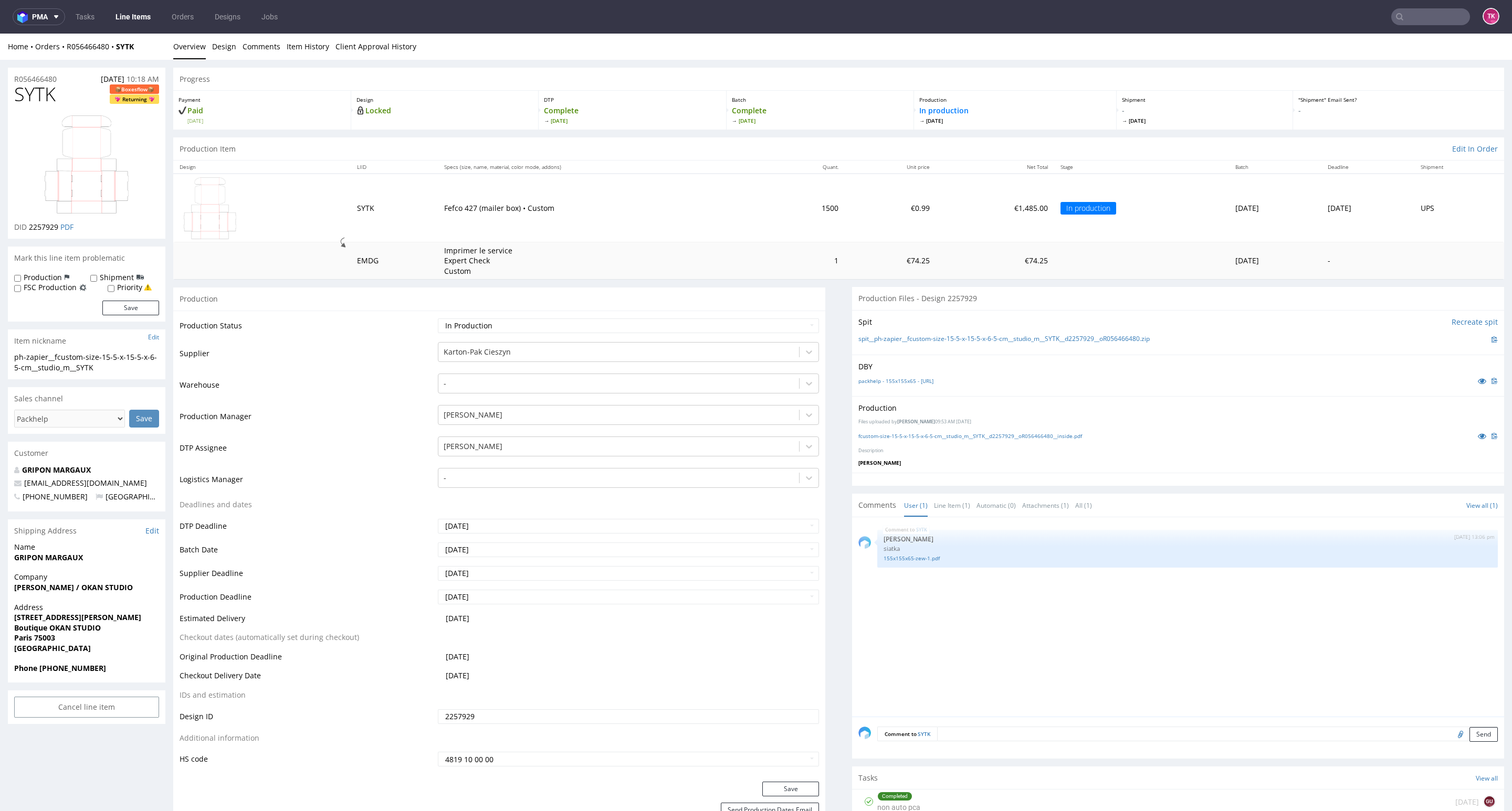
drag, startPoint x: 22, startPoint y: 590, endPoint x: 138, endPoint y: 594, distance: 116.1
click at [138, 594] on div "Company Margaux Gripon / OKAN STUDIO" at bounding box center [87, 587] width 157 height 30
copy strong "Margaux Gripon / OKAN STUDIO"
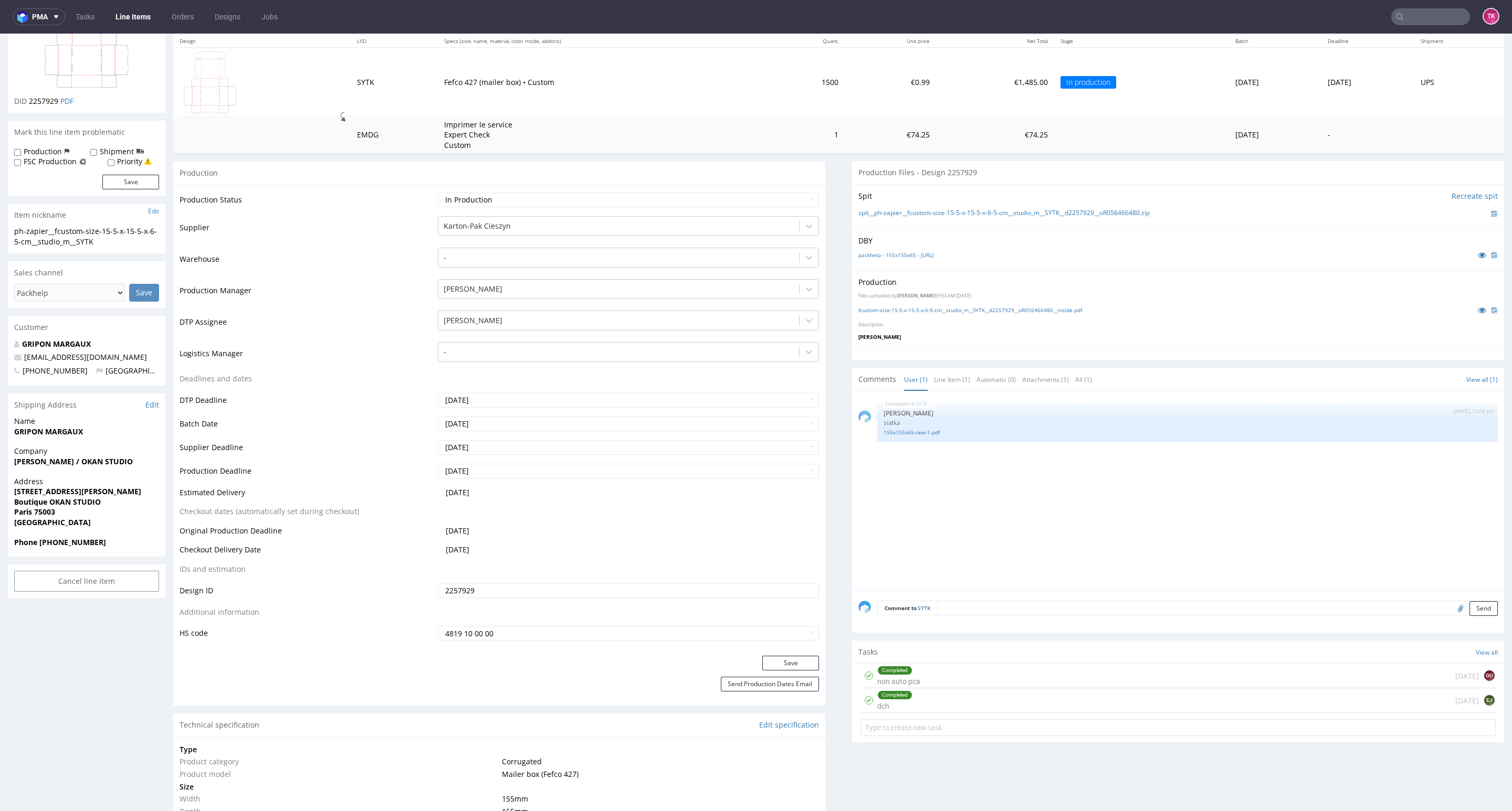
scroll to position [79, 0]
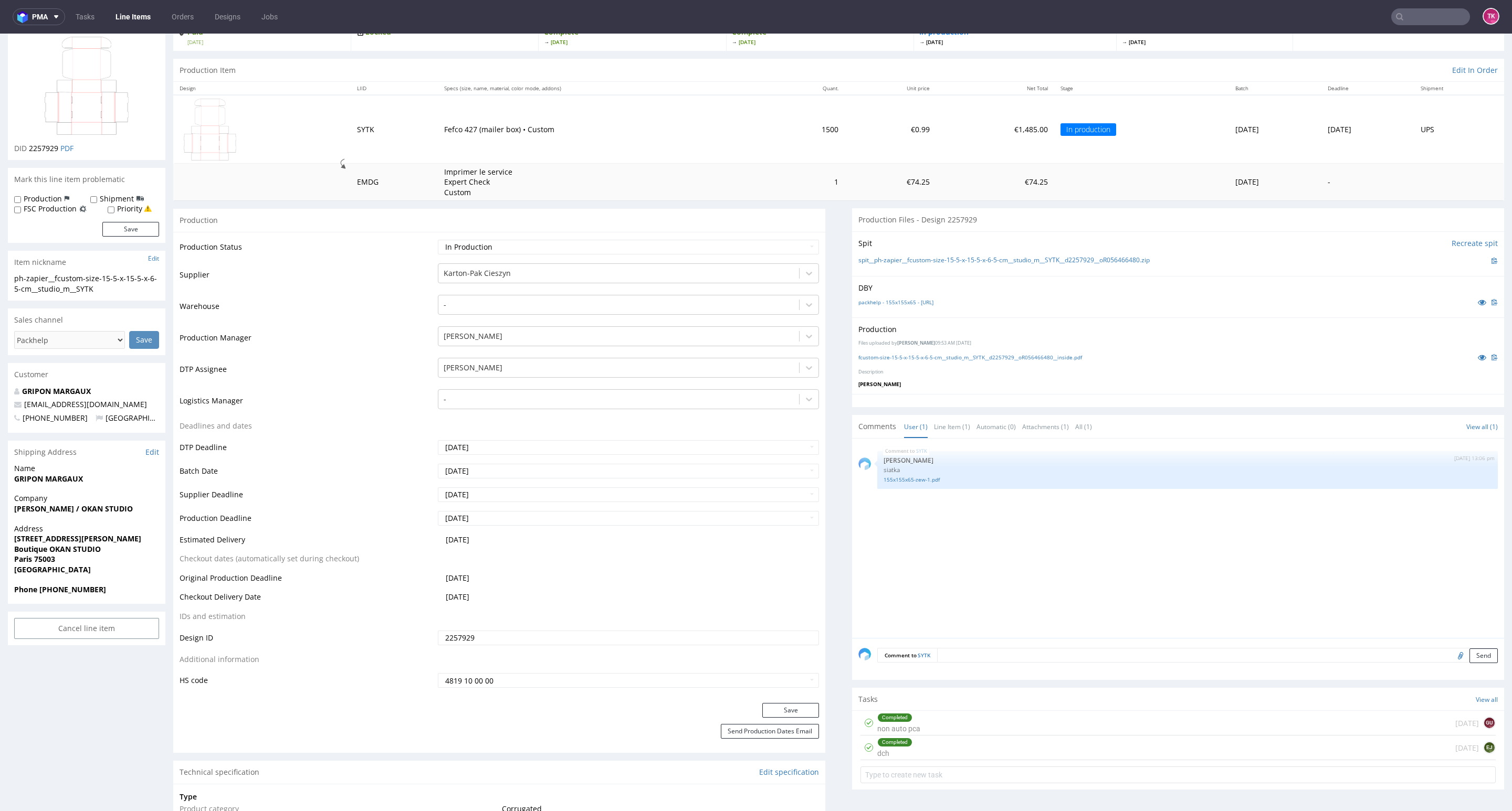
drag, startPoint x: 1487, startPoint y: 134, endPoint x: 1496, endPoint y: 390, distance: 256.2
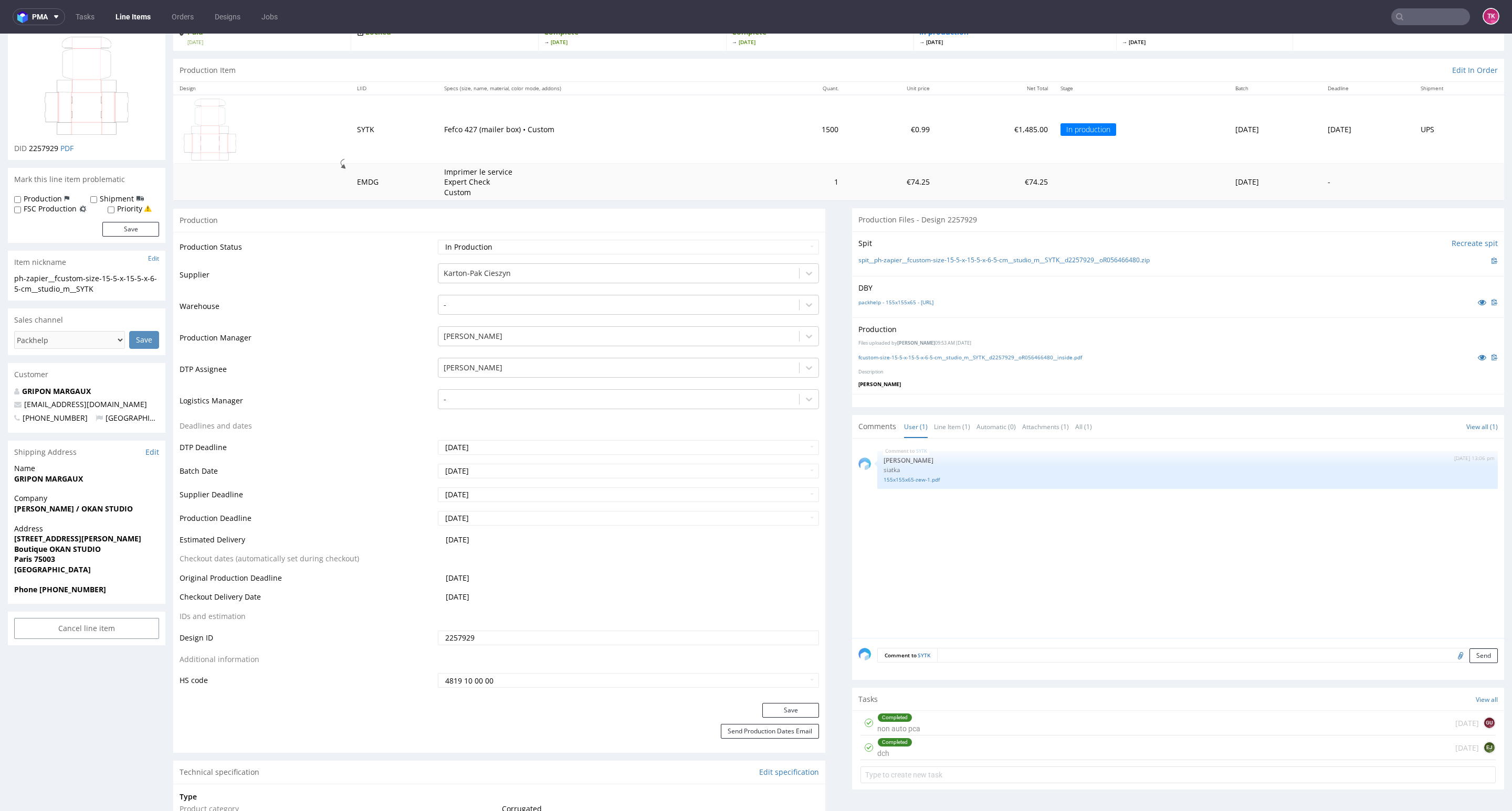
click at [110, 16] on ul "Tasks Line Items Orders Designs Jobs" at bounding box center [177, 17] width 223 height 17
click at [116, 14] on link "Line Items" at bounding box center [133, 17] width 48 height 17
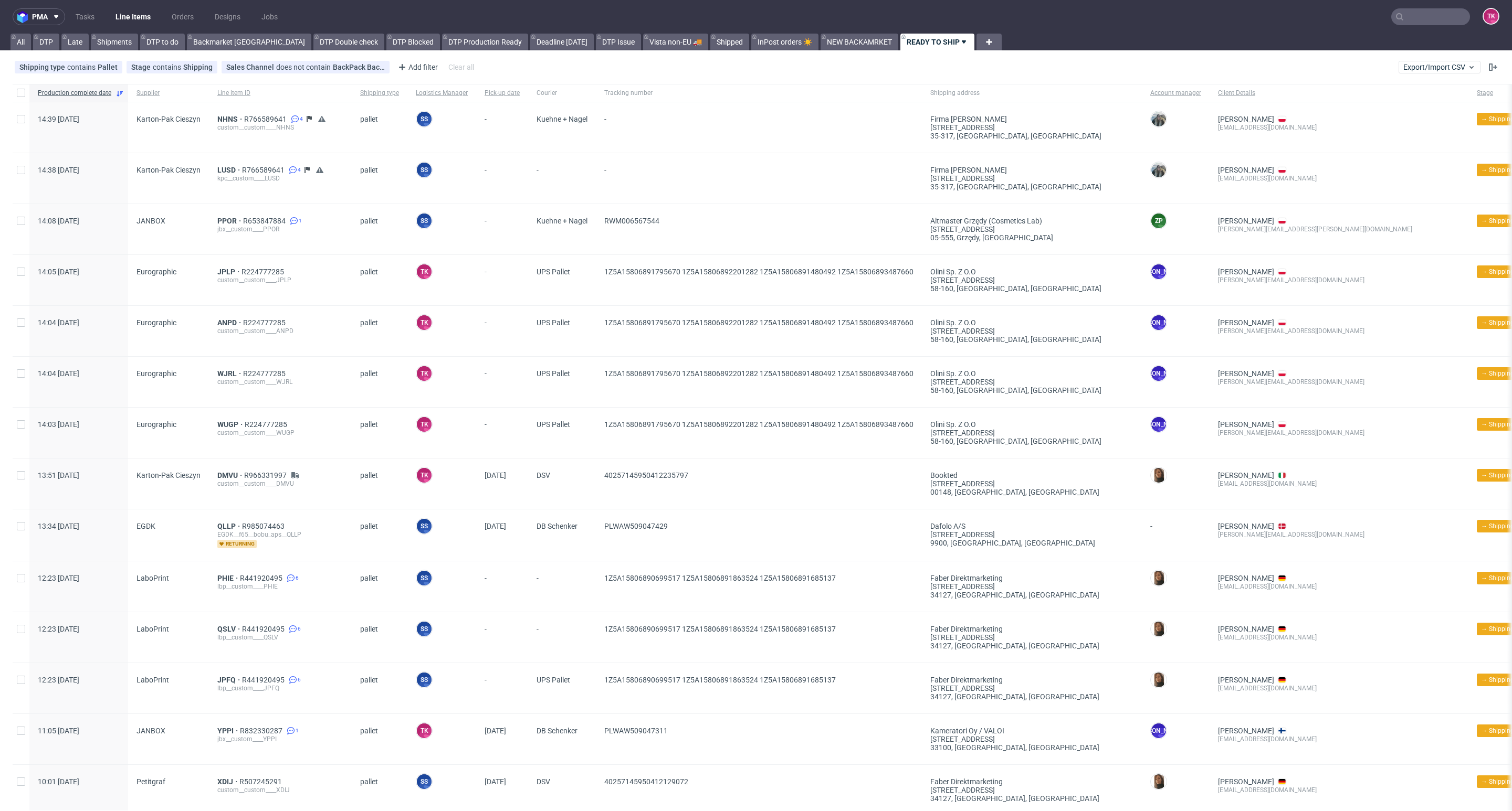
click at [141, 18] on link "Line Items" at bounding box center [133, 17] width 48 height 17
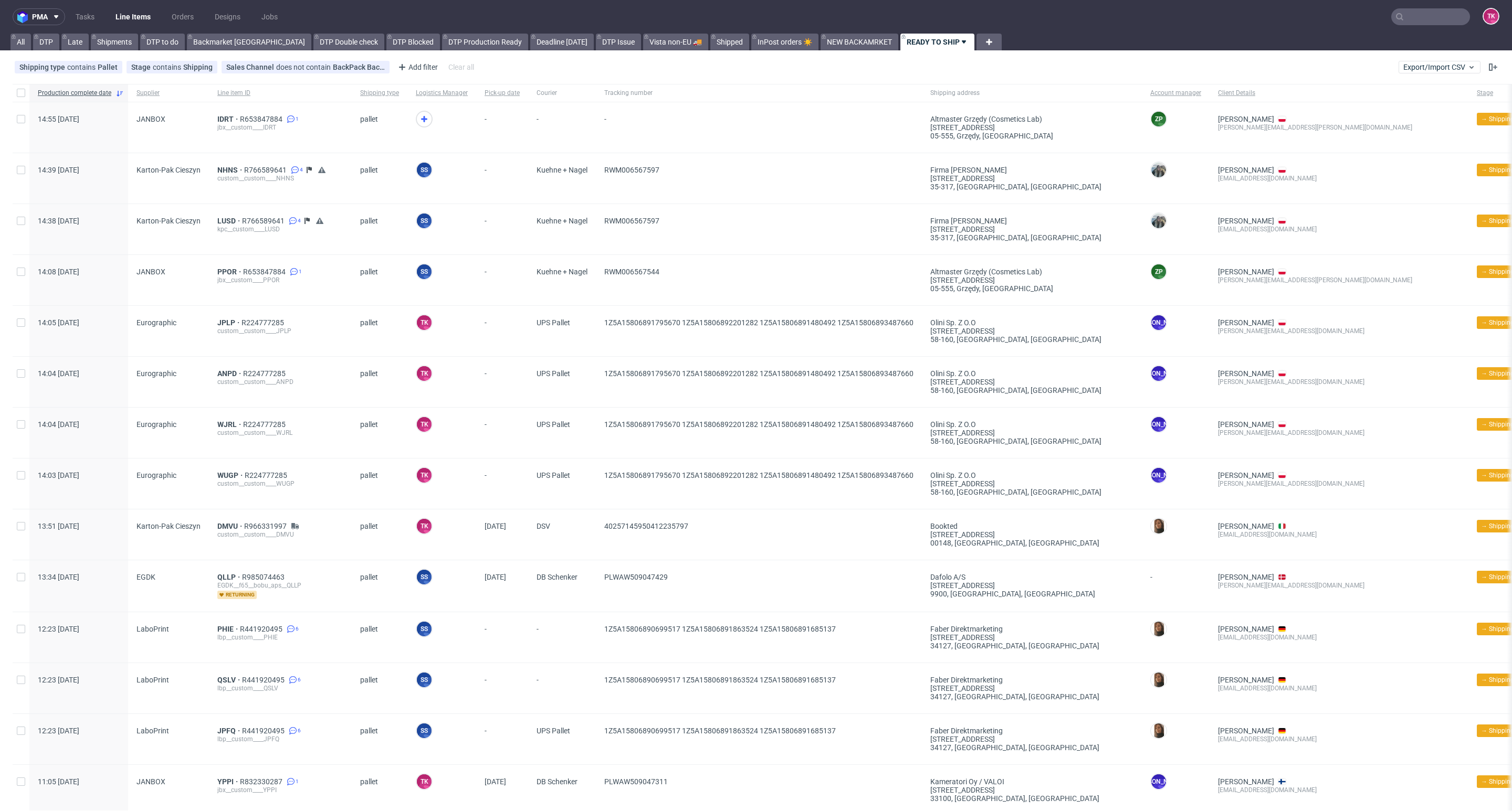
click at [133, 2] on nav "pma Tasks Line Items Orders Designs Jobs TK" at bounding box center [756, 17] width 1512 height 34
click at [133, 8] on nav "pma Tasks Line Items Orders Designs Jobs TK" at bounding box center [756, 17] width 1512 height 34
click at [133, 10] on link "Line Items" at bounding box center [133, 17] width 48 height 17
click at [113, 23] on link "Line Items" at bounding box center [133, 17] width 48 height 17
click at [146, 11] on link "Line Items" at bounding box center [133, 17] width 48 height 17
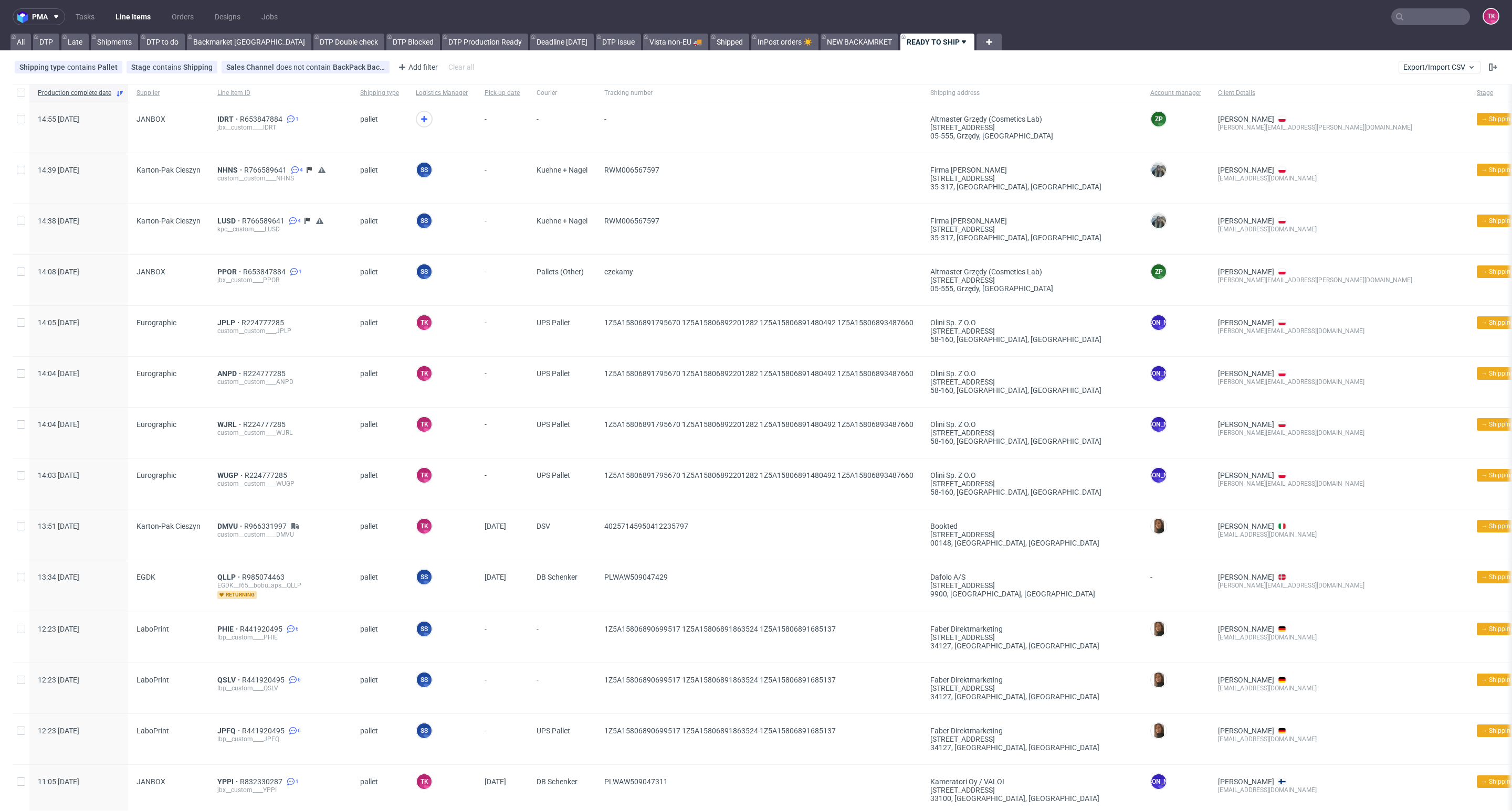
click at [147, 5] on nav "pma Tasks Line Items Orders Designs Jobs TK" at bounding box center [756, 17] width 1512 height 34
click at [138, 12] on link "Line Items" at bounding box center [133, 17] width 48 height 17
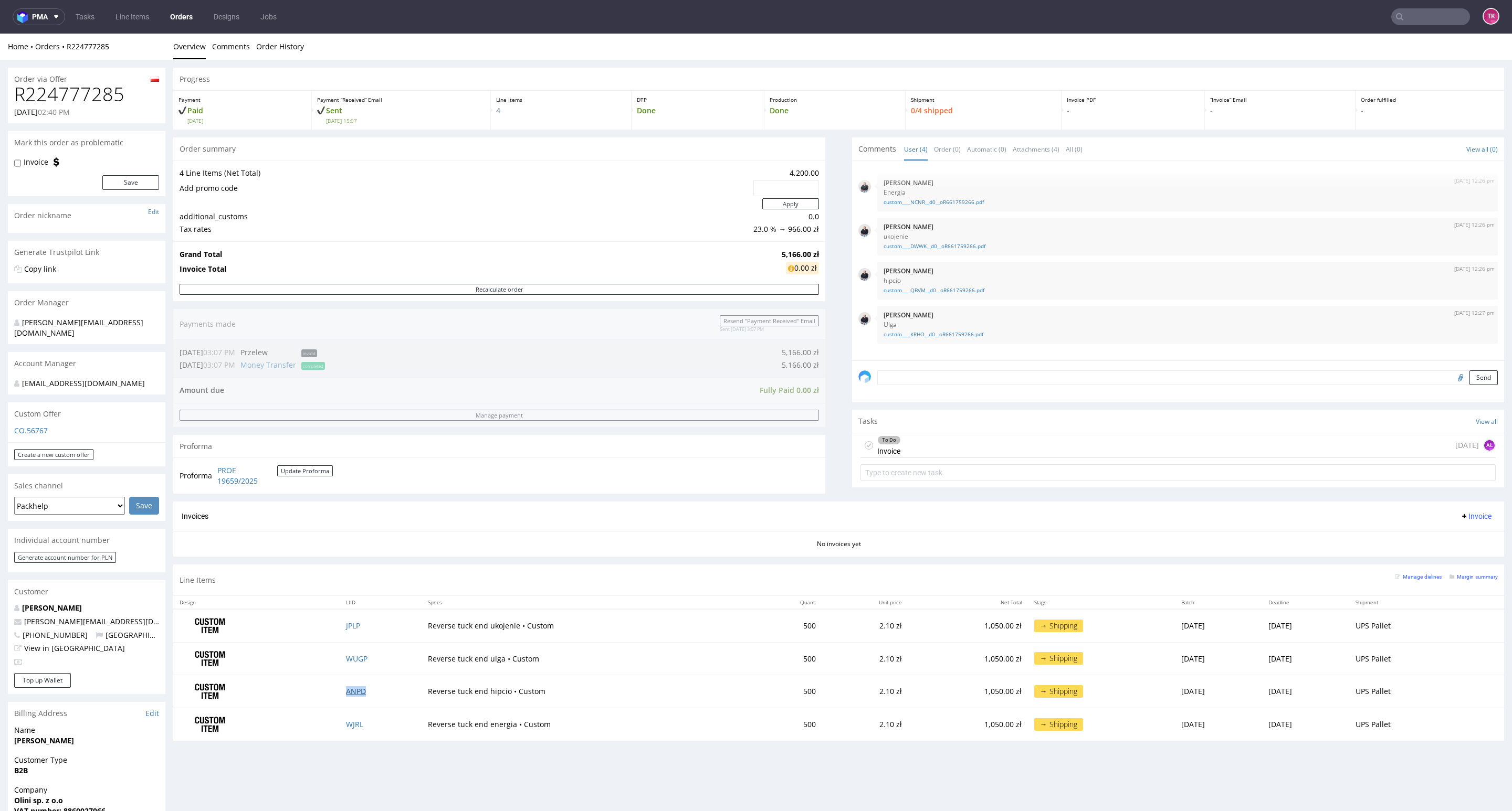
drag, startPoint x: 344, startPoint y: 701, endPoint x: 342, endPoint y: 694, distance: 7.3
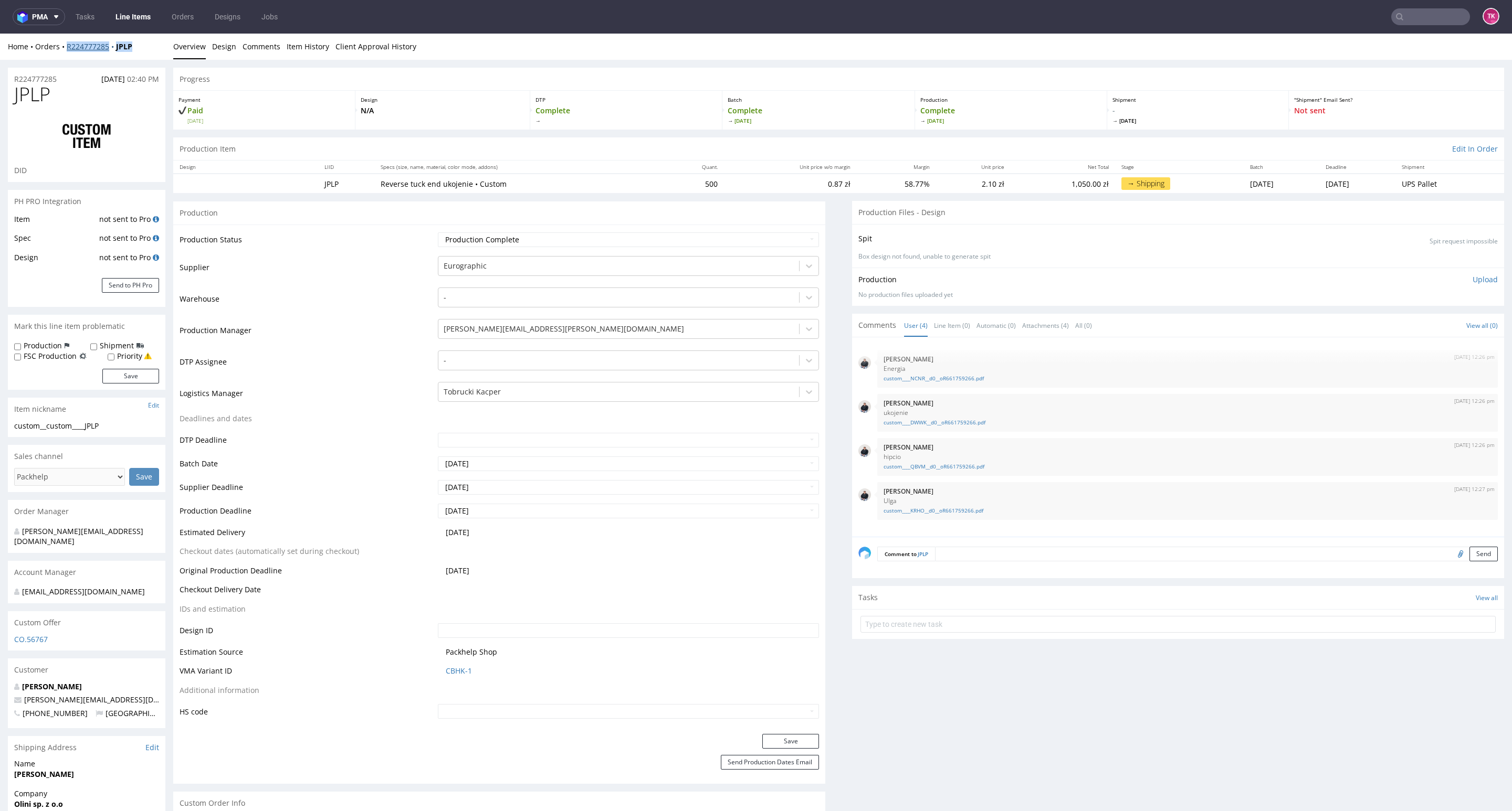
drag, startPoint x: 145, startPoint y: 54, endPoint x: 66, endPoint y: 48, distance: 79.2
click at [66, 47] on div "Home Orders R224777285 JPLP Overview Design Comments Item History Client Approv…" at bounding box center [756, 47] width 1512 height 27
copy div "R224777285 JPLP"
drag, startPoint x: 364, startPoint y: 187, endPoint x: 501, endPoint y: 178, distance: 137.3
click at [501, 178] on td "Reverse tuck end ukojenie • Custom" at bounding box center [520, 184] width 290 height 19
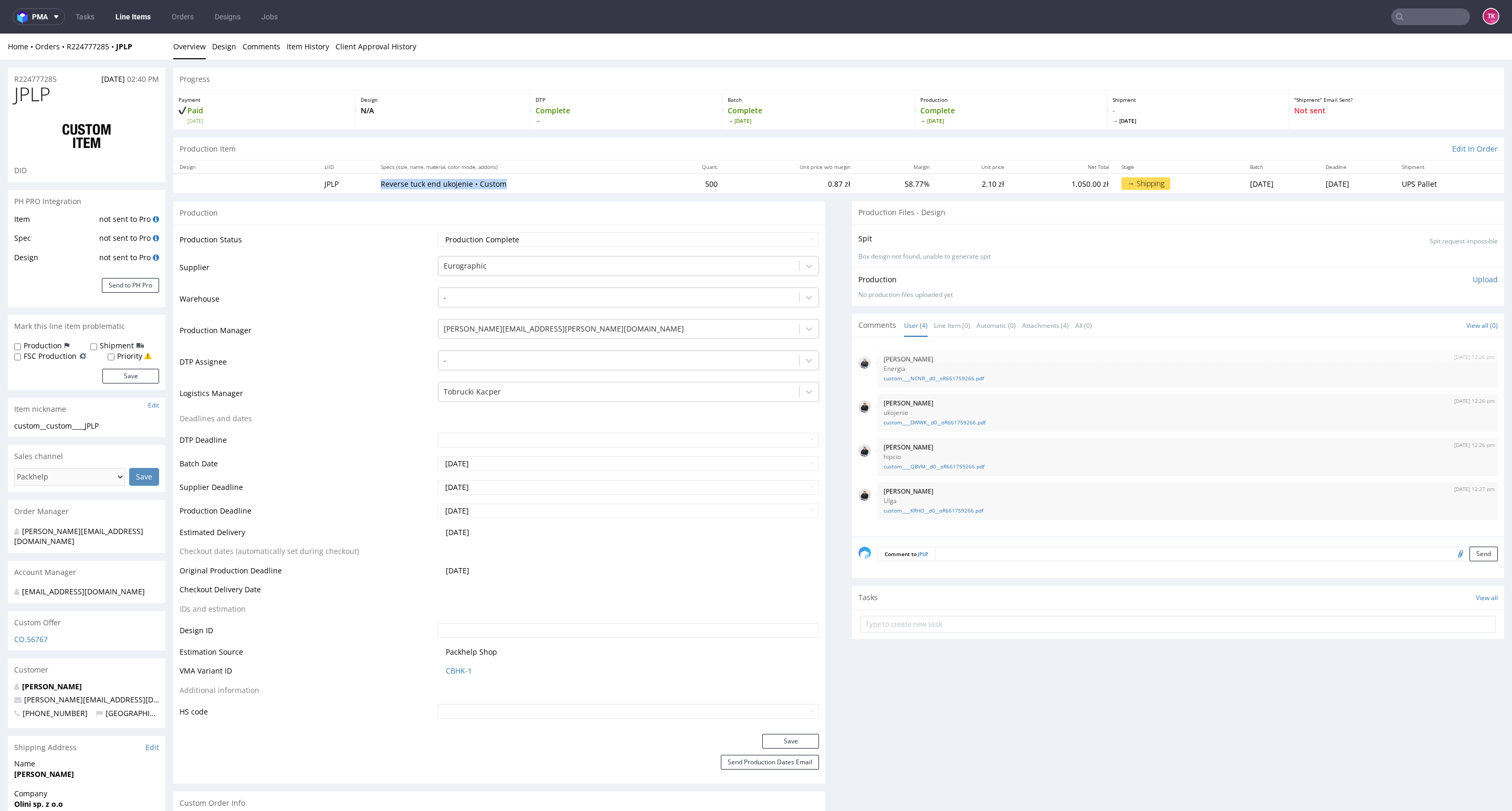
copy p "Reverse tuck end ukojenie • Custom"
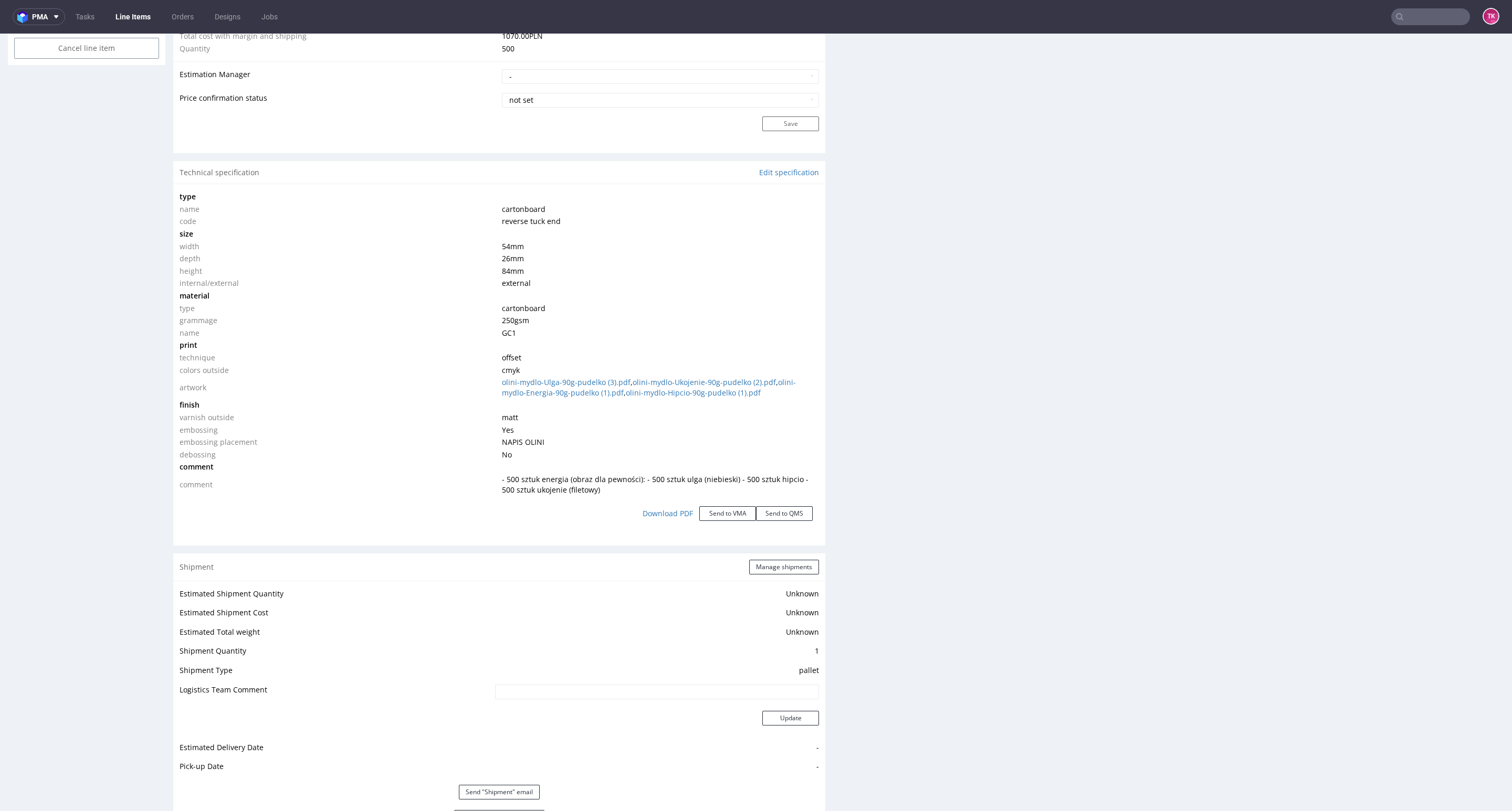
scroll to position [1260, 0]
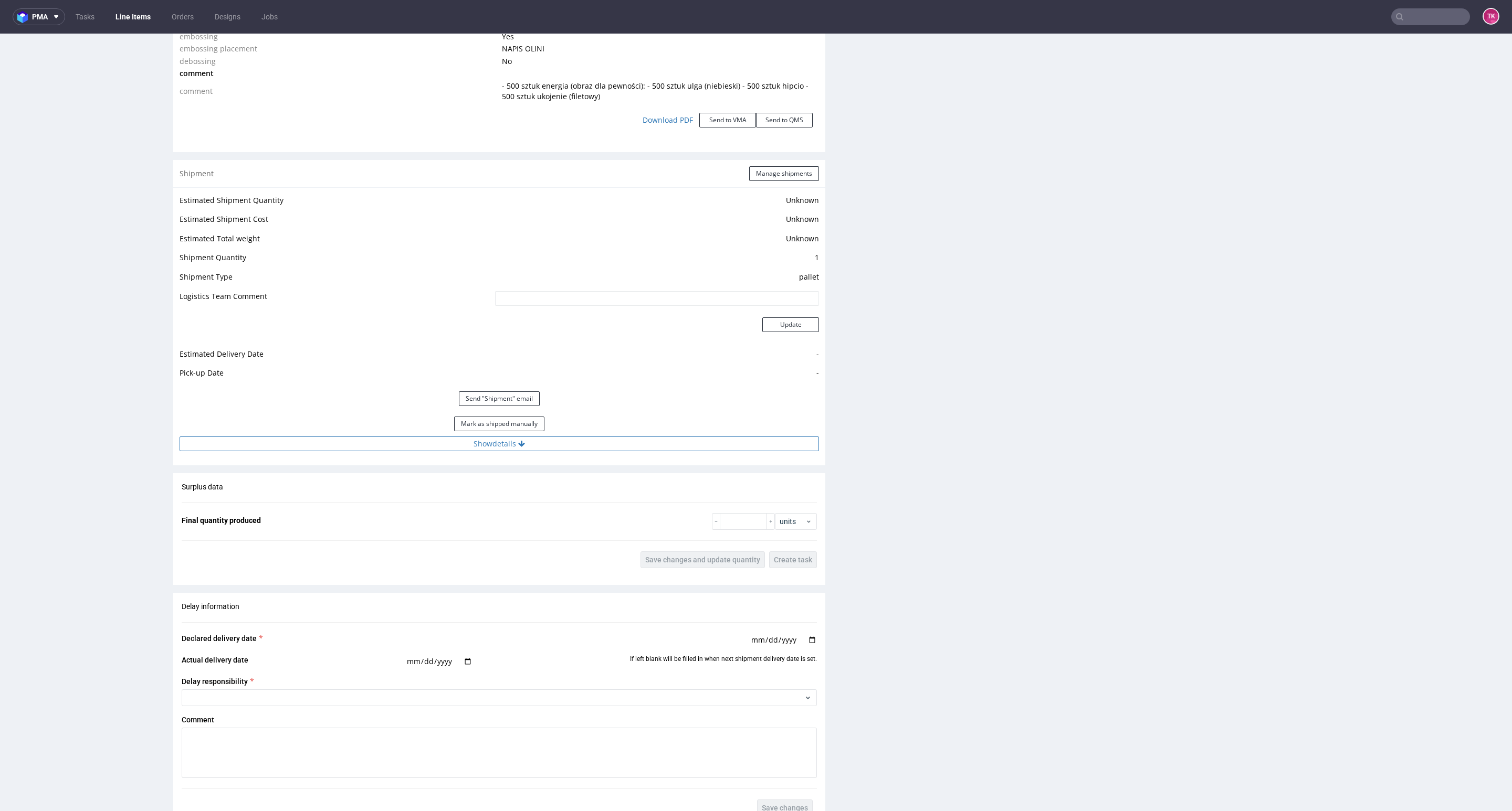
click at [621, 444] on button "Show details" at bounding box center [498, 443] width 639 height 15
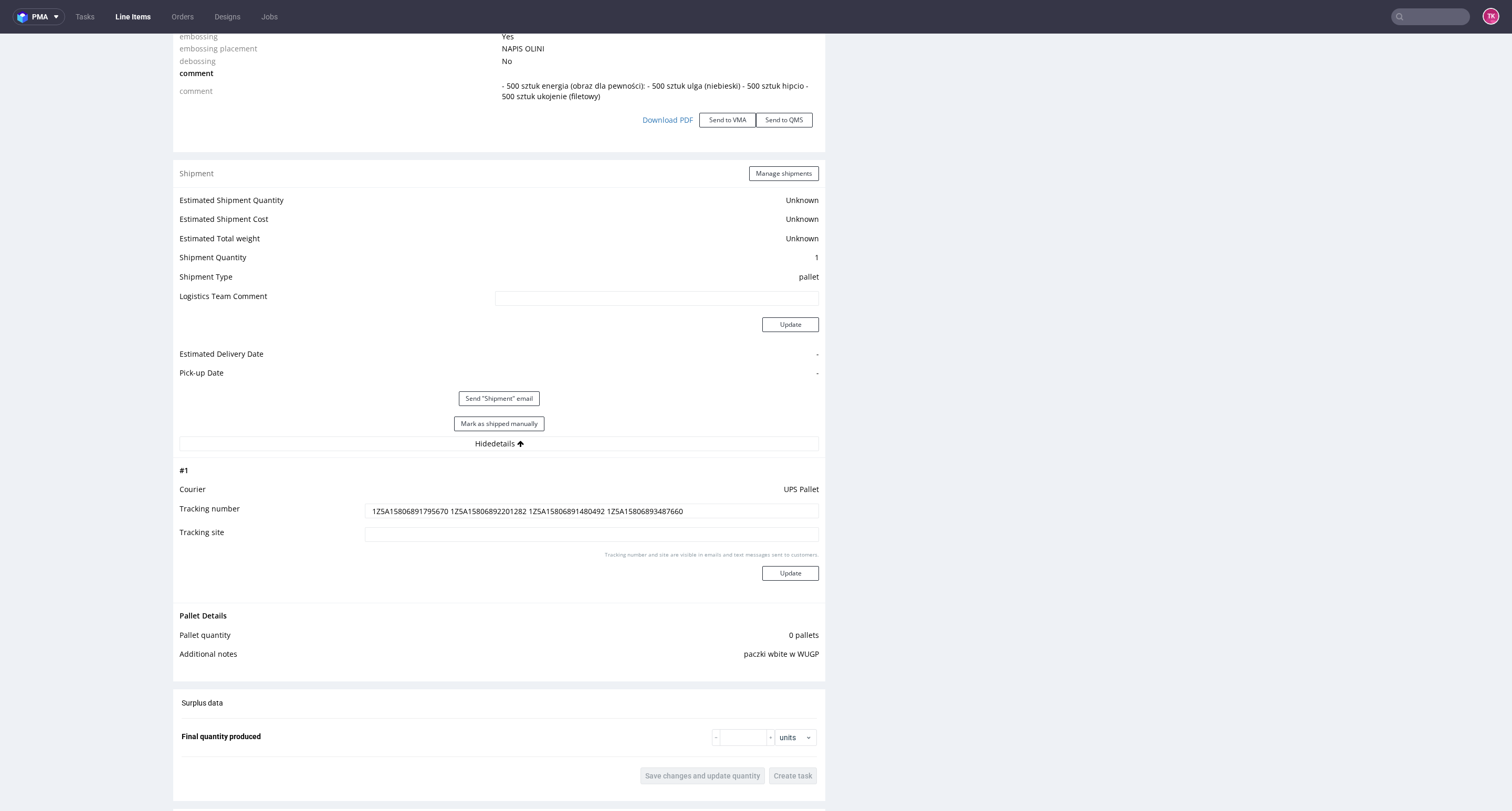
click at [606, 452] on div "Estimated Shipment Quantity Unknown Estimated Shipment Cost Unknown Estimated T…" at bounding box center [499, 322] width 652 height 270
click at [611, 438] on button "Hide details" at bounding box center [498, 443] width 639 height 15
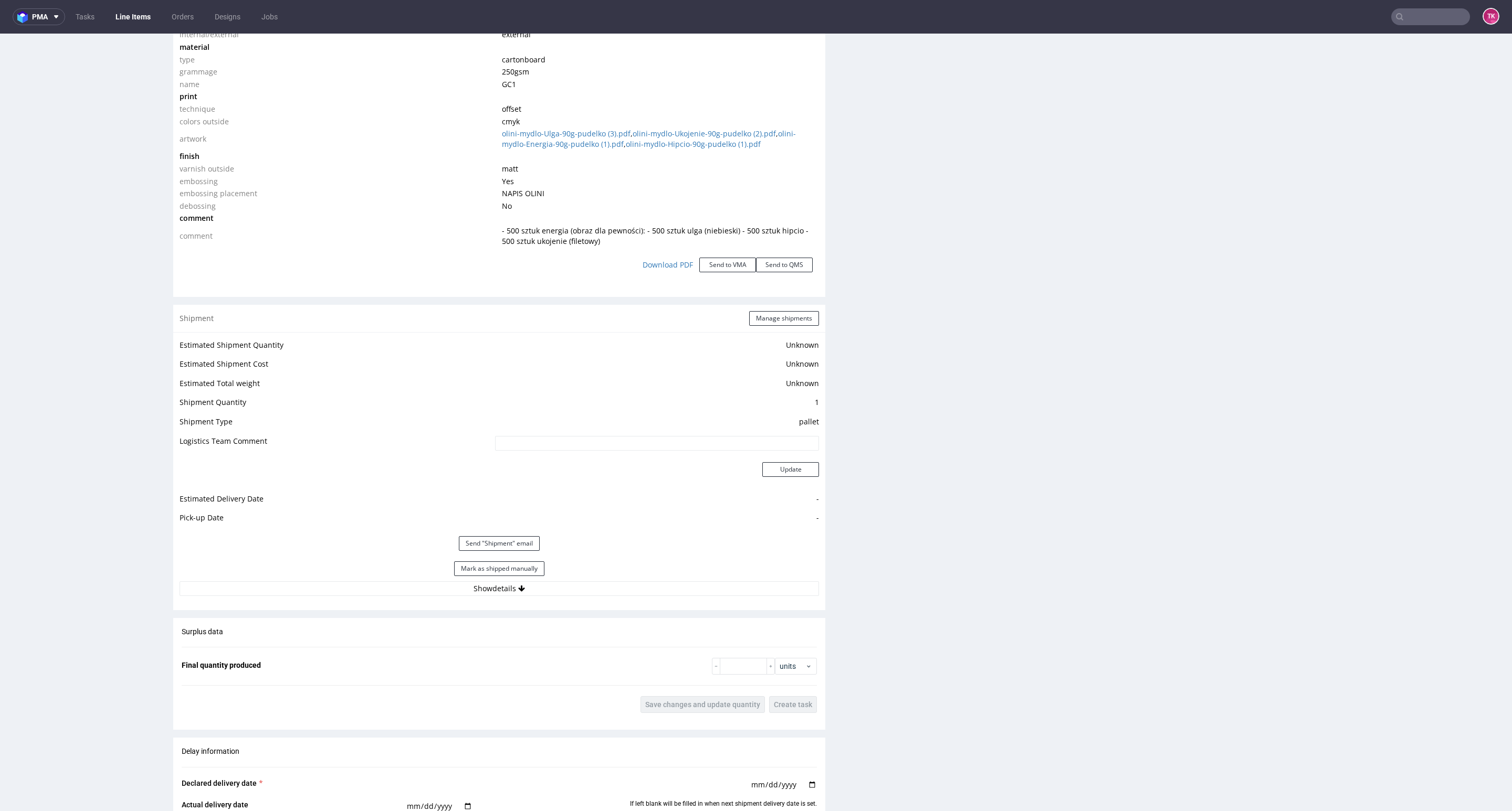
scroll to position [866, 0]
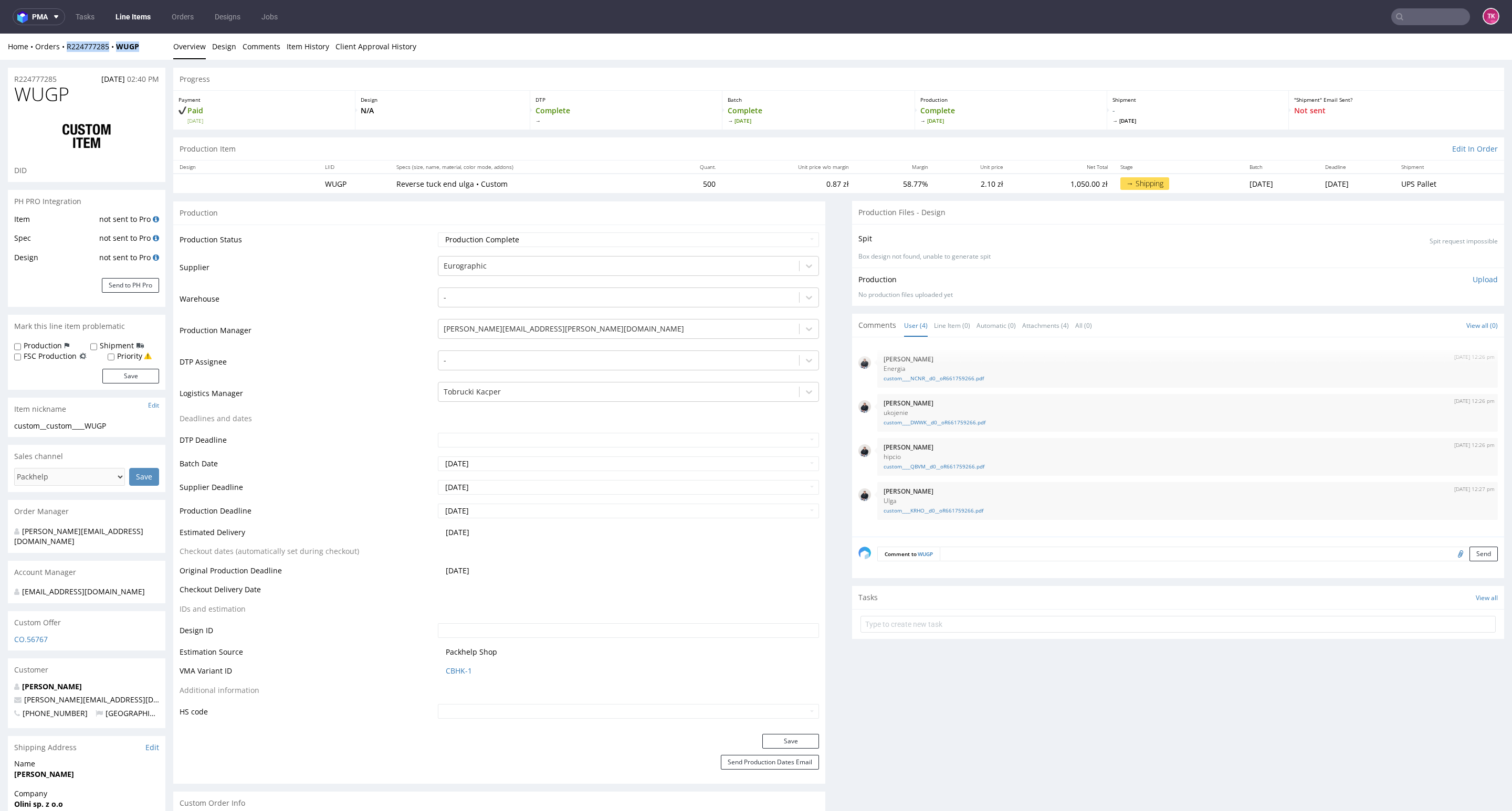
drag, startPoint x: 155, startPoint y: 47, endPoint x: 103, endPoint y: 40, distance: 52.5
click at [72, 49] on div "Home Orders R224777285 WUGP" at bounding box center [87, 47] width 157 height 11
click at [167, 58] on div "Home Orders R224777285 WUGP Overview Design Comments Item History Client Approv…" at bounding box center [756, 47] width 1512 height 27
drag, startPoint x: 150, startPoint y: 54, endPoint x: 65, endPoint y: 46, distance: 85.4
click at [65, 46] on div "Home Orders R224777285 WUGP Overview Design Comments Item History Client Approv…" at bounding box center [756, 47] width 1512 height 27
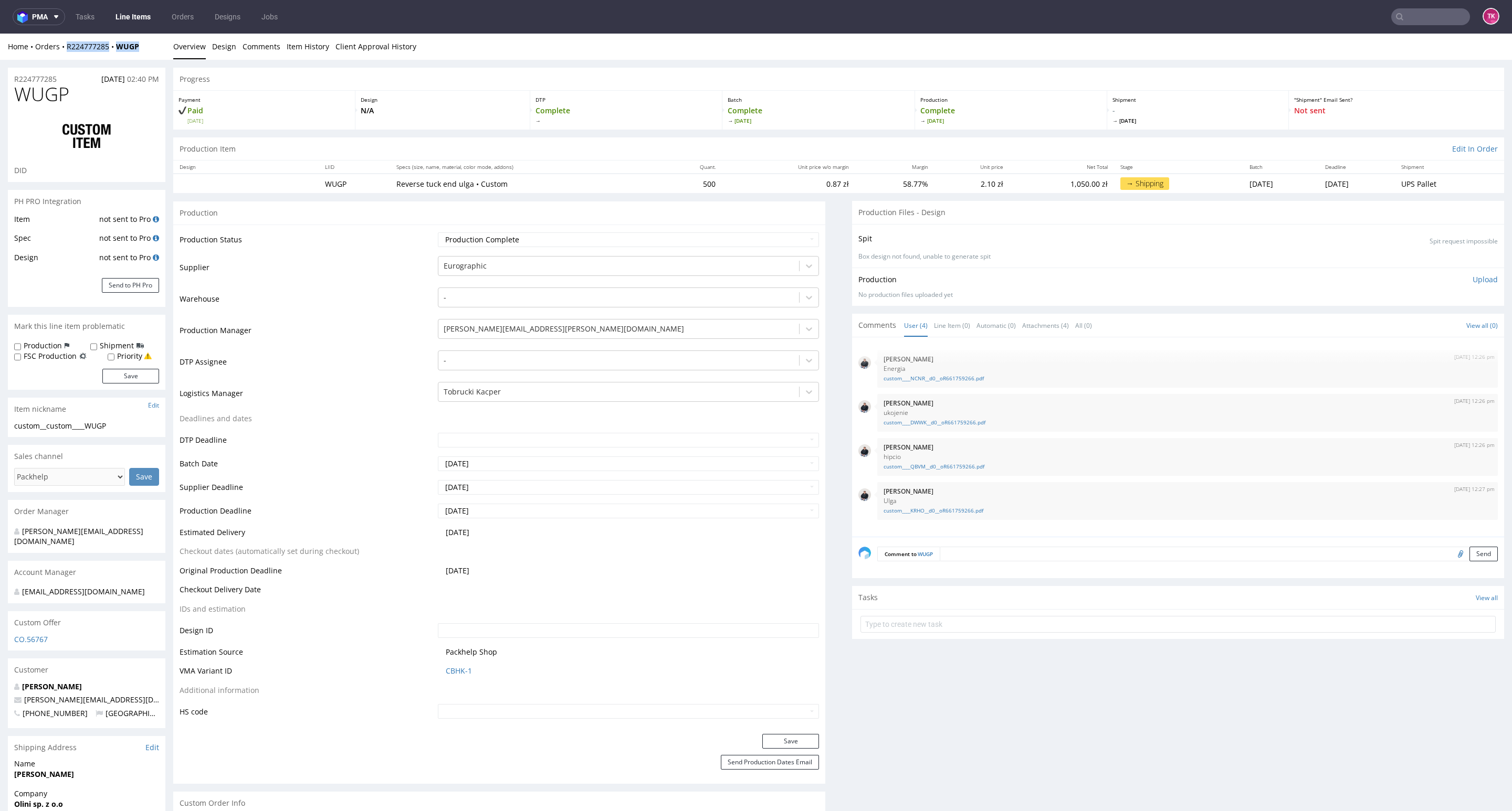
copy div "R224777285 WUGP"
drag, startPoint x: 443, startPoint y: 173, endPoint x: 459, endPoint y: 184, distance: 19.4
click at [459, 184] on tr "WUGP Reverse tuck end ulga • Custom 500 0.87 zł 58.77% 2.10 zł 1,050.00 zł → Sh…" at bounding box center [839, 184] width 1331 height 19
copy tr "Reverse tuck end ulga"
drag, startPoint x: 507, startPoint y: 178, endPoint x: 384, endPoint y: 189, distance: 123.5
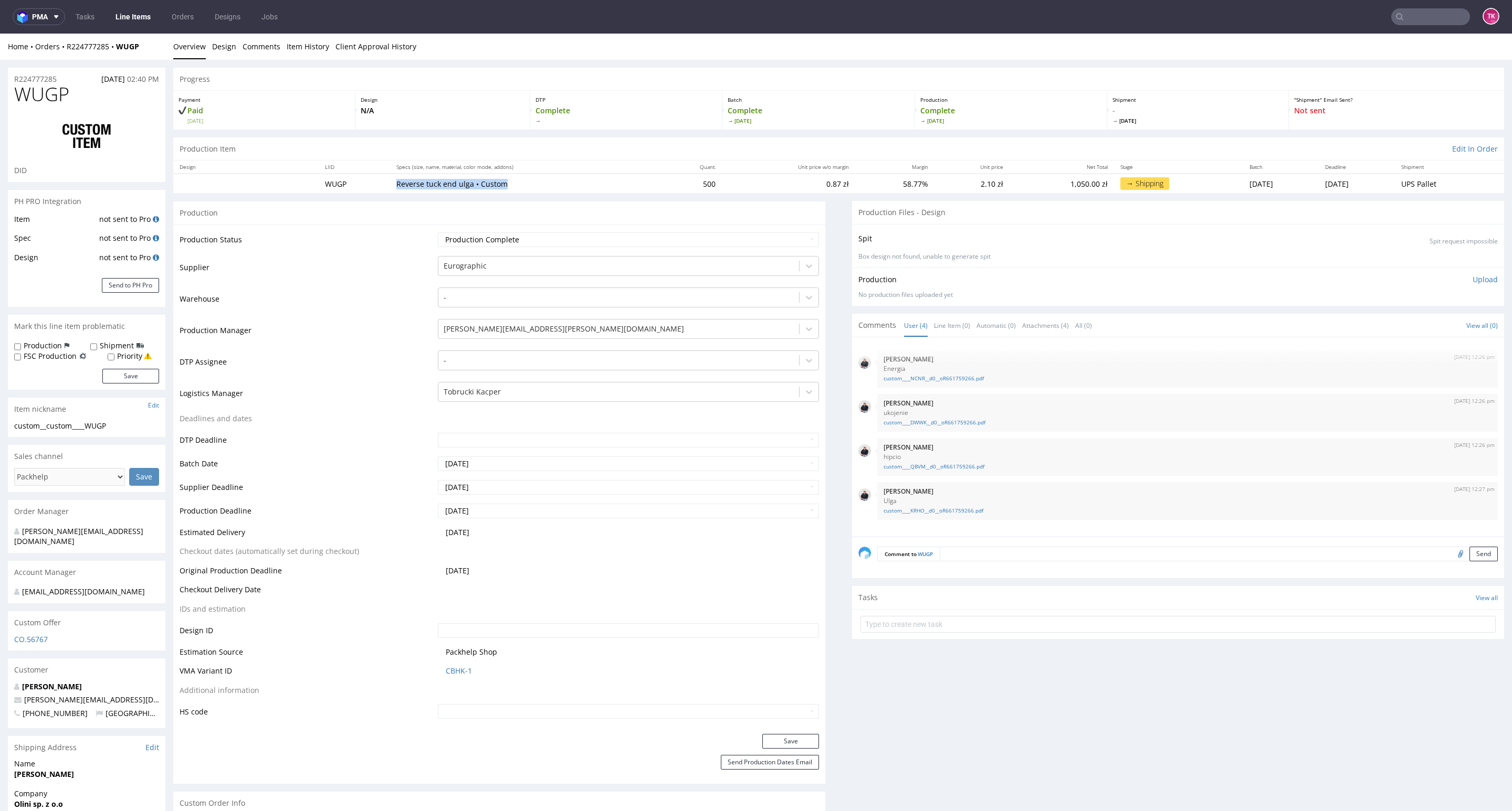
click at [390, 189] on td "Reverse tuck end ulga • Custom" at bounding box center [526, 184] width 272 height 19
copy p "Reverse tuck end ulga • Custom"
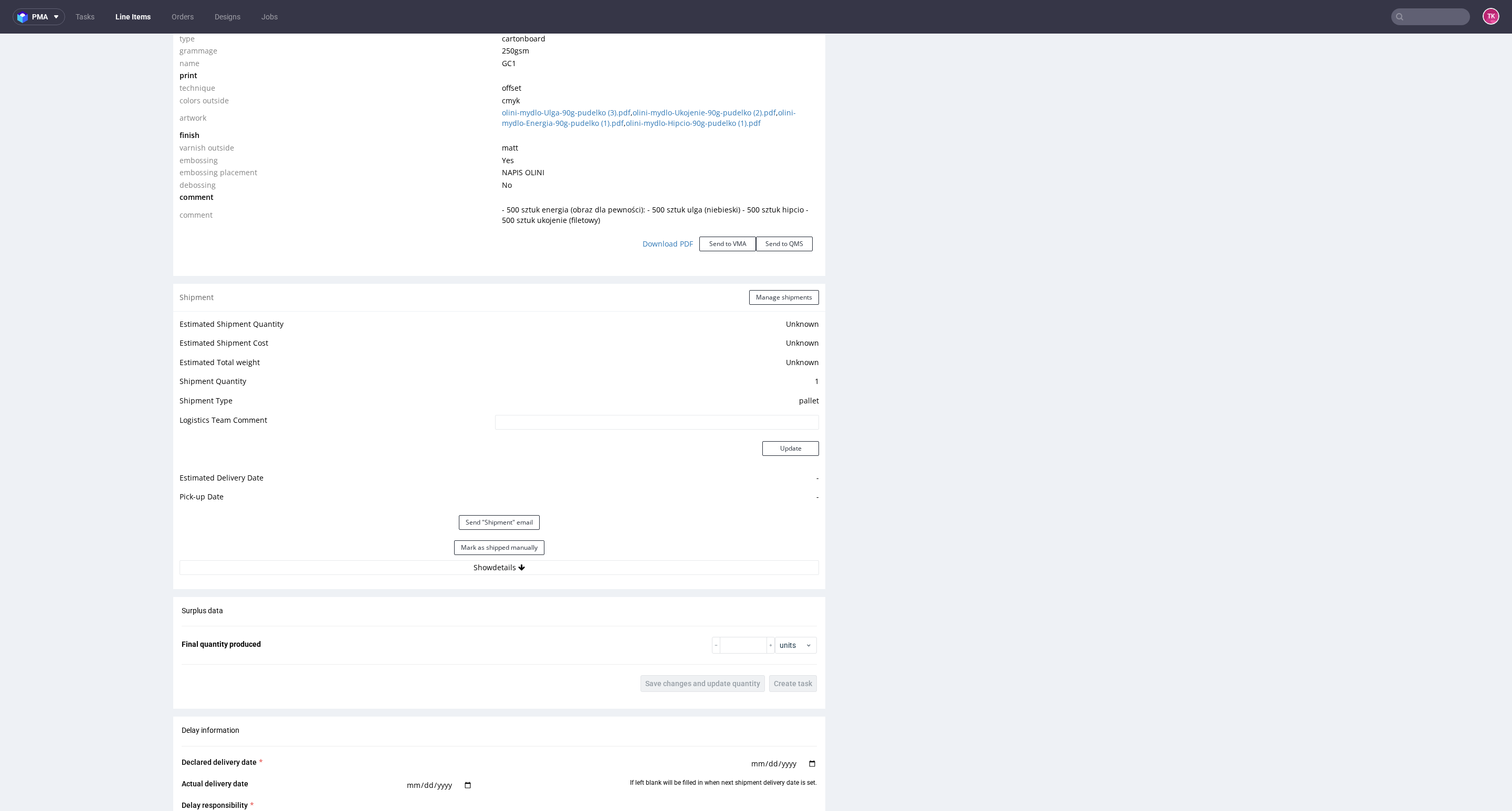
scroll to position [1260, 0]
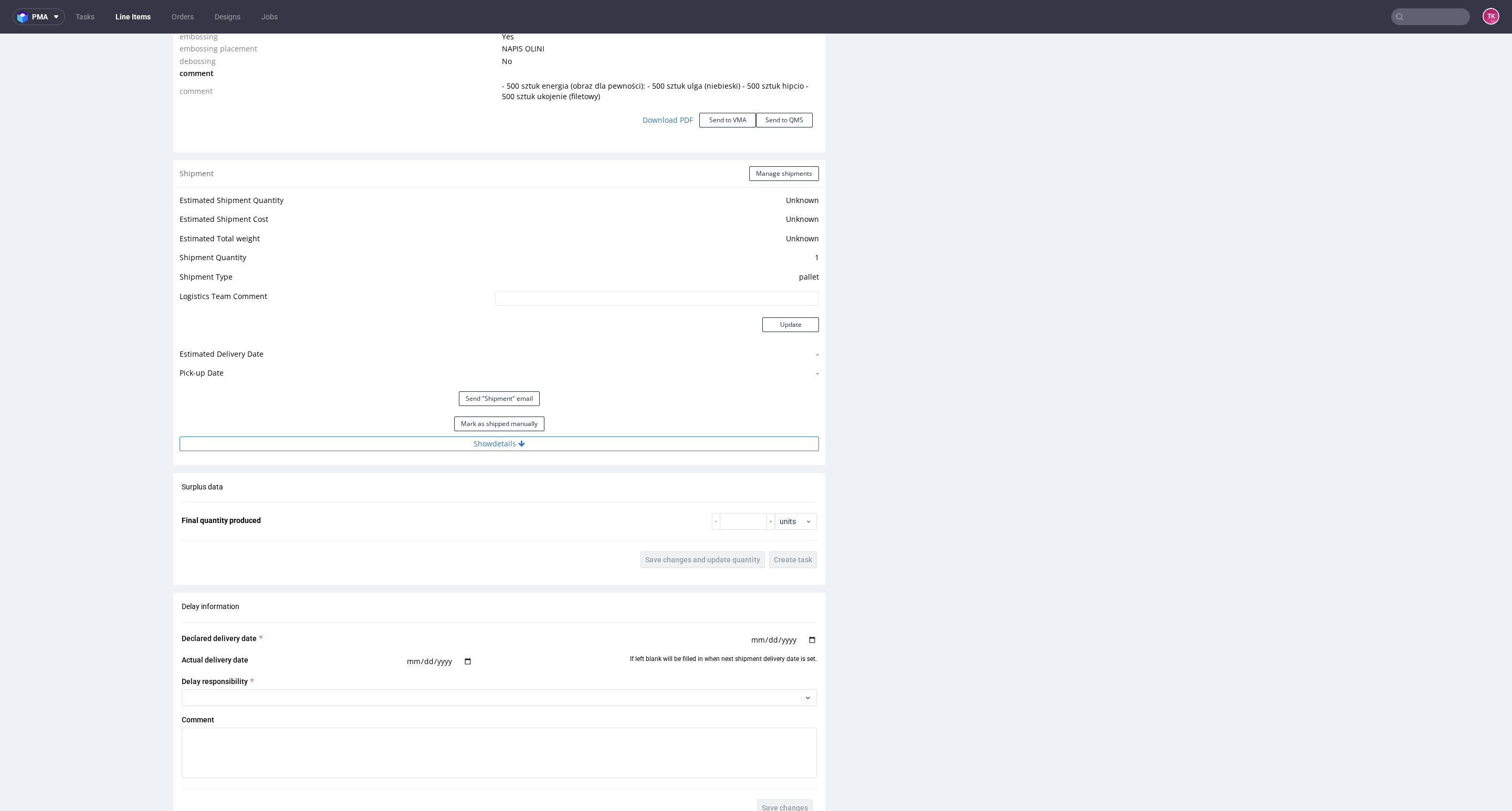
click at [567, 448] on button "Show details" at bounding box center [498, 443] width 639 height 15
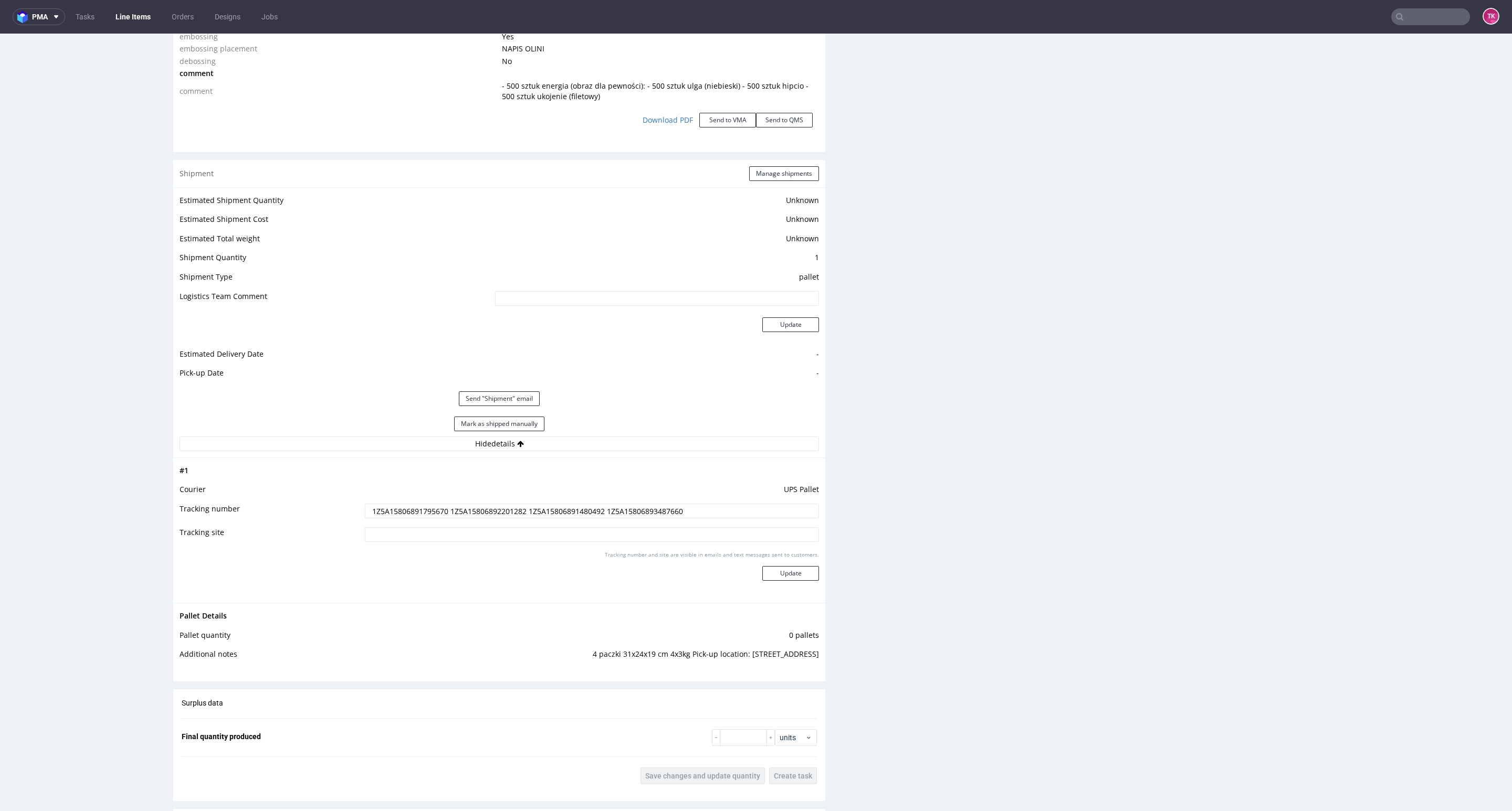
drag, startPoint x: 710, startPoint y: 509, endPoint x: 182, endPoint y: 527, distance: 528.3
click at [182, 527] on tbody "# 1 Courier UPS Pallet Tracking number 1Z5A15806891795670 1Z5A15806892201282 1Z…" at bounding box center [498, 531] width 639 height 133
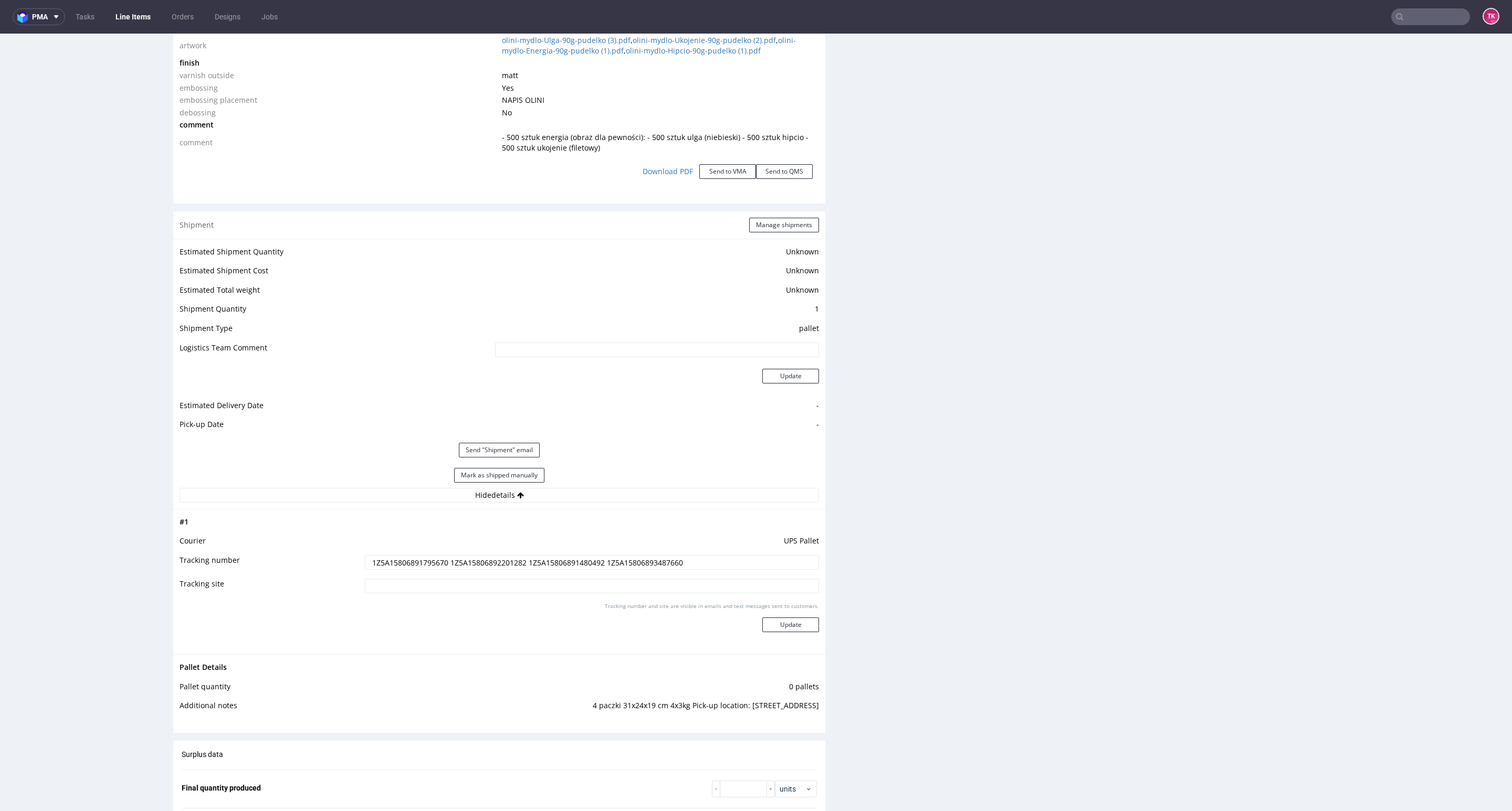
scroll to position [1181, 0]
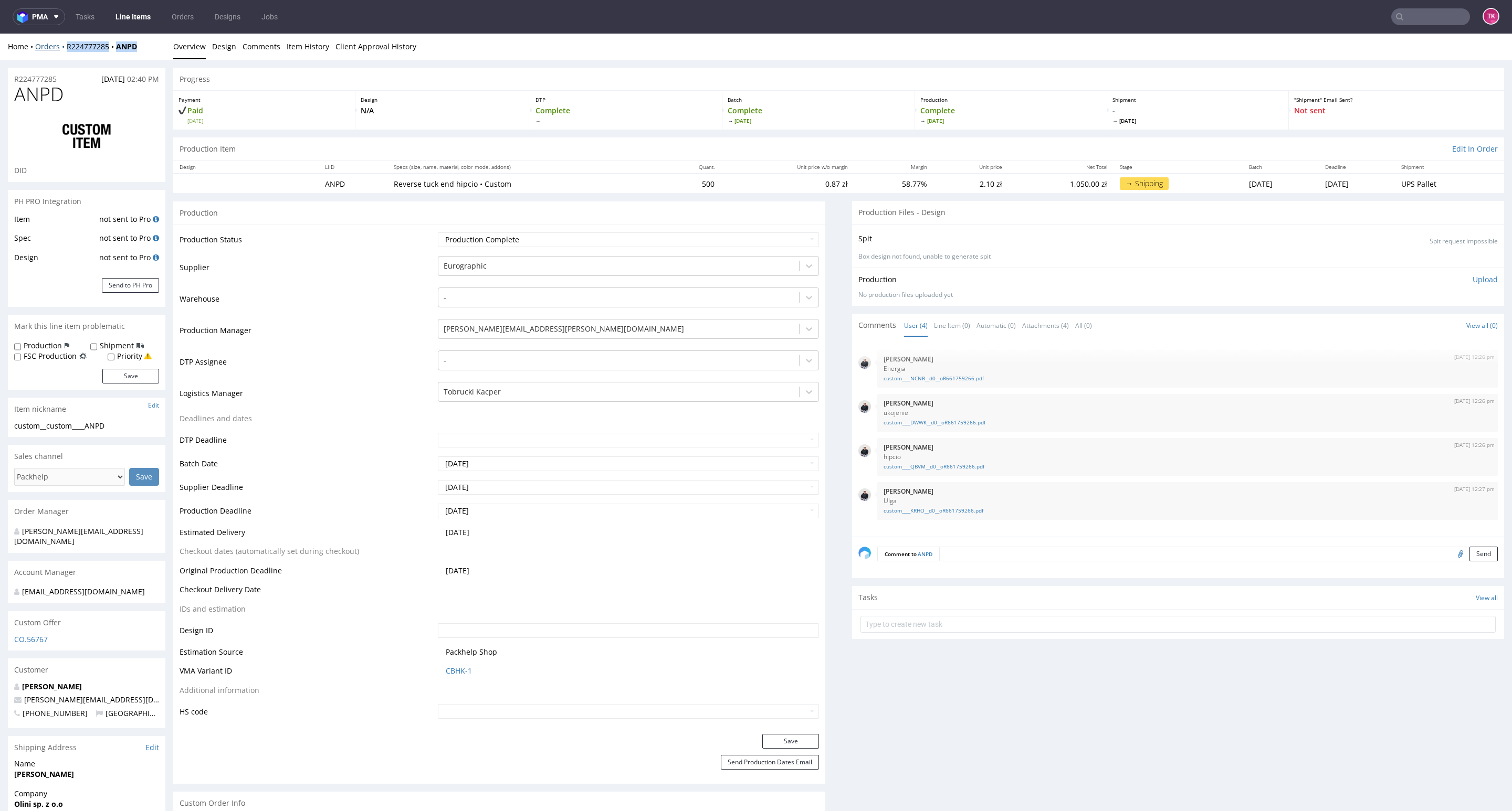
drag, startPoint x: 134, startPoint y: 52, endPoint x: 63, endPoint y: 49, distance: 71.1
click at [63, 49] on div "Home Orders R224777285 ANPD Overview Design Comments Item History Client Approv…" at bounding box center [756, 47] width 1512 height 27
copy div "R224777285 ANPD"
drag, startPoint x: 370, startPoint y: 184, endPoint x: 462, endPoint y: 188, distance: 92.1
click at [462, 188] on tr "ANPD Reverse tuck end hipcio • Custom 500 0.87 zł 58.77% 2.10 zł 1,050.00 zł → …" at bounding box center [839, 184] width 1331 height 19
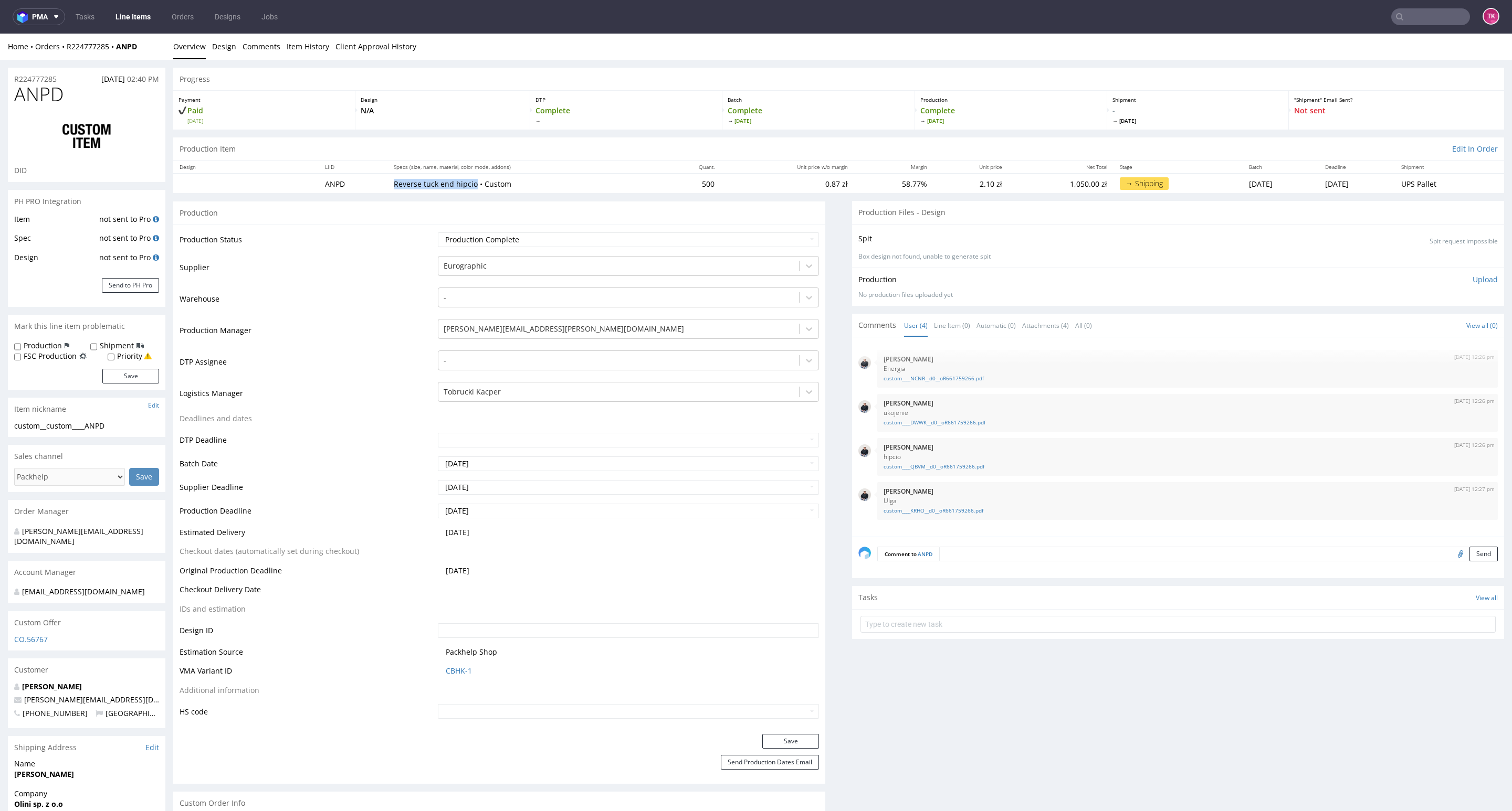
copy tr "Reverse tuck end hipcio"
drag, startPoint x: 528, startPoint y: 178, endPoint x: 381, endPoint y: 184, distance: 147.1
click at [394, 184] on p "Reverse tuck end hipcio • Custom" at bounding box center [524, 185] width 261 height 11
copy p "Reverse tuck end hipcio • Custom"
drag, startPoint x: 159, startPoint y: 50, endPoint x: 68, endPoint y: 56, distance: 91.2
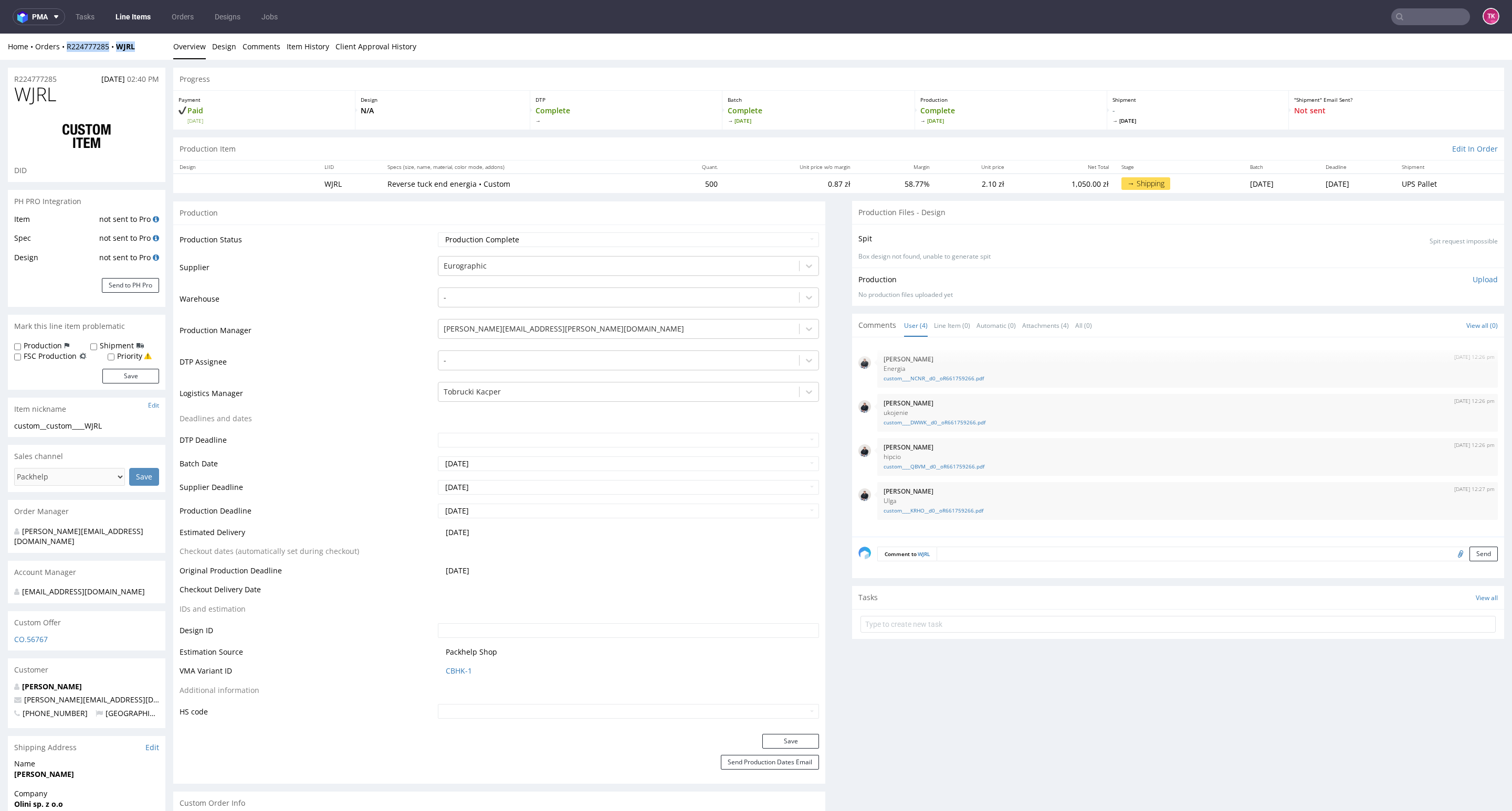
click at [64, 50] on div "Home Orders R224777285 WJRL" at bounding box center [87, 47] width 157 height 11
copy div "R224777285 WJRL"
drag, startPoint x: 381, startPoint y: 186, endPoint x: 426, endPoint y: 193, distance: 45.5
click at [510, 186] on p "Reverse tuck end energia • Custom" at bounding box center [522, 185] width 271 height 11
drag, startPoint x: 408, startPoint y: 181, endPoint x: 520, endPoint y: 191, distance: 112.4
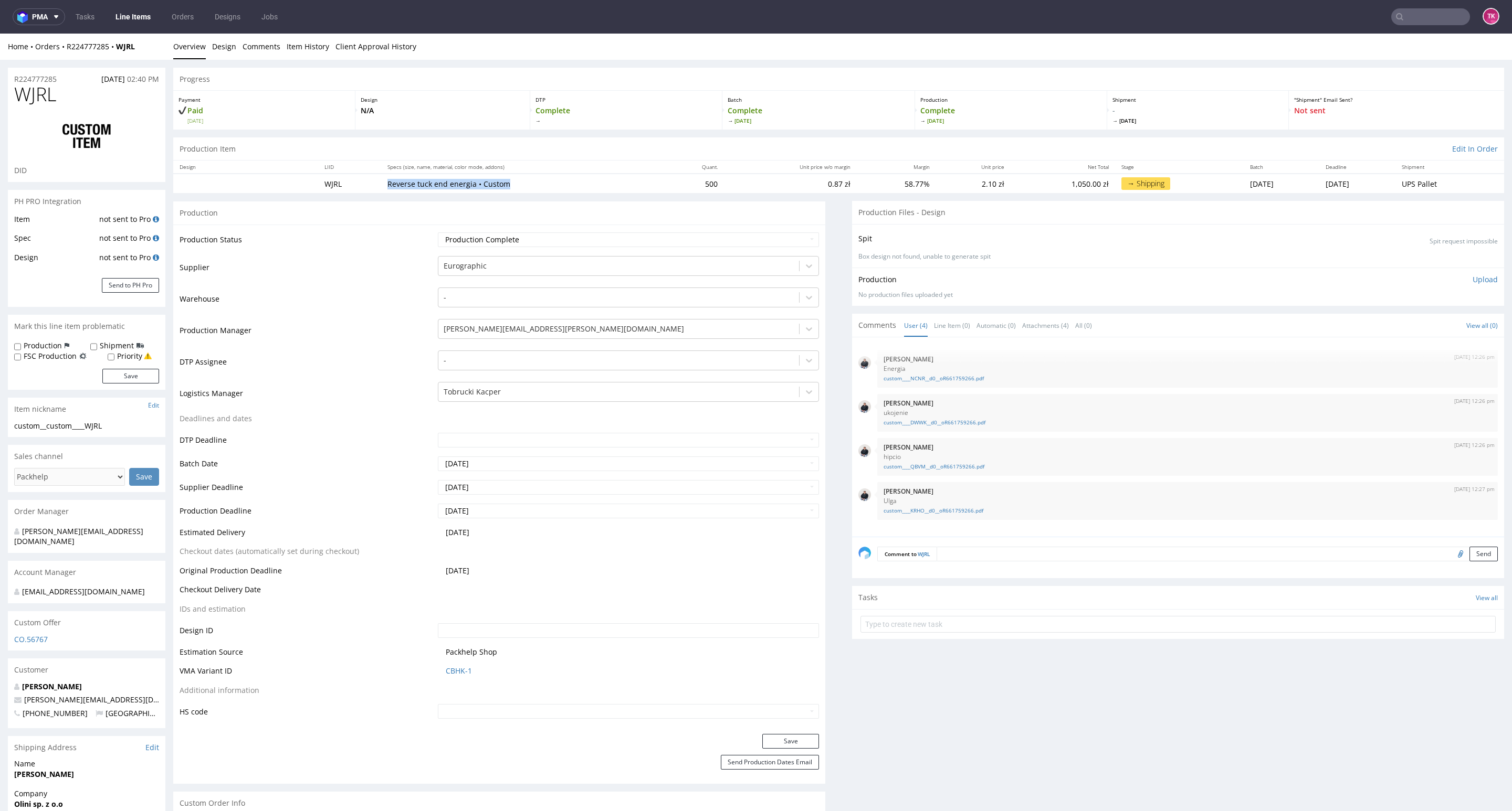
click at [520, 191] on td "Reverse tuck end energia • Custom" at bounding box center [522, 184] width 284 height 19
copy p "Reverse tuck end energia • Custom"
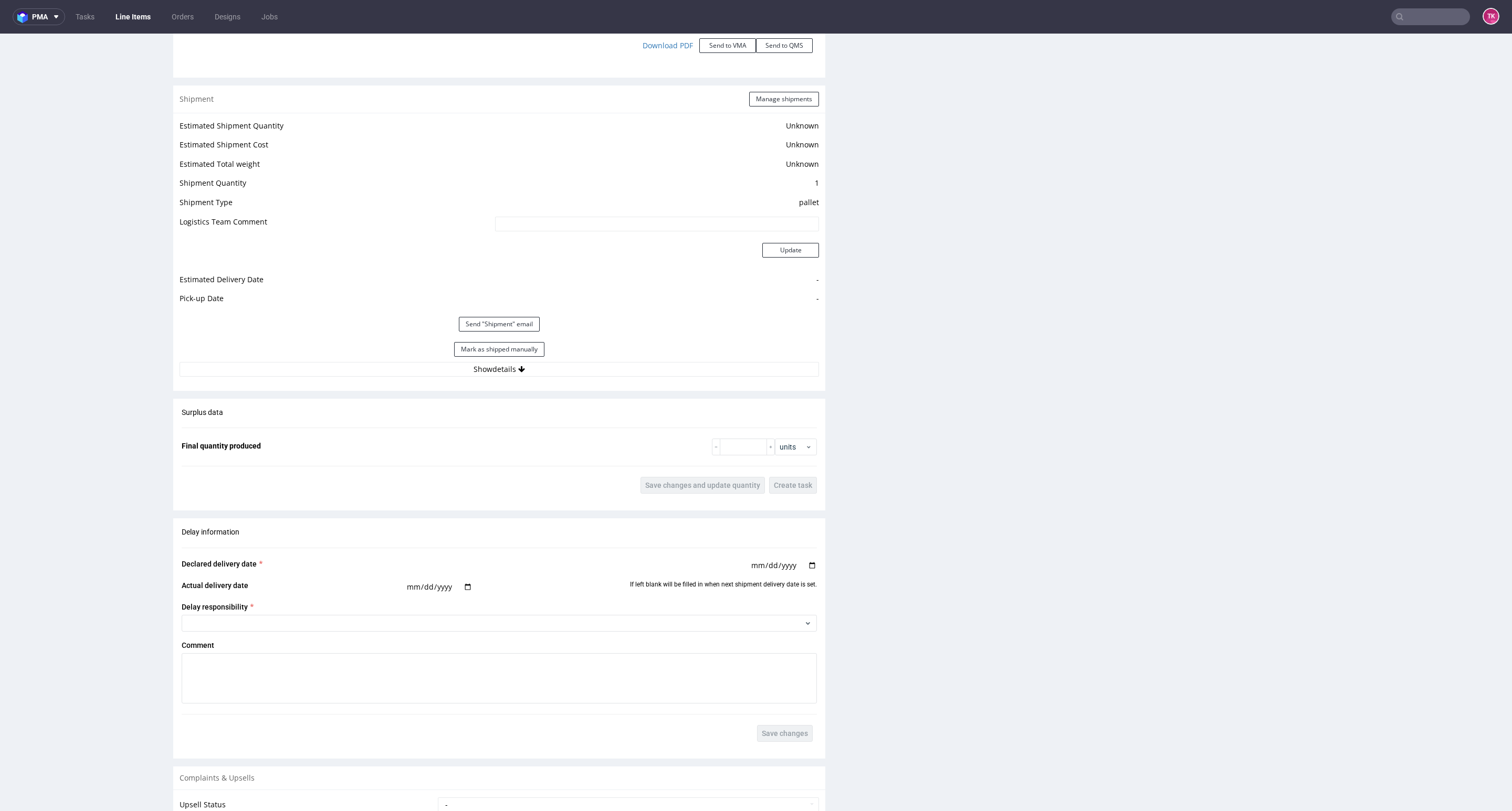
scroll to position [1338, 0]
click at [624, 368] on button "Show details" at bounding box center [498, 365] width 639 height 15
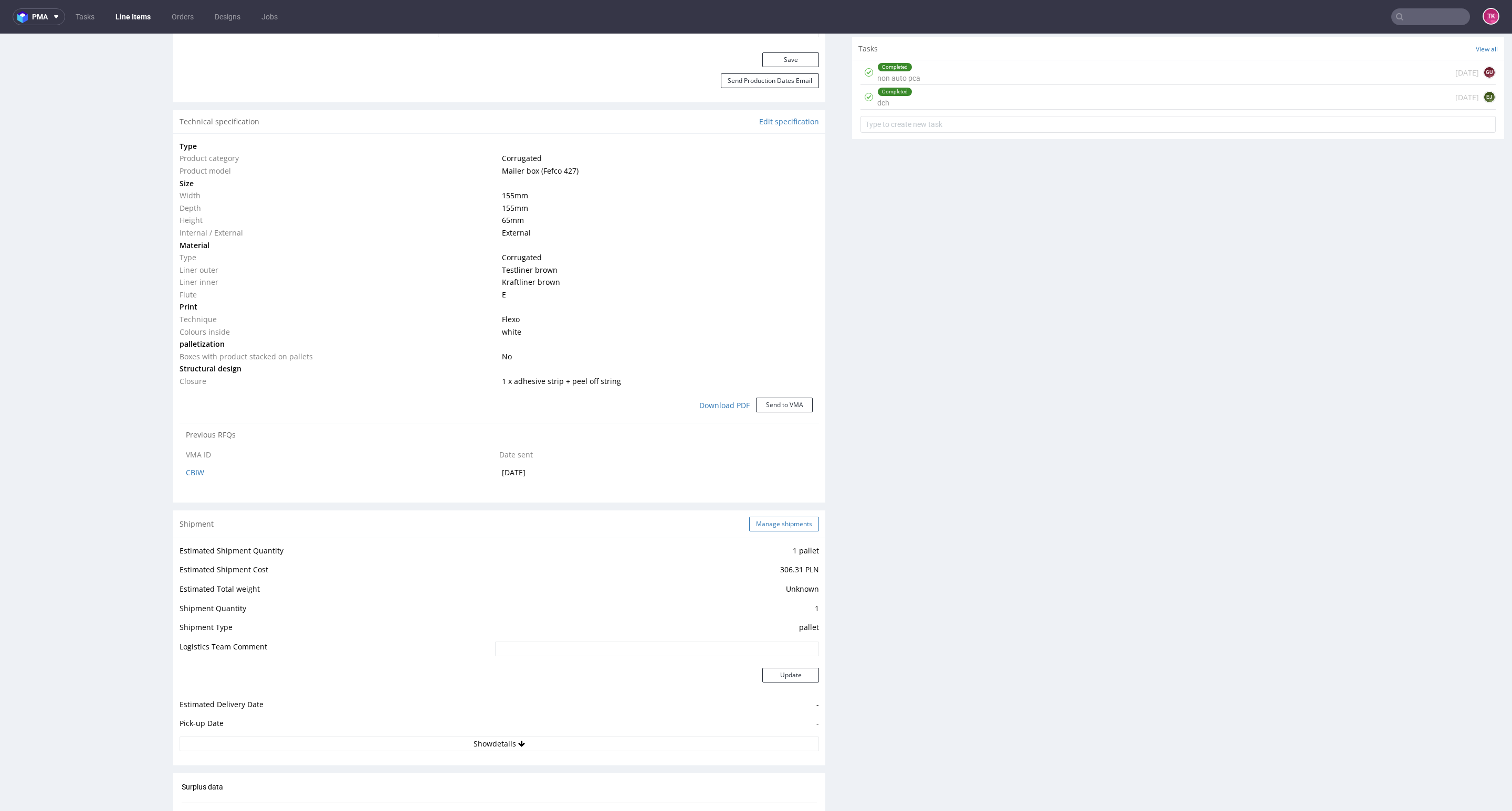
scroll to position [890, 0]
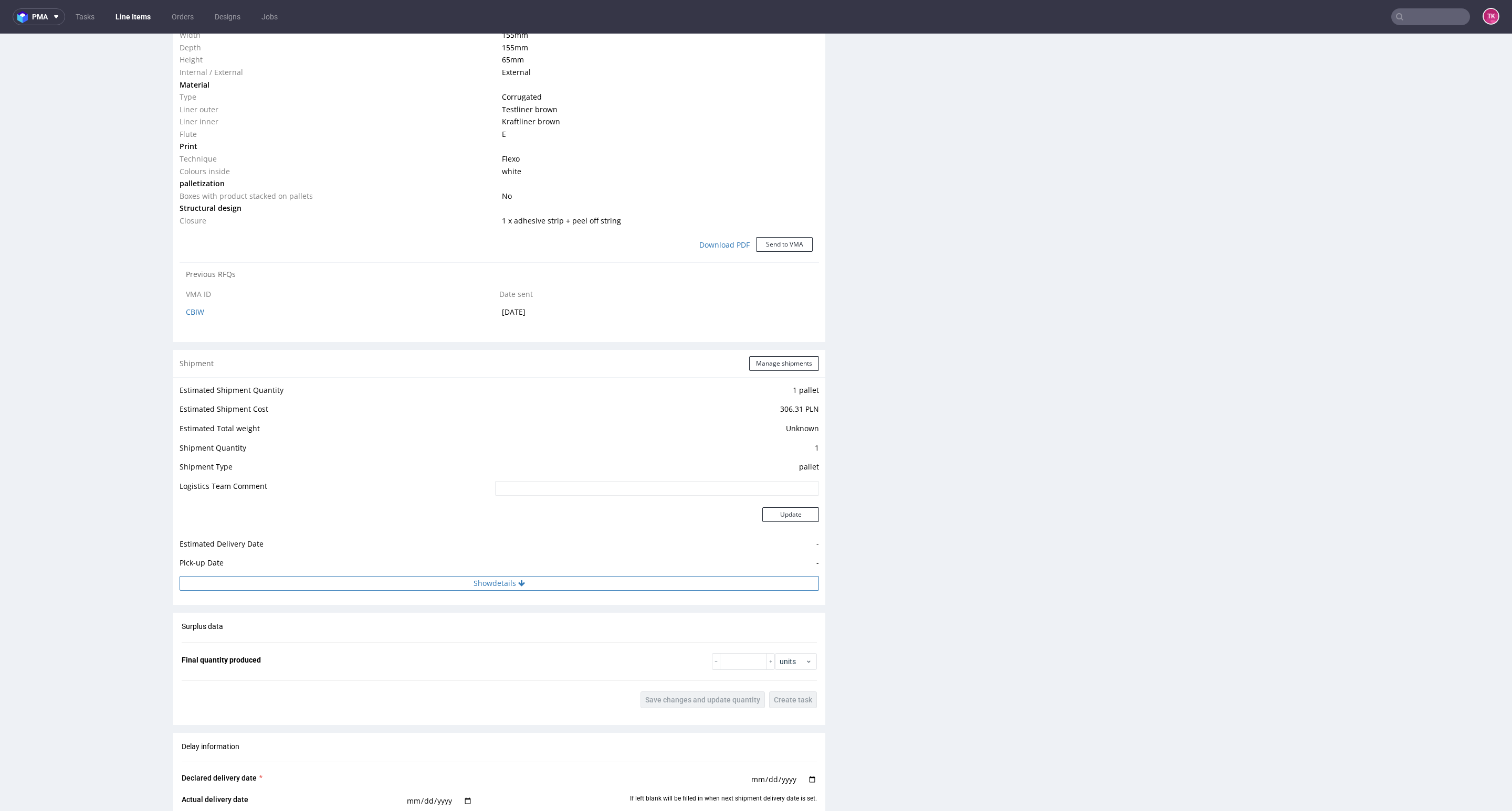
click at [604, 576] on button "Show details" at bounding box center [498, 583] width 639 height 15
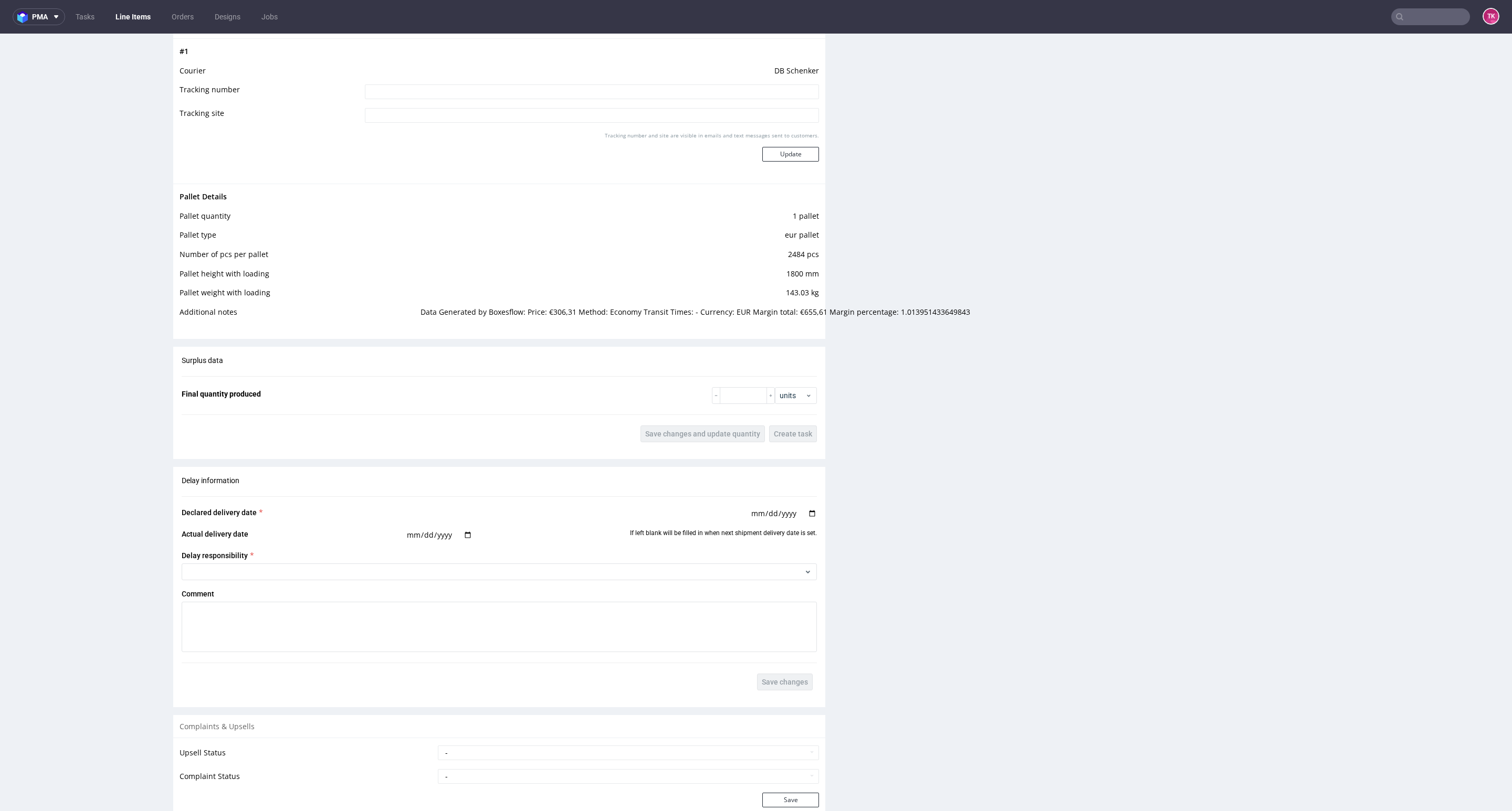
scroll to position [1241, 0]
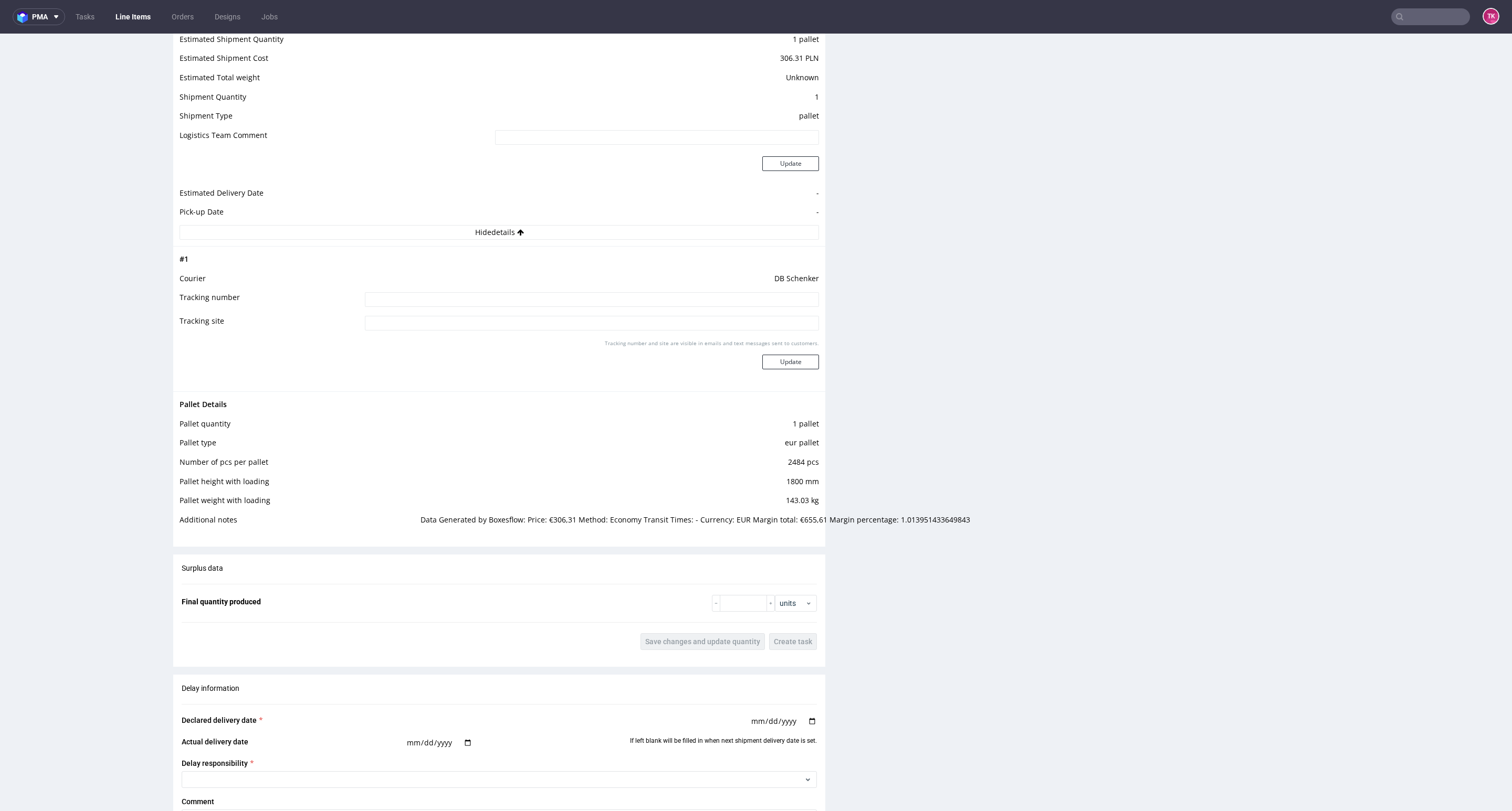
drag, startPoint x: 1494, startPoint y: 462, endPoint x: 1511, endPoint y: 506, distance: 47.2
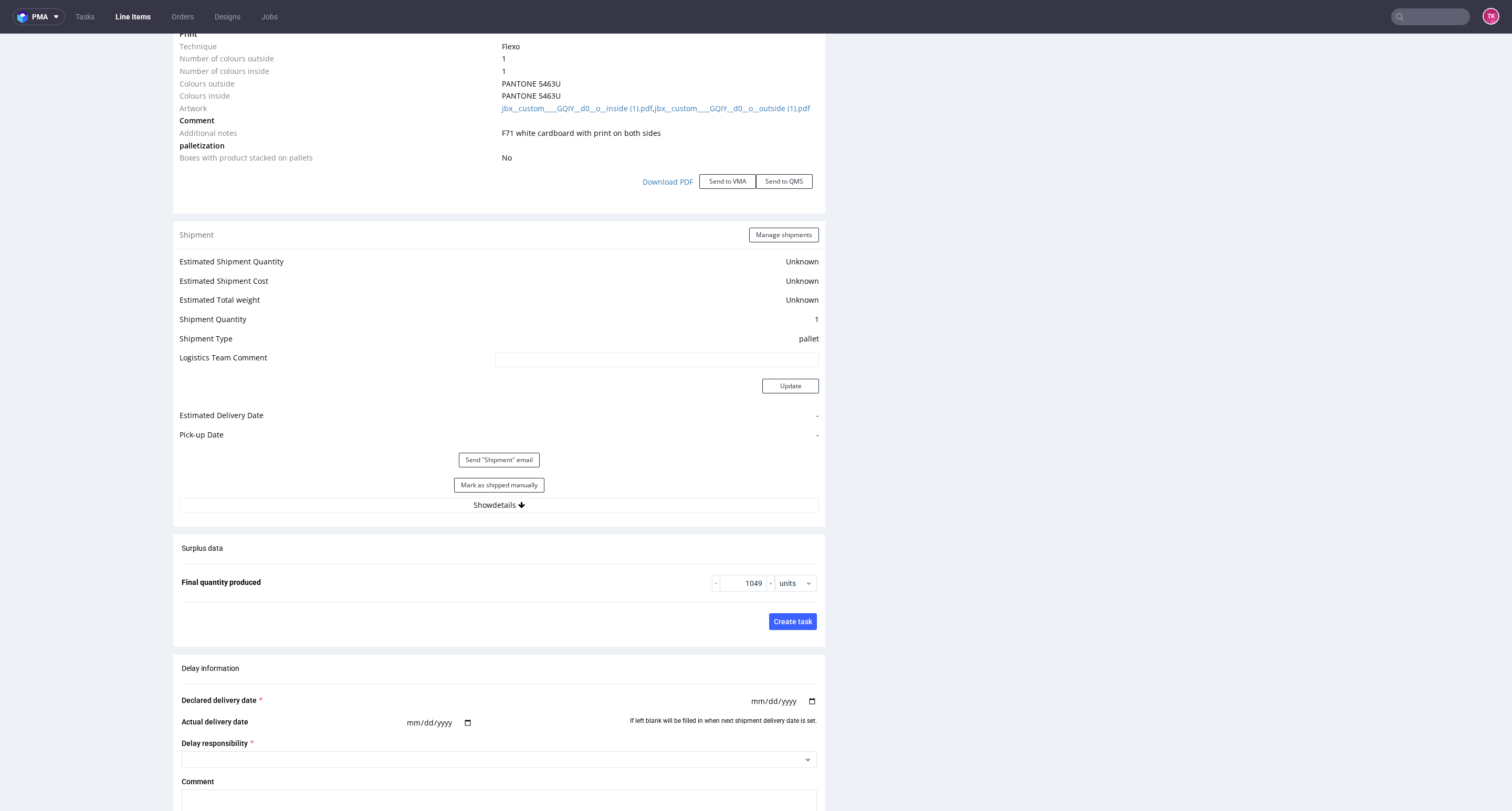
scroll to position [1572, 0]
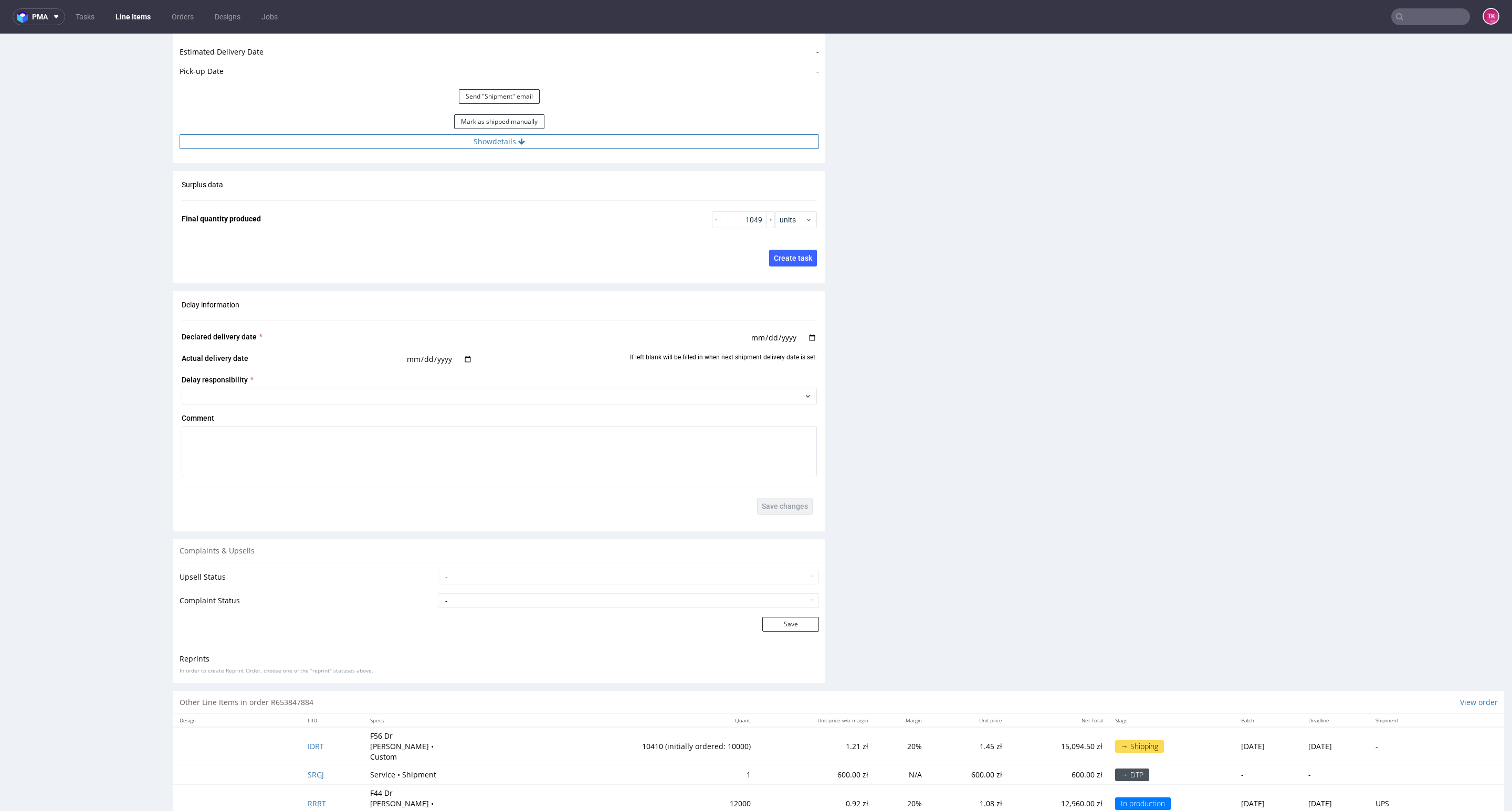
click at [590, 135] on button "Show details" at bounding box center [498, 141] width 639 height 15
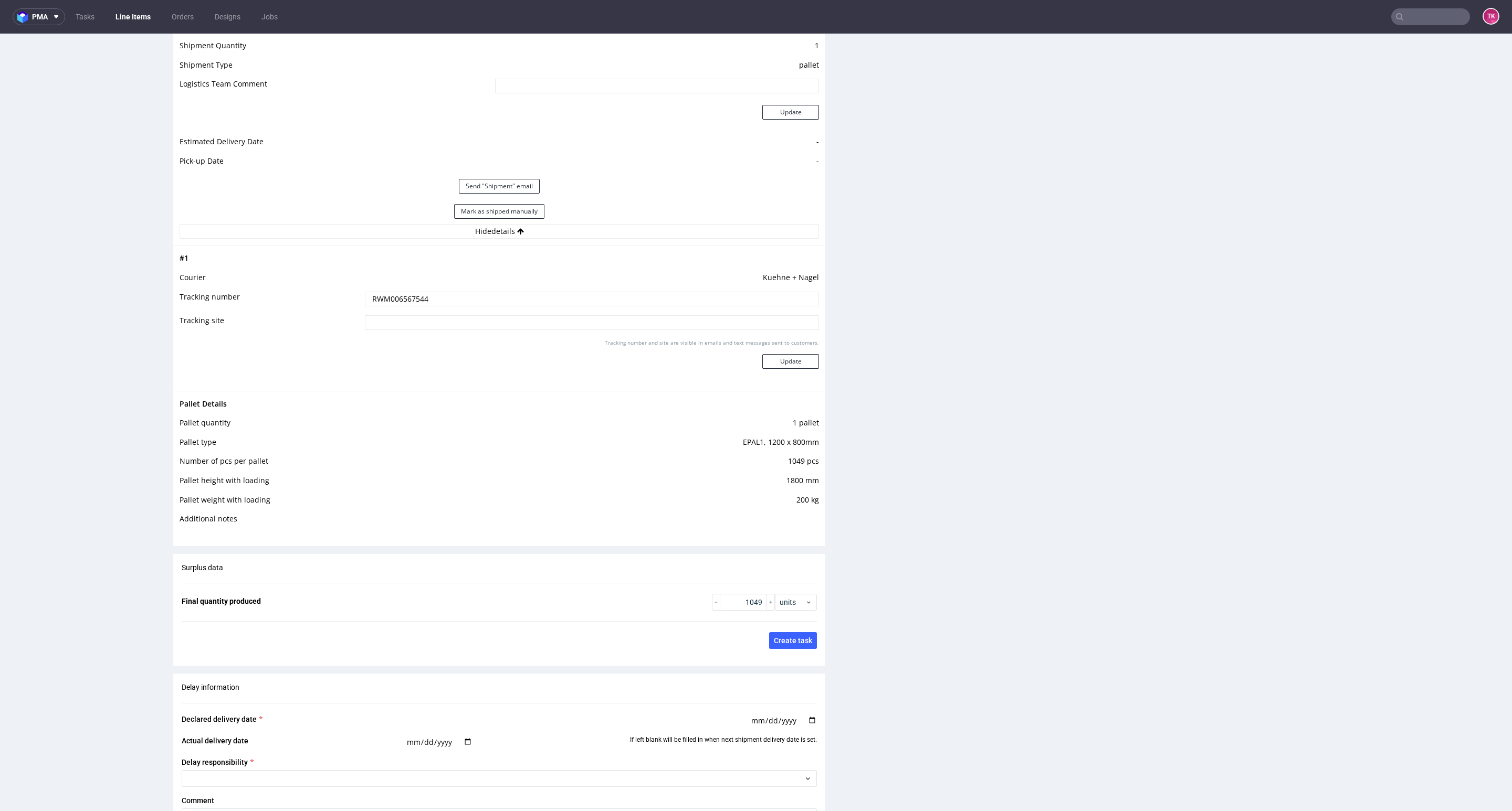
scroll to position [1257, 0]
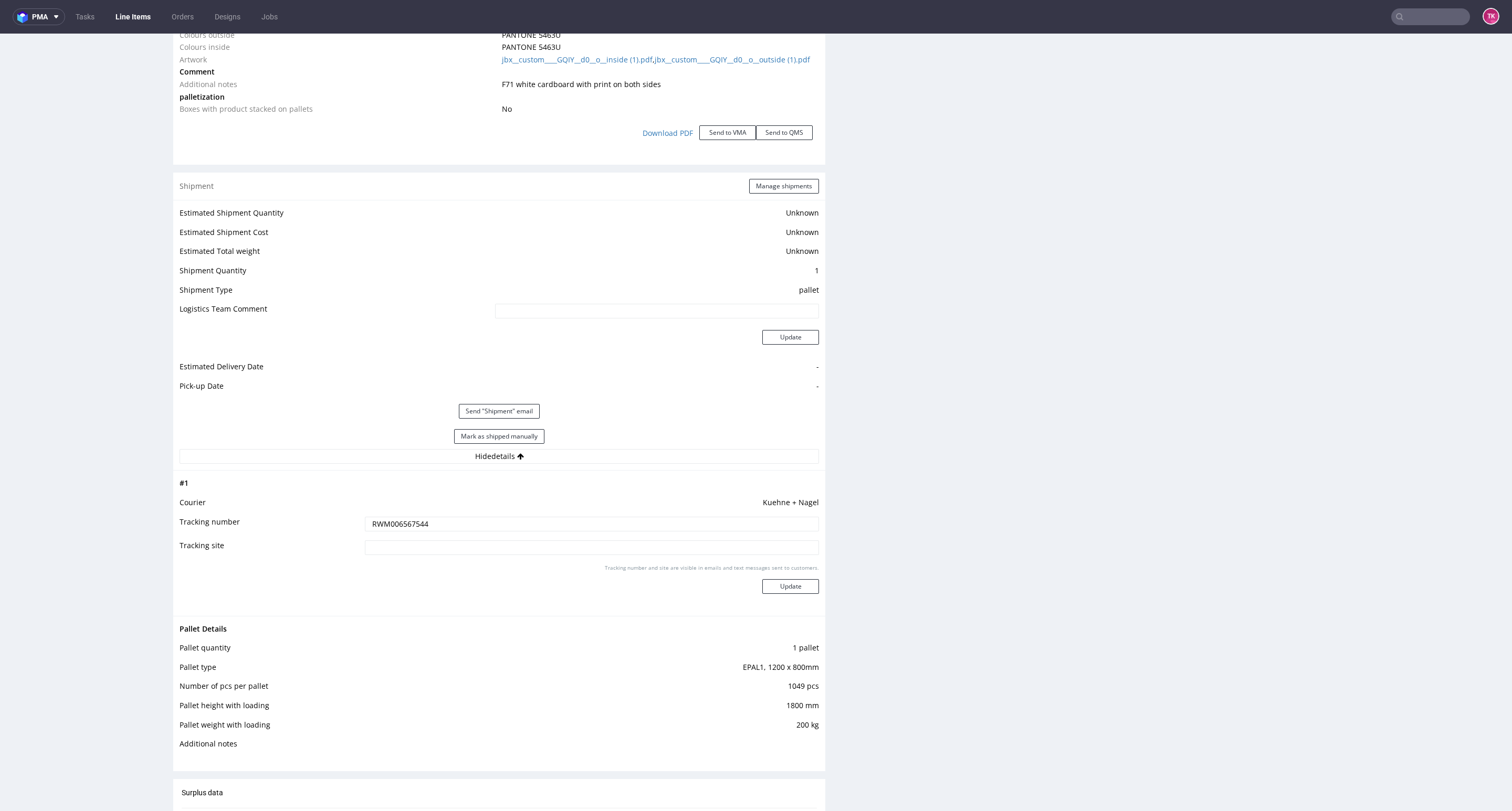
click at [141, 11] on link "Line Items" at bounding box center [133, 17] width 48 height 17
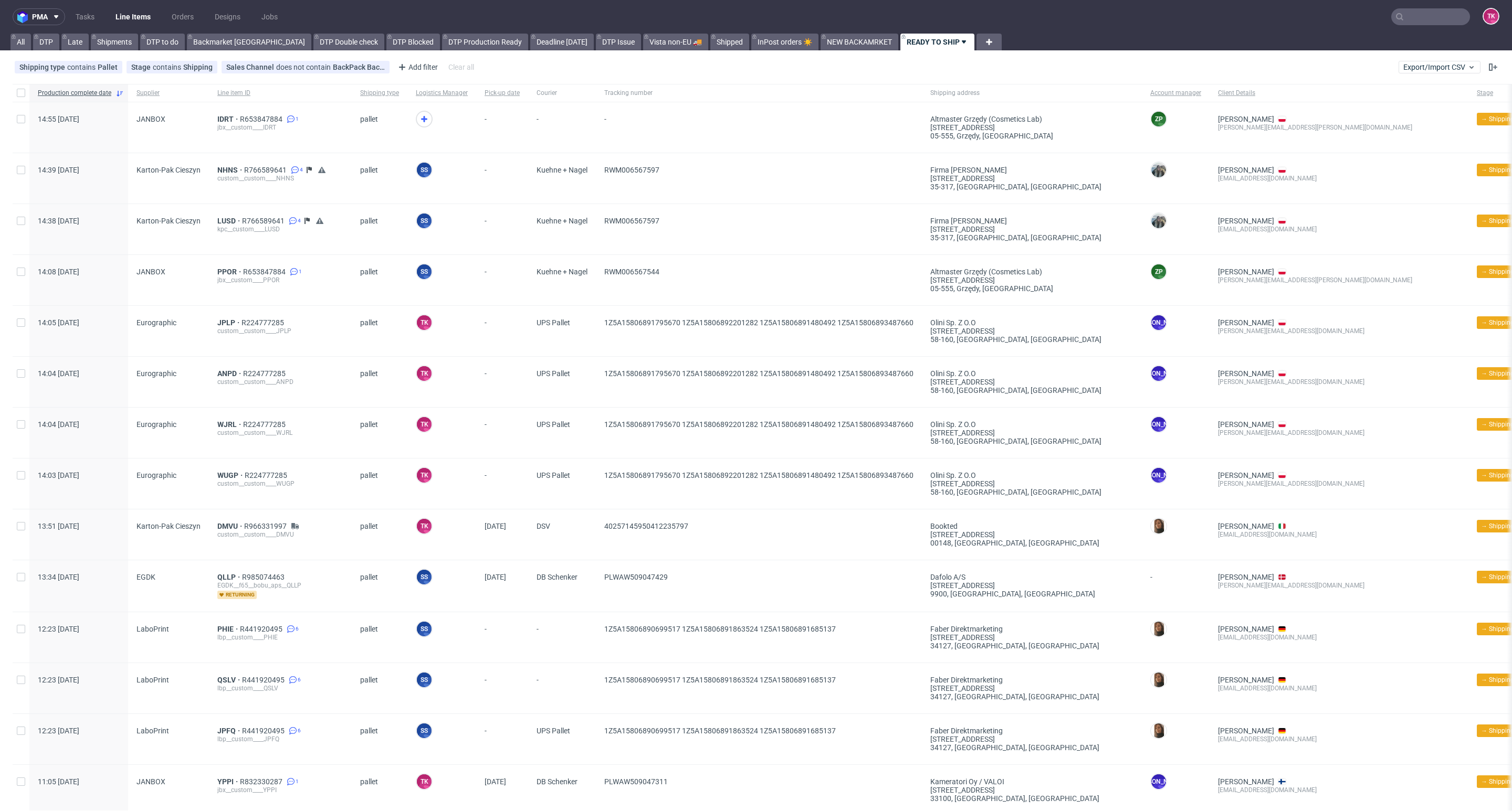
click at [132, 6] on nav "pma Tasks Line Items Orders Designs Jobs TK" at bounding box center [756, 17] width 1512 height 34
click at [131, 7] on nav "pma Tasks Line Items Orders Designs Jobs TK" at bounding box center [756, 17] width 1512 height 34
click at [133, 10] on link "Line Items" at bounding box center [133, 17] width 48 height 17
click at [230, 116] on span "IDRT" at bounding box center [229, 119] width 23 height 9
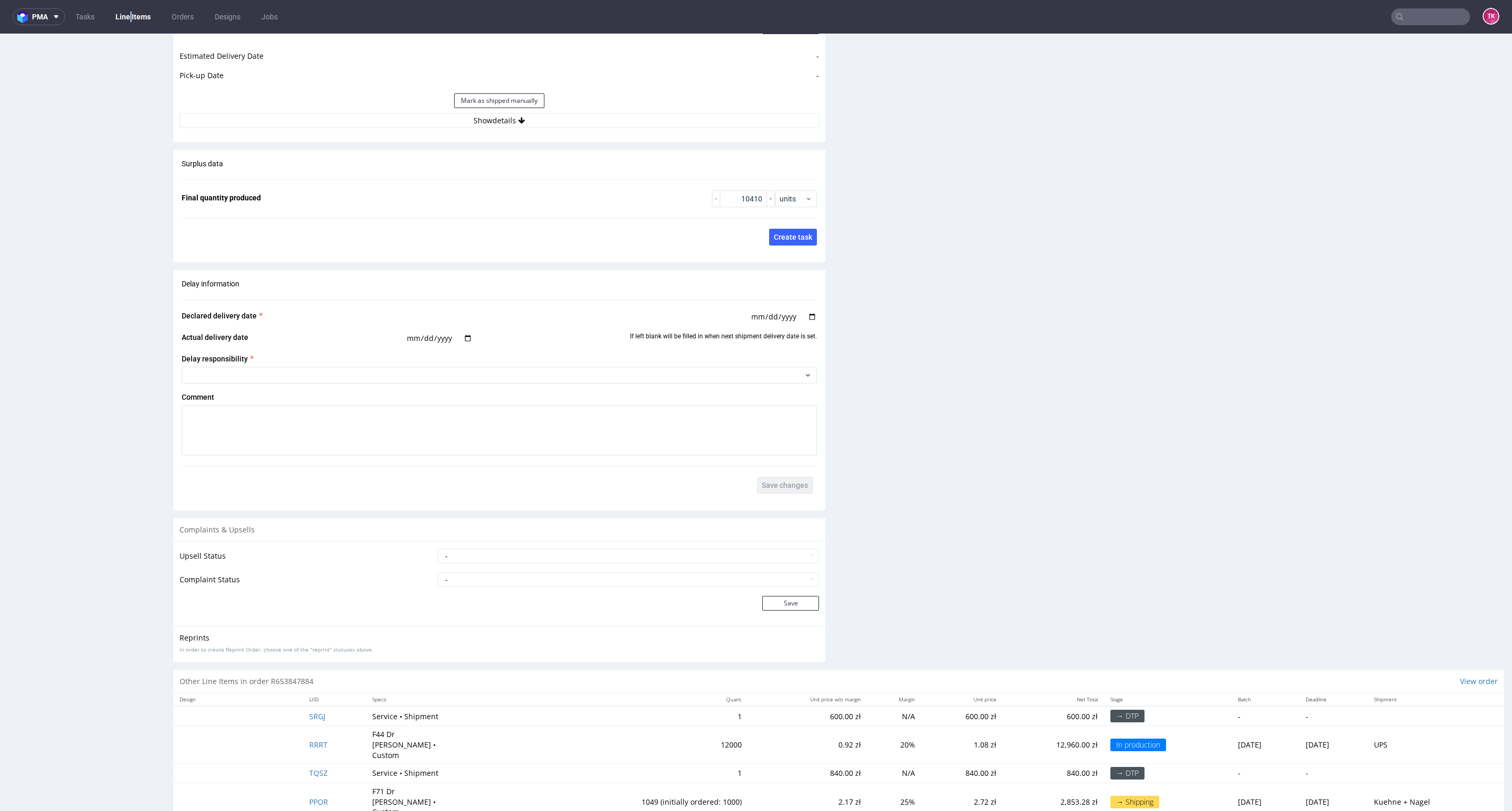
scroll to position [1623, 0]
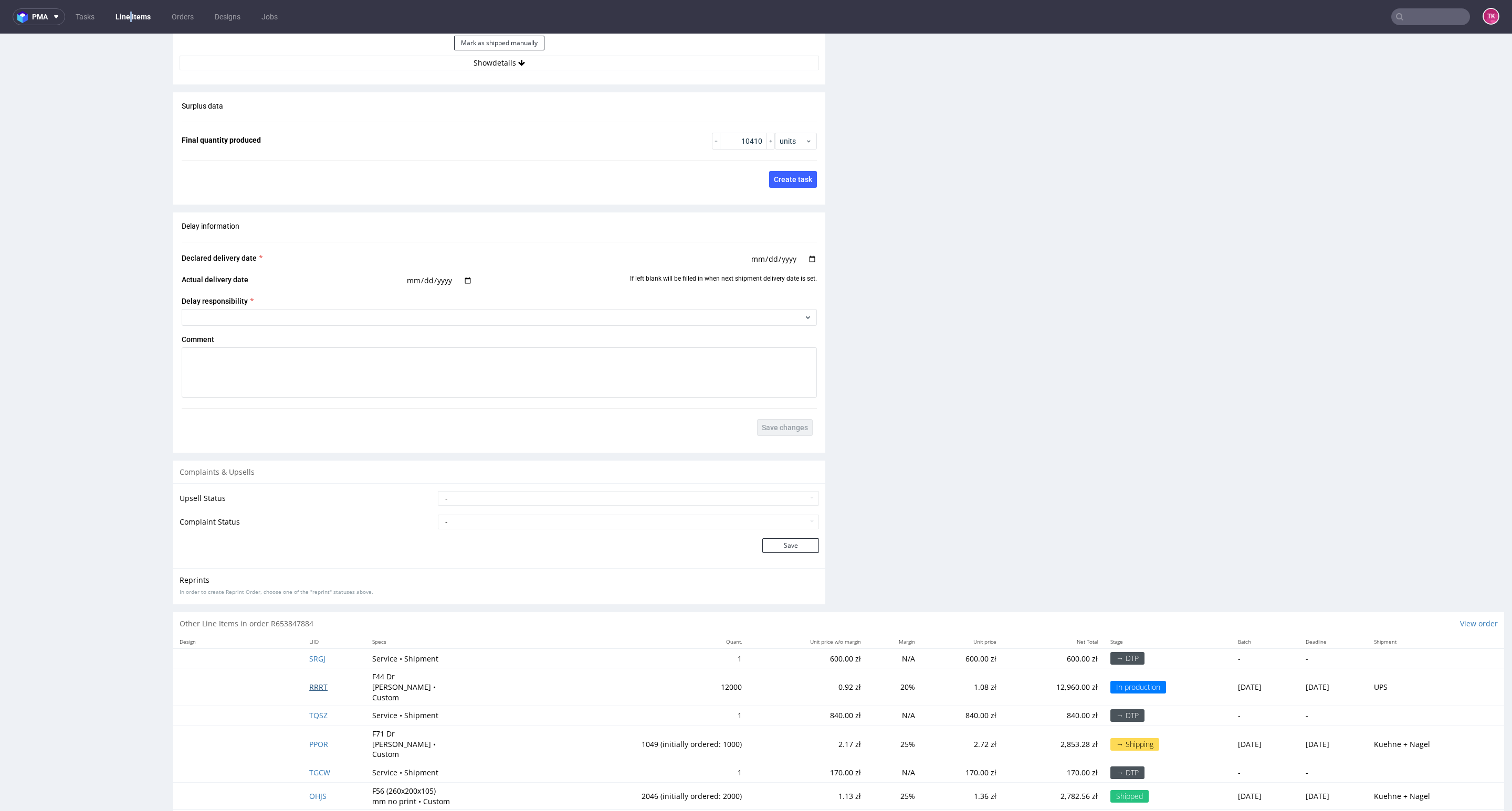
drag, startPoint x: 314, startPoint y: 686, endPoint x: 348, endPoint y: 671, distance: 37.2
click at [312, 686] on span "RRRT" at bounding box center [318, 686] width 19 height 10
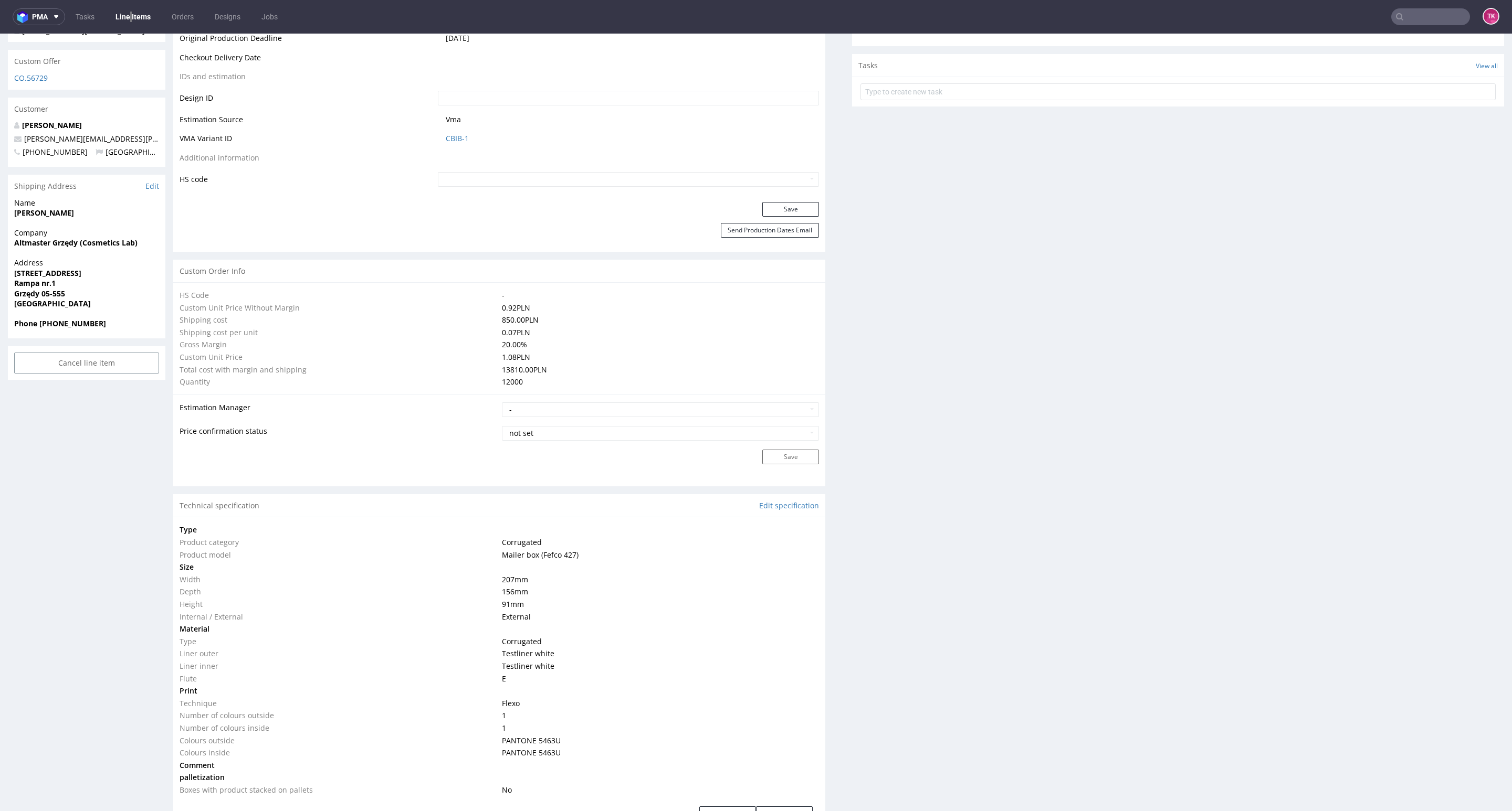
scroll to position [866, 0]
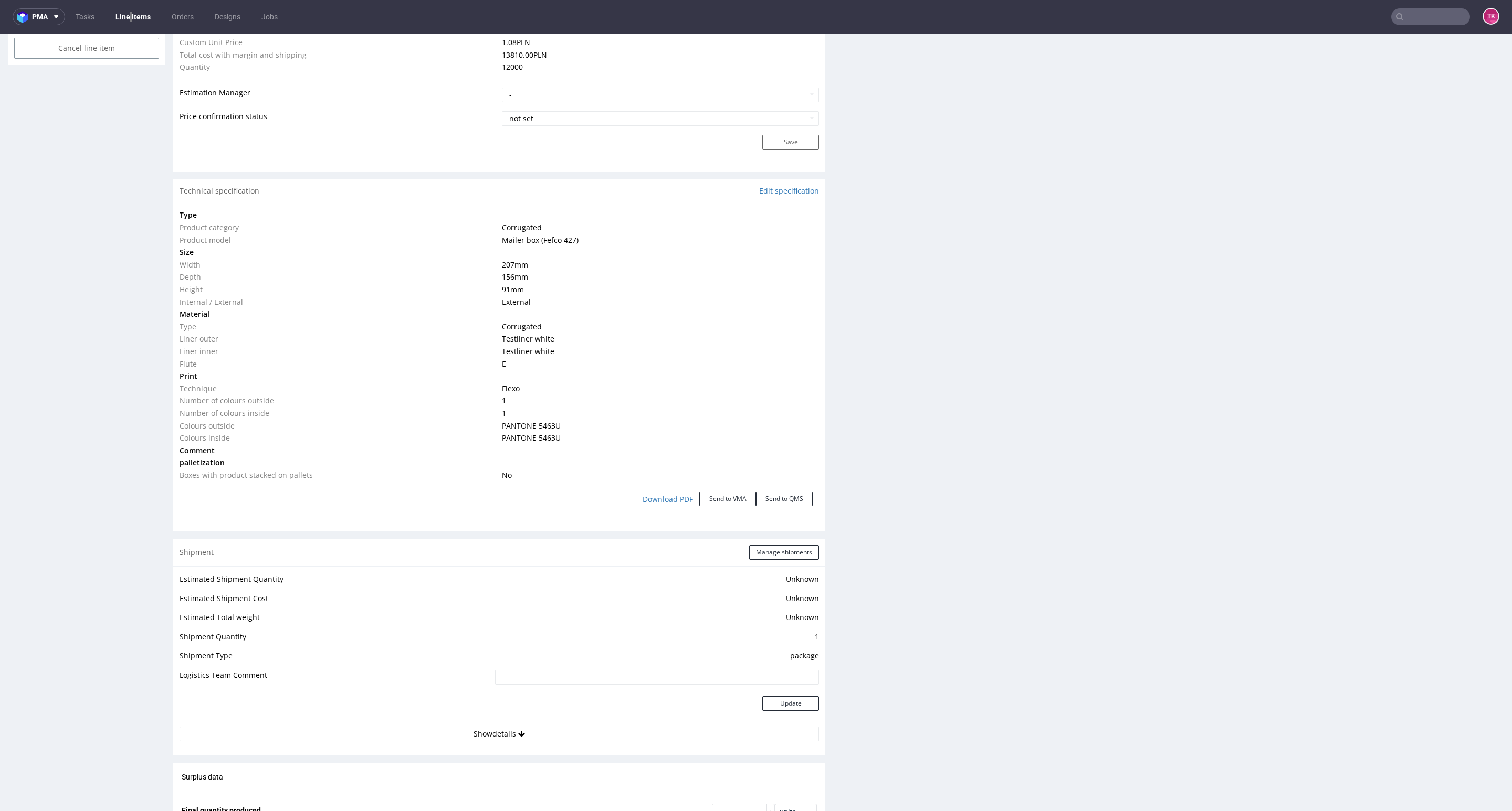
click at [444, 723] on td at bounding box center [336, 709] width 313 height 34
click at [444, 732] on button "Show details" at bounding box center [498, 734] width 639 height 15
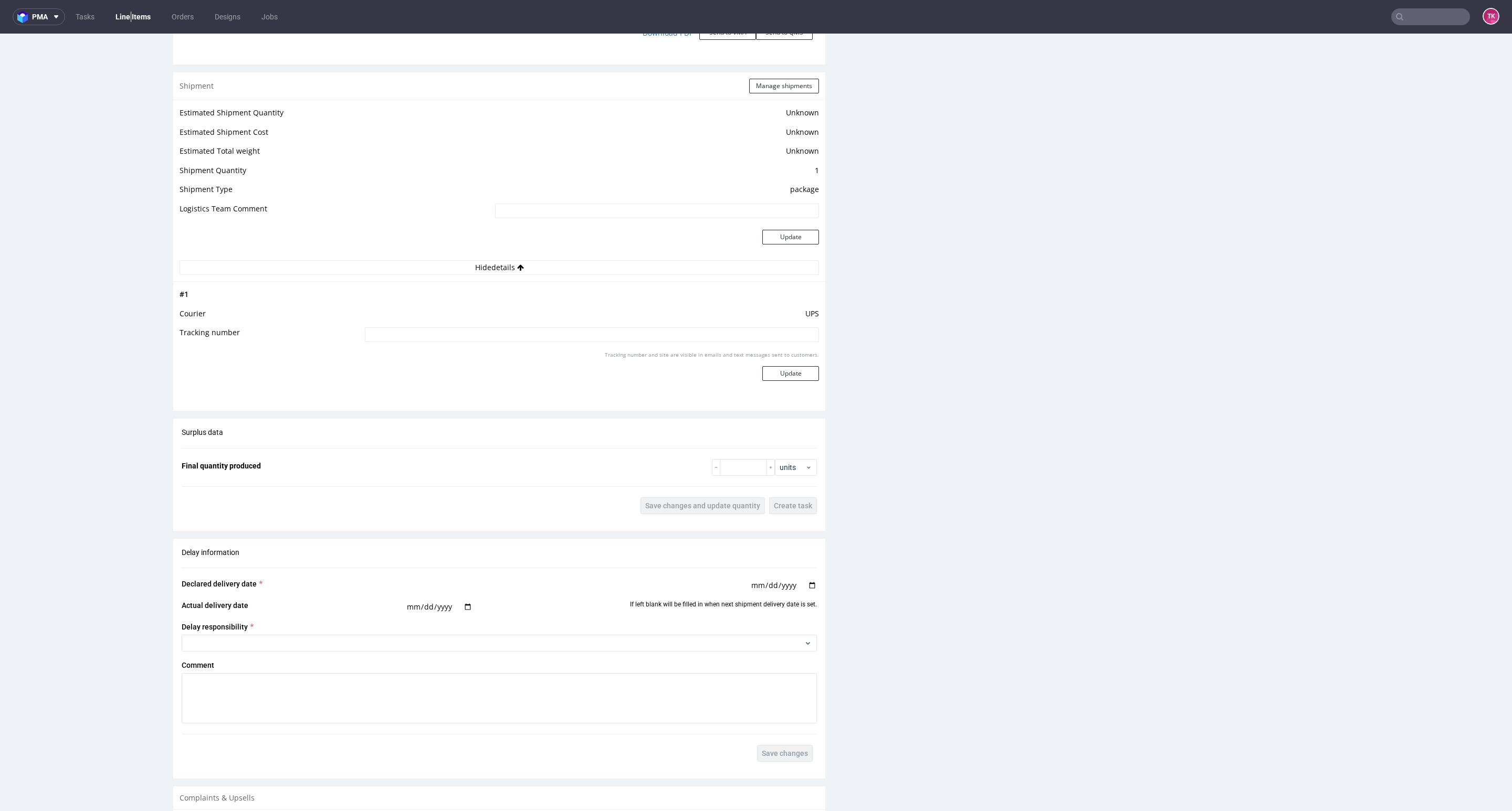
scroll to position [0, 0]
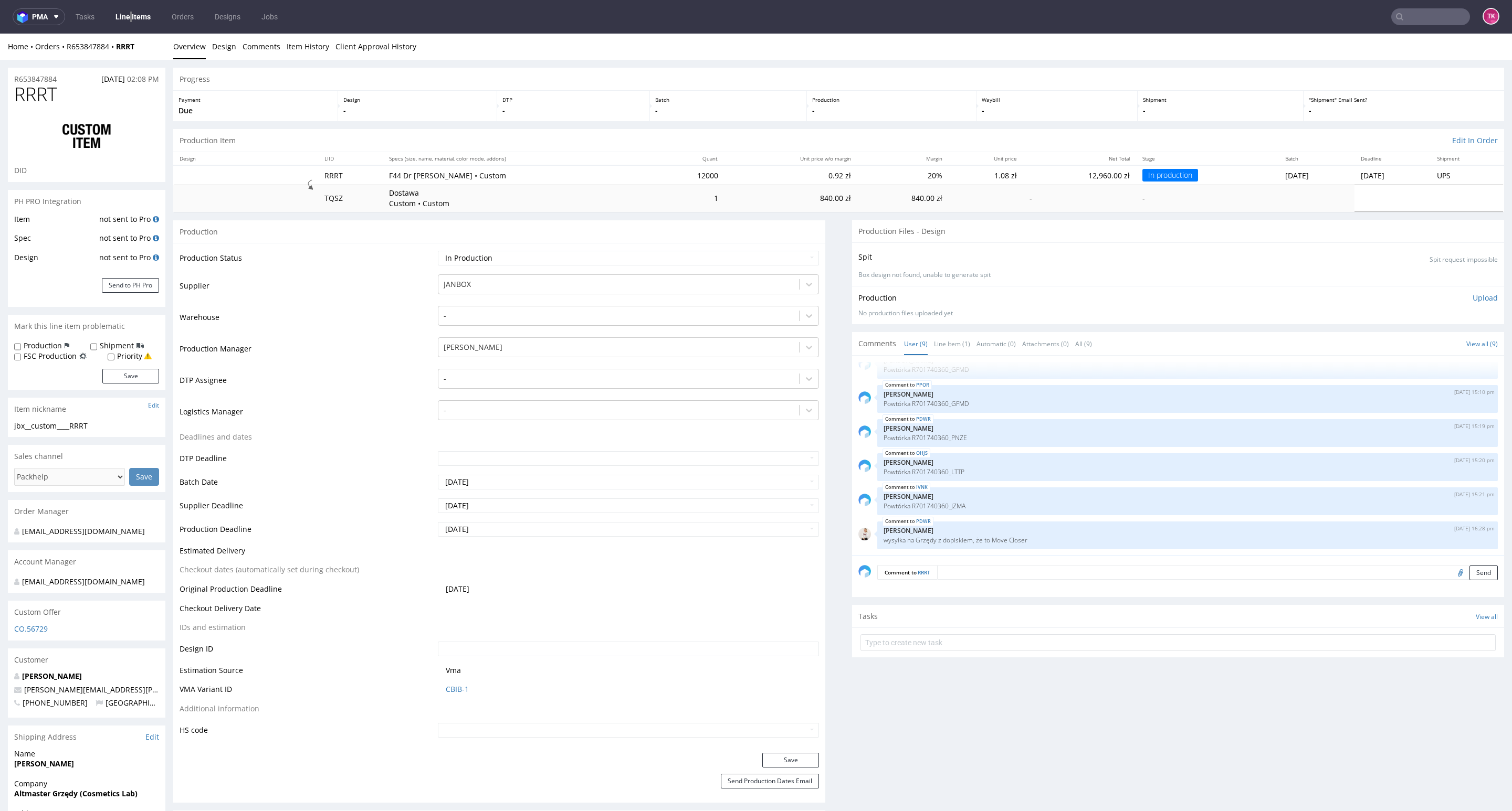
click at [133, 18] on link "Line Items" at bounding box center [133, 17] width 48 height 17
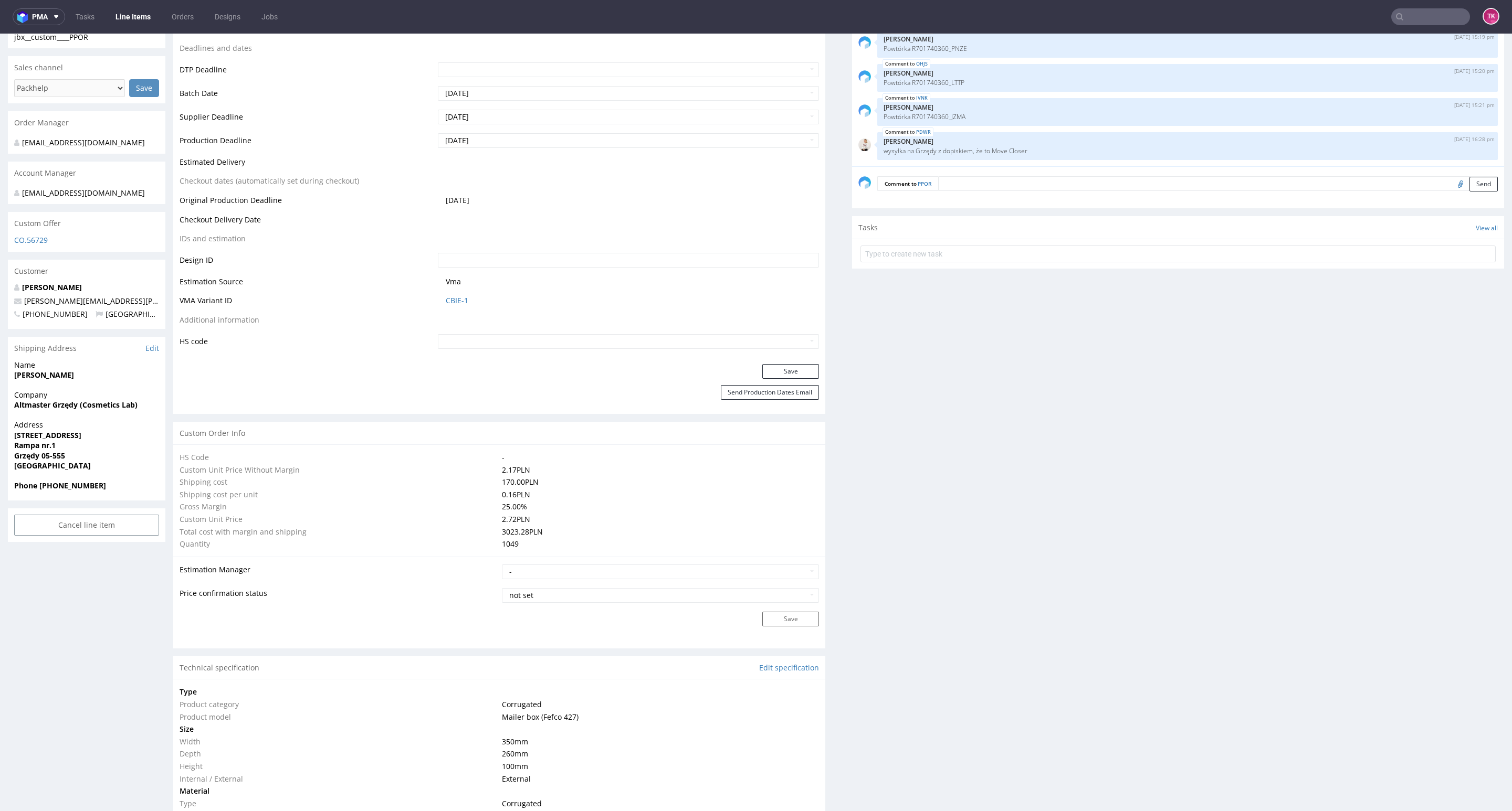
scroll to position [271, 0]
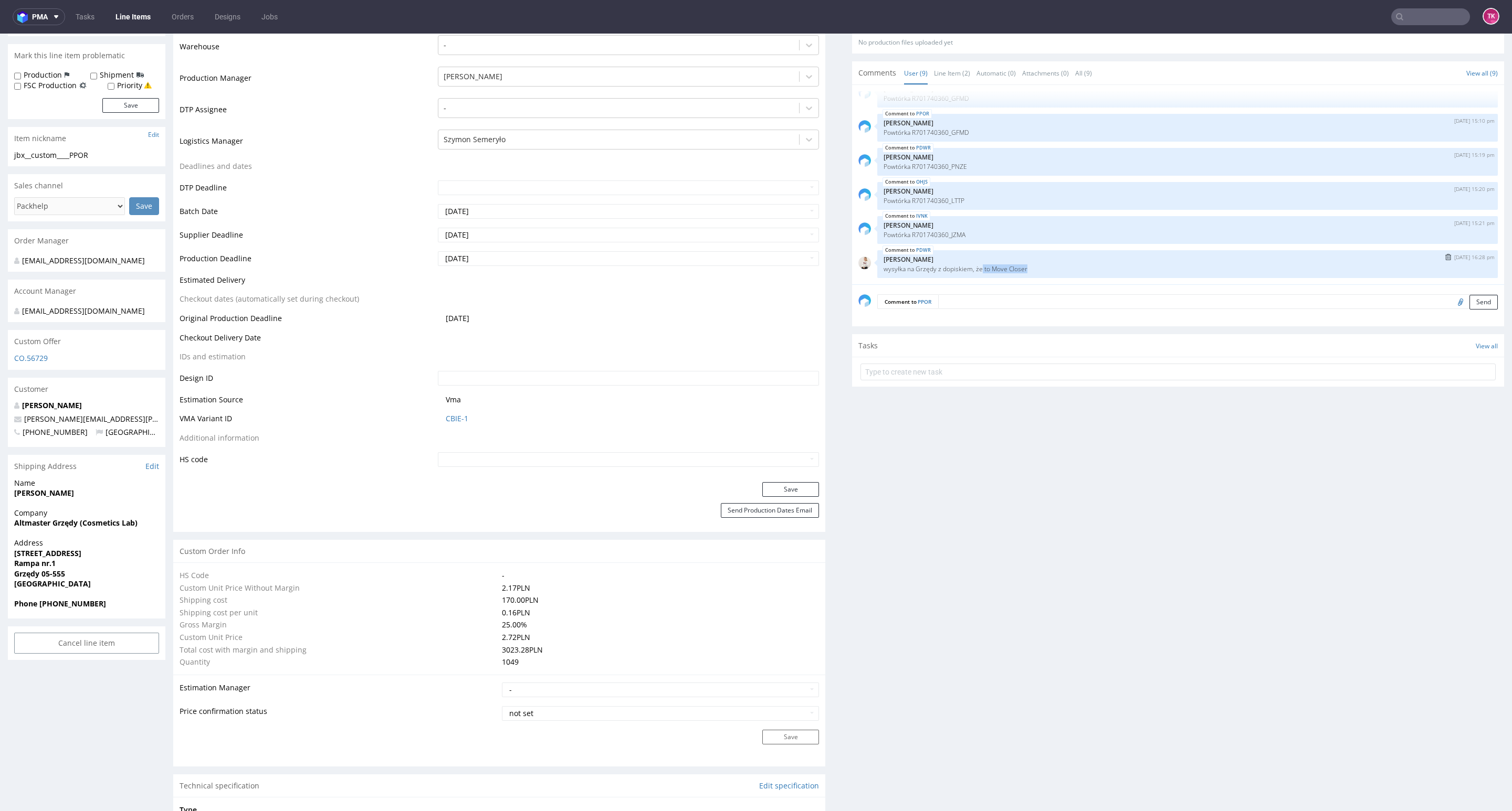
drag, startPoint x: 1022, startPoint y: 271, endPoint x: 984, endPoint y: 274, distance: 38.1
click at [978, 269] on p "wysyłka na Grzędy z dopiskiem, że to Move Closer" at bounding box center [1188, 269] width 608 height 8
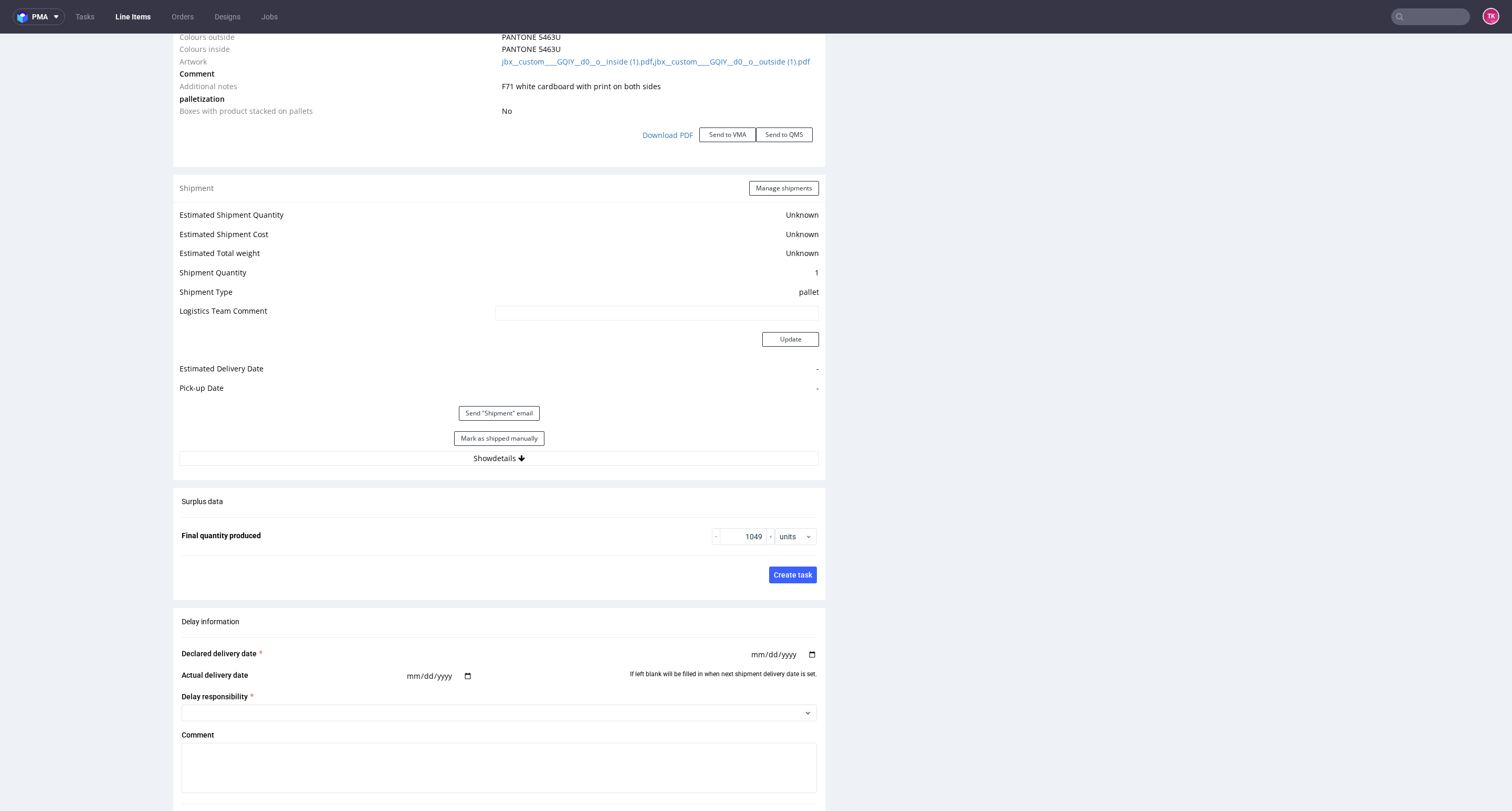
scroll to position [1609, 0]
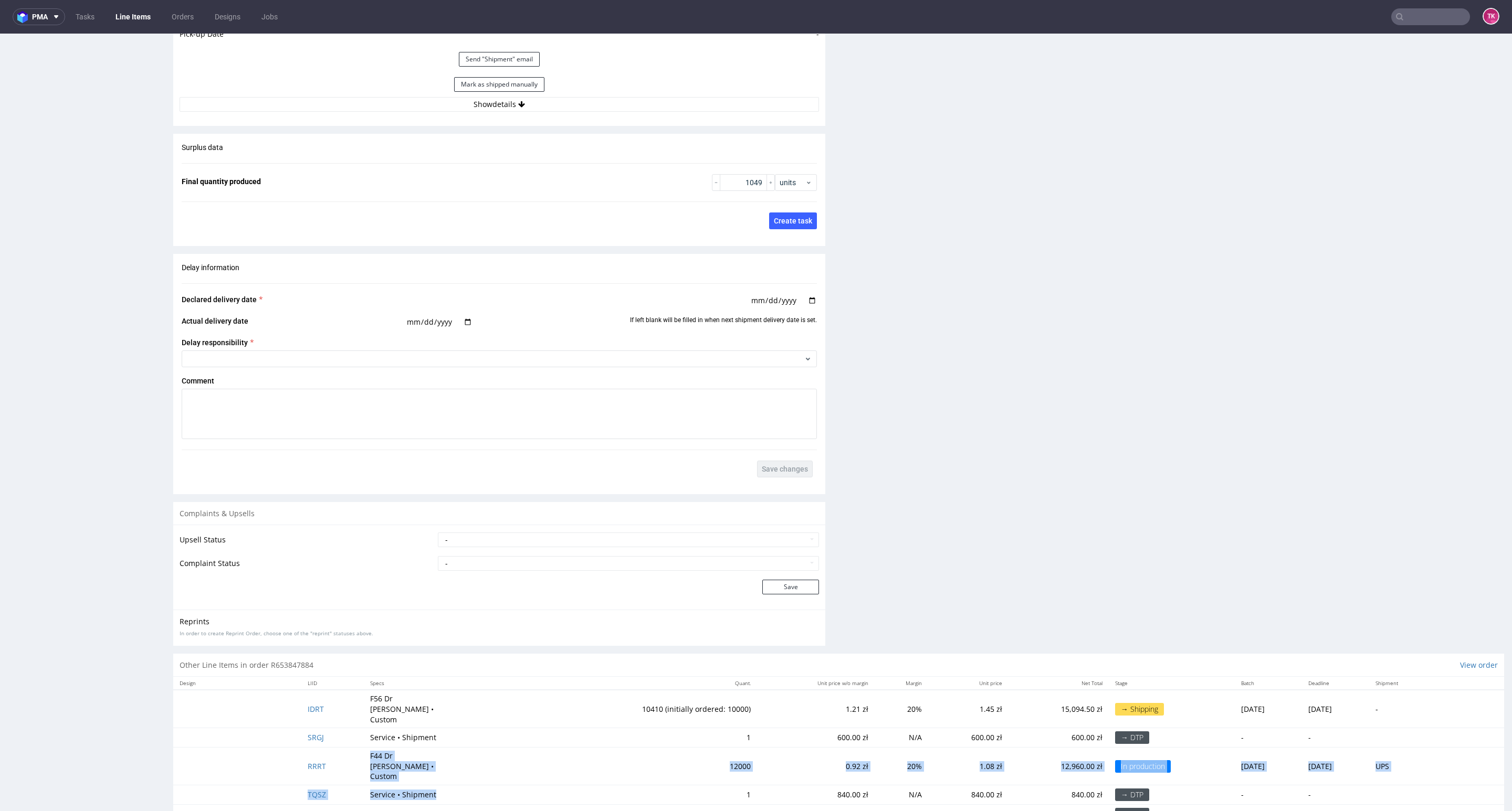
drag, startPoint x: 340, startPoint y: 756, endPoint x: 526, endPoint y: 772, distance: 186.7
click at [517, 772] on tbody "IDRT F56 Dr [PERSON_NAME] • Custom 10410 (initially ordered: 10000) 1.21 zł 20%…" at bounding box center [839, 827] width 1331 height 274
click at [533, 785] on td "1" at bounding box center [645, 795] width 224 height 19
drag, startPoint x: 551, startPoint y: 96, endPoint x: 555, endPoint y: 102, distance: 7.2
click at [552, 96] on div "Mark as shipped manually" at bounding box center [498, 84] width 639 height 26
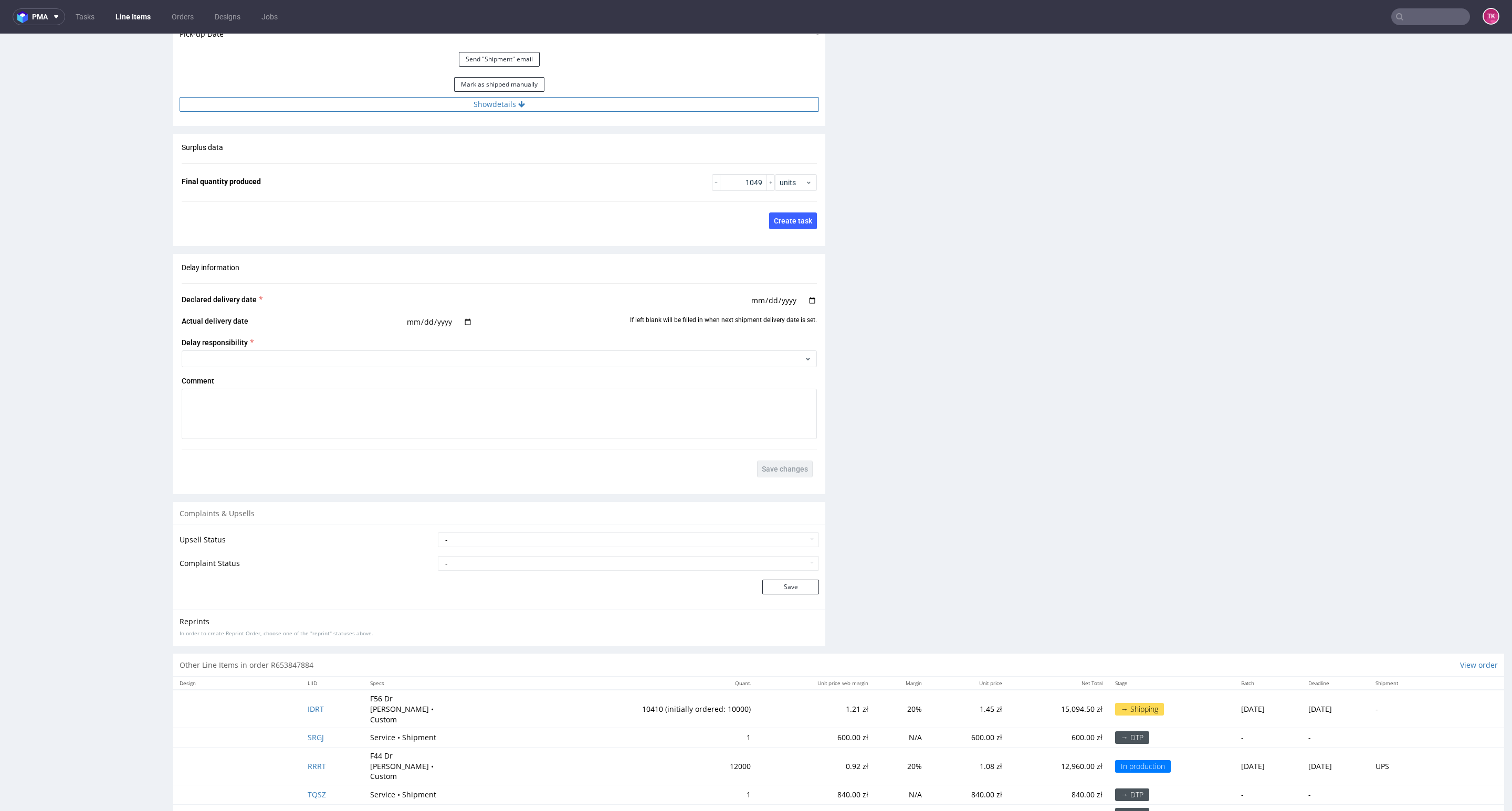
click at [561, 108] on button "Show details" at bounding box center [498, 104] width 639 height 15
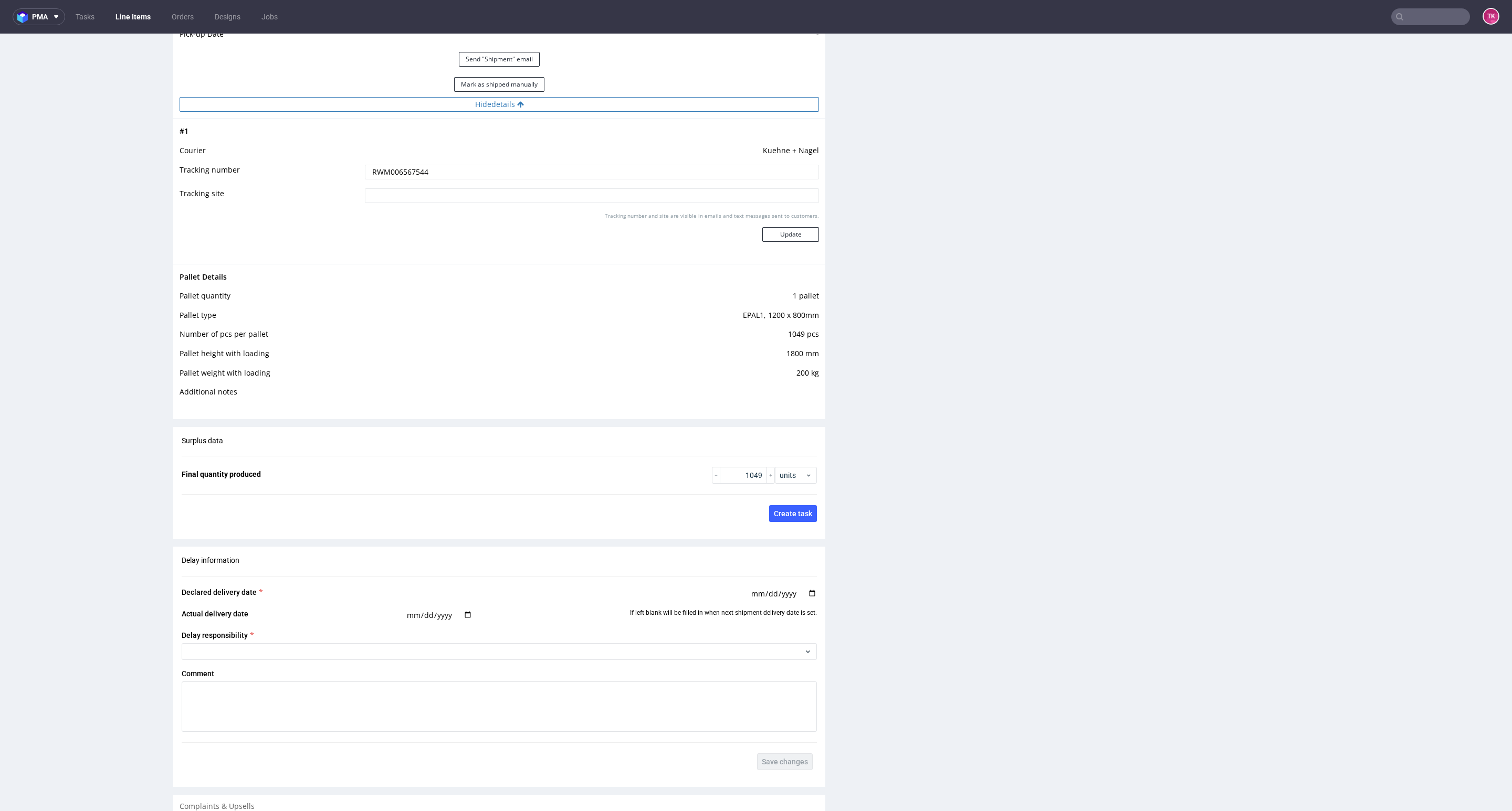
click at [565, 110] on button "Hide details" at bounding box center [498, 104] width 639 height 15
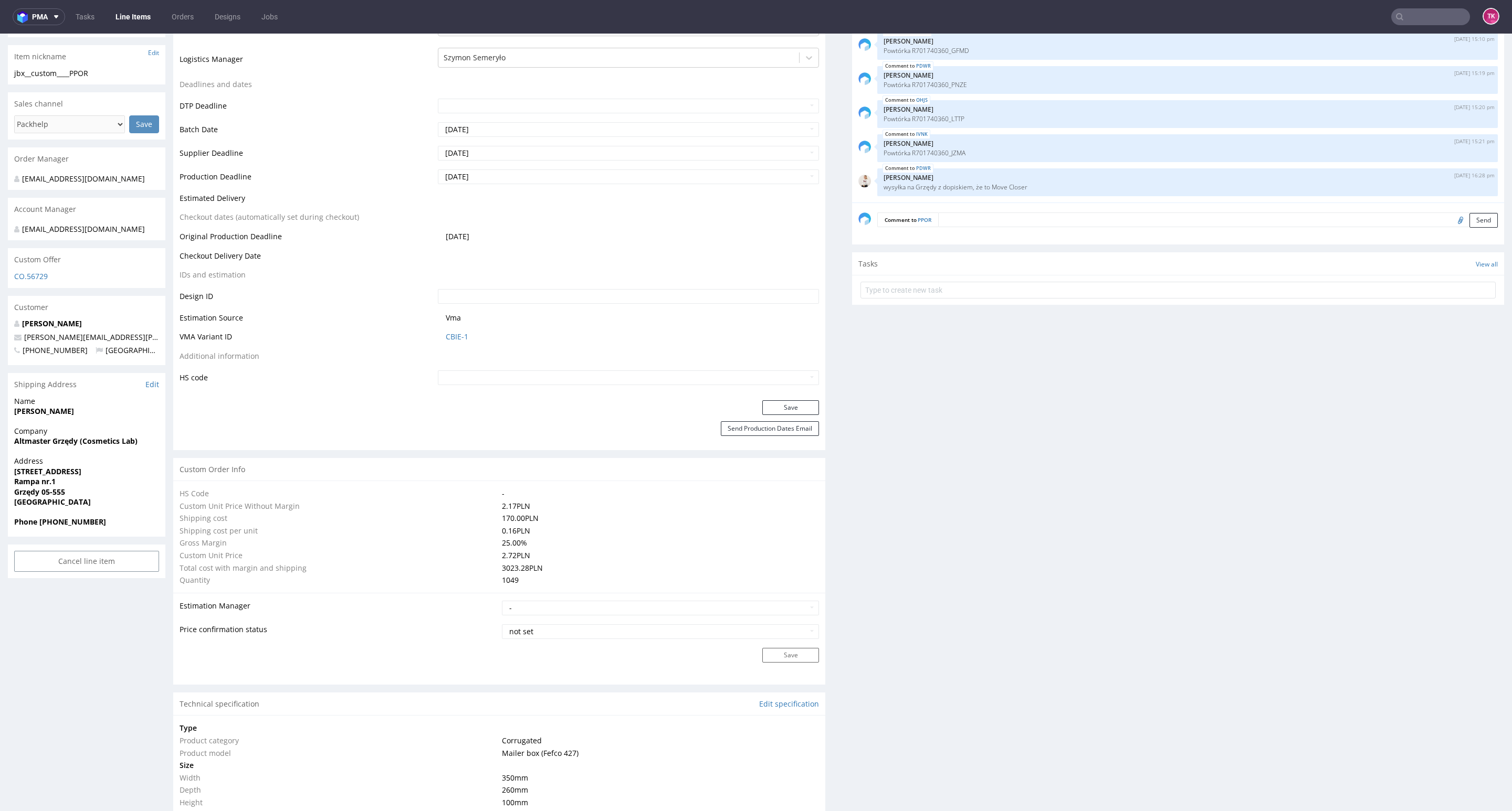
scroll to position [0, 0]
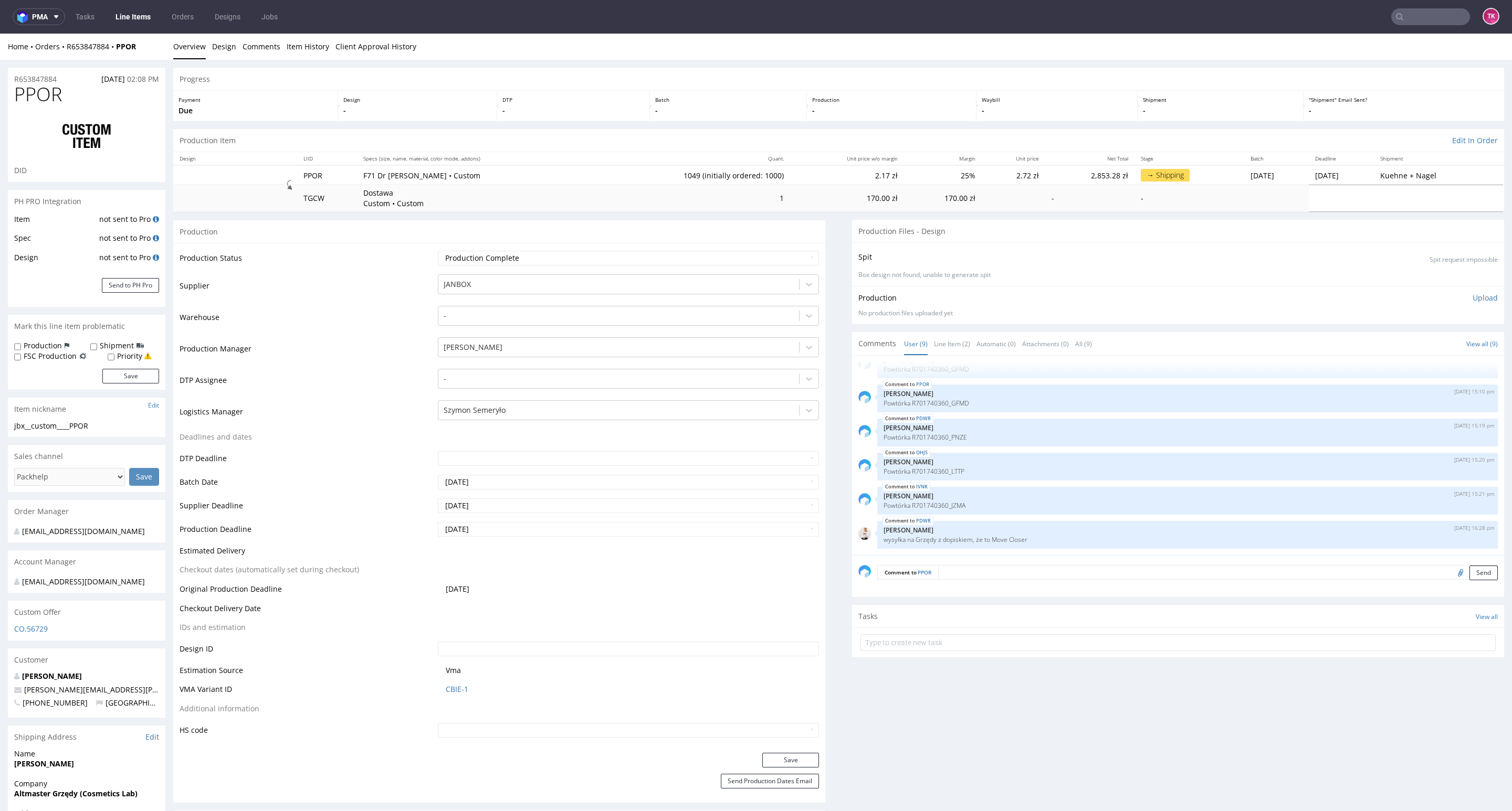
drag, startPoint x: 1493, startPoint y: 537, endPoint x: 1509, endPoint y: 52, distance: 485.3
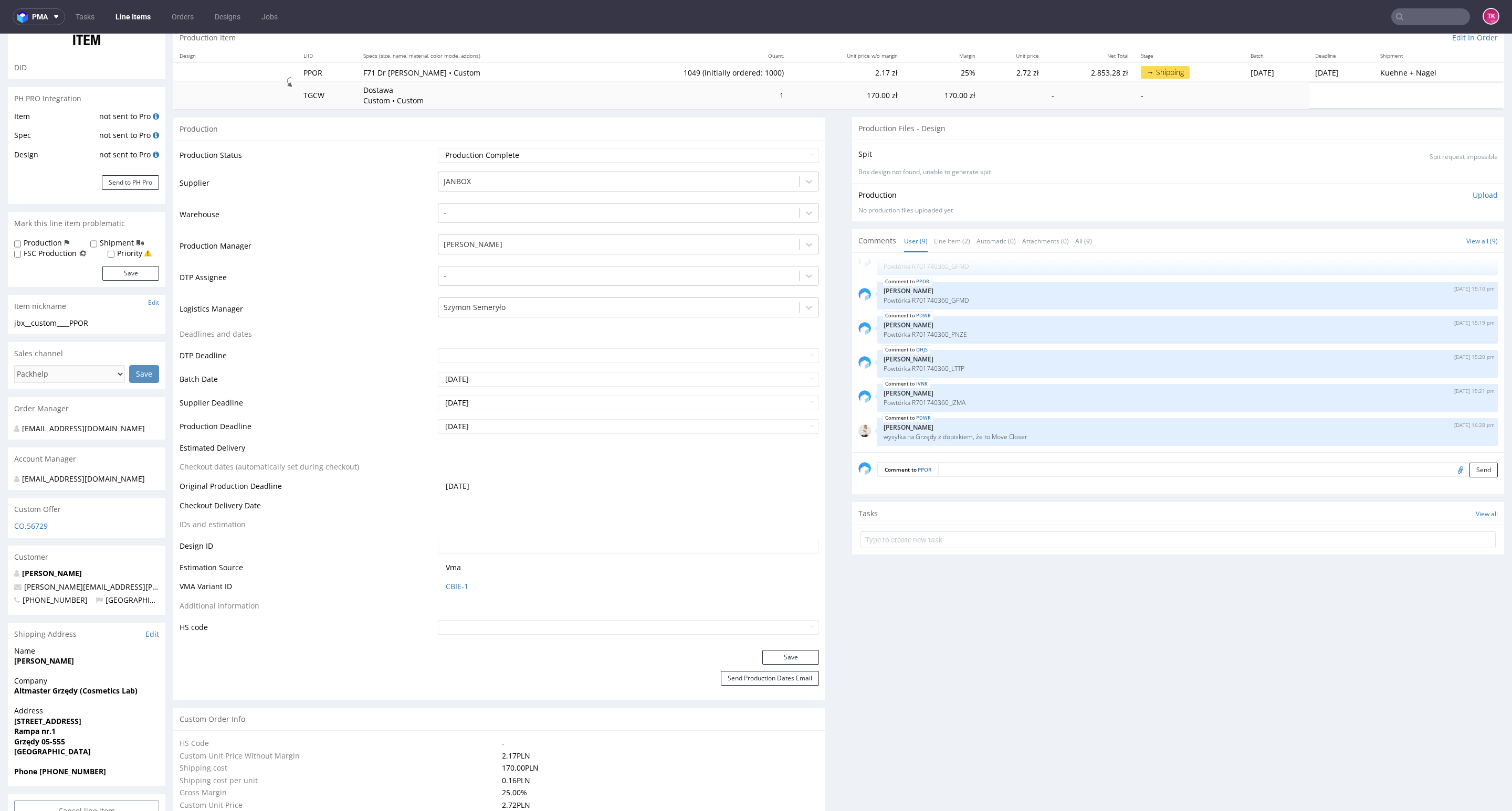
scroll to position [315, 0]
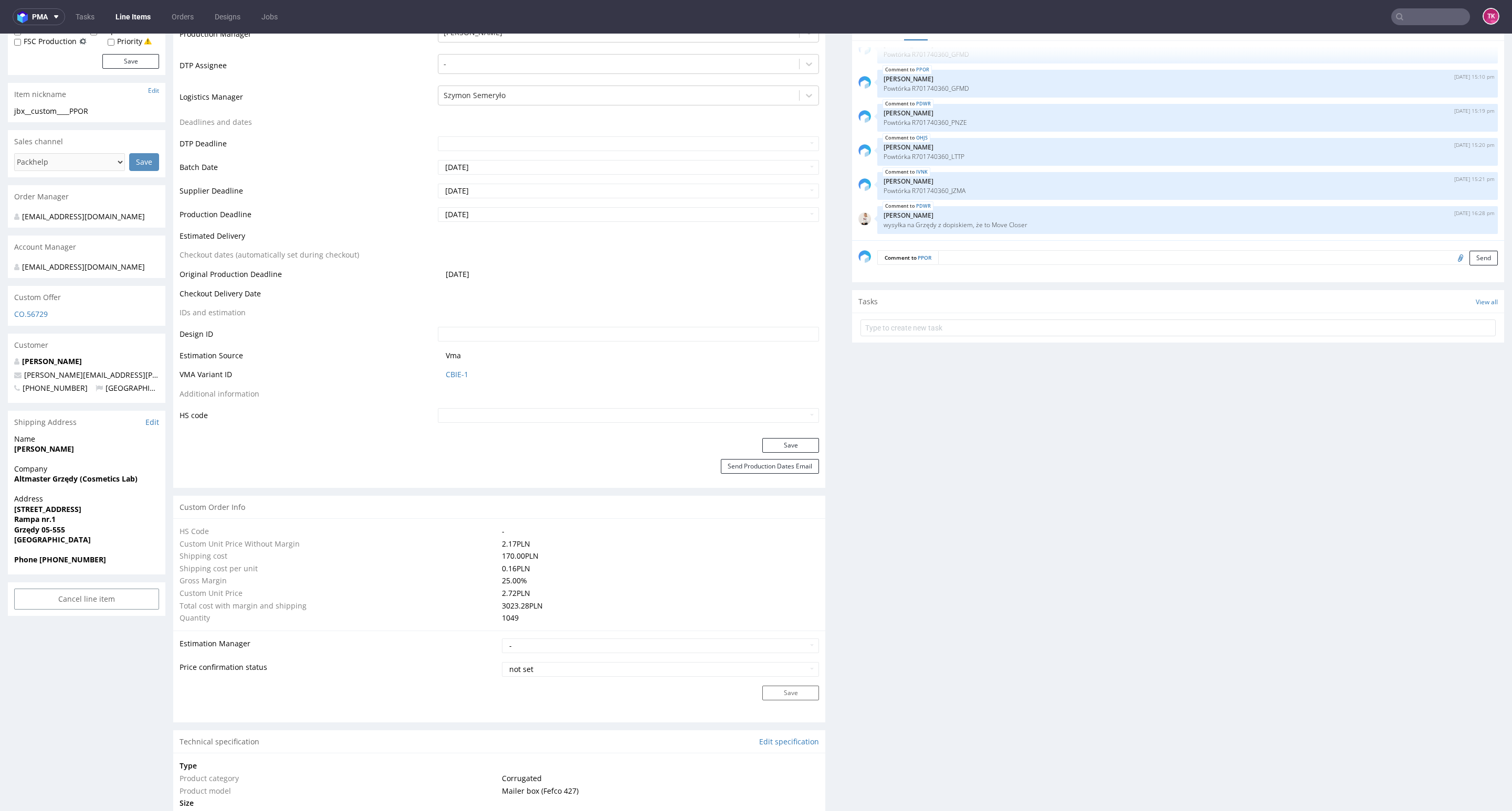
drag, startPoint x: 1501, startPoint y: 189, endPoint x: 1499, endPoint y: 162, distance: 27.1
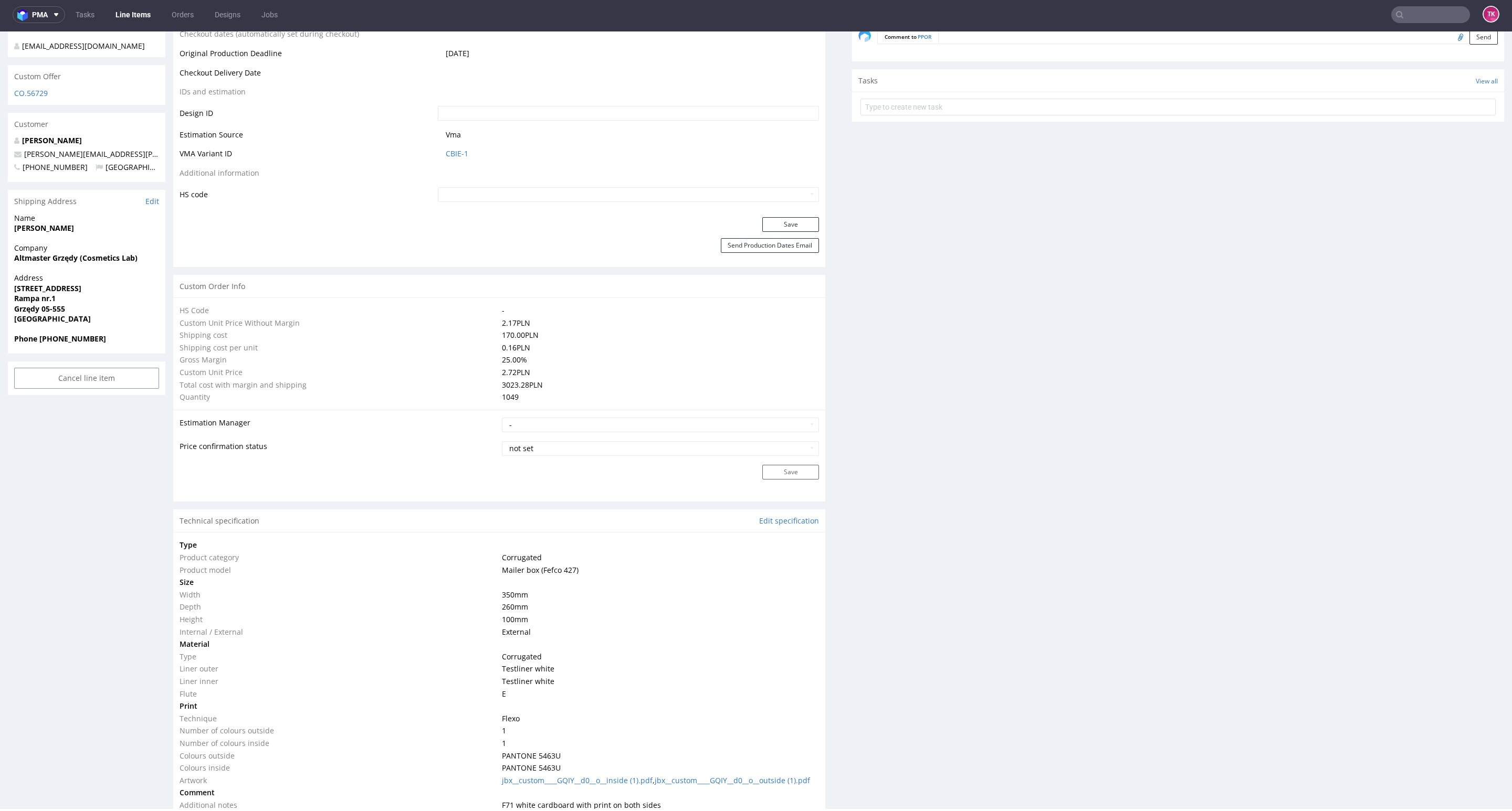
scroll to position [1766, 0]
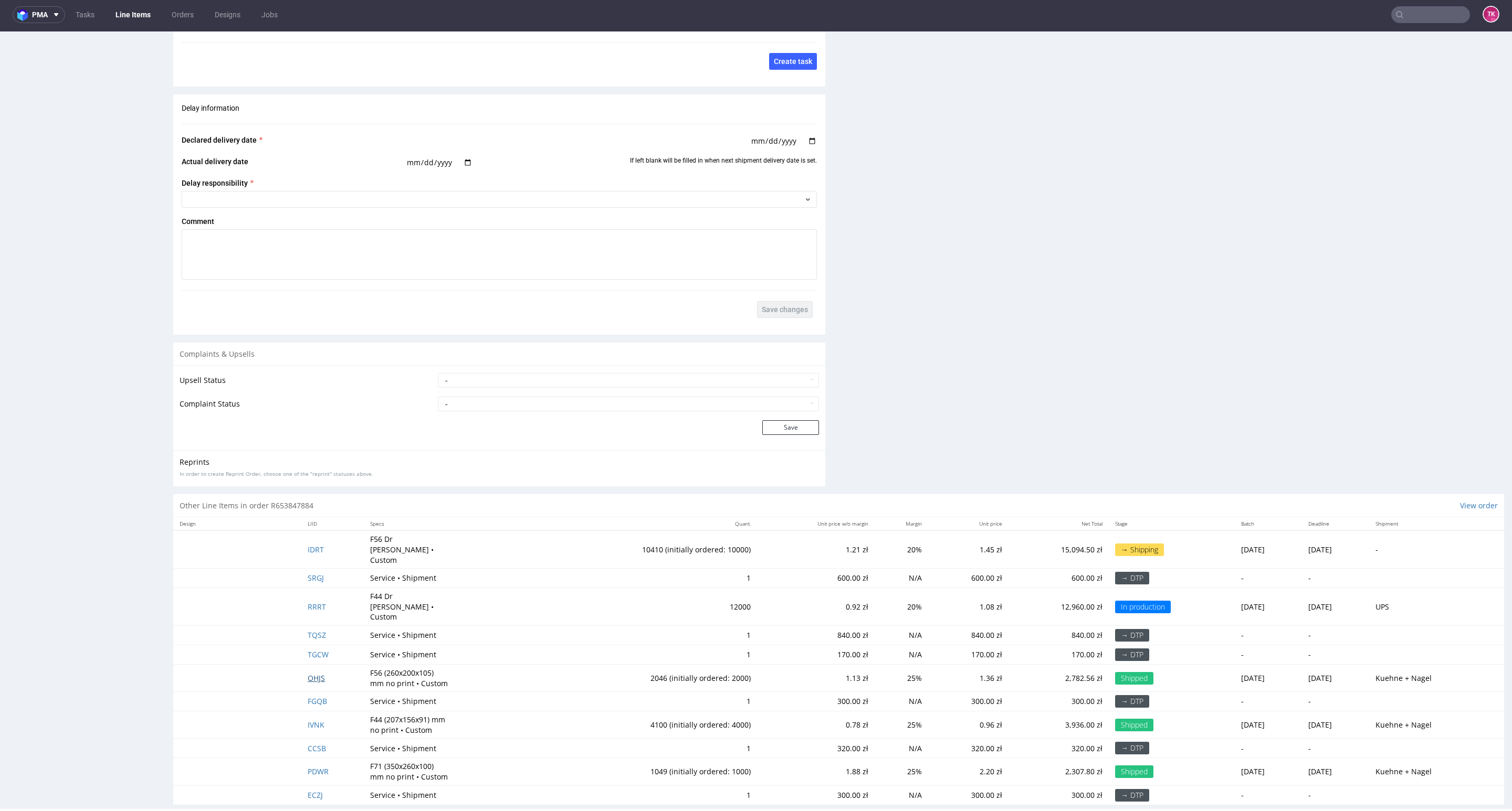
click at [314, 673] on span "OHJS" at bounding box center [316, 678] width 18 height 10
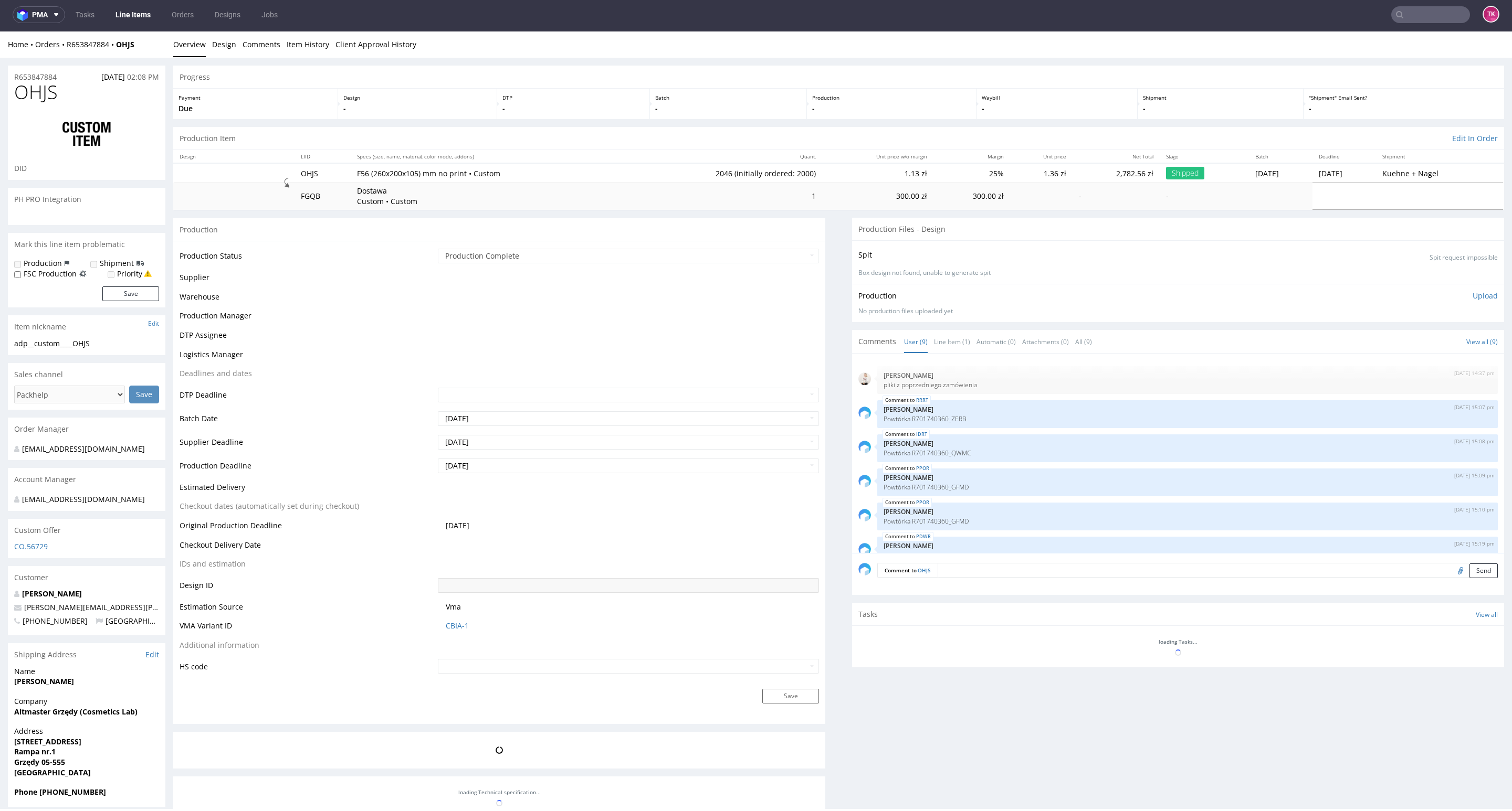
scroll to position [120, 0]
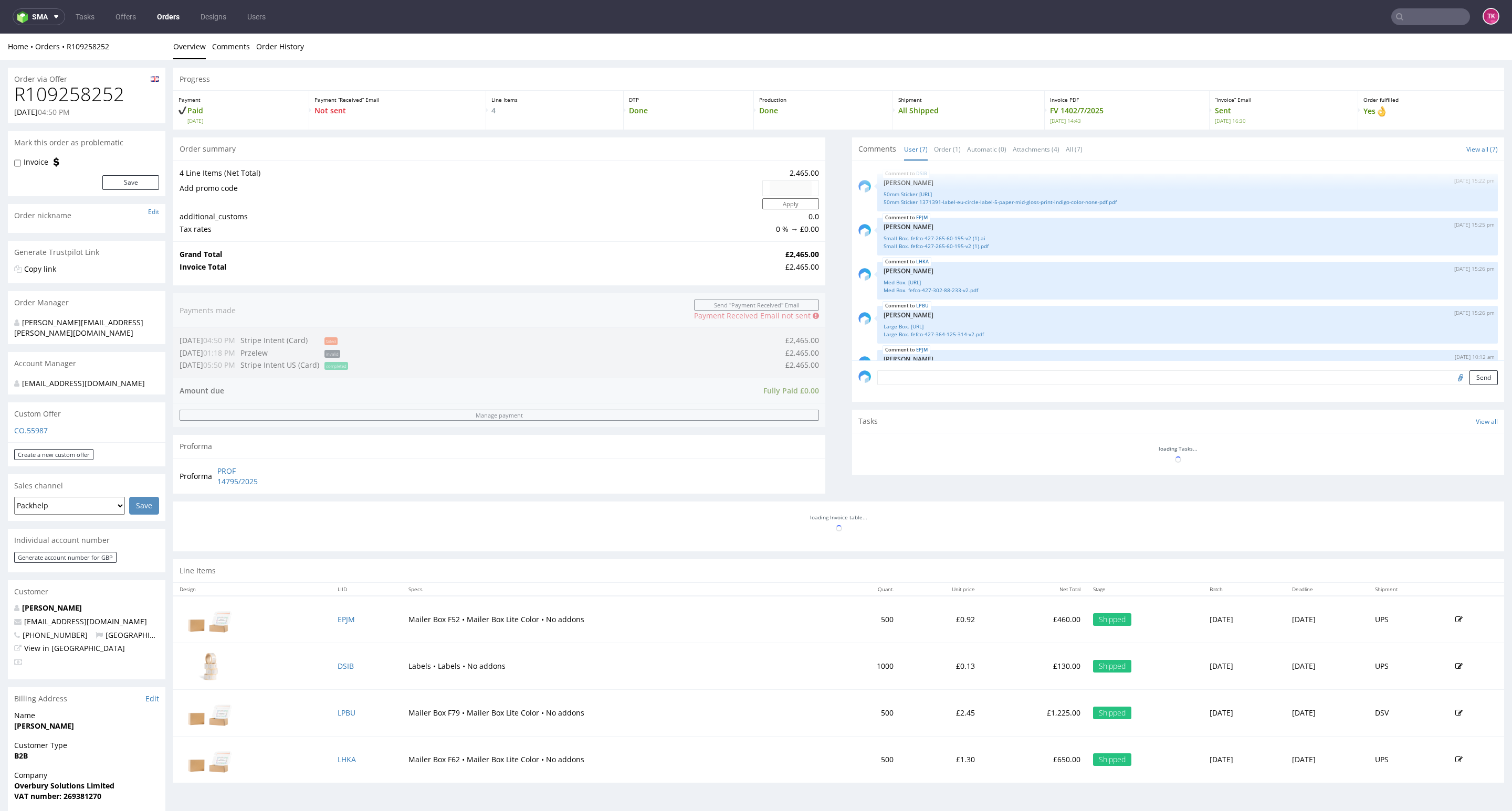
scroll to position [92, 0]
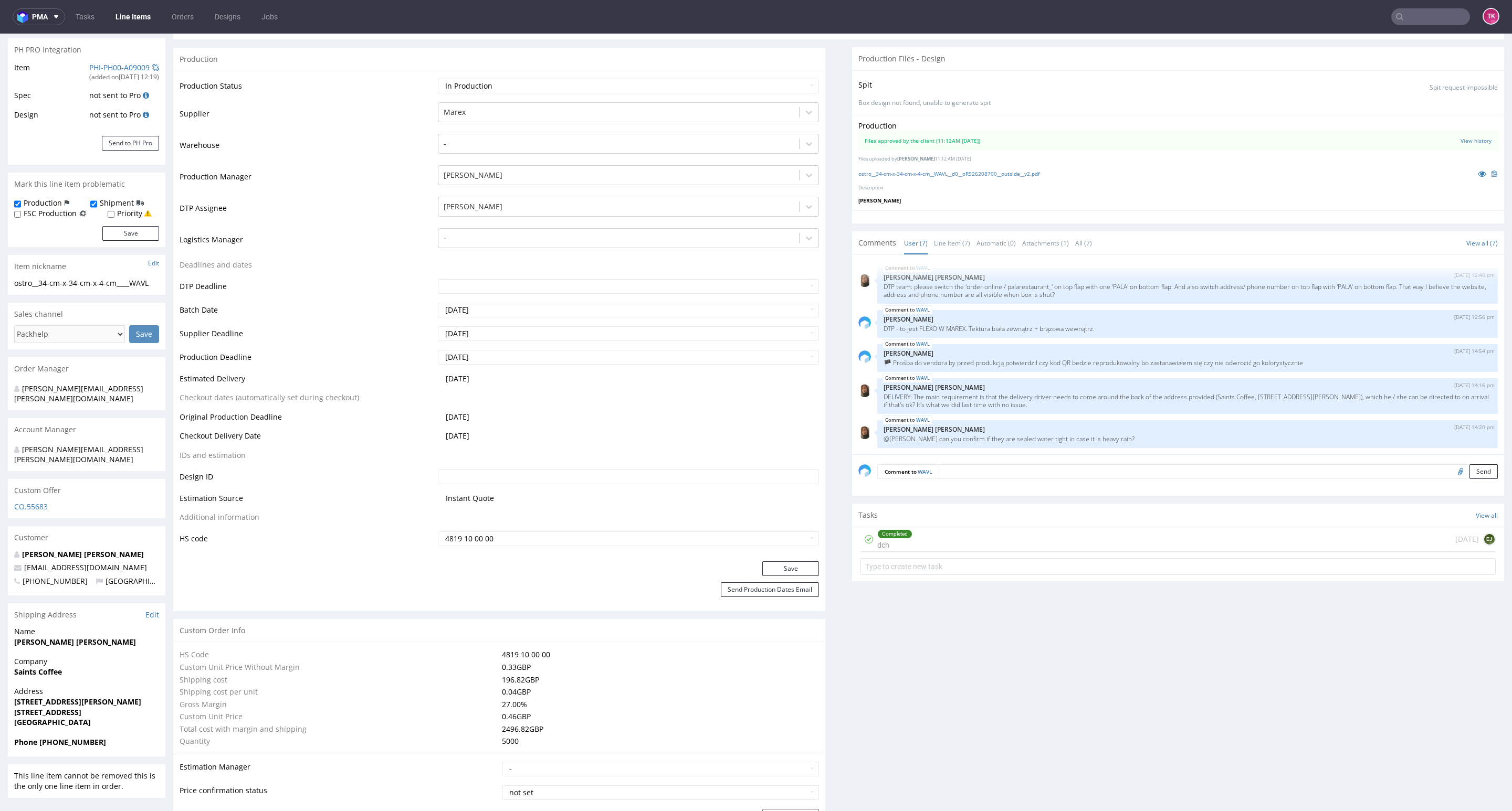
scroll to position [315, 0]
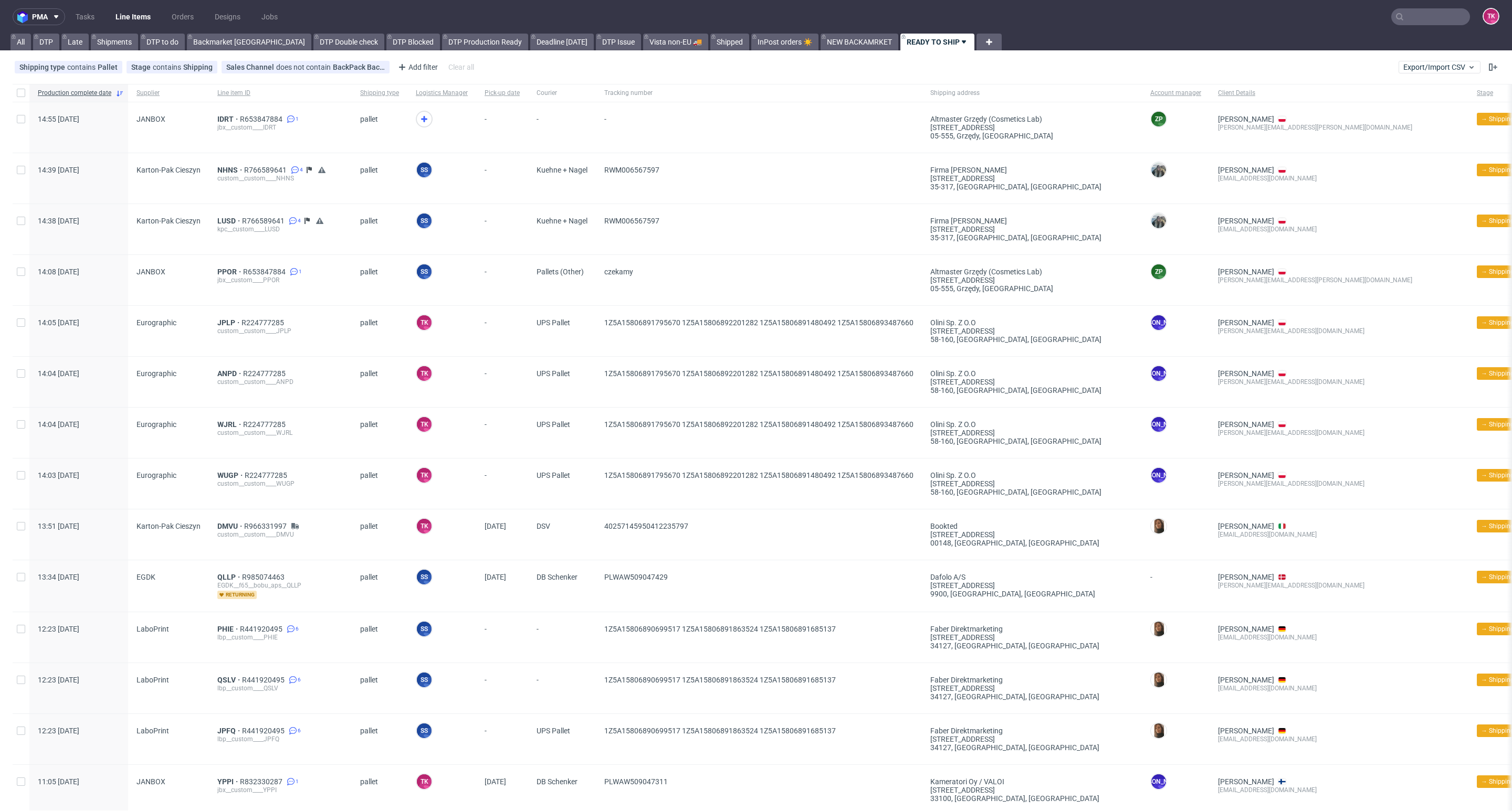
click at [138, 11] on link "Line Items" at bounding box center [133, 17] width 48 height 17
click at [130, 19] on link "Line Items" at bounding box center [133, 17] width 48 height 17
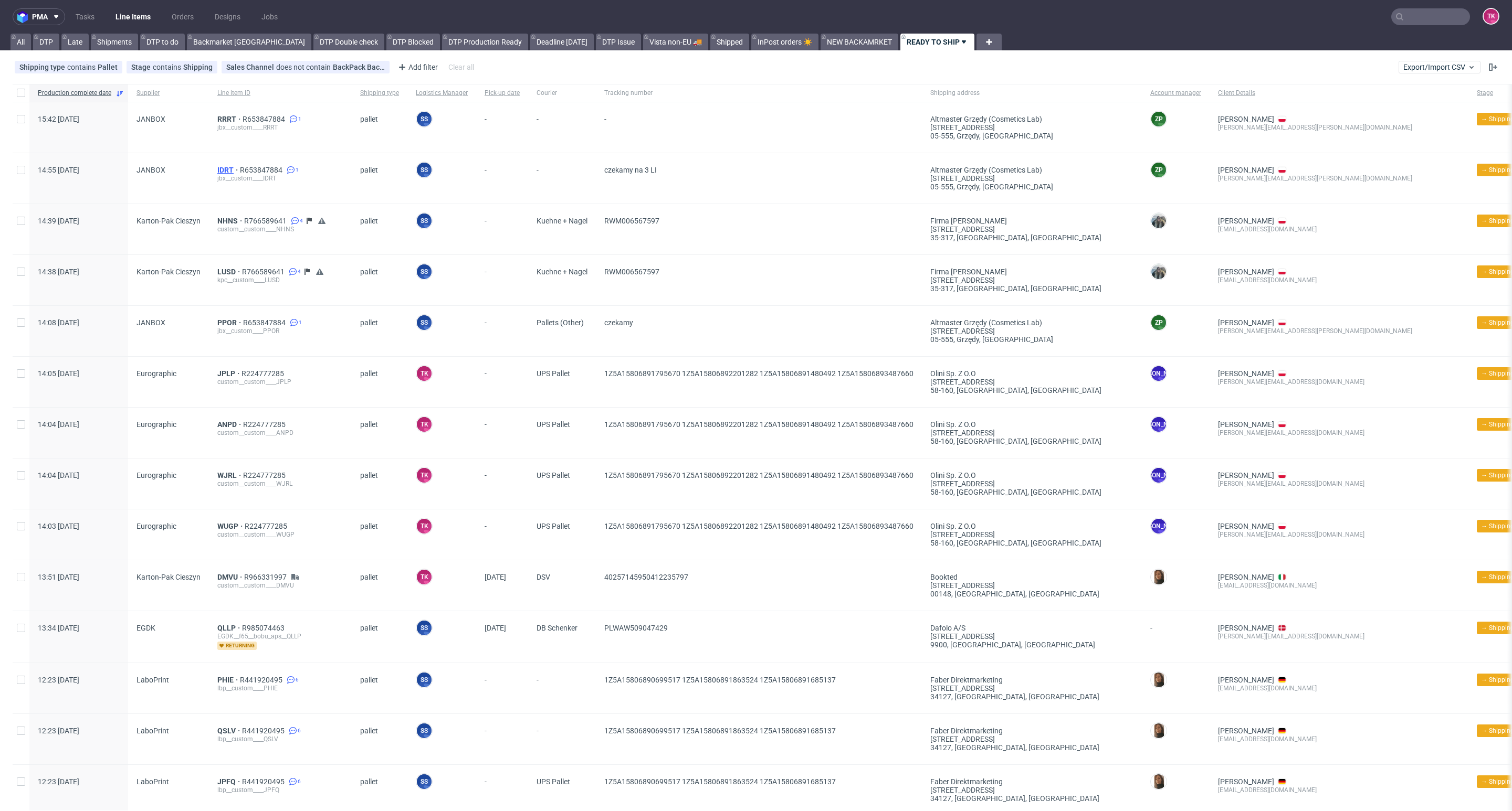
drag, startPoint x: 216, startPoint y: 179, endPoint x: 222, endPoint y: 173, distance: 8.5
drag, startPoint x: 222, startPoint y: 173, endPoint x: 245, endPoint y: 180, distance: 24.0
click at [245, 180] on div "jbx__custom____IDRT" at bounding box center [280, 178] width 126 height 9
click at [218, 124] on div "jbx__custom____RRRT" at bounding box center [280, 128] width 126 height 9
click at [120, 8] on nav "pma Tasks Line Items Orders Designs Jobs TK" at bounding box center [756, 17] width 1512 height 34
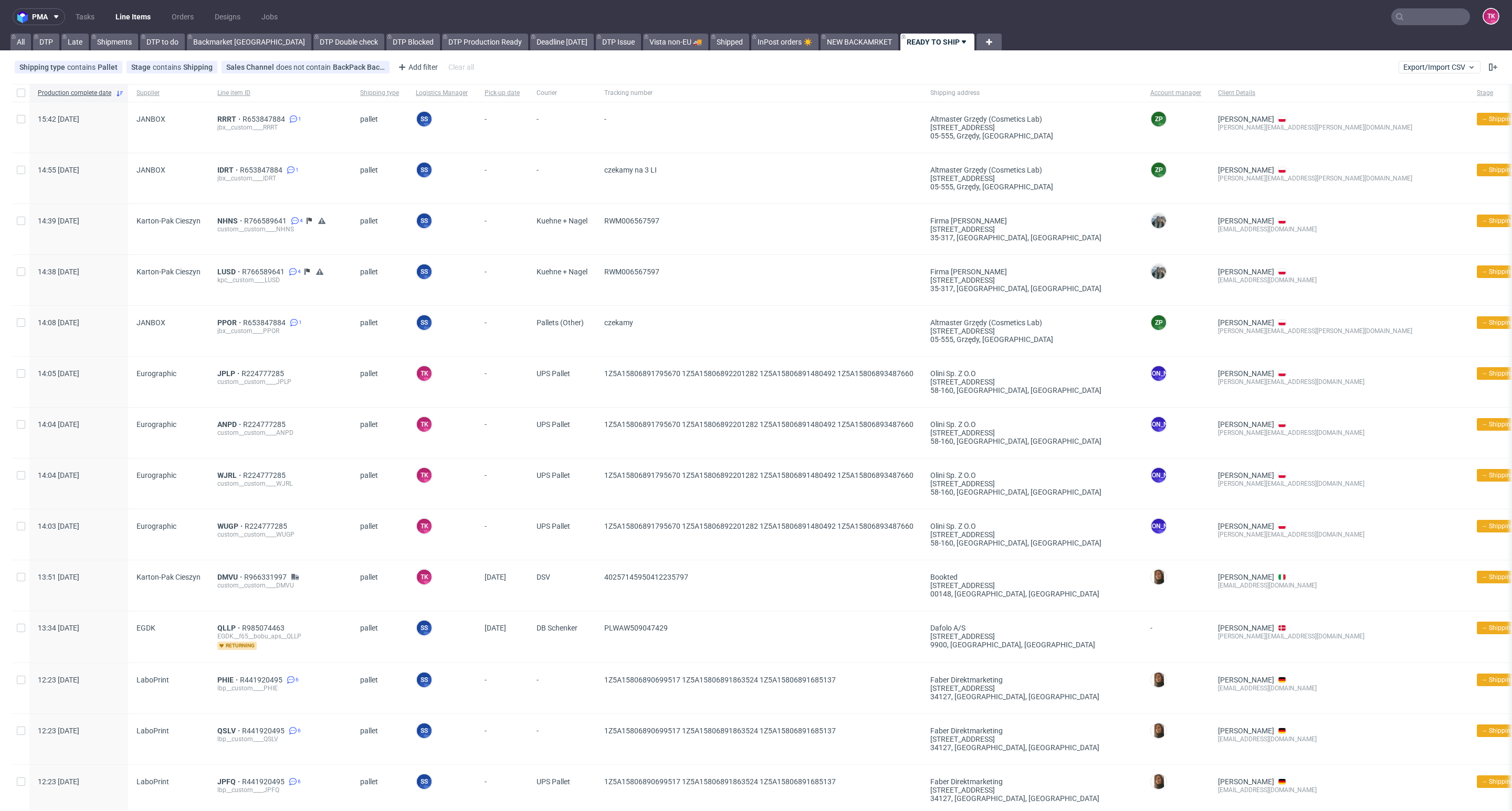
click at [120, 7] on nav "pma Tasks Line Items Orders Designs Jobs TK" at bounding box center [756, 17] width 1512 height 34
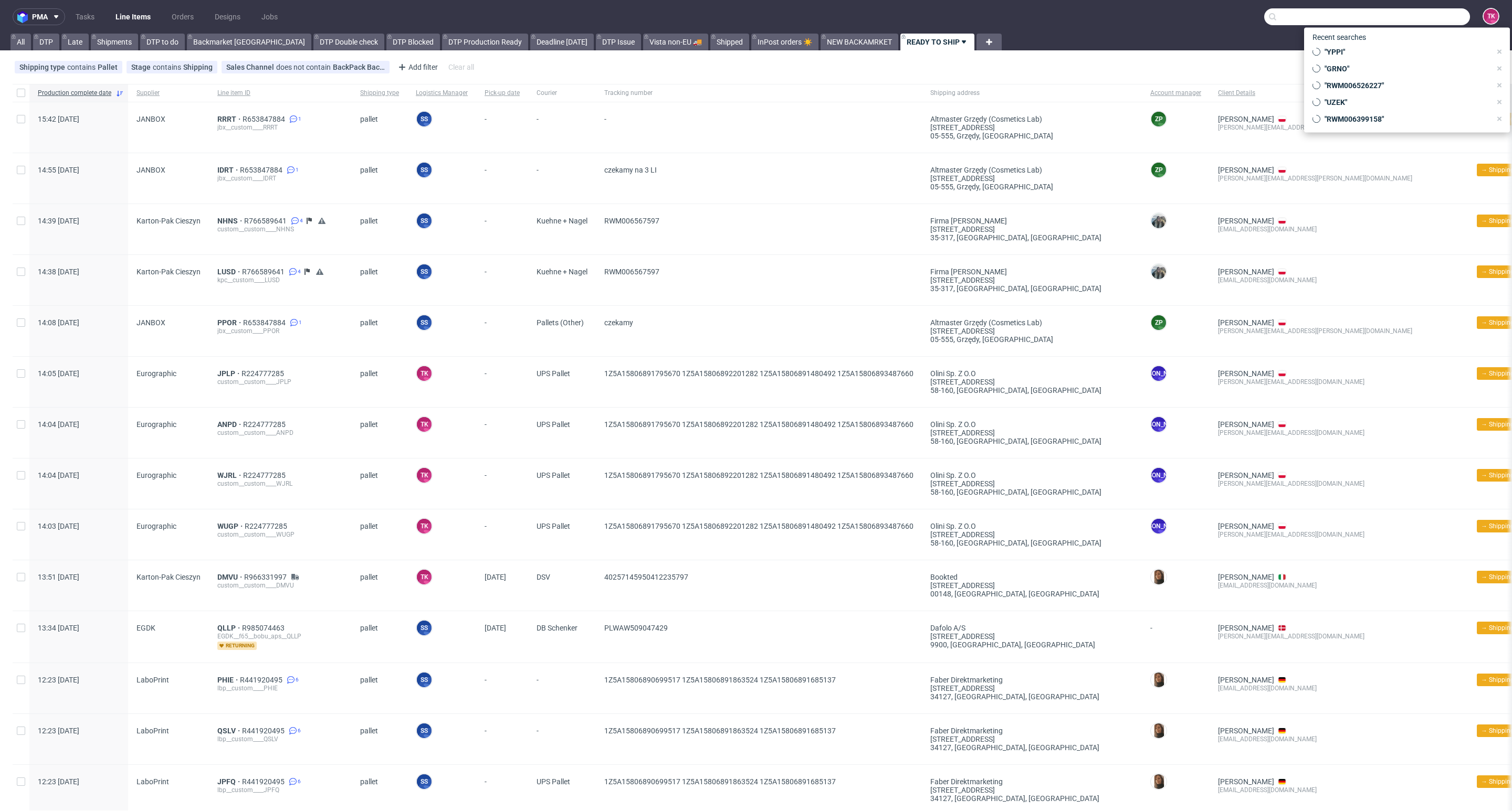
click at [1415, 22] on input "text" at bounding box center [1366, 17] width 206 height 17
paste input "_DZIS"
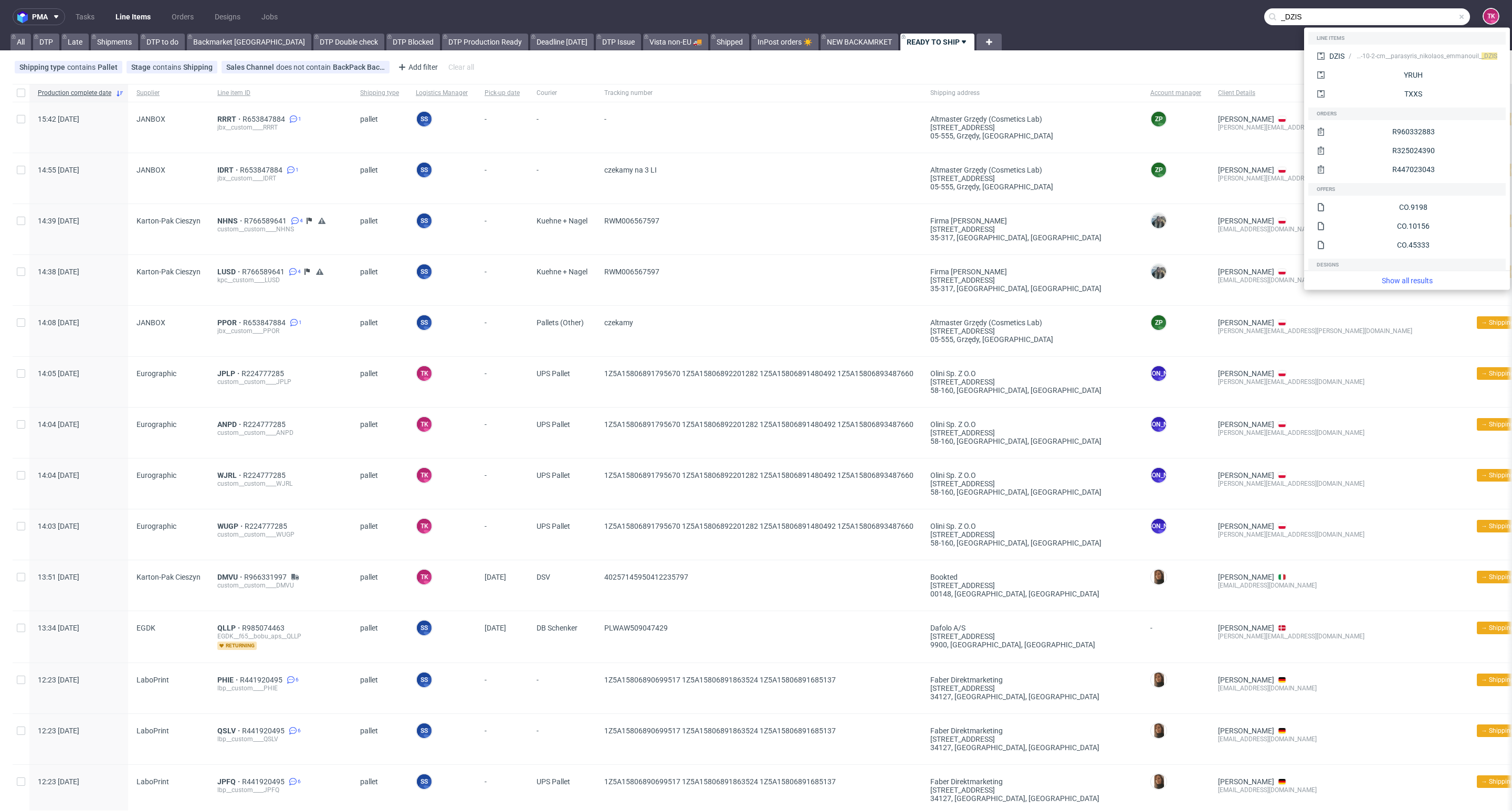
type input "_DZIS"
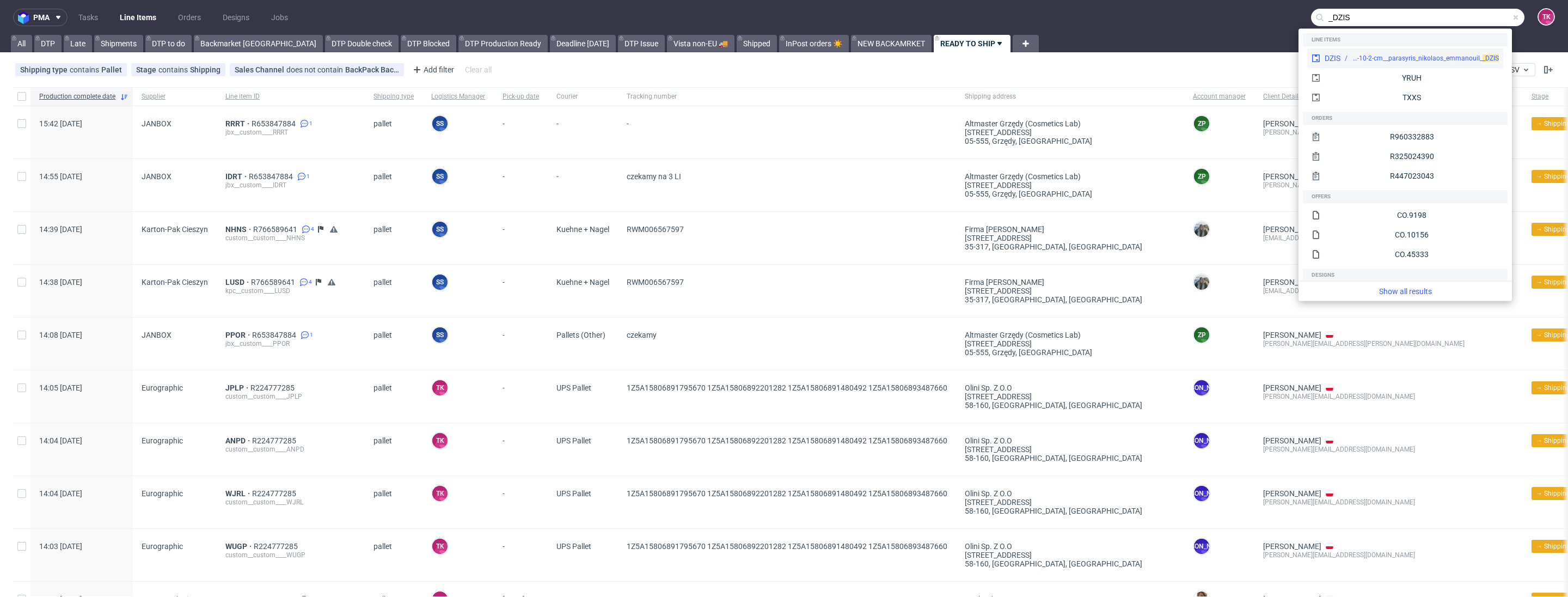
click at [1356, 56] on div "warehouse__18-3-x-4-x-10-2-cm__parasyris_nikolaos_emmanouil_ _DZIS" at bounding box center [1425, 58] width 147 height 10
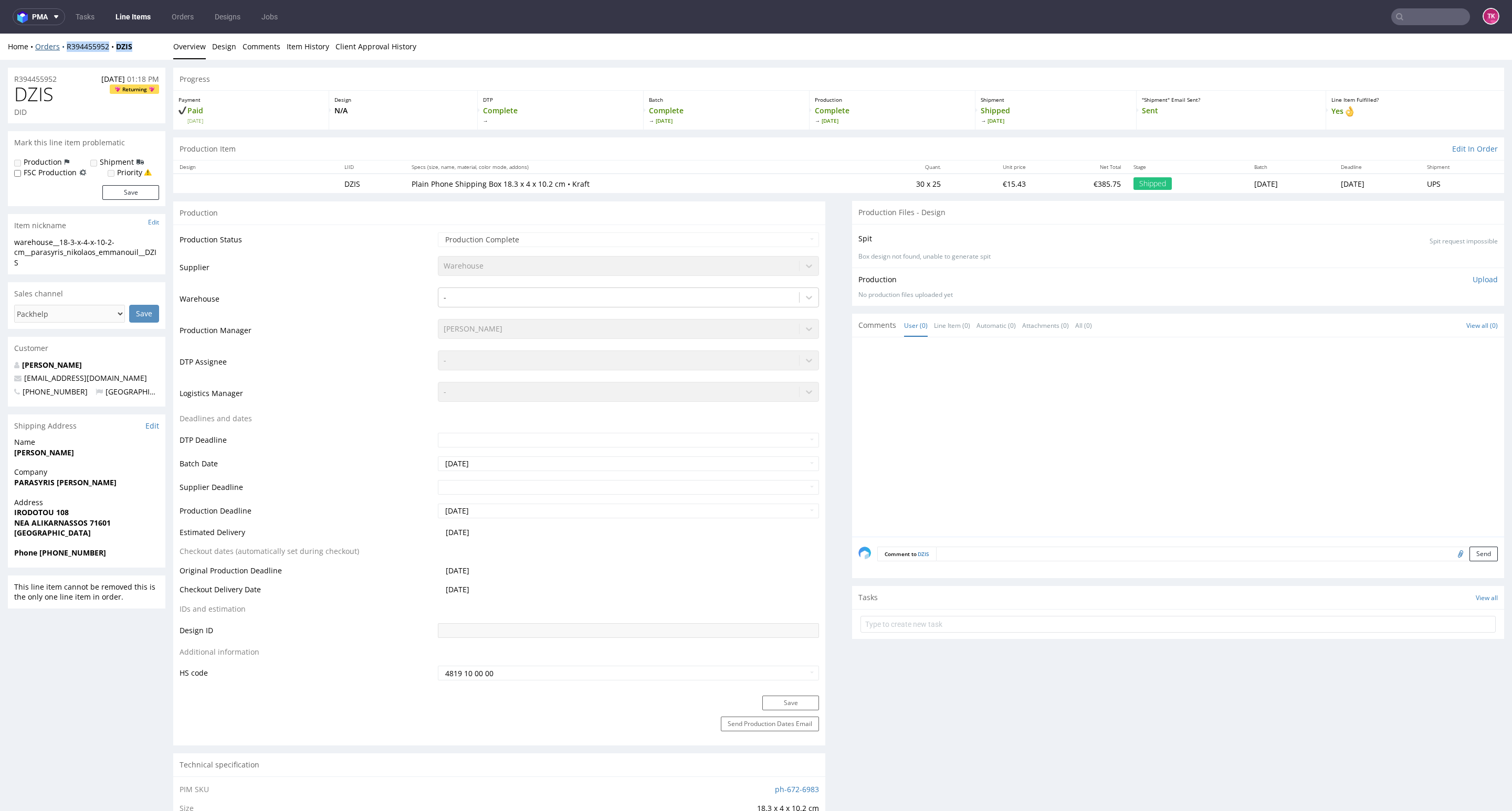
drag, startPoint x: 144, startPoint y: 52, endPoint x: 62, endPoint y: 49, distance: 82.1
click at [62, 49] on div "Home Orders R394455952 DZIS Overview Design Comments Item History Client Approv…" at bounding box center [756, 47] width 1512 height 27
copy div "R394455952 DZIS"
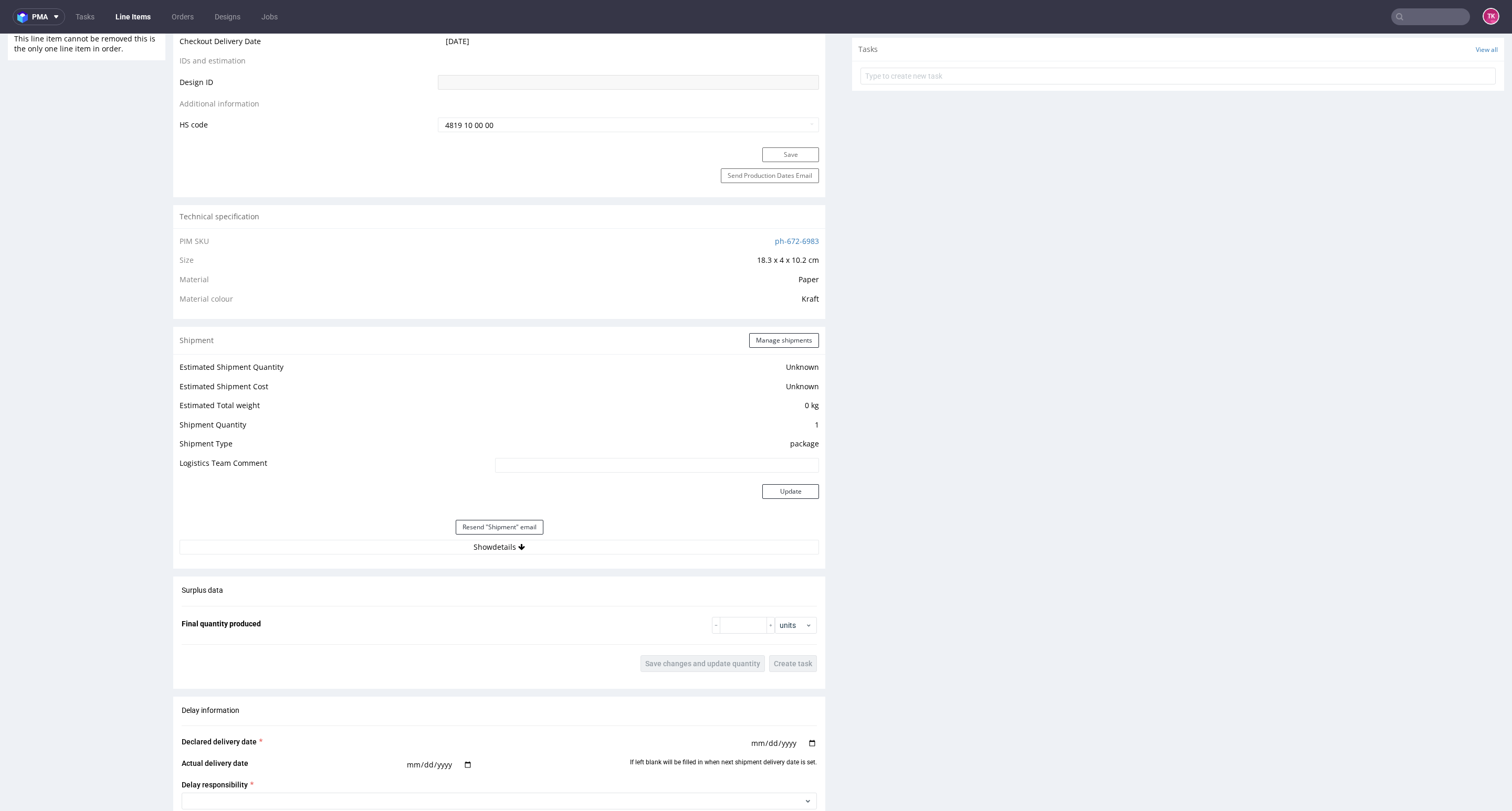
scroll to position [709, 0]
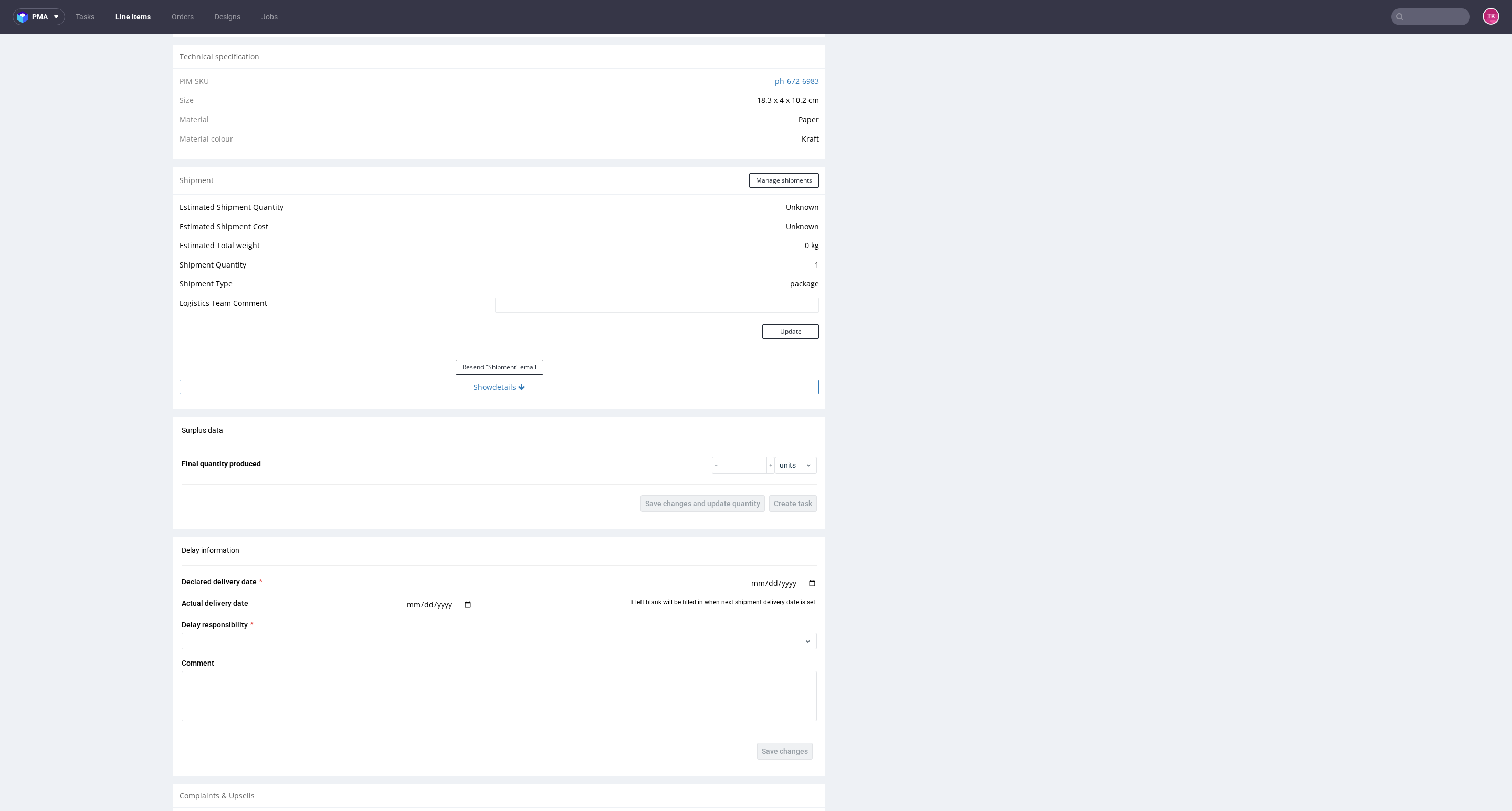
click at [596, 390] on button "Show details" at bounding box center [498, 387] width 639 height 15
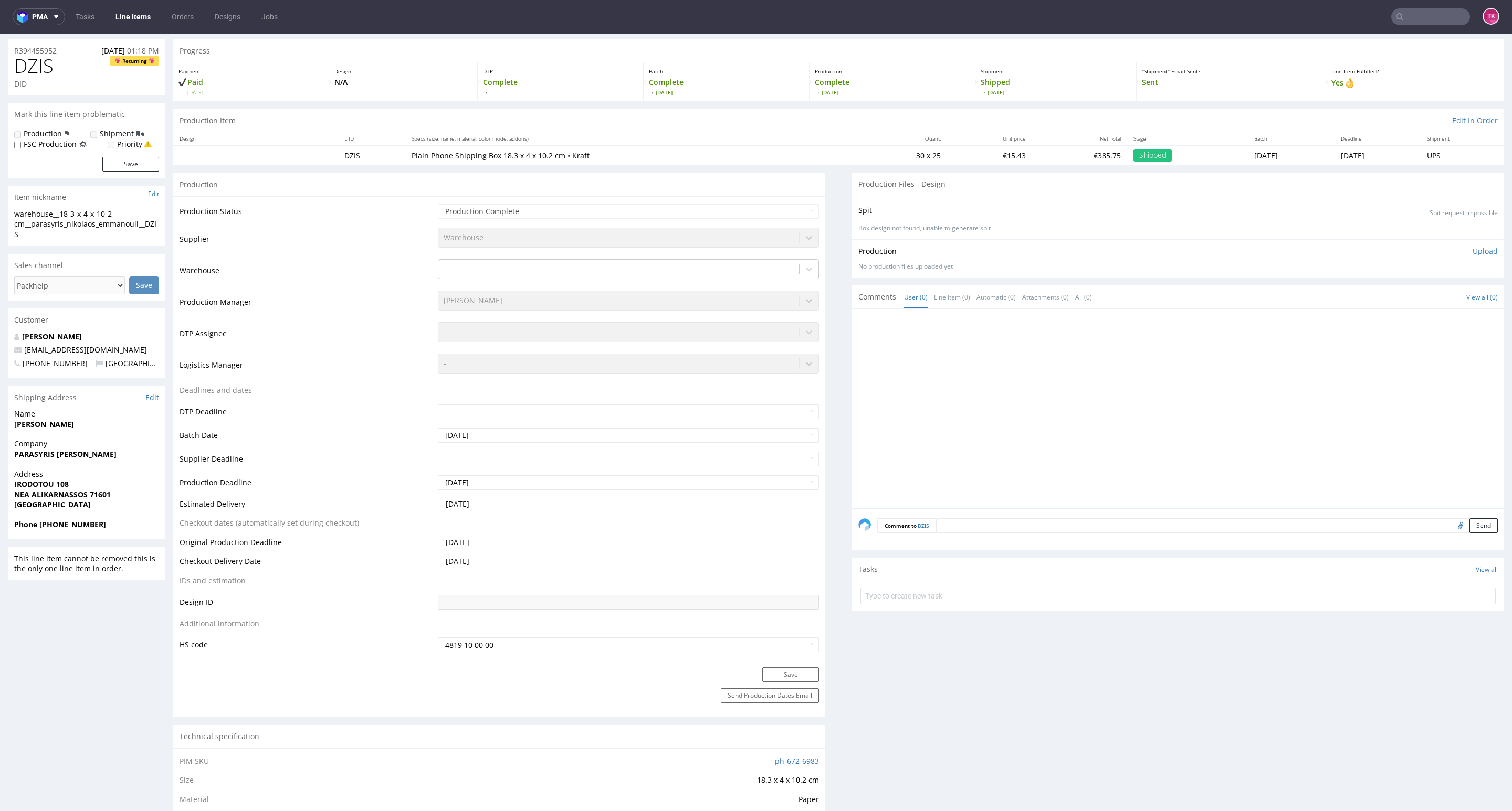
scroll to position [0, 0]
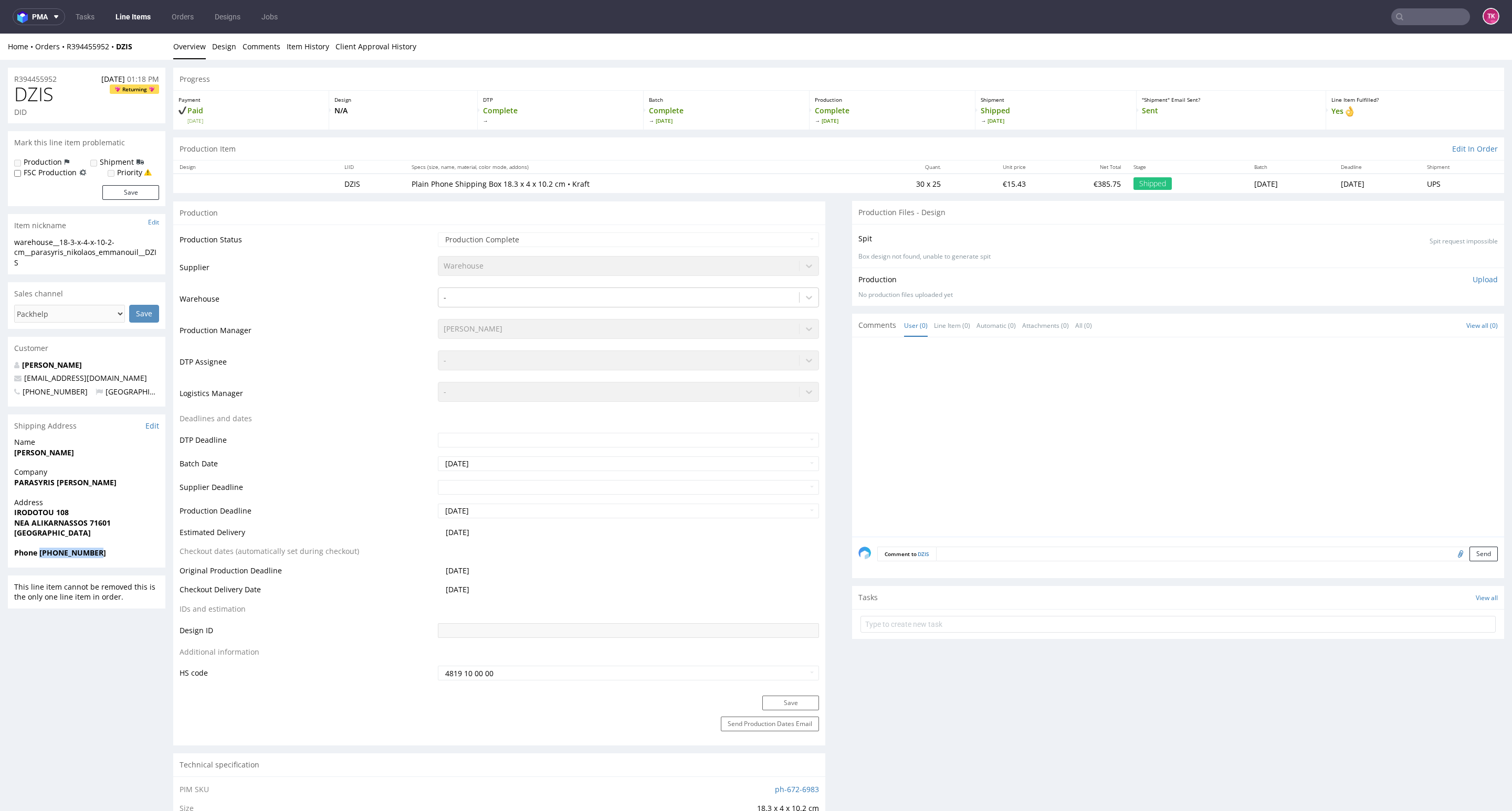
drag, startPoint x: 96, startPoint y: 543, endPoint x: 43, endPoint y: 548, distance: 53.2
click at [40, 548] on span "Phone +306973859655" at bounding box center [87, 553] width 145 height 11
copy strong "+306973859655"
click at [178, 12] on link "Orders" at bounding box center [182, 17] width 34 height 17
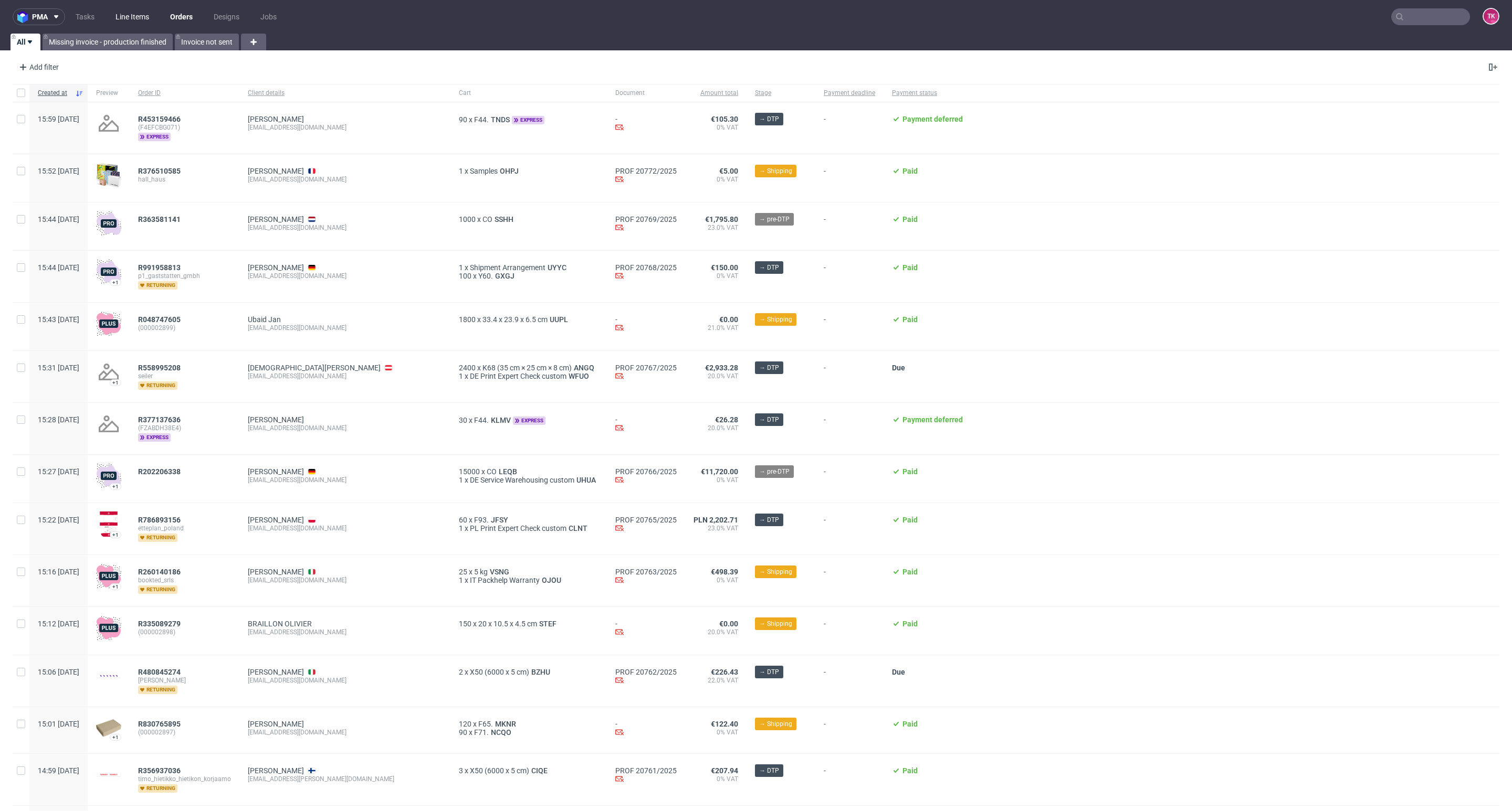
click at [129, 19] on link "Line Items" at bounding box center [133, 17] width 46 height 17
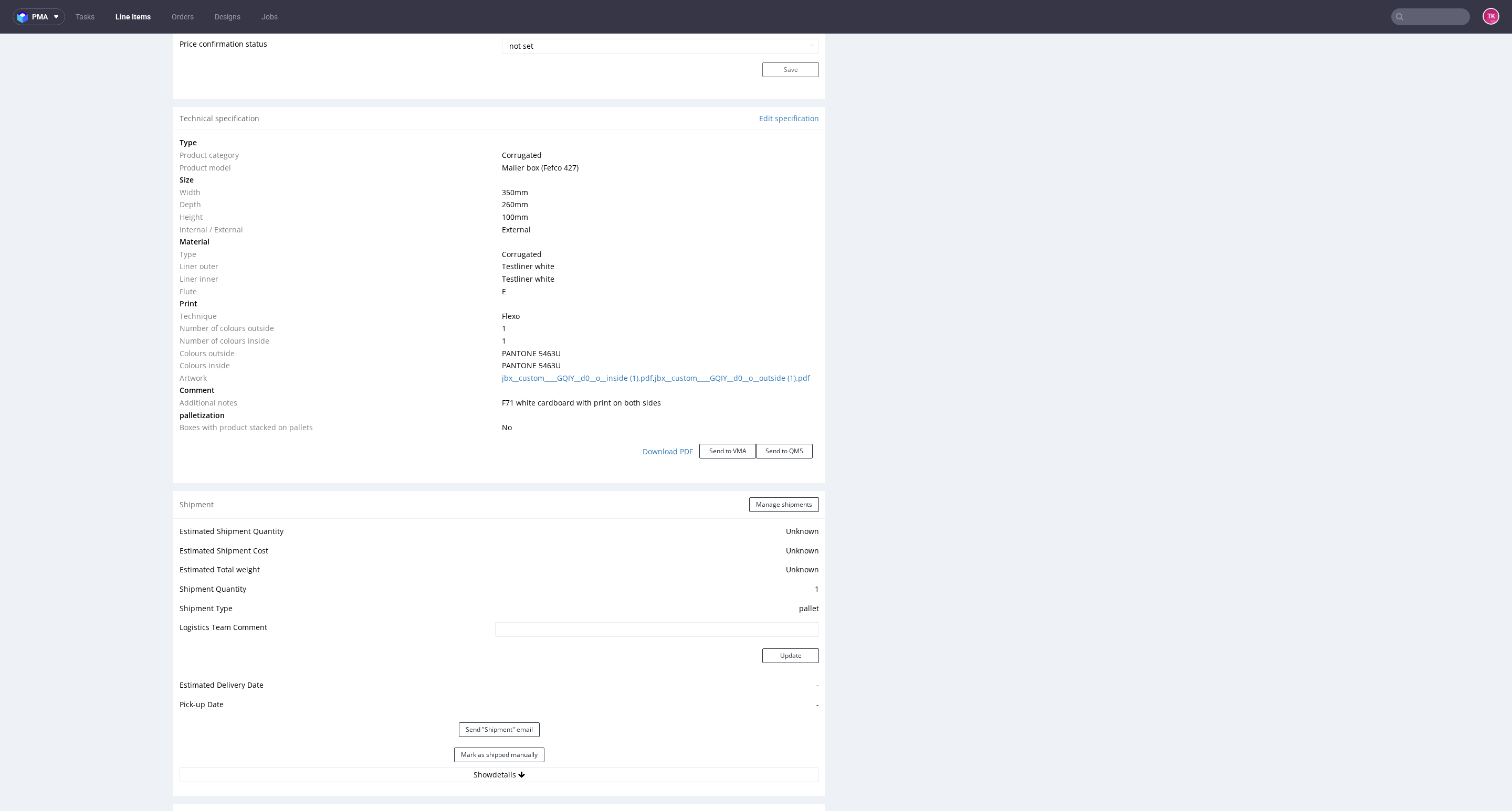
scroll to position [1023, 0]
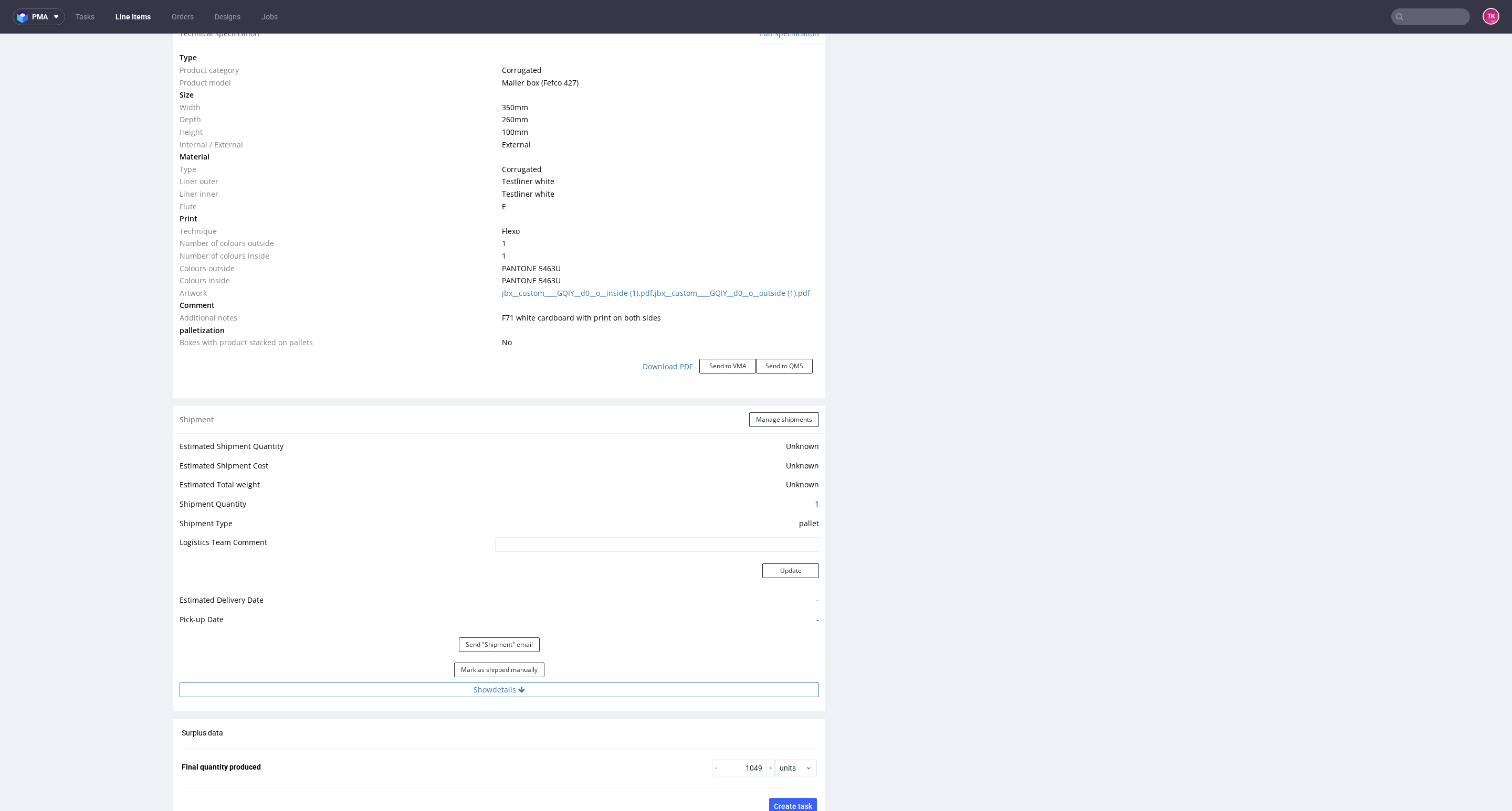
click at [540, 687] on button "Show details" at bounding box center [498, 690] width 639 height 15
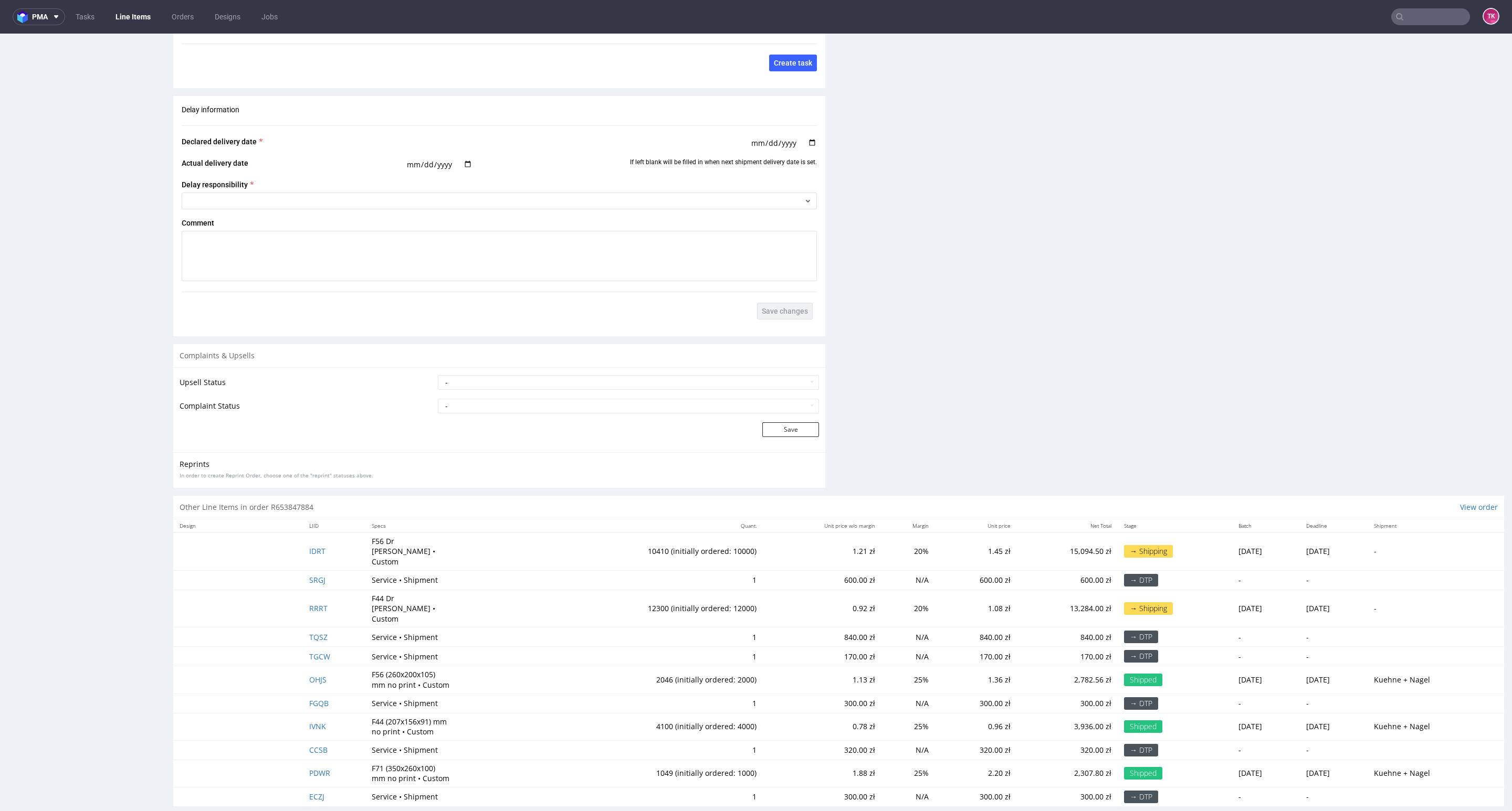
scroll to position [2, 0]
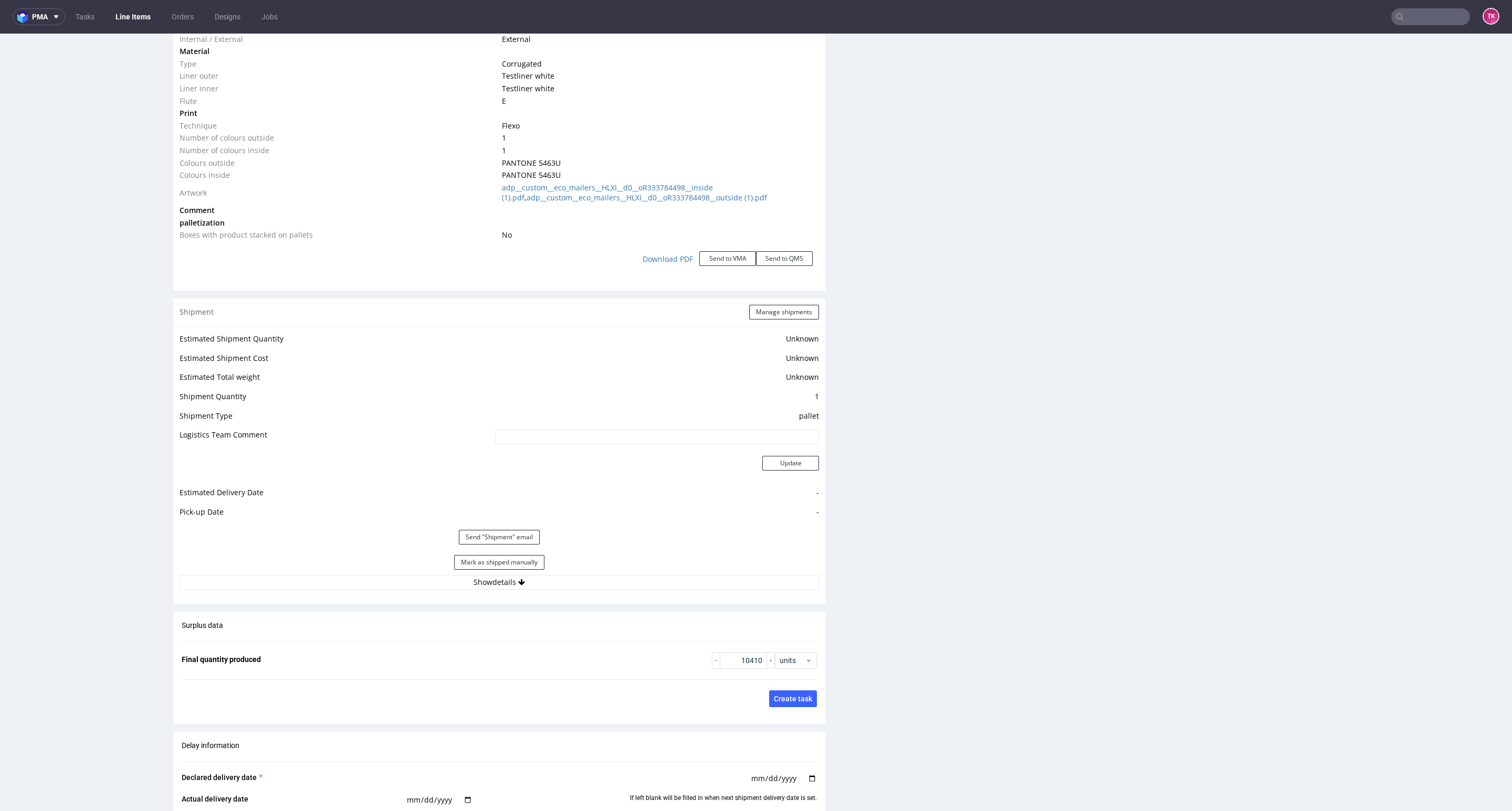
scroll to position [1338, 0]
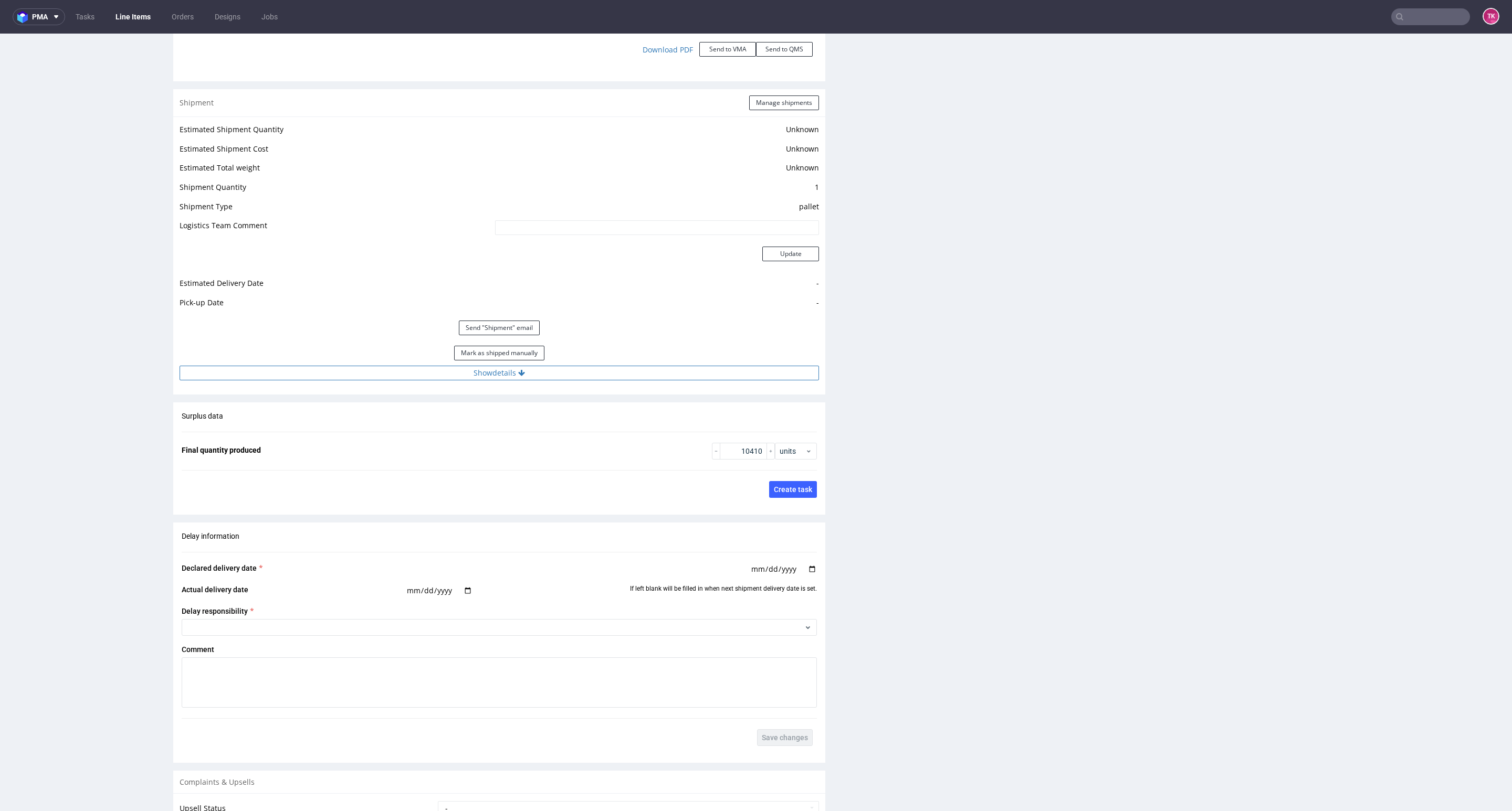
click at [596, 370] on button "Show details" at bounding box center [498, 373] width 639 height 15
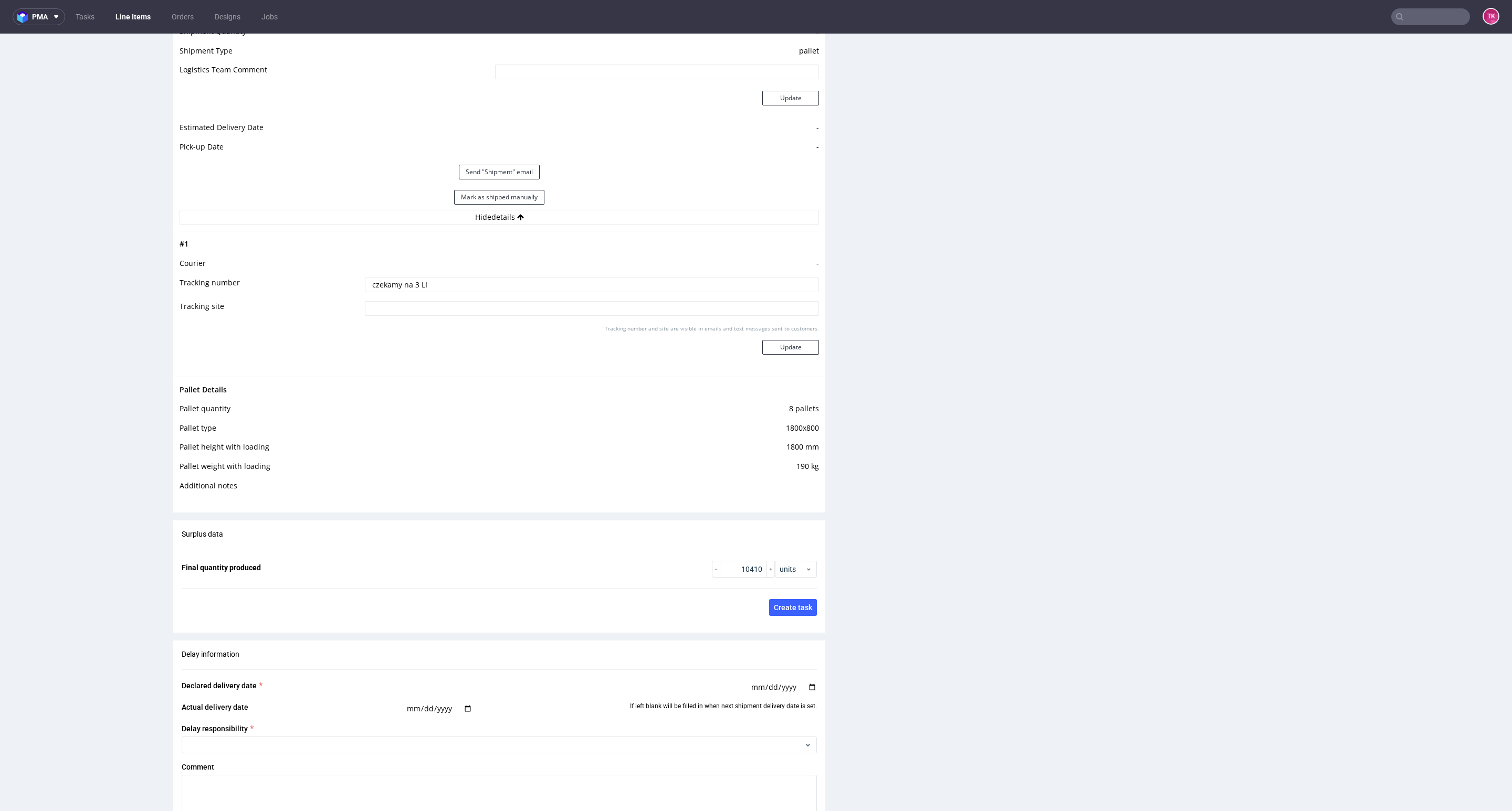
scroll to position [1496, 0]
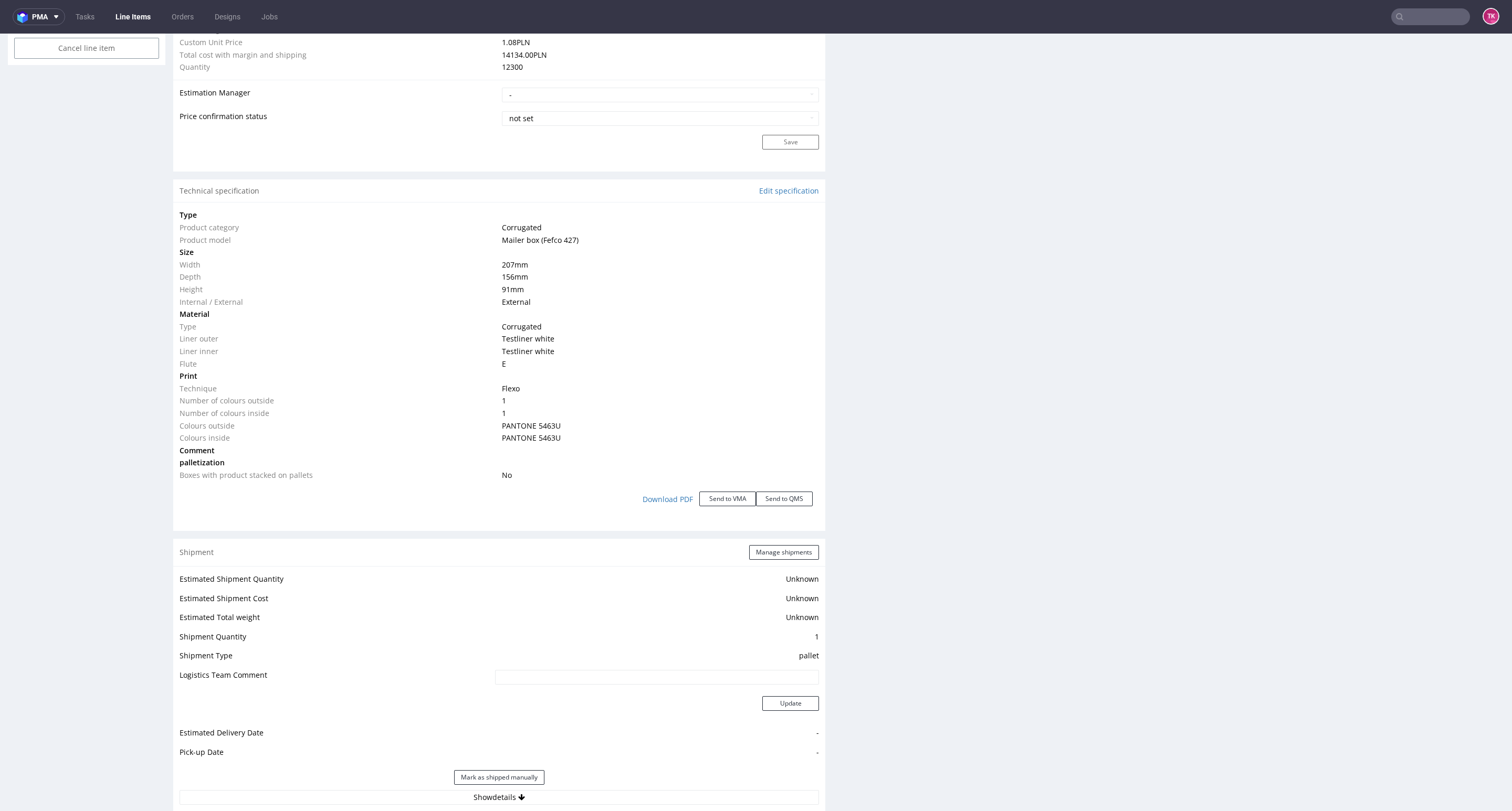
scroll to position [1260, 0]
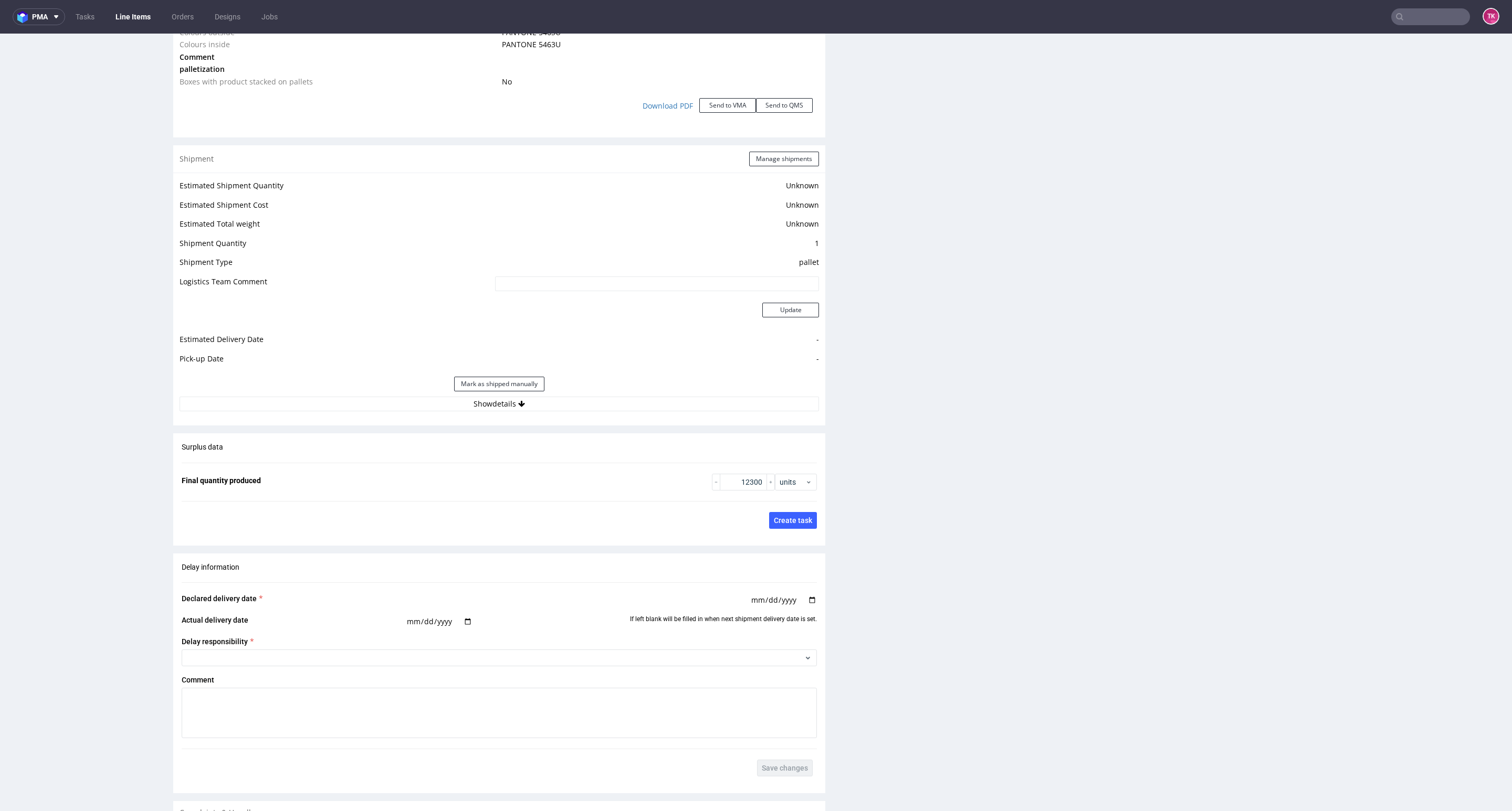
click at [655, 392] on div "Mark as shipped manually" at bounding box center [498, 384] width 639 height 26
click at [658, 405] on button "Show details" at bounding box center [498, 404] width 639 height 15
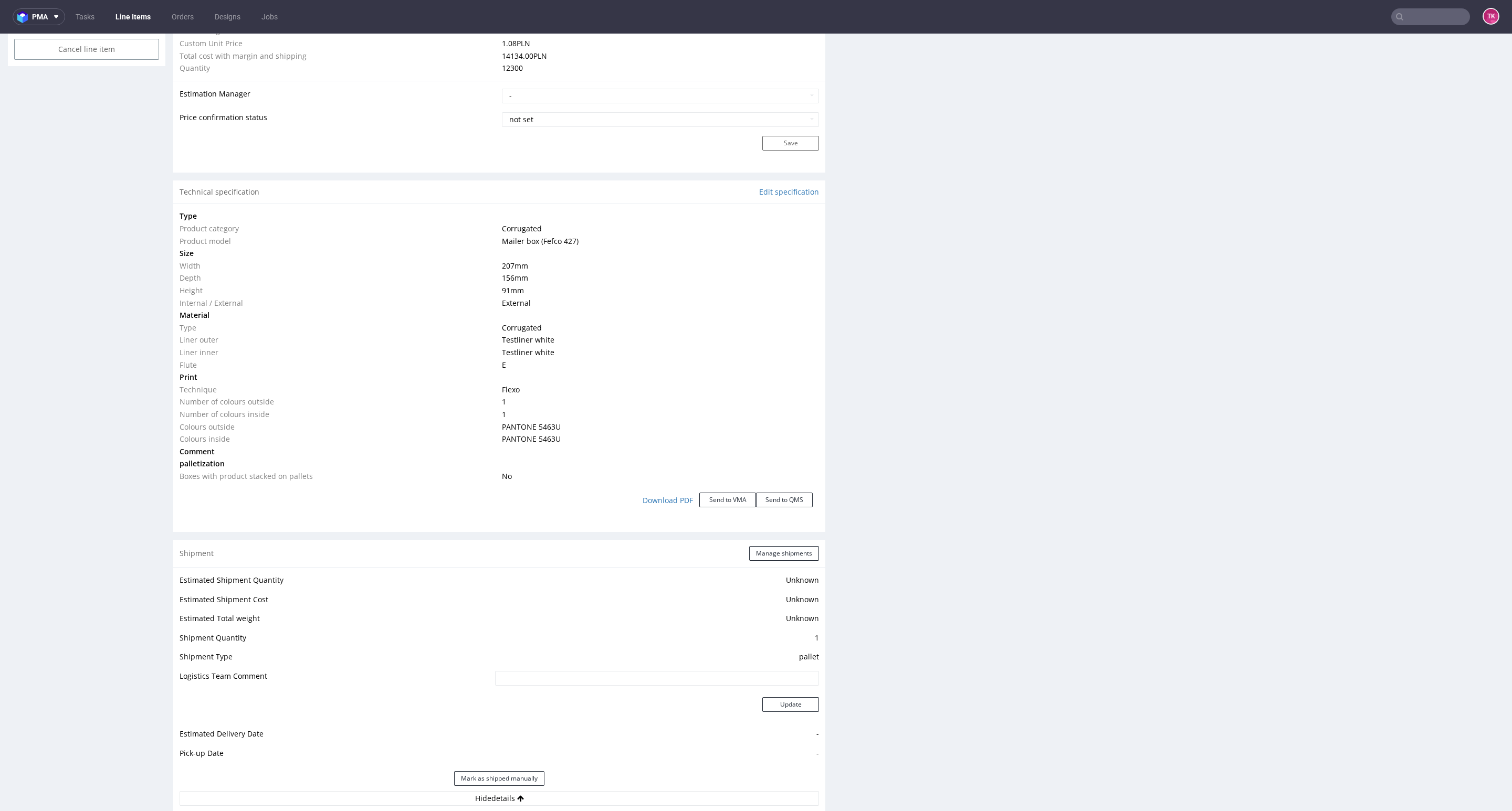
scroll to position [551, 0]
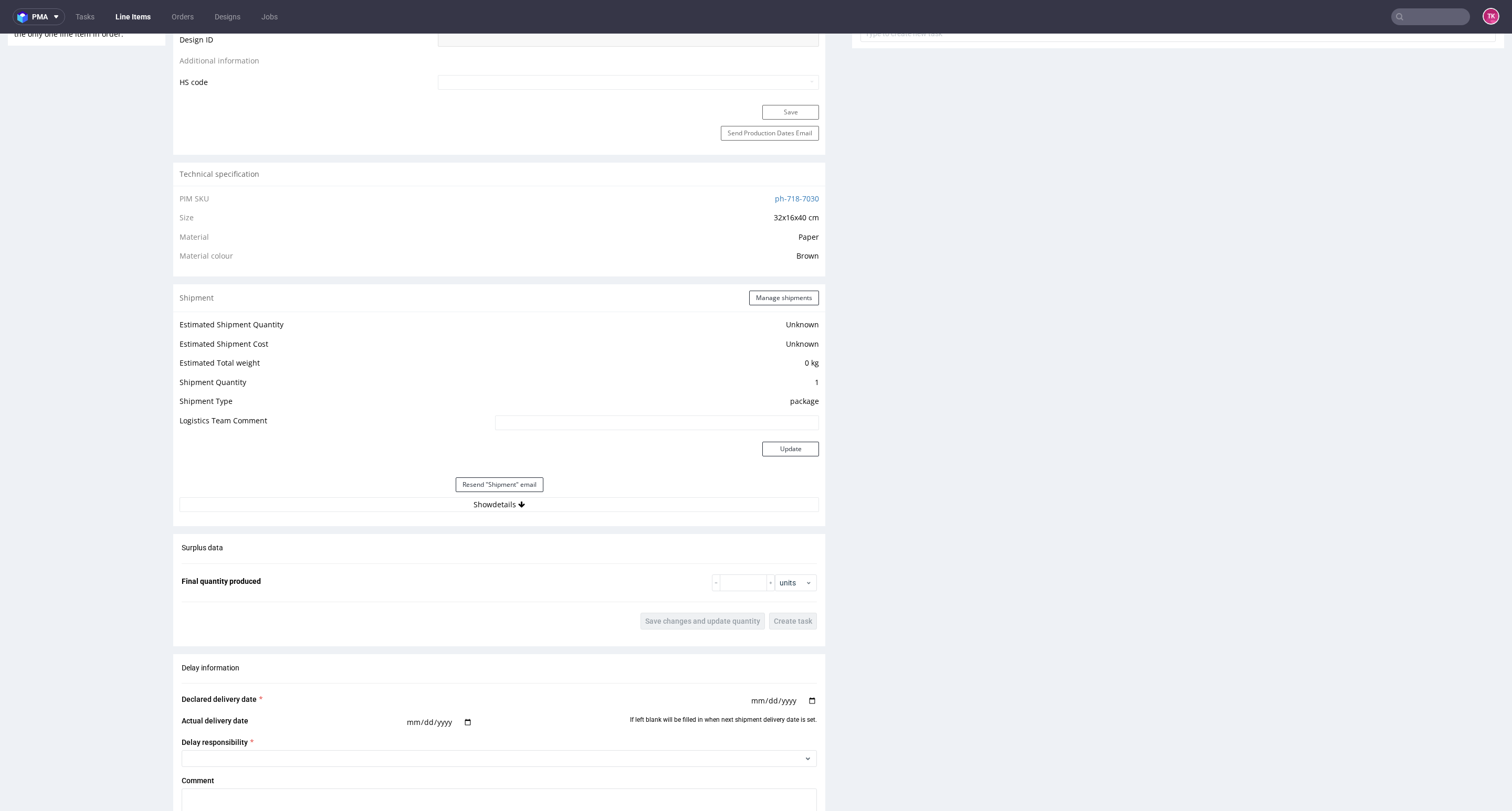
scroll to position [630, 0]
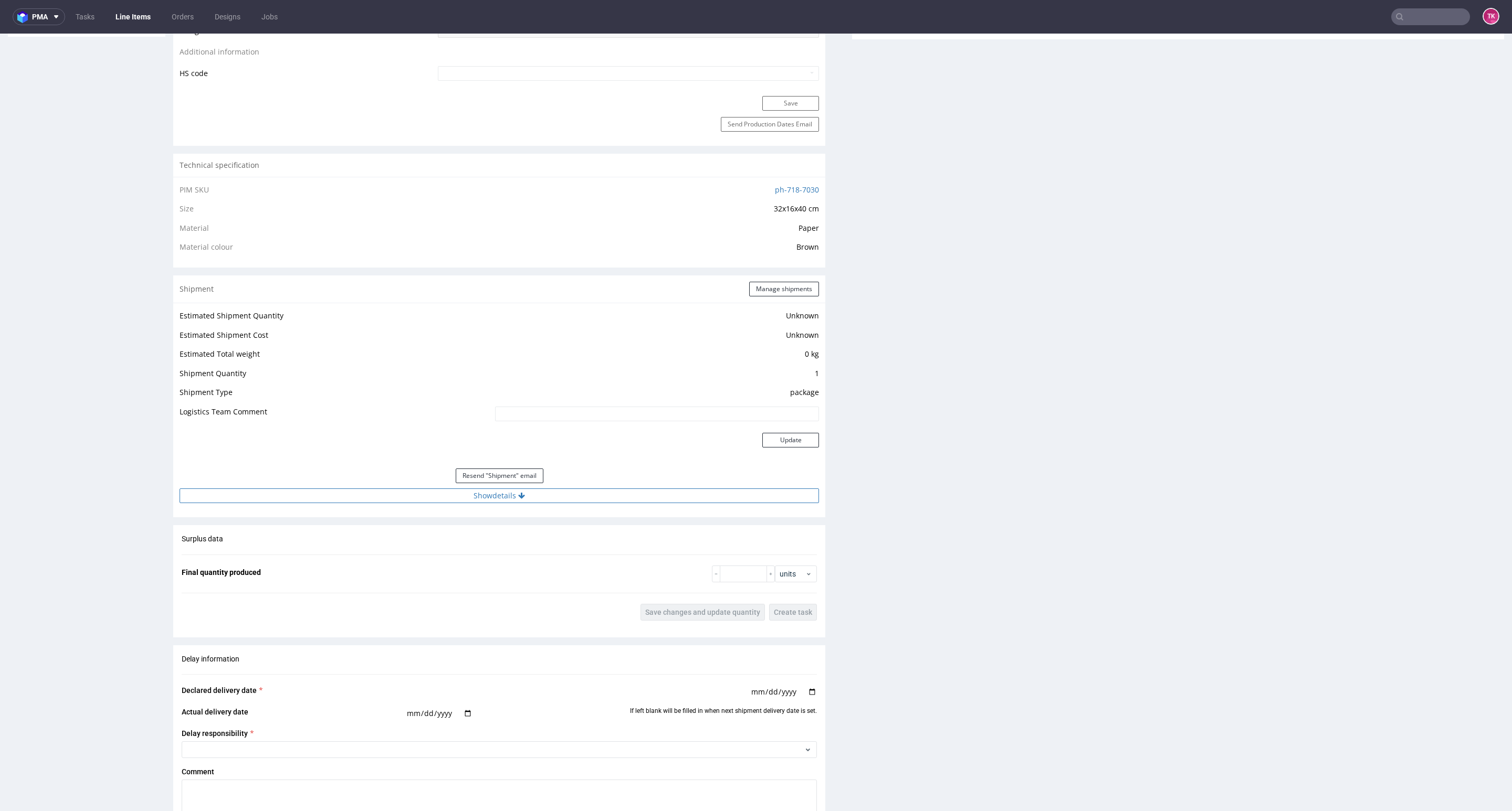
click at [489, 502] on button "Show details" at bounding box center [498, 496] width 639 height 15
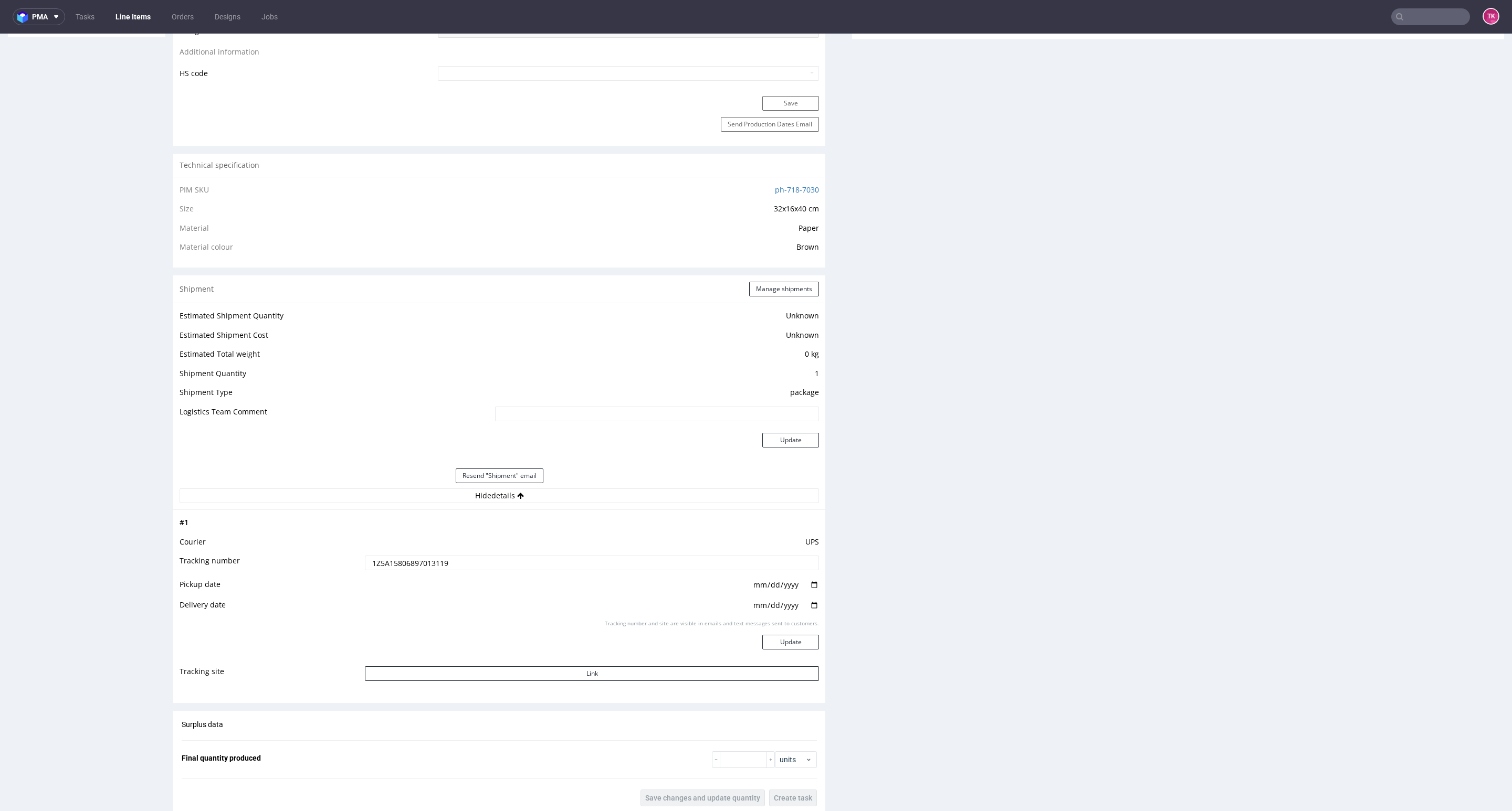
click at [426, 553] on td "UPS" at bounding box center [590, 545] width 457 height 19
click at [426, 563] on input "1Z5A15806897013119" at bounding box center [592, 563] width 454 height 15
